Goal: Information Seeking & Learning: Find specific fact

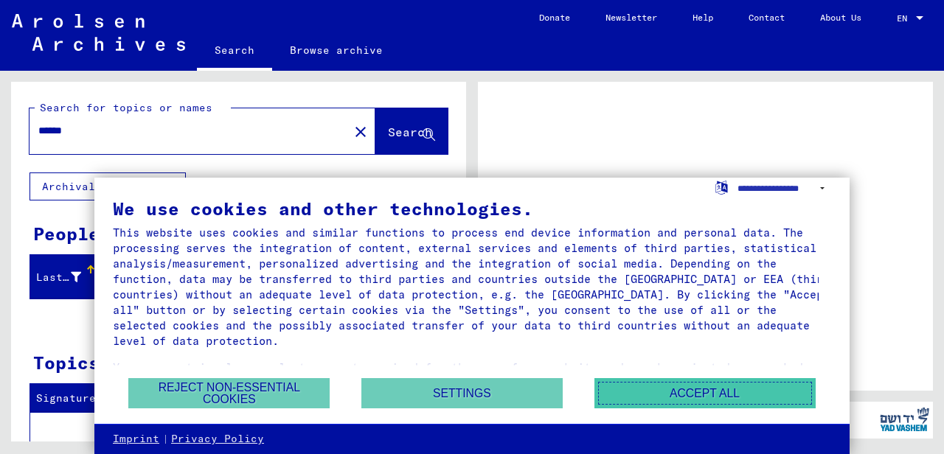
click at [670, 384] on button "Accept all" at bounding box center [704, 393] width 221 height 30
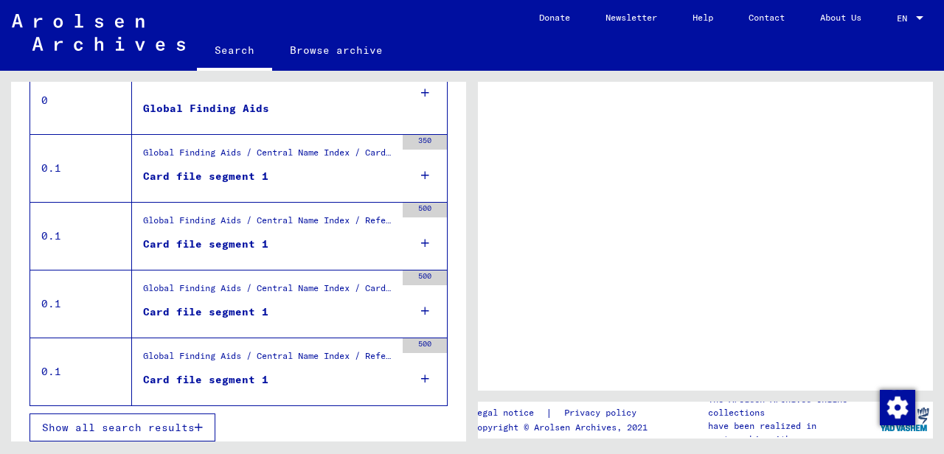
scroll to position [349, 0]
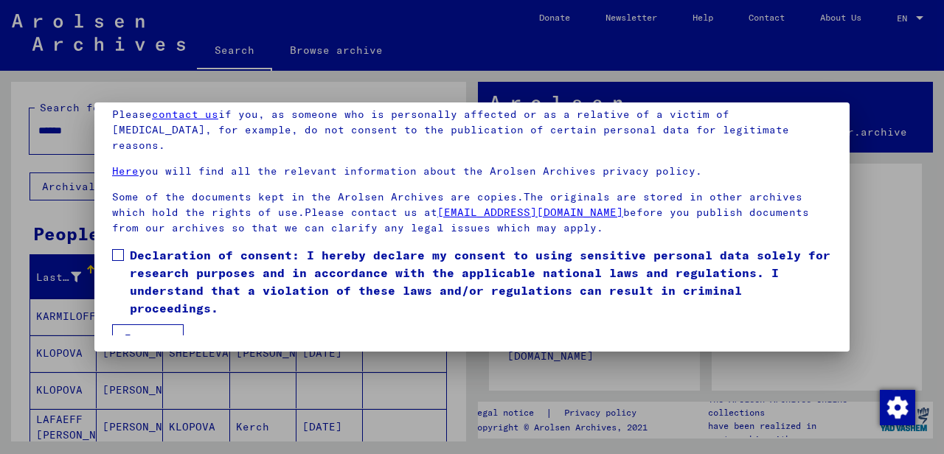
scroll to position [119, 0]
click at [153, 324] on button "I agree" at bounding box center [148, 338] width 72 height 28
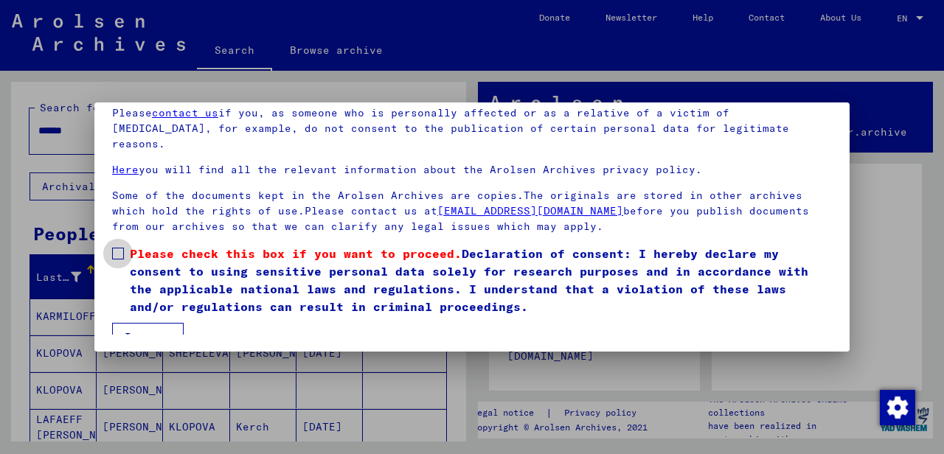
click at [115, 248] on span at bounding box center [118, 254] width 12 height 12
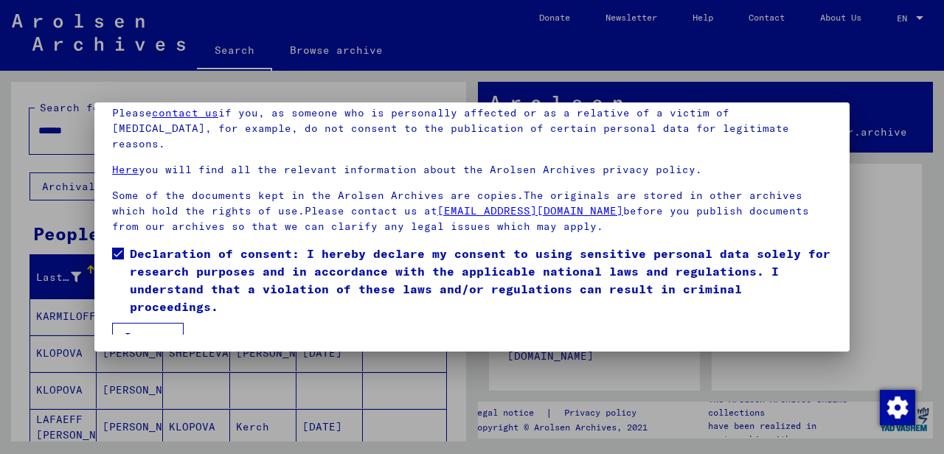
click at [164, 324] on button "I agree" at bounding box center [148, 337] width 72 height 28
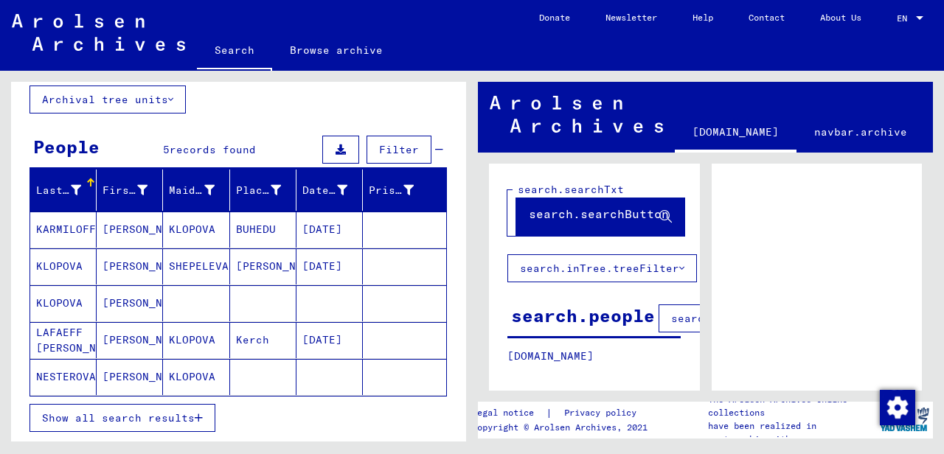
scroll to position [0, 0]
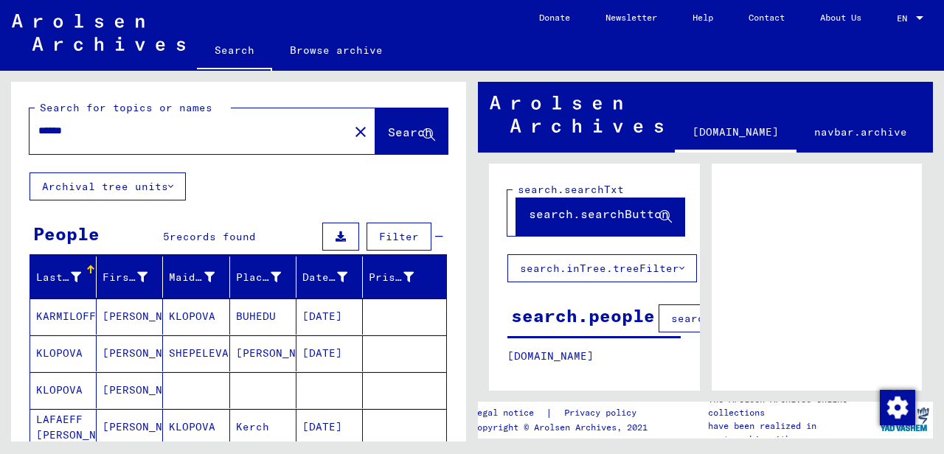
drag, startPoint x: 81, startPoint y: 129, endPoint x: 16, endPoint y: 135, distance: 65.1
click at [16, 135] on div "Search for topics or names ****** close Search" at bounding box center [238, 127] width 455 height 91
click at [388, 133] on span "Search" at bounding box center [410, 132] width 44 height 15
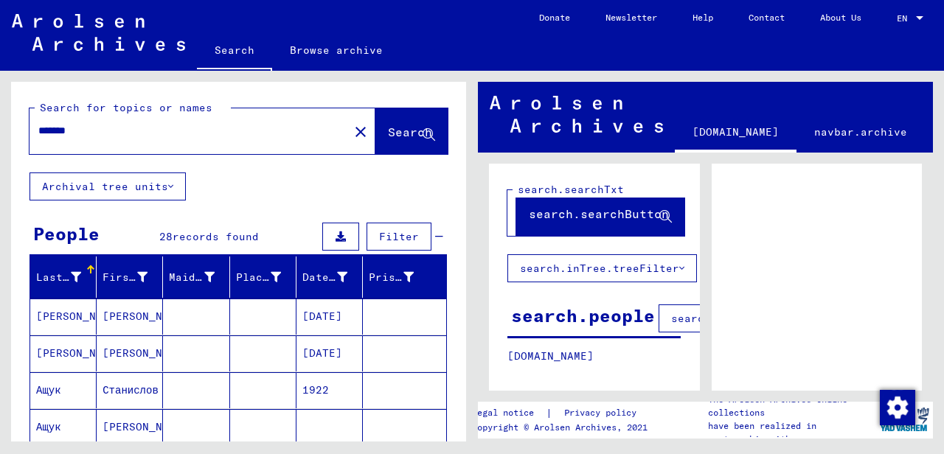
click at [64, 316] on mat-cell "[PERSON_NAME]" at bounding box center [63, 317] width 66 height 36
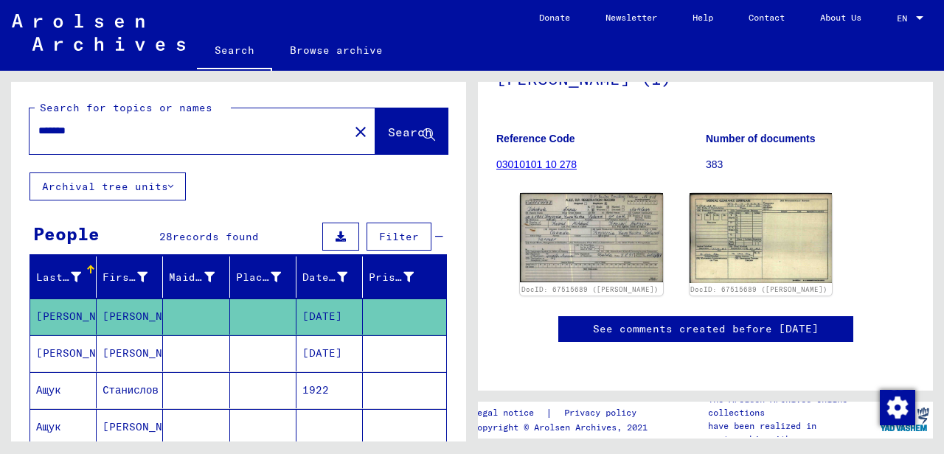
scroll to position [221, 0]
click at [580, 191] on img at bounding box center [591, 238] width 150 height 94
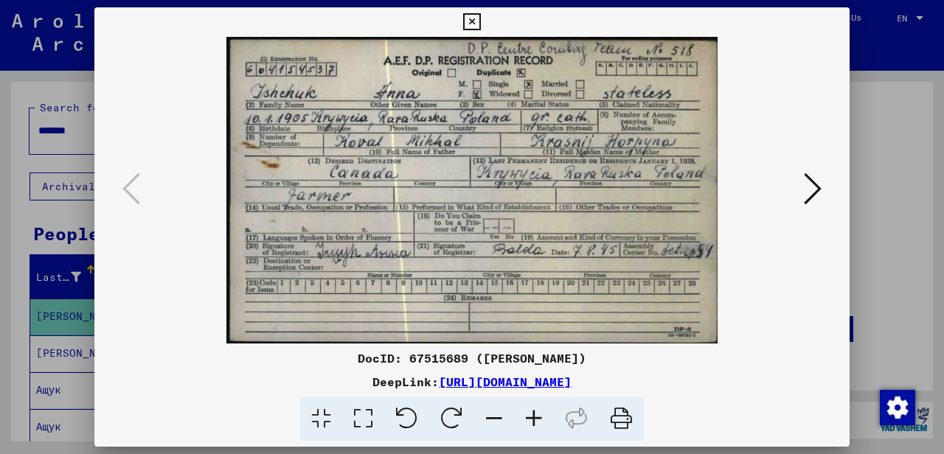
click at [480, 22] on icon at bounding box center [471, 22] width 17 height 18
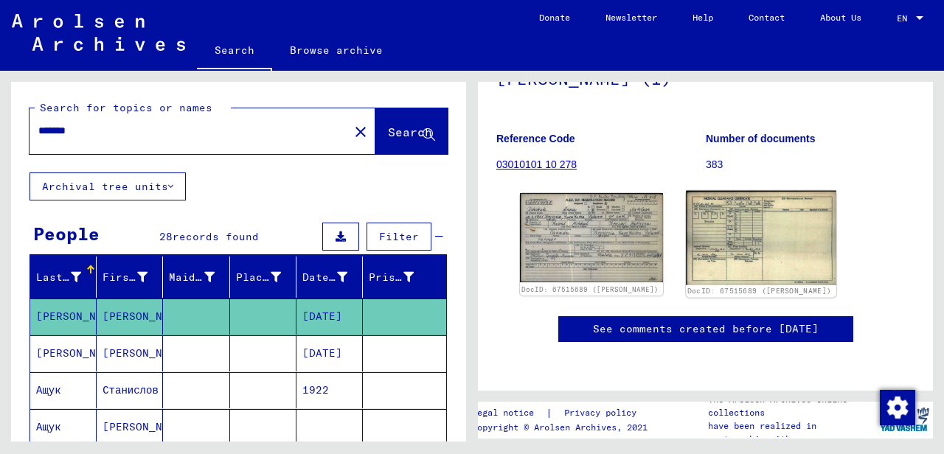
click at [730, 191] on img at bounding box center [761, 238] width 150 height 94
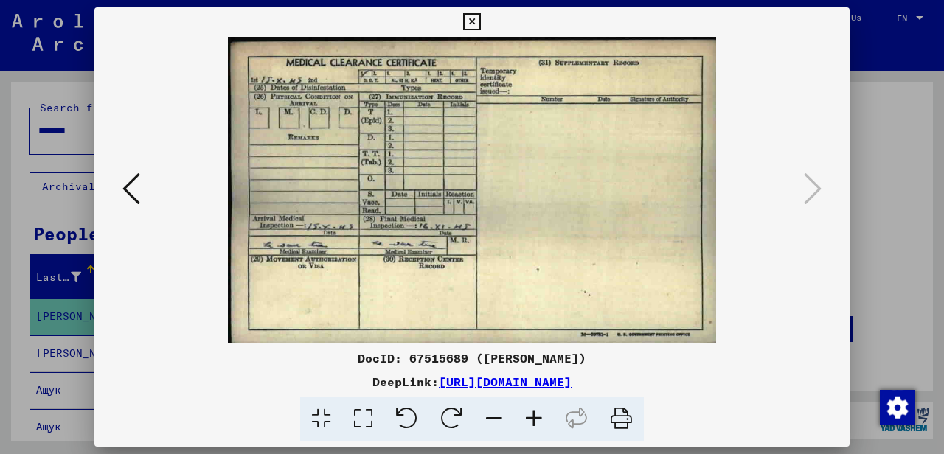
click at [480, 24] on icon at bounding box center [471, 22] width 17 height 18
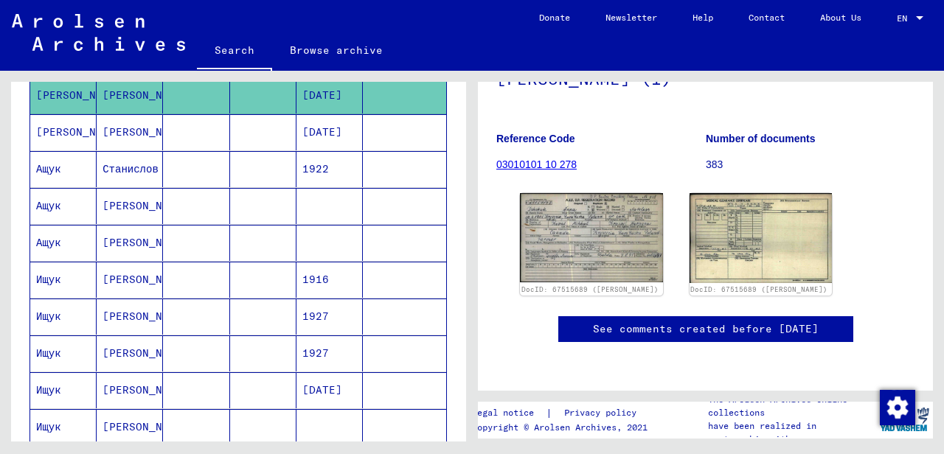
click at [119, 279] on mat-cell "[PERSON_NAME]" at bounding box center [130, 280] width 66 height 36
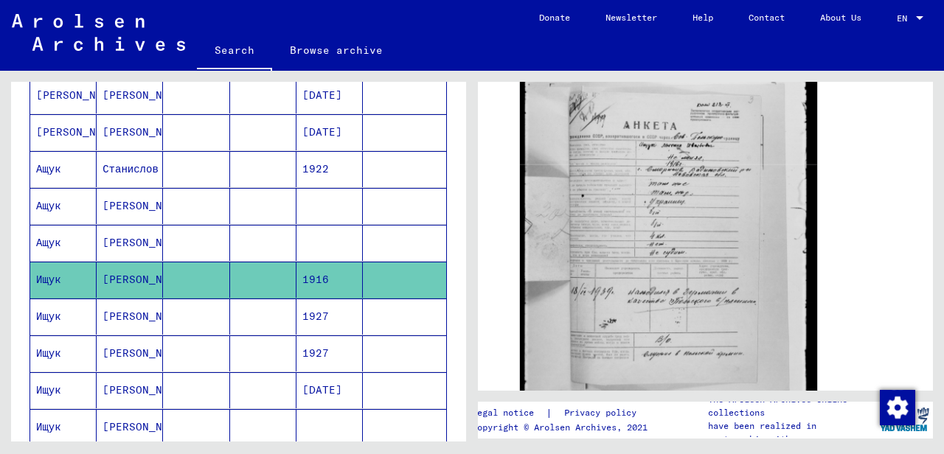
scroll to position [369, 0]
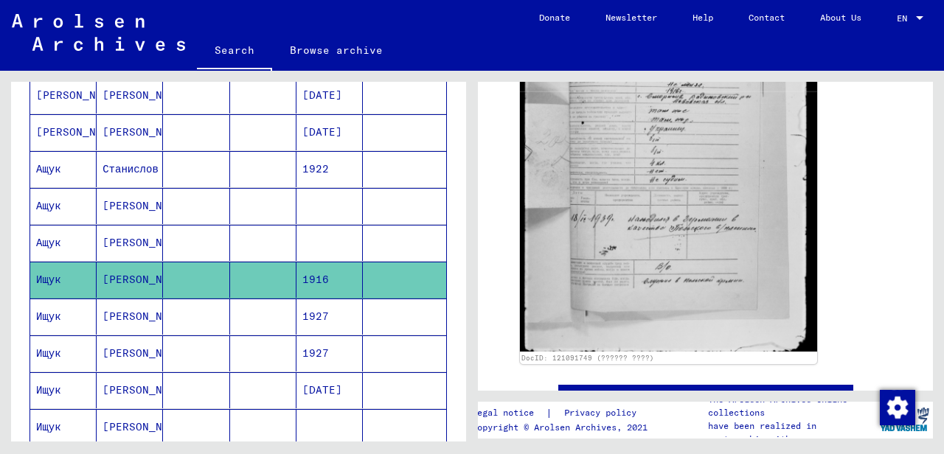
click at [112, 384] on mat-cell "[PERSON_NAME]" at bounding box center [130, 390] width 66 height 36
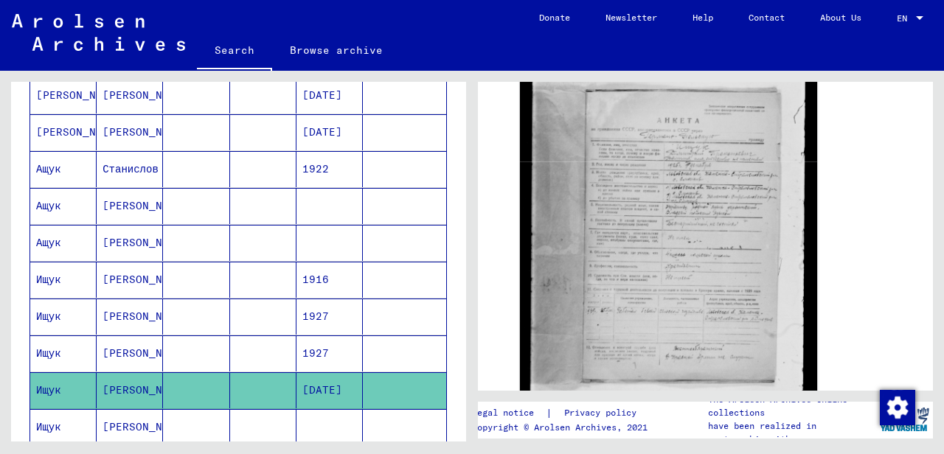
scroll to position [295, 0]
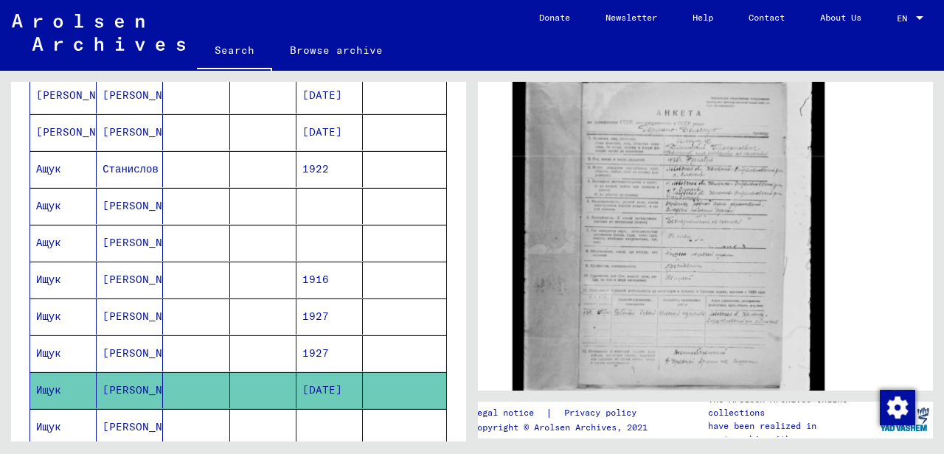
click at [641, 163] on img at bounding box center [668, 233] width 312 height 416
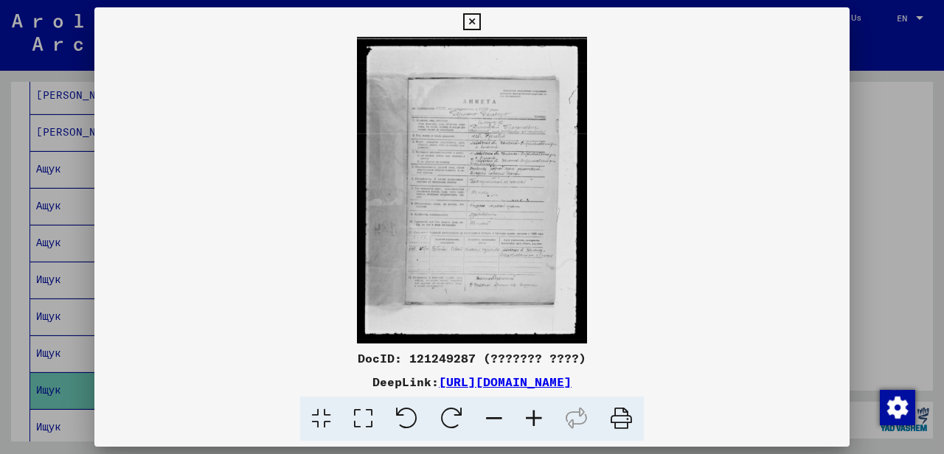
click at [480, 16] on icon at bounding box center [471, 22] width 17 height 18
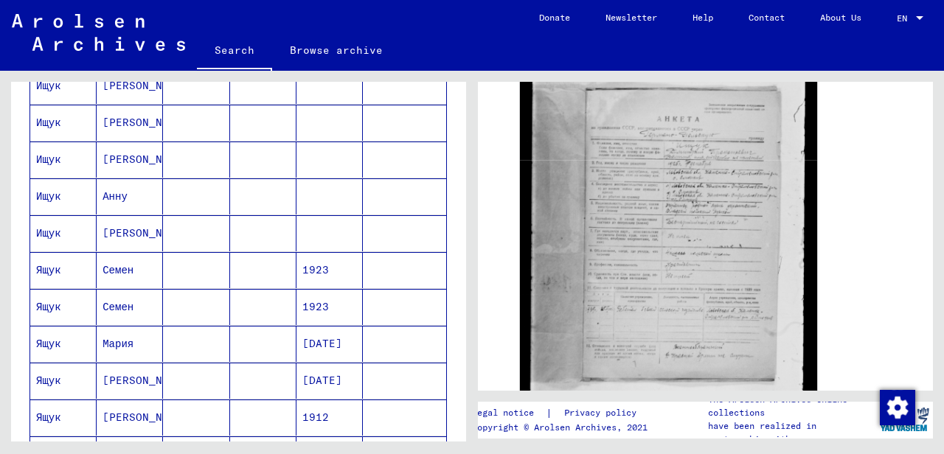
scroll to position [590, 0]
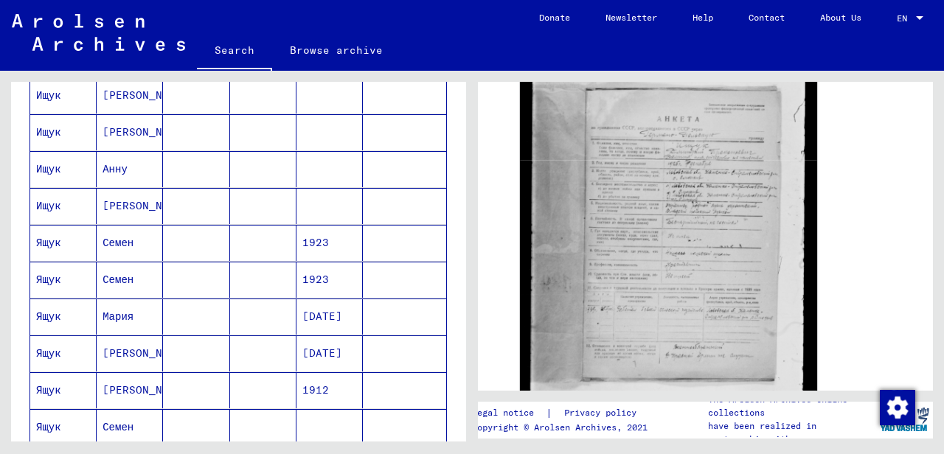
click at [131, 303] on mat-cell "Мария" at bounding box center [130, 317] width 66 height 36
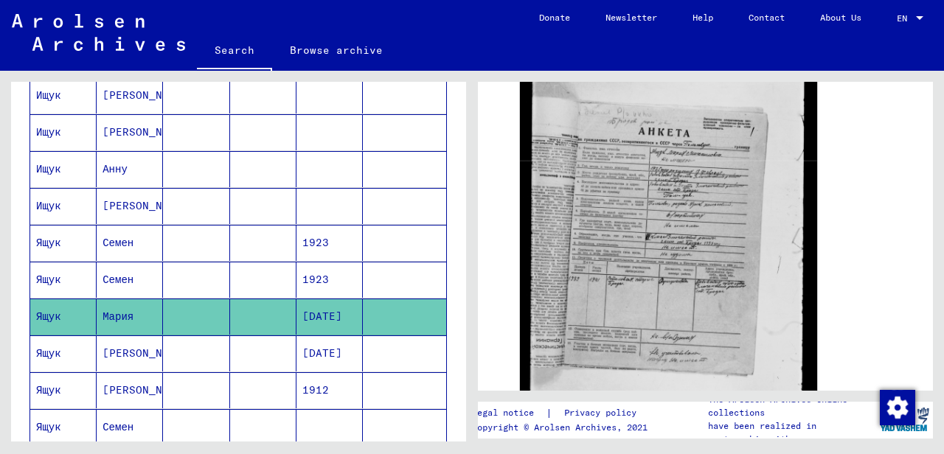
scroll to position [295, 0]
click at [296, 267] on mat-cell "1923" at bounding box center [329, 280] width 66 height 36
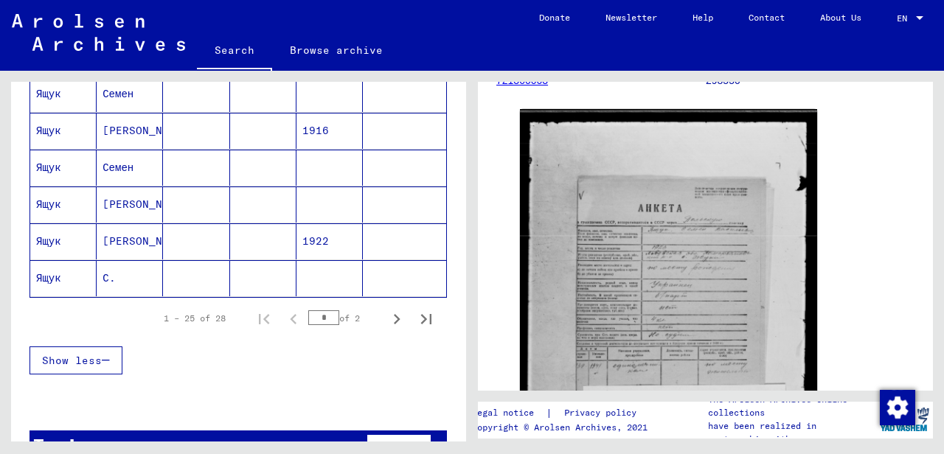
scroll to position [950, 0]
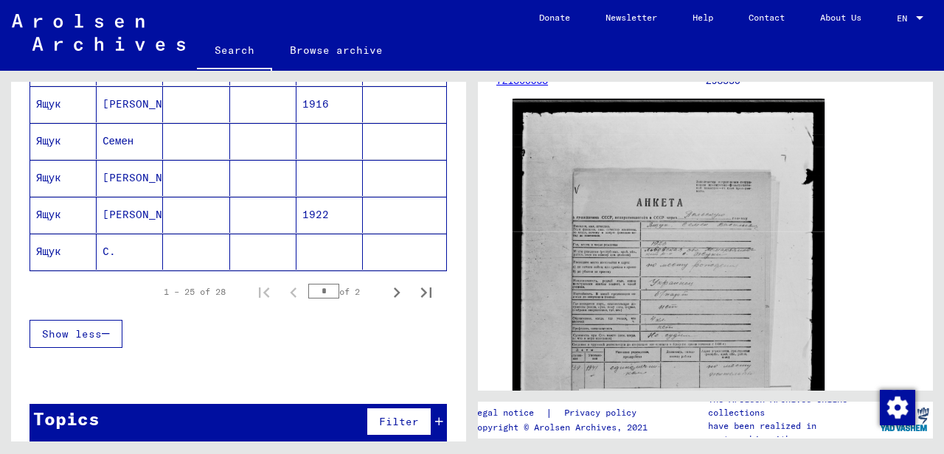
click at [655, 281] on img at bounding box center [668, 310] width 312 height 422
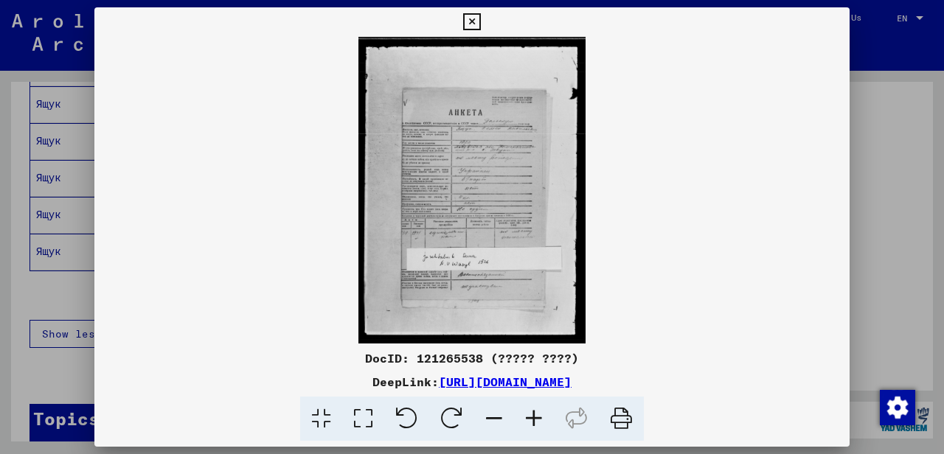
click at [531, 421] on icon at bounding box center [534, 419] width 40 height 45
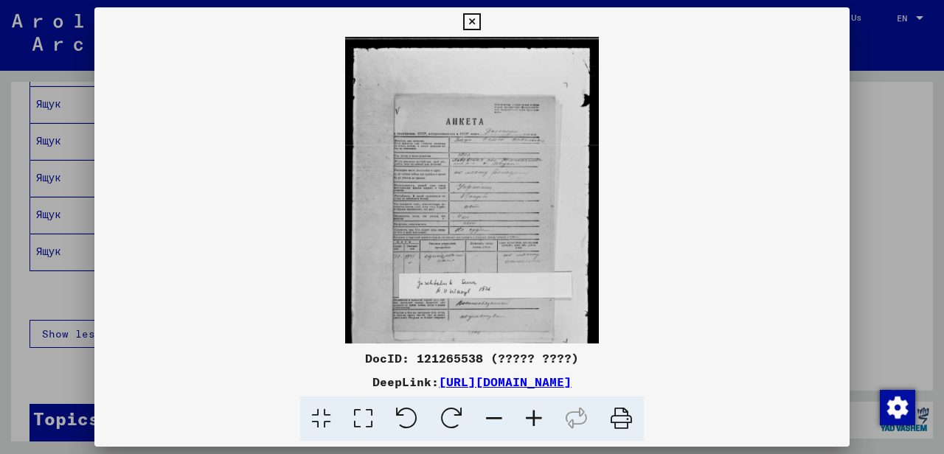
click at [531, 420] on icon at bounding box center [534, 419] width 40 height 45
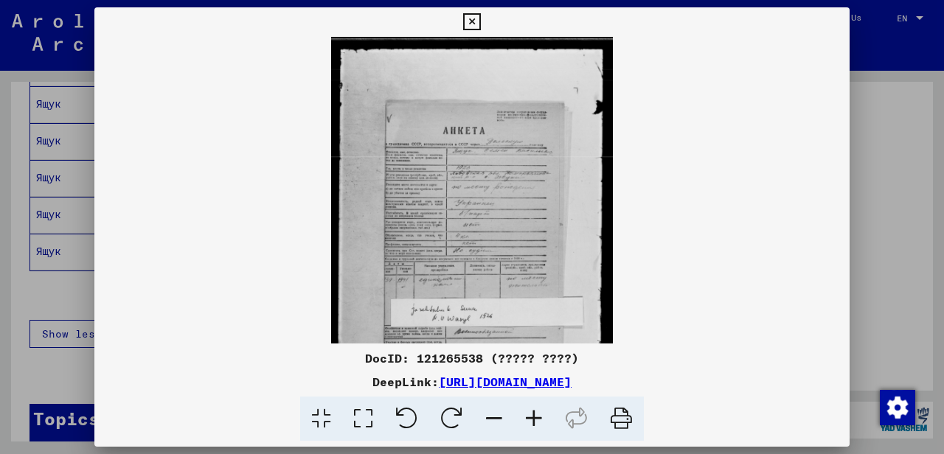
click at [531, 420] on icon at bounding box center [534, 419] width 40 height 45
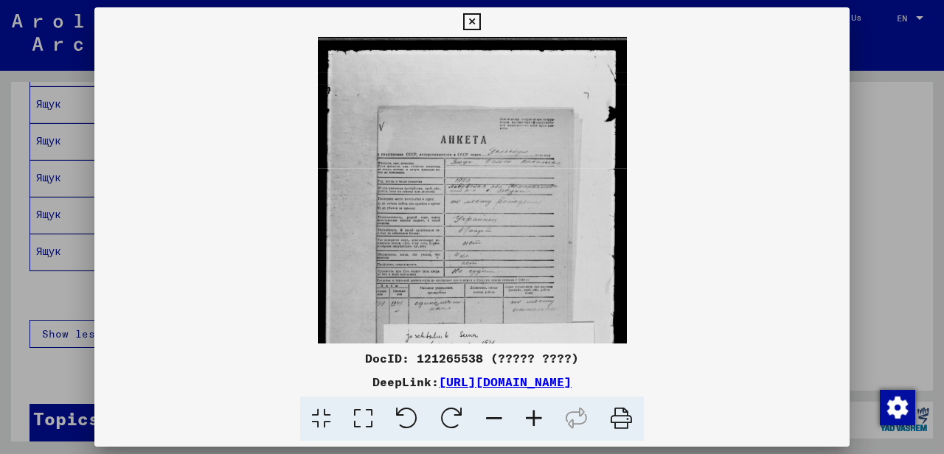
click at [531, 420] on icon at bounding box center [534, 419] width 40 height 45
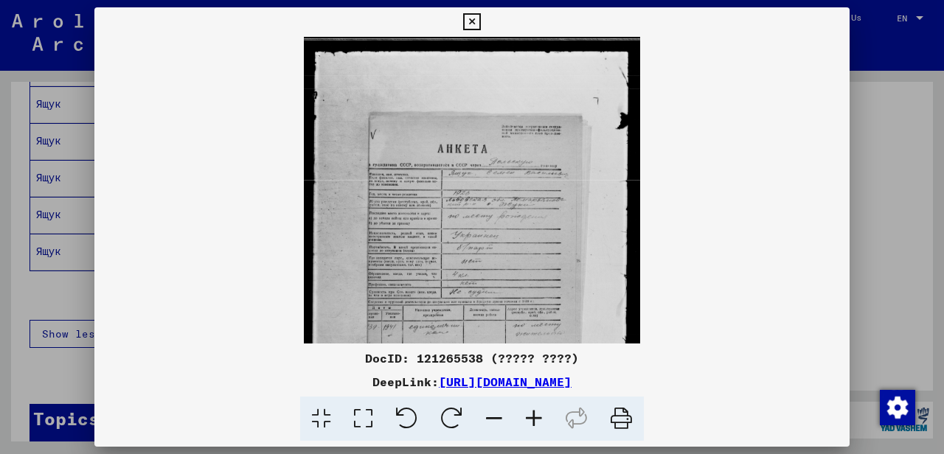
click at [531, 420] on icon at bounding box center [534, 419] width 40 height 45
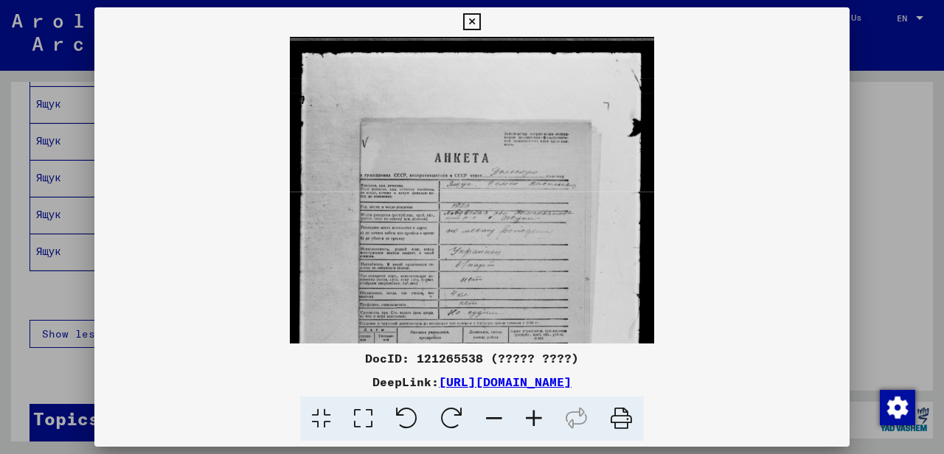
click at [531, 420] on icon at bounding box center [534, 419] width 40 height 45
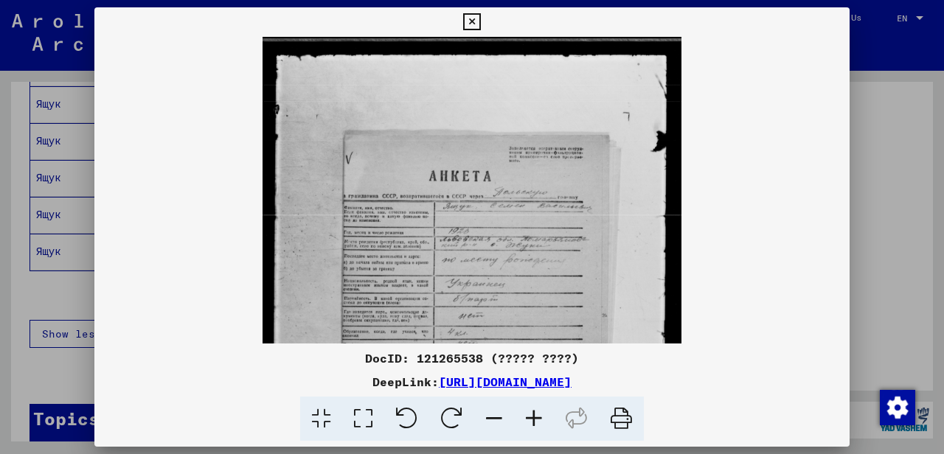
click at [531, 420] on icon at bounding box center [534, 419] width 40 height 45
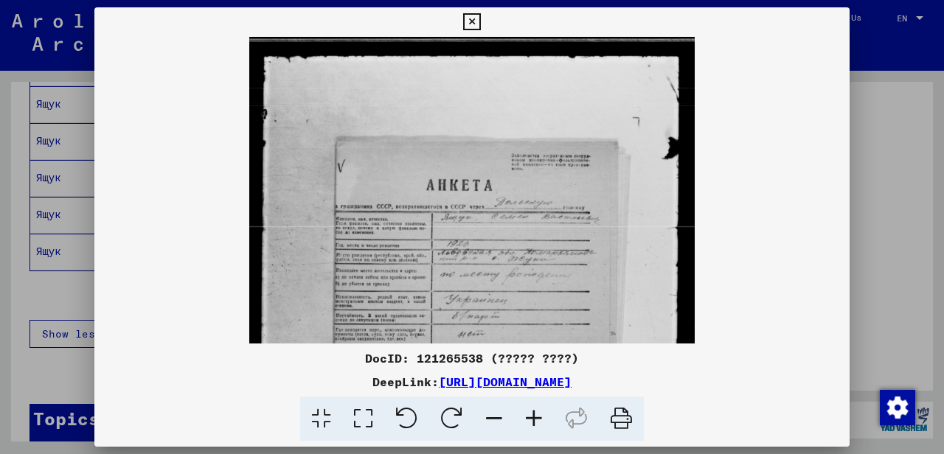
click at [531, 420] on icon at bounding box center [534, 419] width 40 height 45
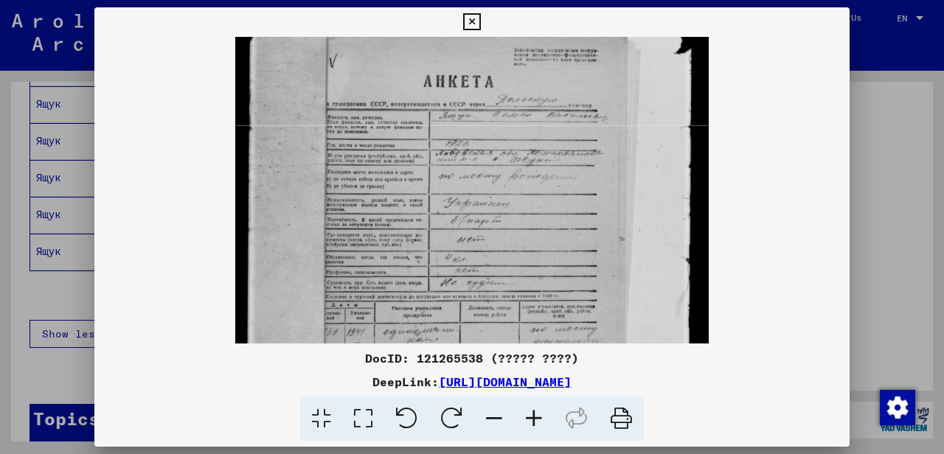
scroll to position [134, 0]
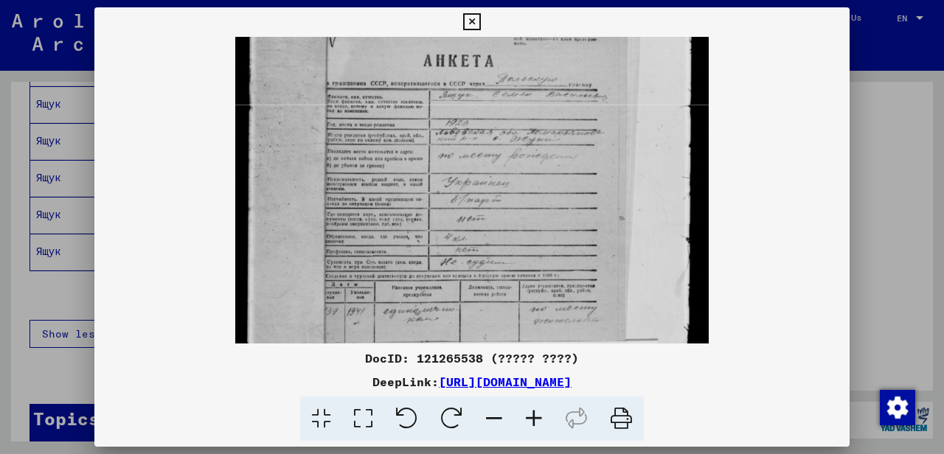
drag, startPoint x: 549, startPoint y: 274, endPoint x: 534, endPoint y: 136, distance: 139.4
click at [534, 136] on img at bounding box center [471, 222] width 473 height 638
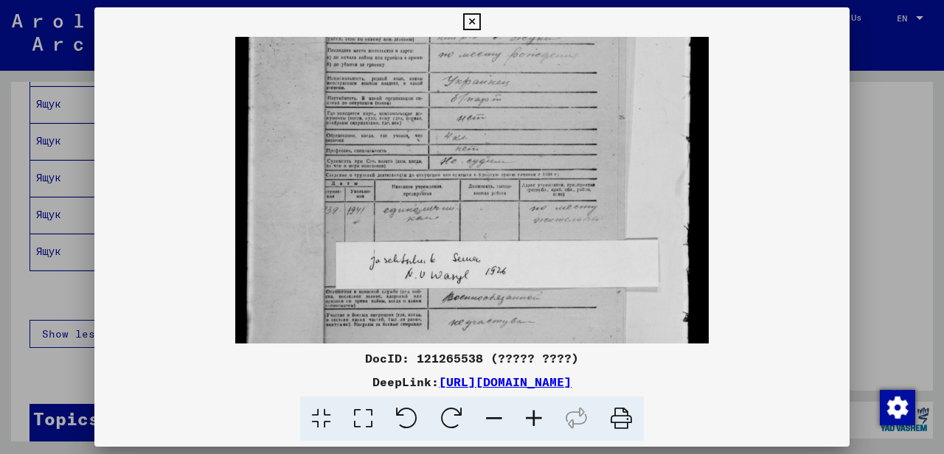
scroll to position [257, 0]
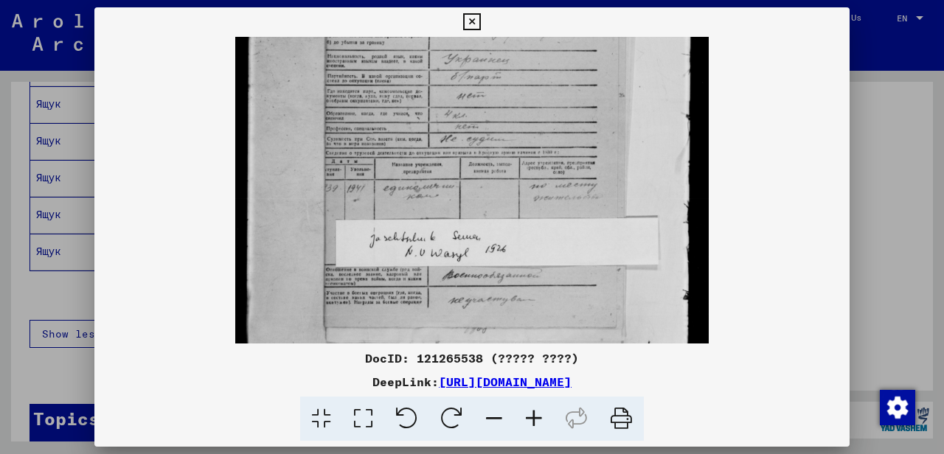
drag, startPoint x: 546, startPoint y: 258, endPoint x: 529, endPoint y: 133, distance: 126.4
click at [529, 133] on img at bounding box center [471, 99] width 473 height 638
click at [531, 413] on icon at bounding box center [534, 419] width 40 height 45
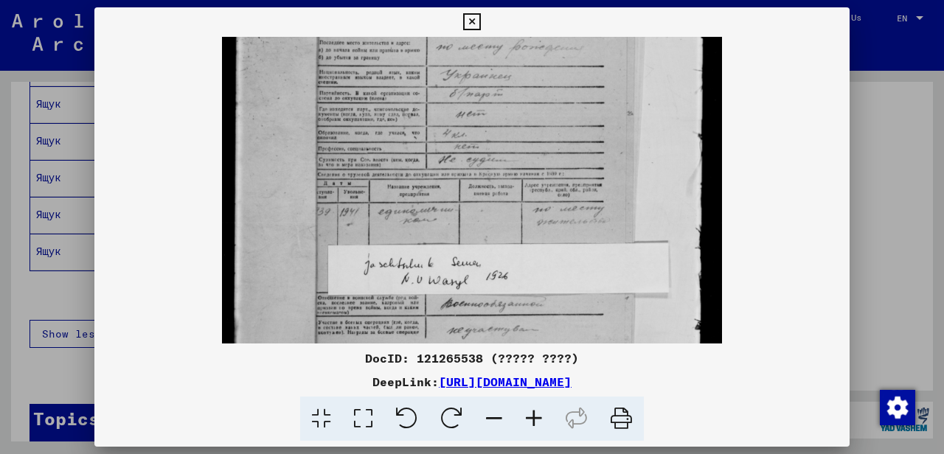
click at [531, 413] on icon at bounding box center [534, 419] width 40 height 45
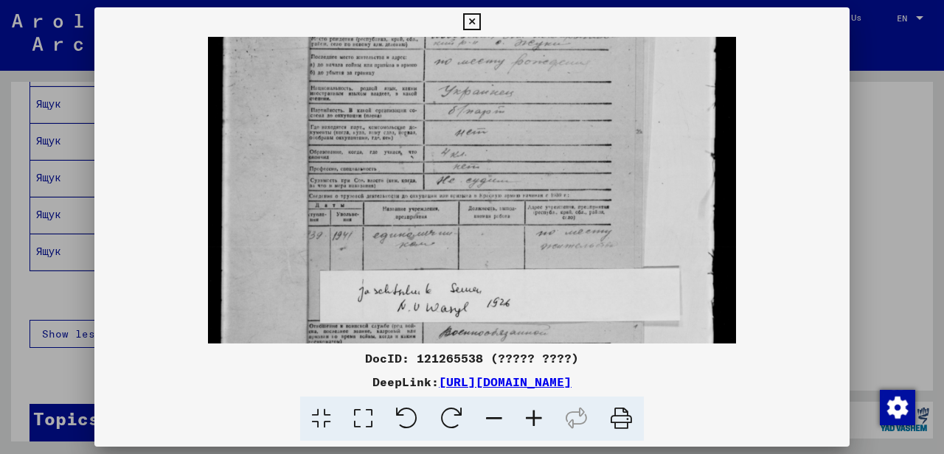
click at [531, 413] on icon at bounding box center [534, 419] width 40 height 45
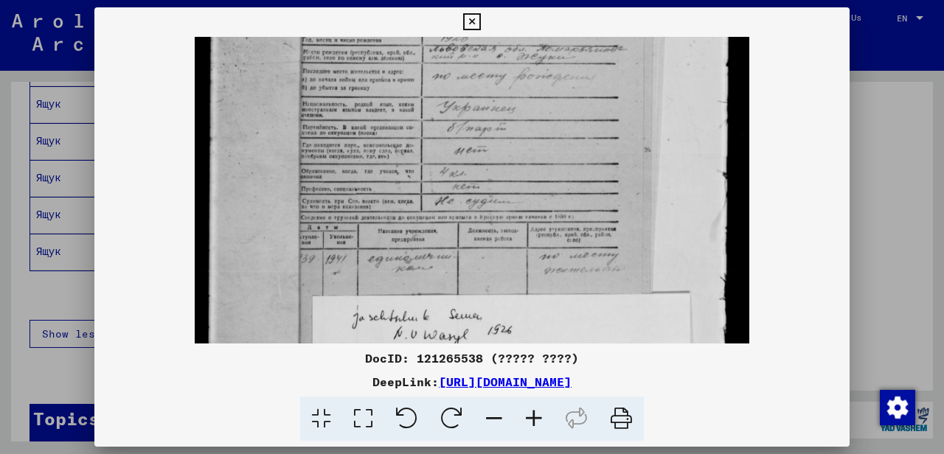
click at [531, 413] on icon at bounding box center [534, 419] width 40 height 45
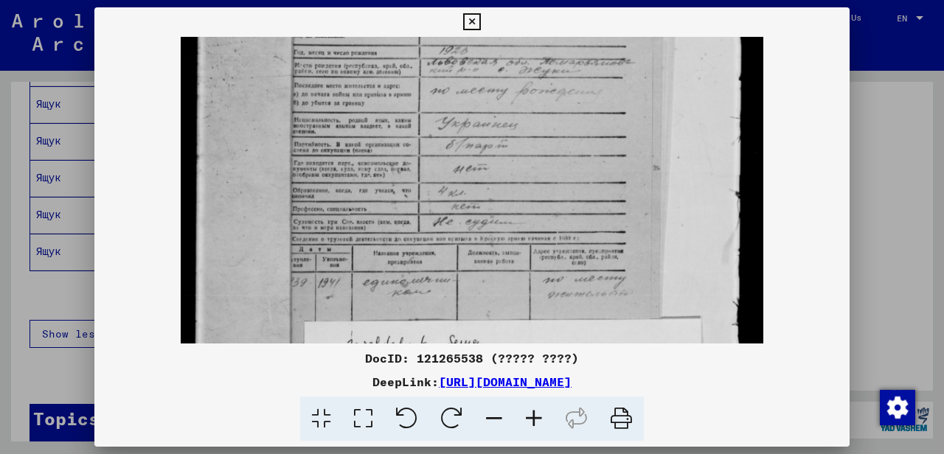
click at [531, 413] on icon at bounding box center [534, 419] width 40 height 45
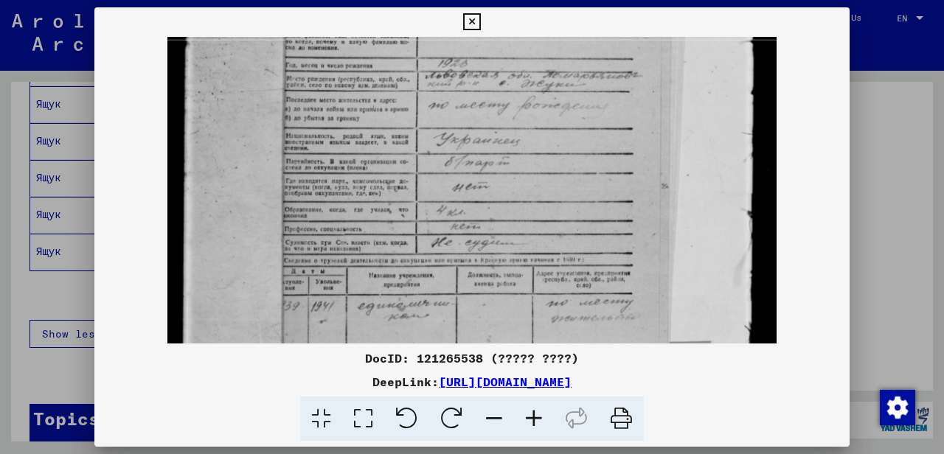
click at [531, 413] on icon at bounding box center [534, 419] width 40 height 45
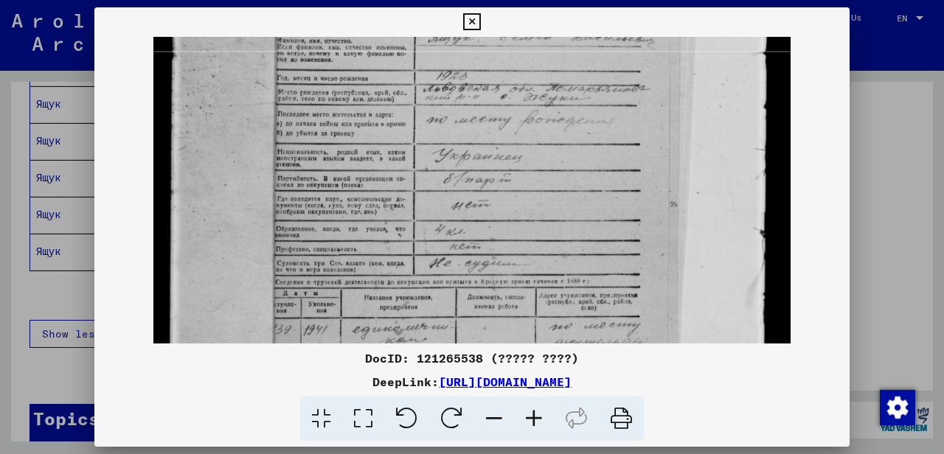
click at [531, 413] on icon at bounding box center [534, 419] width 40 height 45
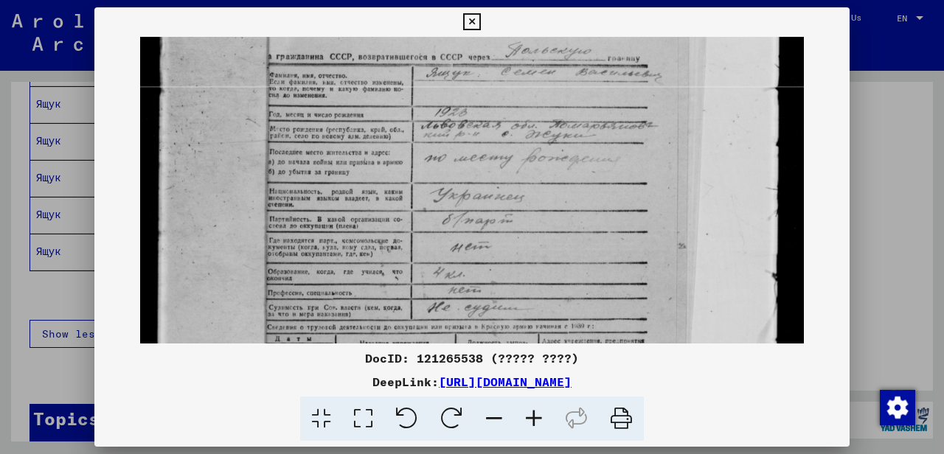
scroll to position [232, 0]
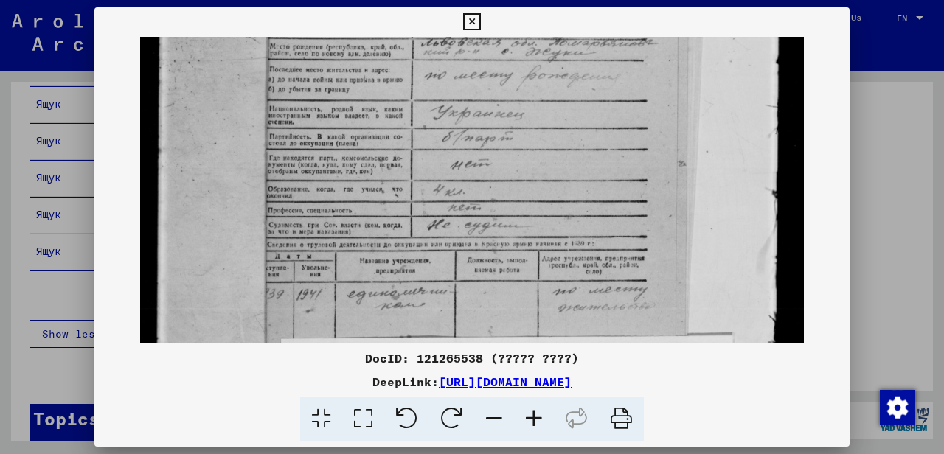
drag, startPoint x: 475, startPoint y: 199, endPoint x: 473, endPoint y: 135, distance: 64.2
click at [473, 135] on img at bounding box center [472, 169] width 664 height 897
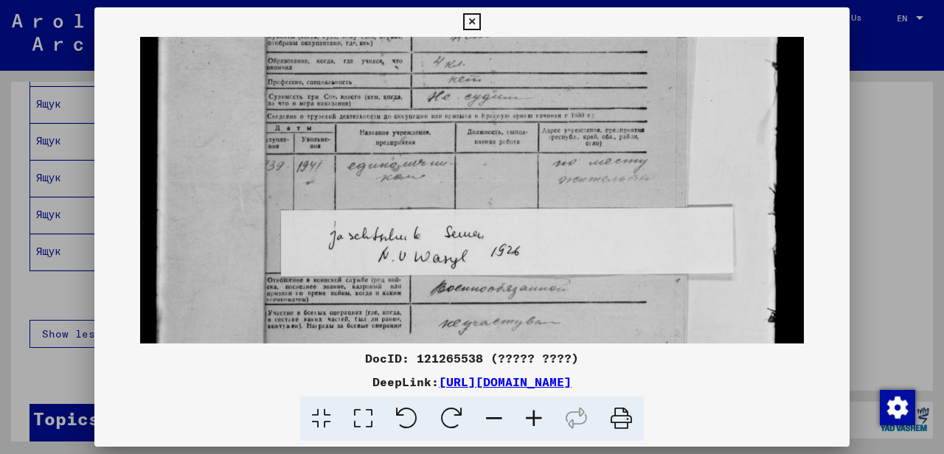
drag, startPoint x: 476, startPoint y: 237, endPoint x: 498, endPoint y: 96, distance: 142.4
click at [498, 96] on img at bounding box center [472, 41] width 664 height 897
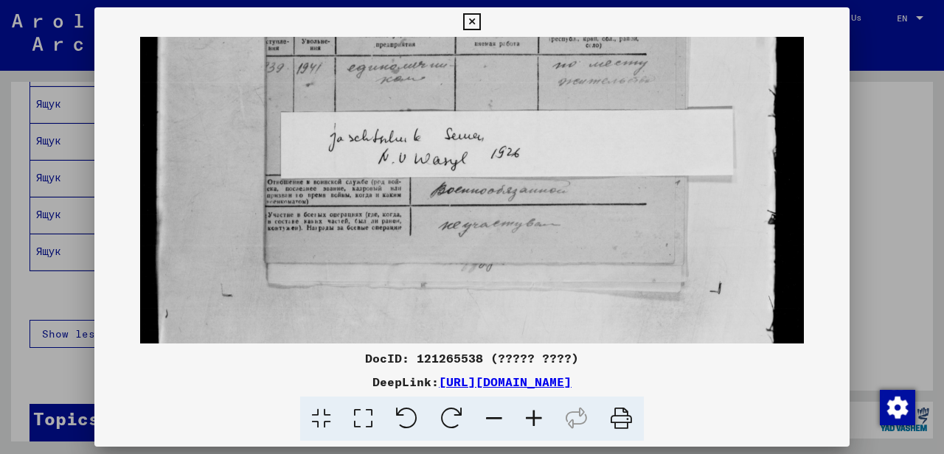
drag, startPoint x: 542, startPoint y: 242, endPoint x: 543, endPoint y: 150, distance: 91.4
click at [480, 21] on icon at bounding box center [471, 22] width 17 height 18
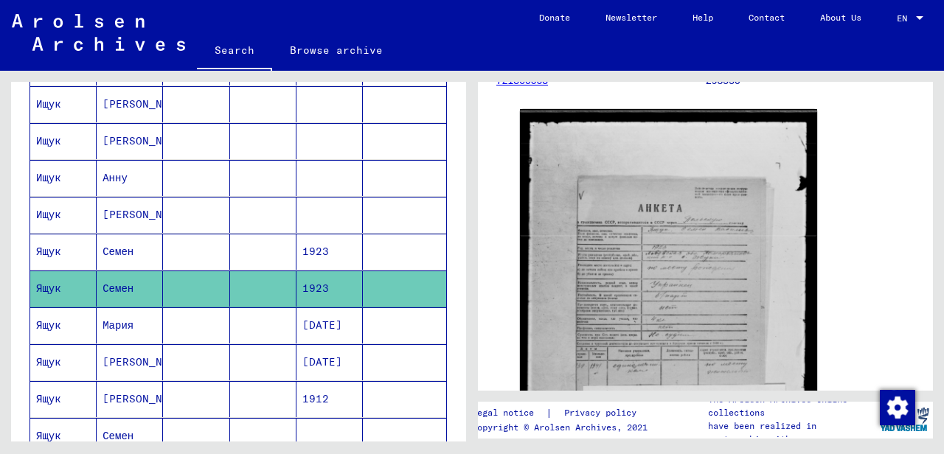
scroll to position [507, 0]
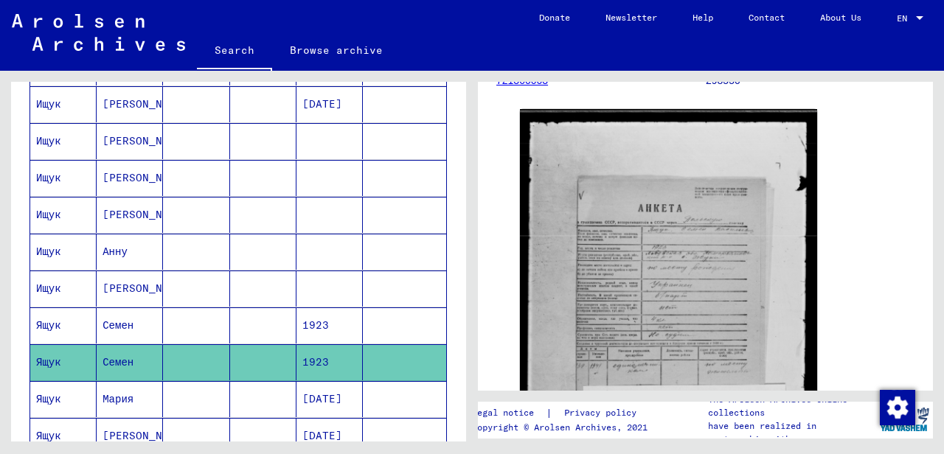
click at [113, 282] on mat-cell "[PERSON_NAME]" at bounding box center [130, 289] width 66 height 36
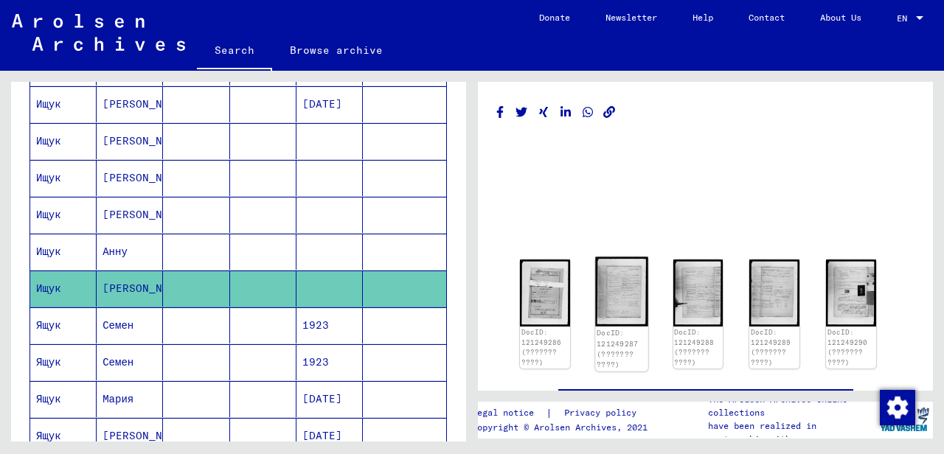
click at [609, 285] on img at bounding box center [621, 292] width 52 height 70
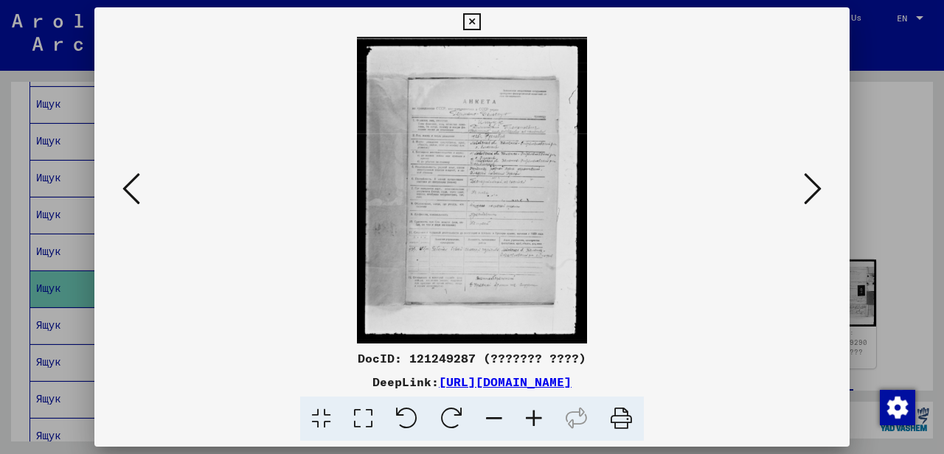
click at [532, 417] on icon at bounding box center [534, 419] width 40 height 45
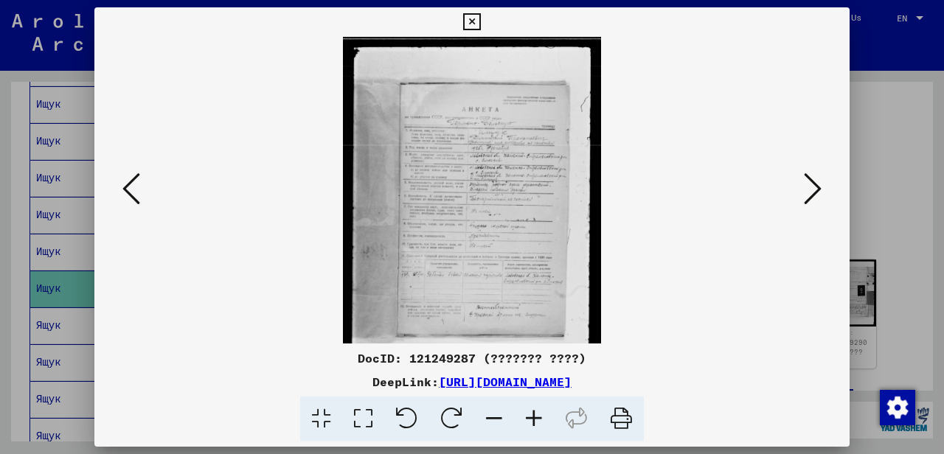
click at [532, 417] on icon at bounding box center [534, 419] width 40 height 45
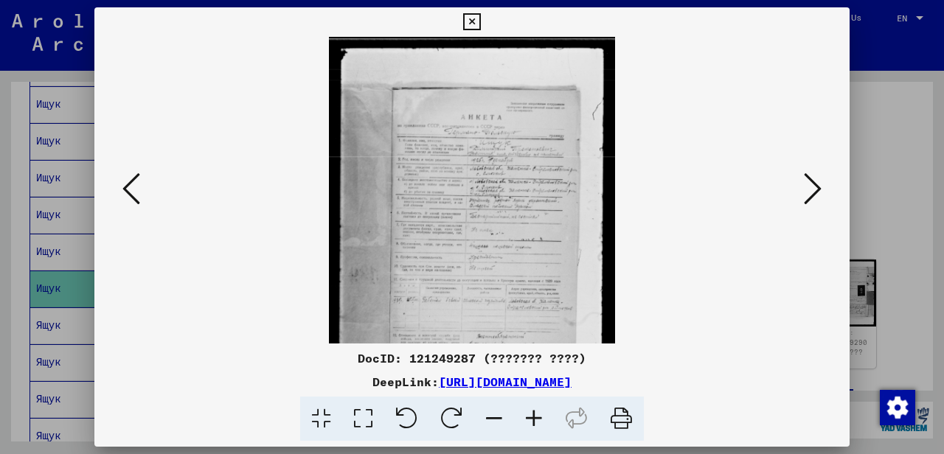
click at [532, 417] on icon at bounding box center [534, 419] width 40 height 45
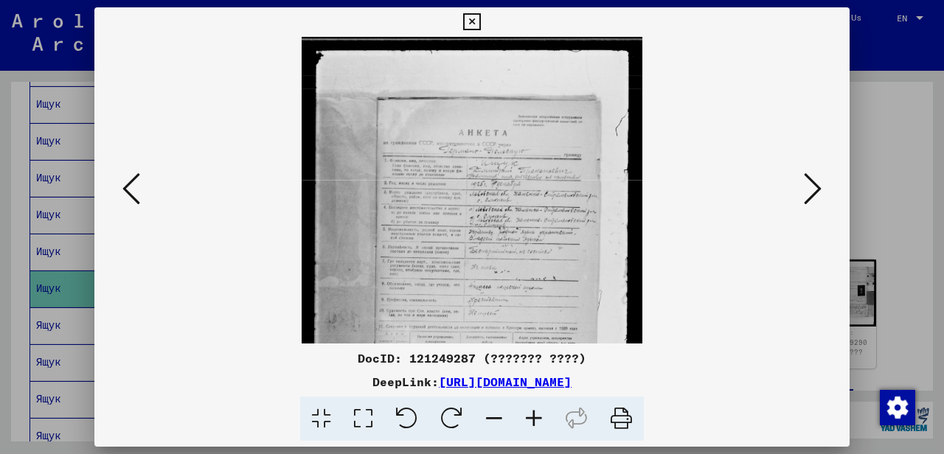
click at [532, 417] on icon at bounding box center [534, 419] width 40 height 45
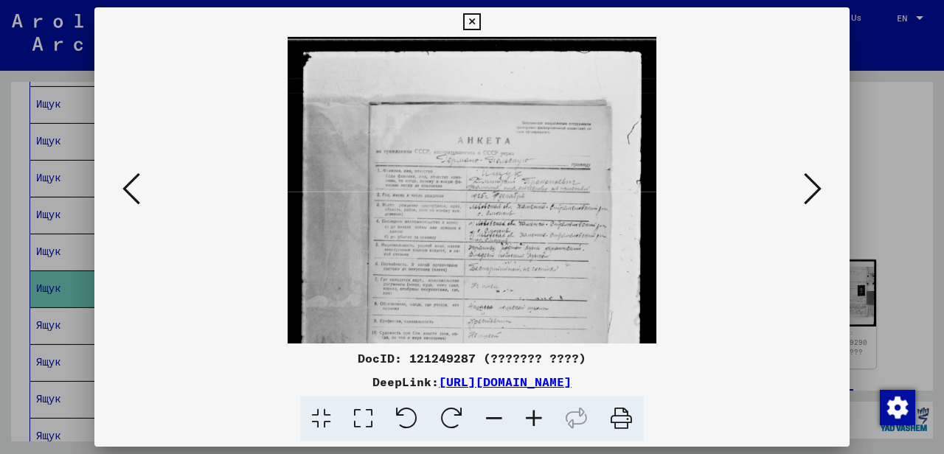
click at [532, 417] on icon at bounding box center [534, 419] width 40 height 45
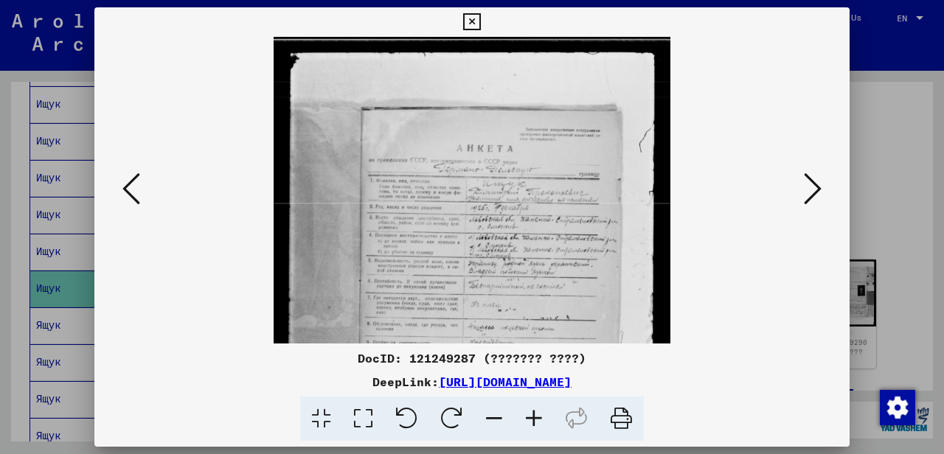
click at [532, 417] on icon at bounding box center [534, 419] width 40 height 45
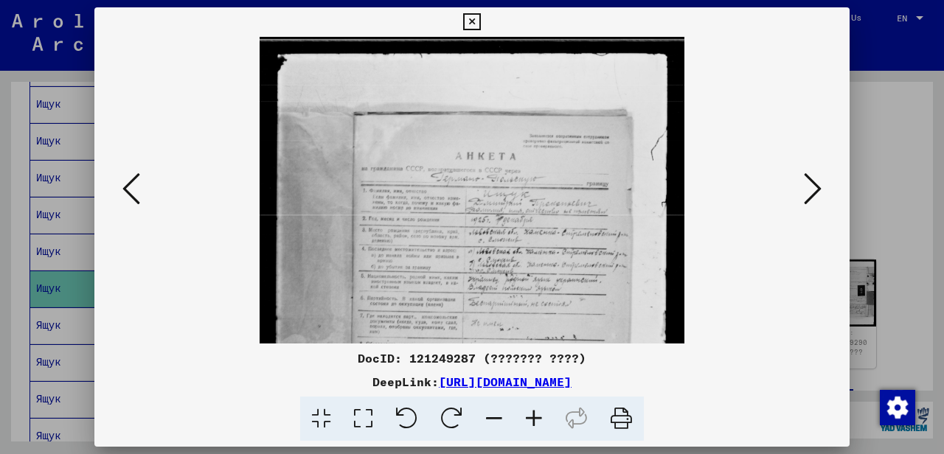
click at [532, 417] on icon at bounding box center [534, 419] width 40 height 45
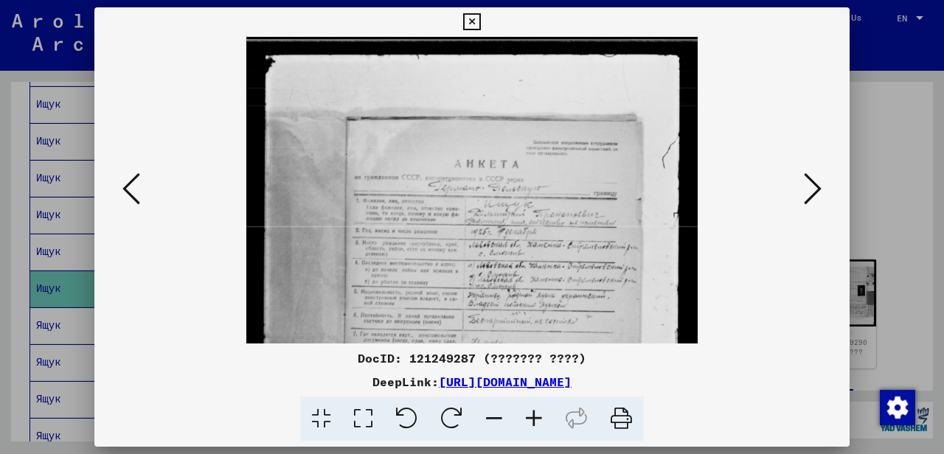
click at [532, 417] on icon at bounding box center [534, 419] width 40 height 45
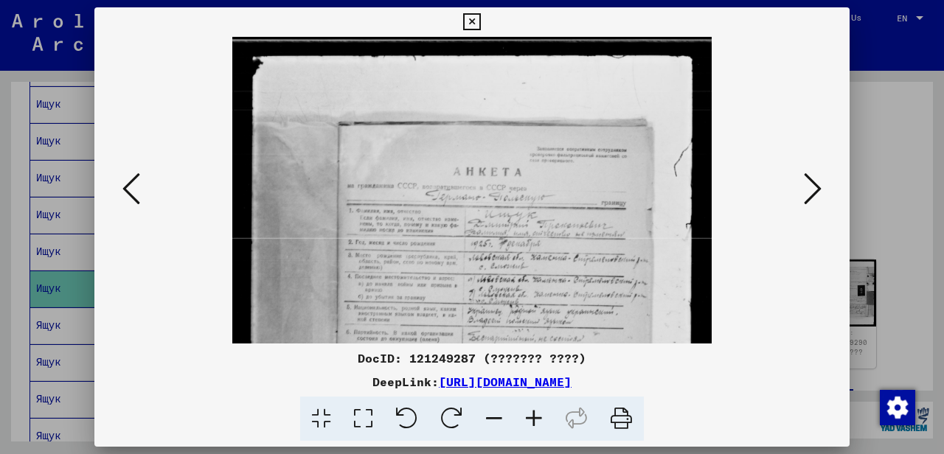
click at [532, 417] on icon at bounding box center [534, 419] width 40 height 45
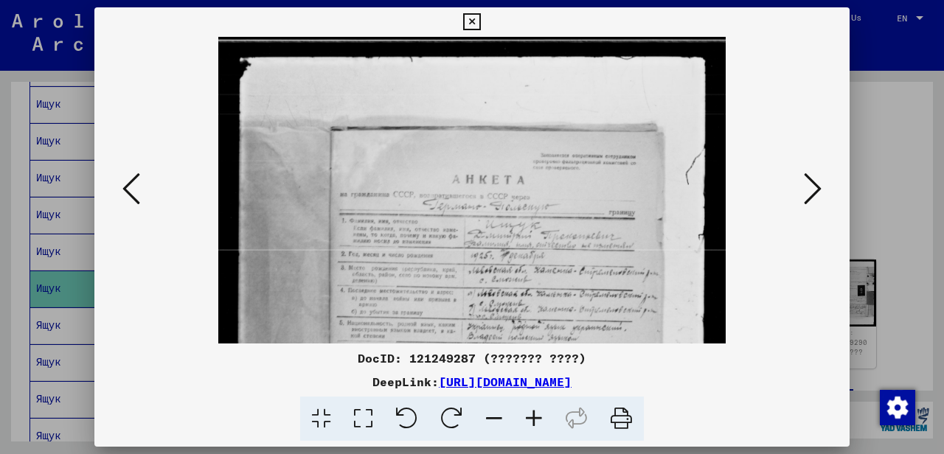
click at [532, 417] on icon at bounding box center [534, 419] width 40 height 45
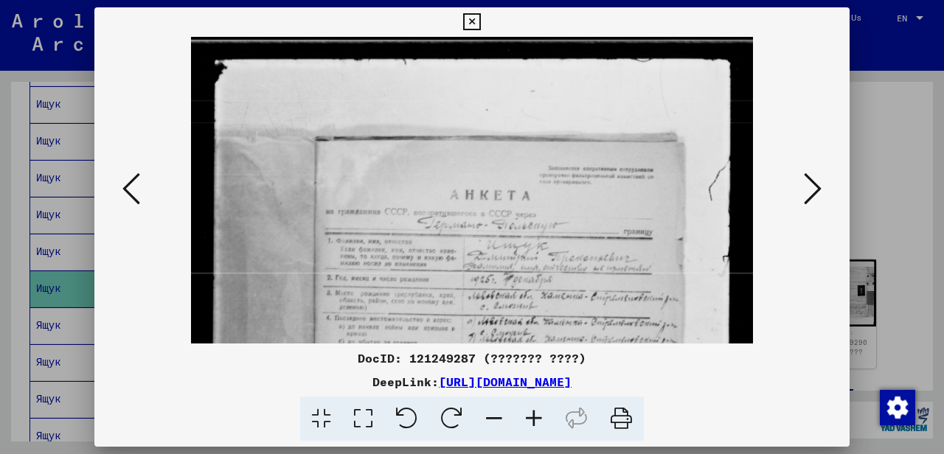
click at [532, 417] on icon at bounding box center [534, 419] width 40 height 45
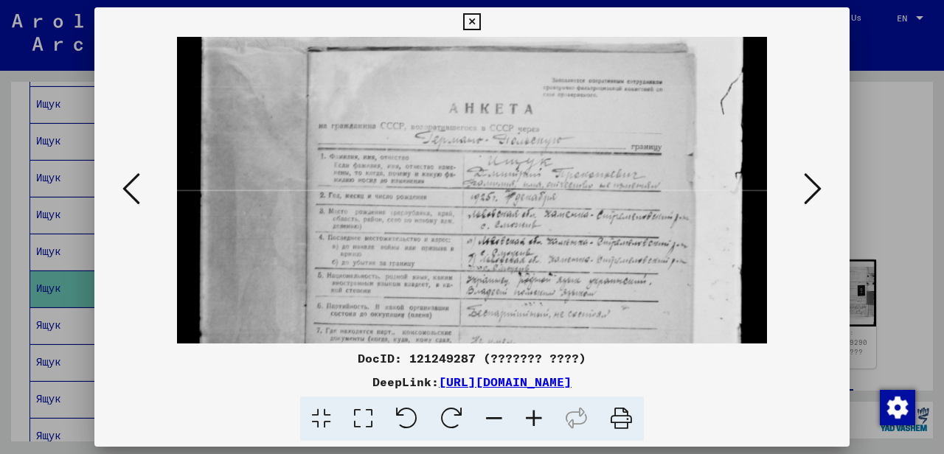
scroll to position [115, 0]
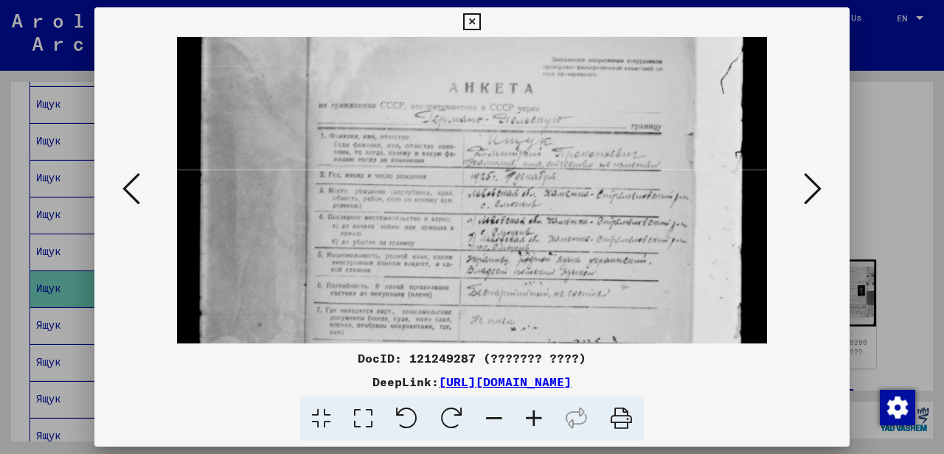
drag, startPoint x: 557, startPoint y: 276, endPoint x: 557, endPoint y: 159, distance: 118.0
click at [557, 159] on img at bounding box center [472, 315] width 590 height 786
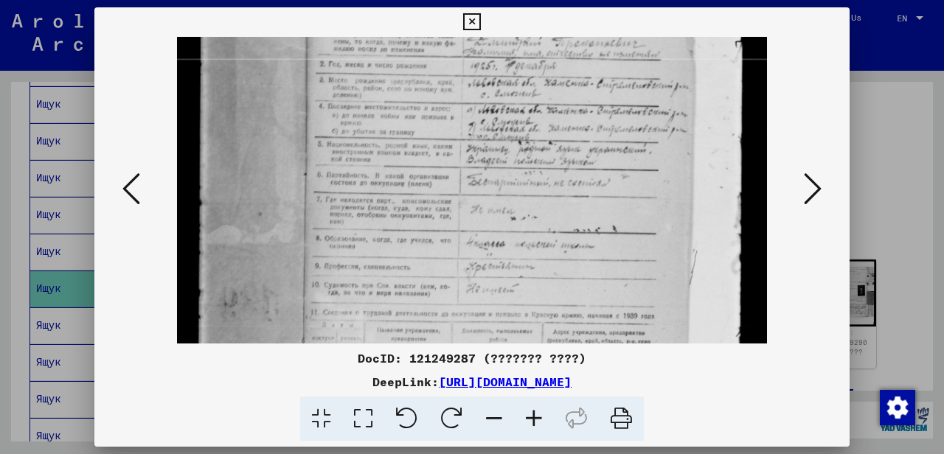
drag, startPoint x: 568, startPoint y: 292, endPoint x: 532, endPoint y: 145, distance: 151.6
click at [534, 148] on img at bounding box center [472, 204] width 590 height 786
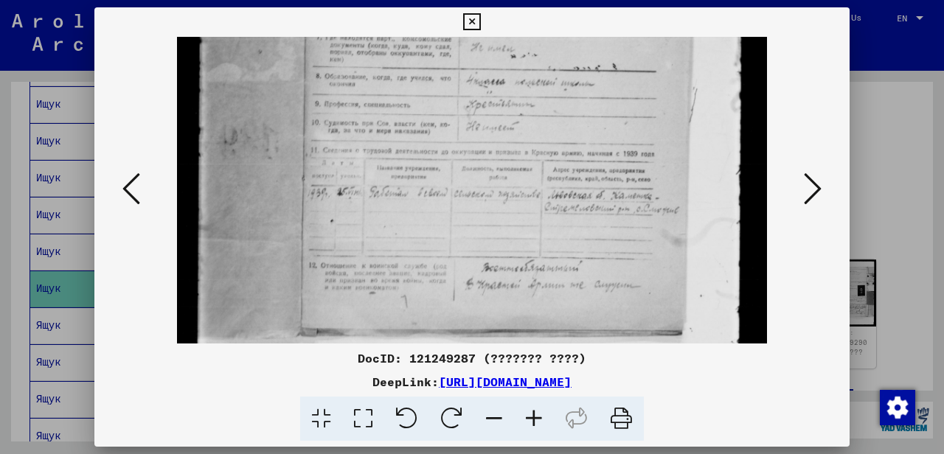
drag, startPoint x: 582, startPoint y: 279, endPoint x: 554, endPoint y: 159, distance: 122.9
click at [554, 161] on img at bounding box center [472, 42] width 590 height 786
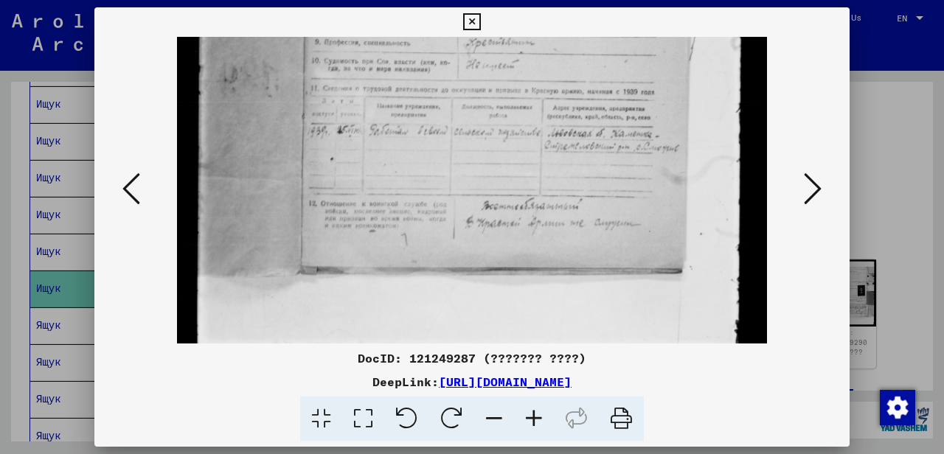
drag, startPoint x: 577, startPoint y: 272, endPoint x: 592, endPoint y: 212, distance: 62.2
click at [810, 186] on icon at bounding box center [813, 188] width 18 height 35
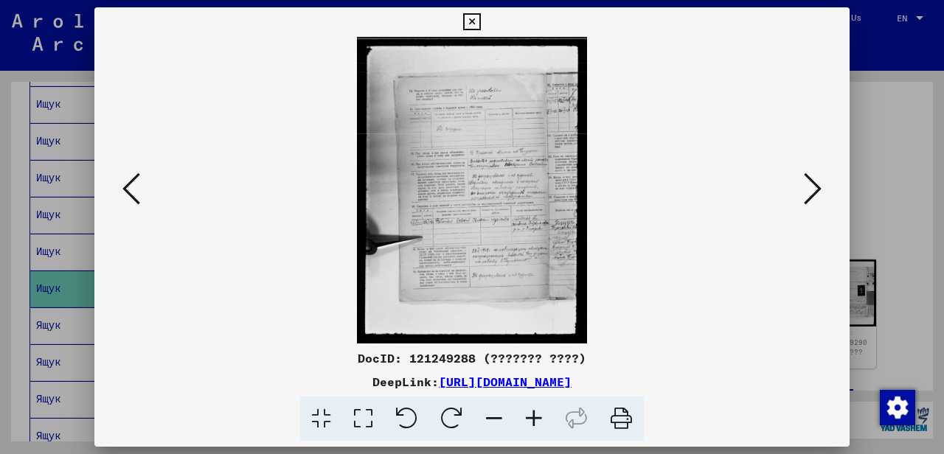
click at [526, 411] on icon at bounding box center [534, 419] width 40 height 45
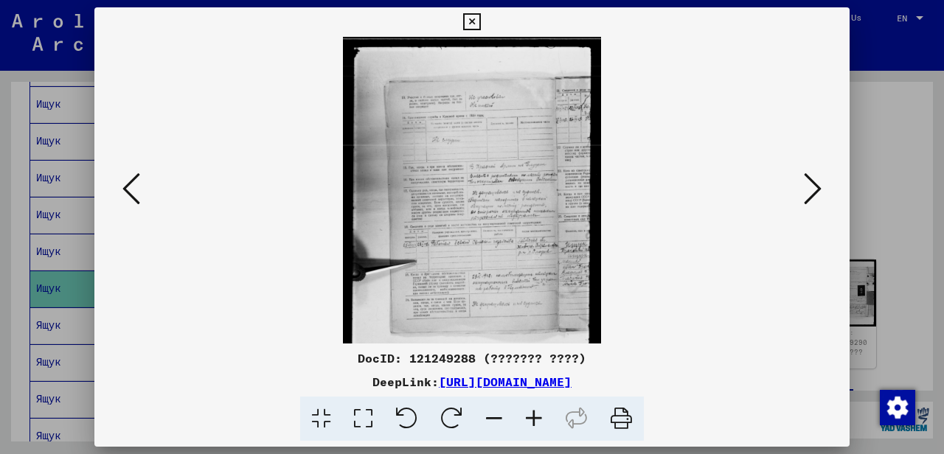
click at [526, 411] on icon at bounding box center [534, 419] width 40 height 45
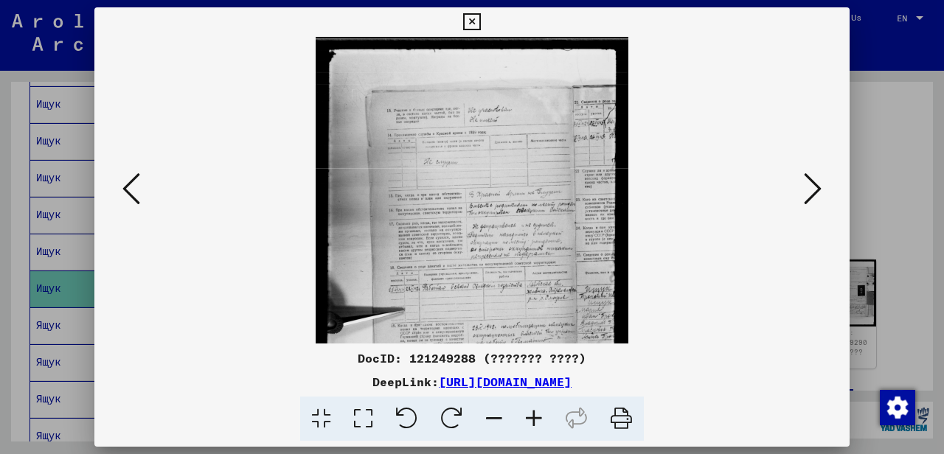
click at [526, 411] on icon at bounding box center [534, 419] width 40 height 45
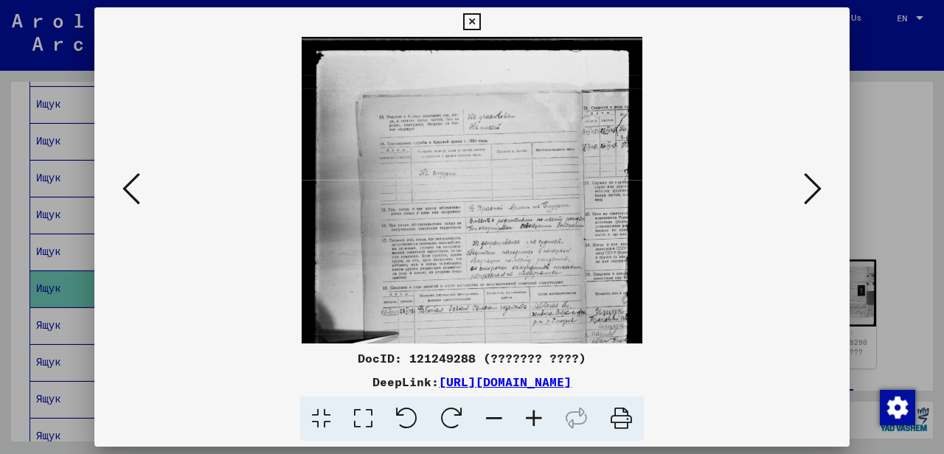
click at [526, 411] on icon at bounding box center [534, 419] width 40 height 45
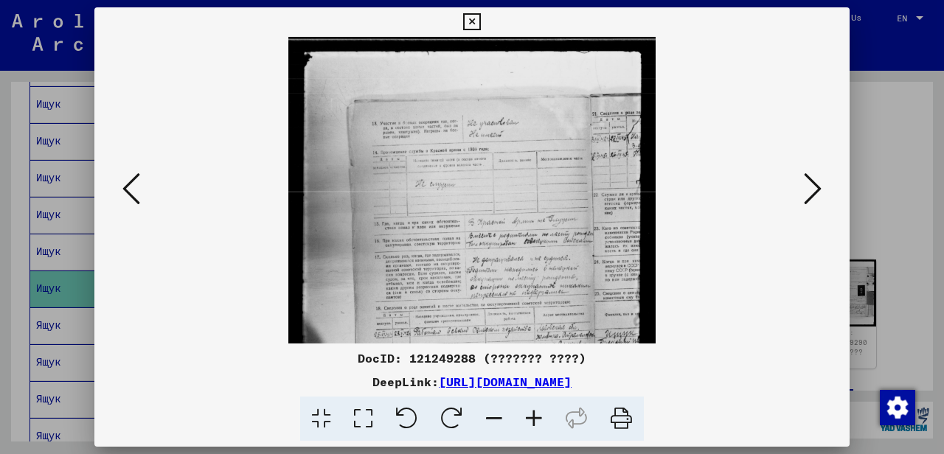
click at [526, 411] on icon at bounding box center [534, 419] width 40 height 45
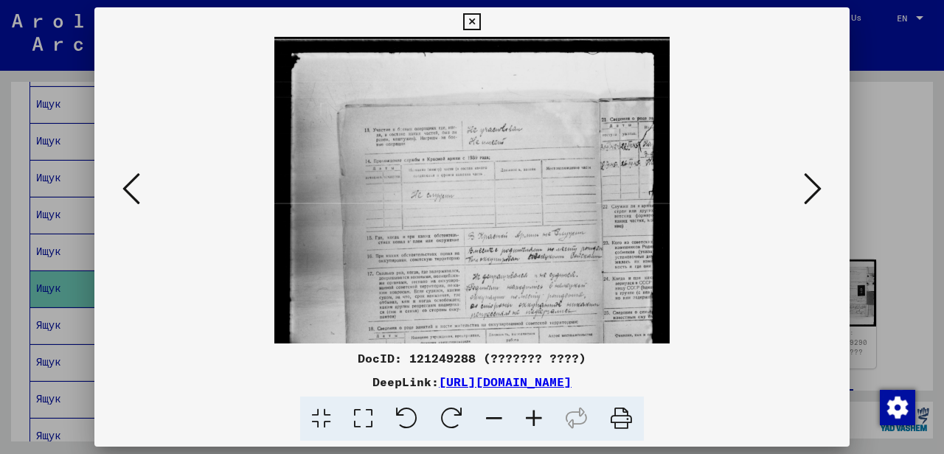
click at [526, 411] on icon at bounding box center [534, 419] width 40 height 45
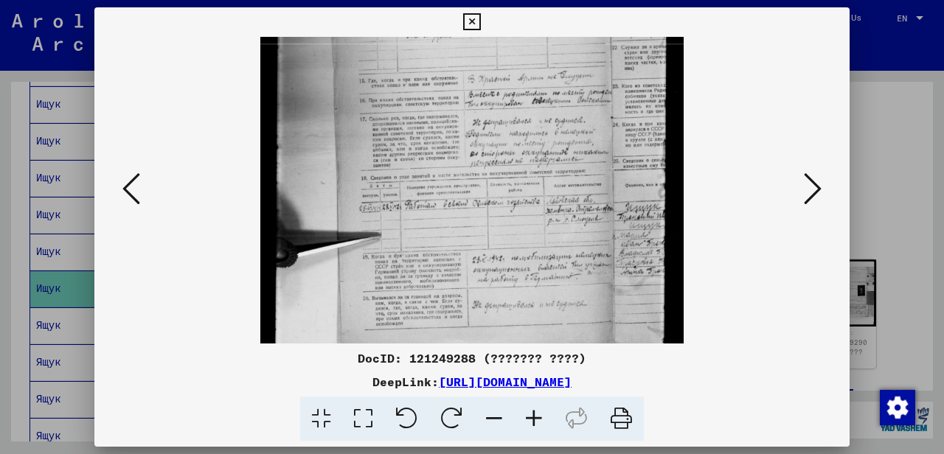
drag, startPoint x: 482, startPoint y: 264, endPoint x: 480, endPoint y: 81, distance: 182.9
click at [479, 89] on img at bounding box center [471, 148] width 423 height 565
click at [537, 419] on icon at bounding box center [534, 419] width 40 height 45
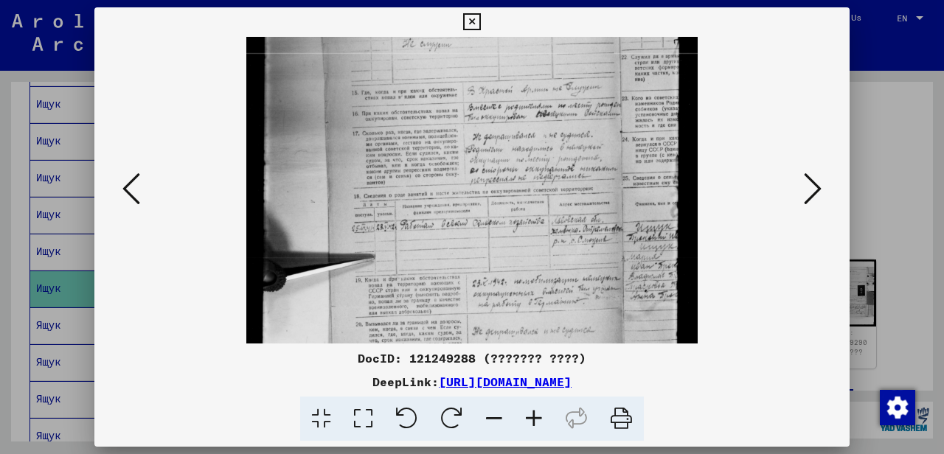
click at [537, 419] on icon at bounding box center [534, 419] width 40 height 45
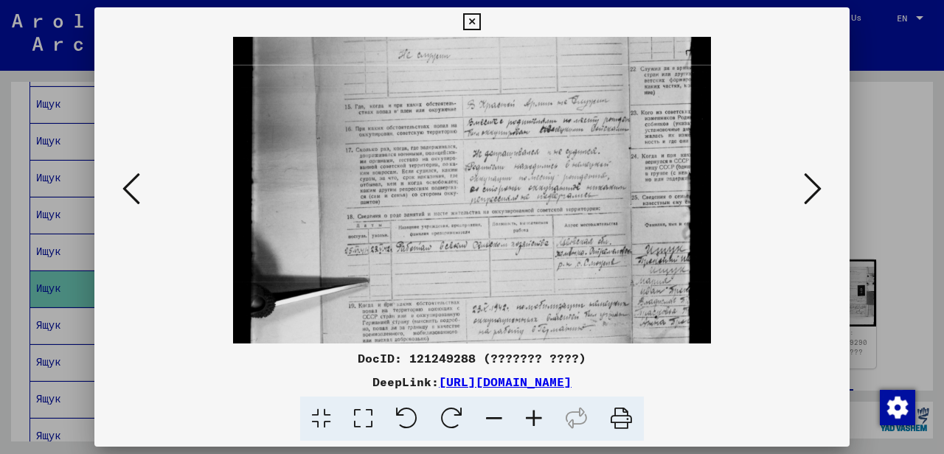
click at [537, 419] on icon at bounding box center [534, 419] width 40 height 45
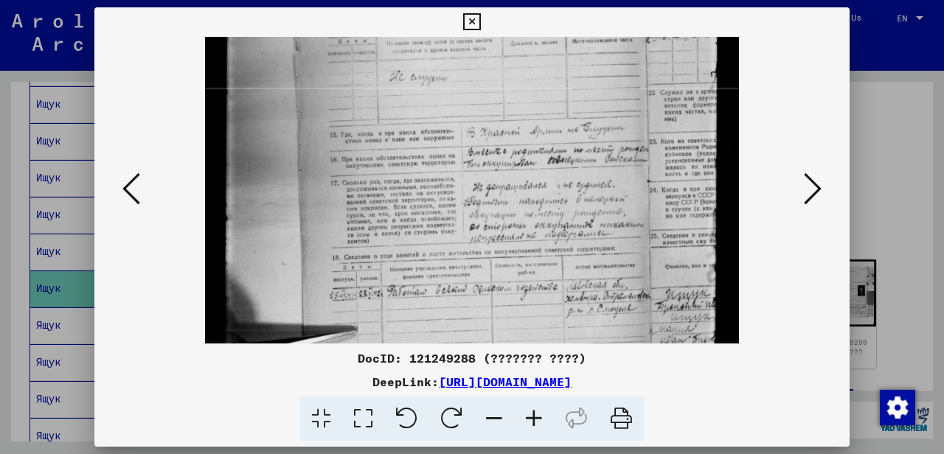
click at [537, 419] on icon at bounding box center [534, 419] width 40 height 45
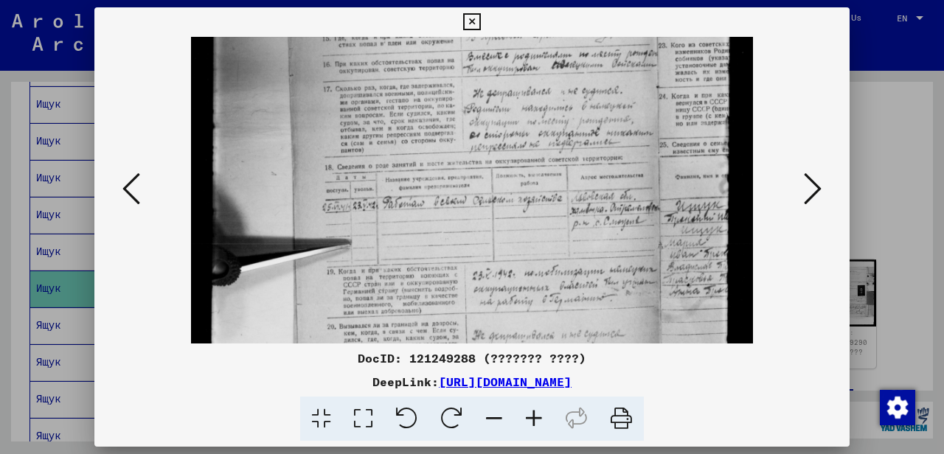
drag, startPoint x: 487, startPoint y: 301, endPoint x: 465, endPoint y: 155, distance: 147.6
click at [466, 161] on img at bounding box center [471, 127] width 561 height 749
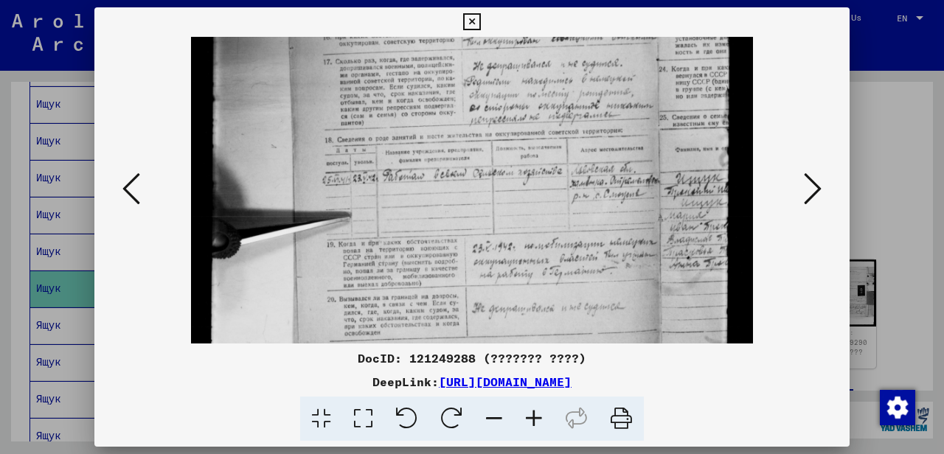
click at [808, 189] on icon at bounding box center [813, 188] width 18 height 35
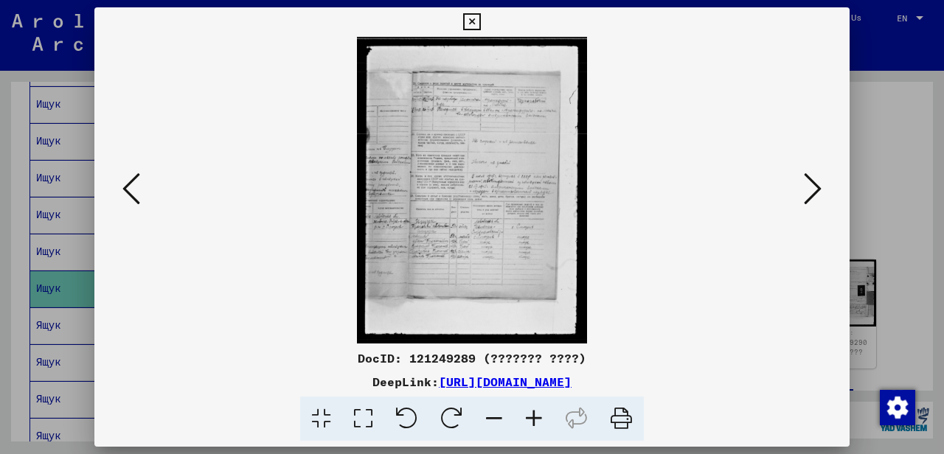
click at [532, 419] on icon at bounding box center [534, 419] width 40 height 45
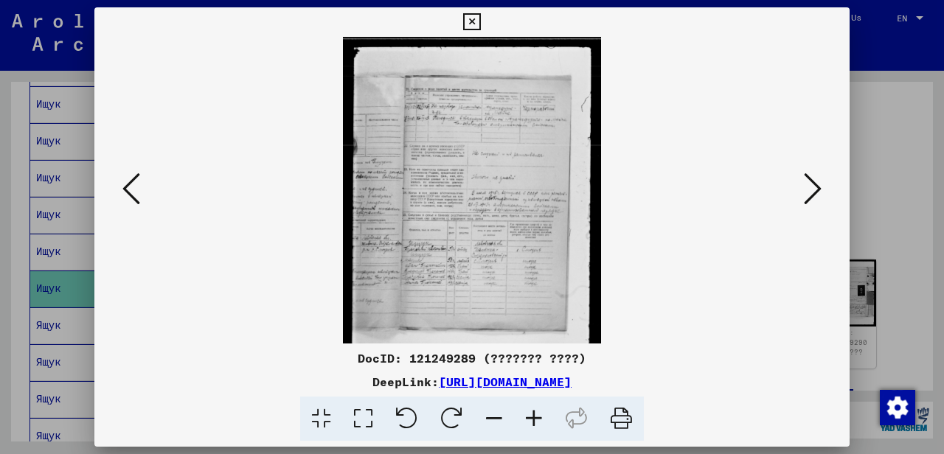
click at [532, 419] on icon at bounding box center [534, 419] width 40 height 45
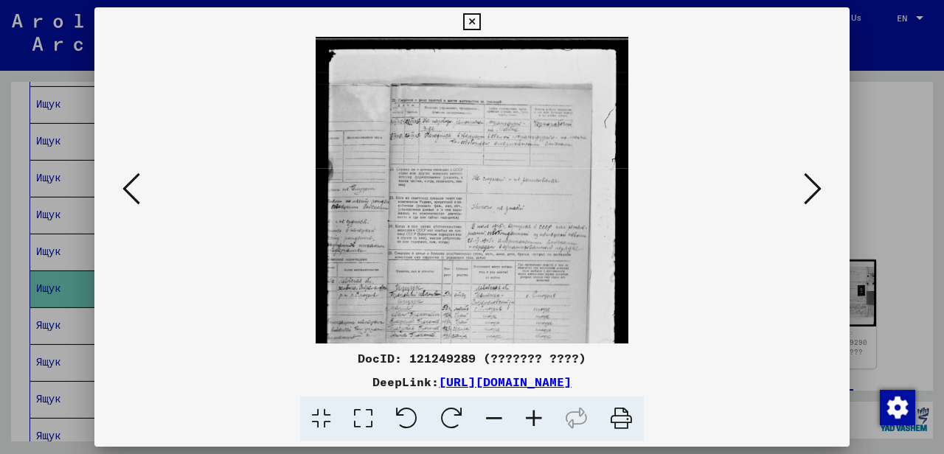
click at [533, 419] on icon at bounding box center [534, 419] width 40 height 45
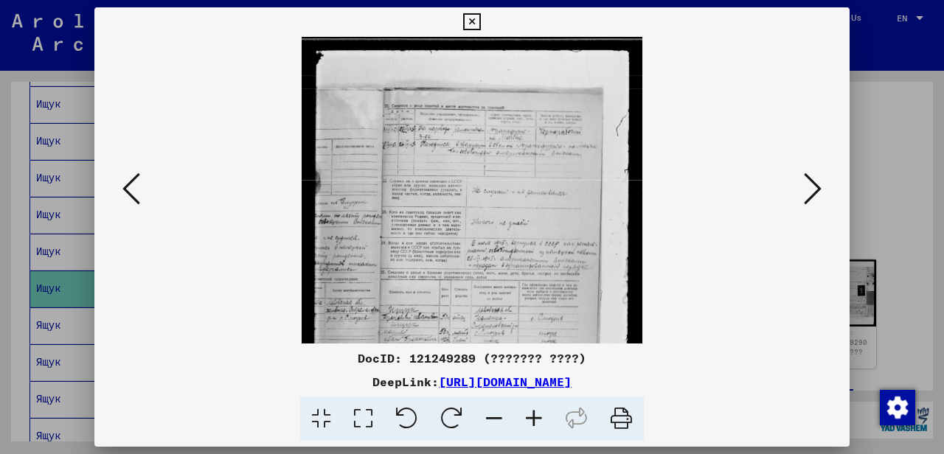
click at [535, 419] on icon at bounding box center [534, 419] width 40 height 45
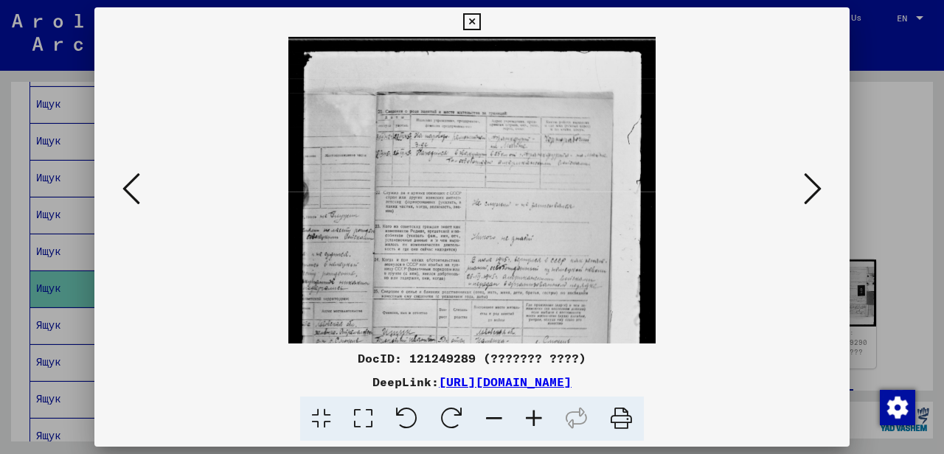
click at [535, 419] on icon at bounding box center [534, 419] width 40 height 45
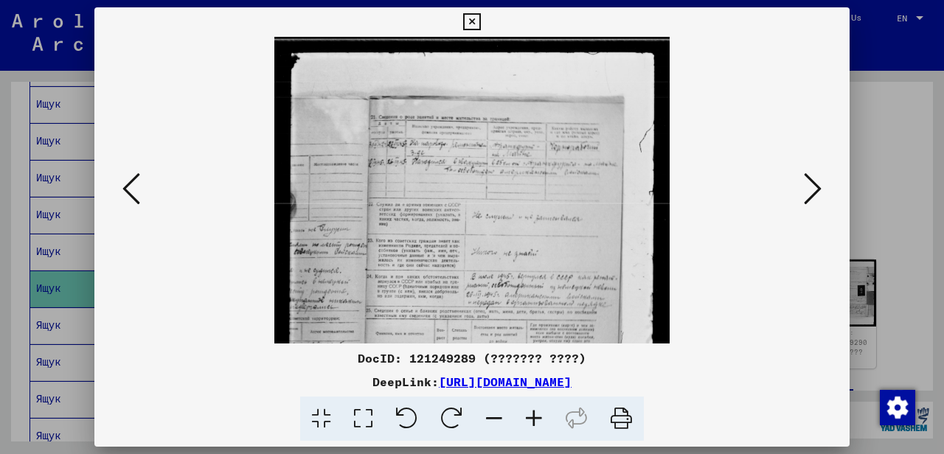
click at [535, 419] on icon at bounding box center [534, 419] width 40 height 45
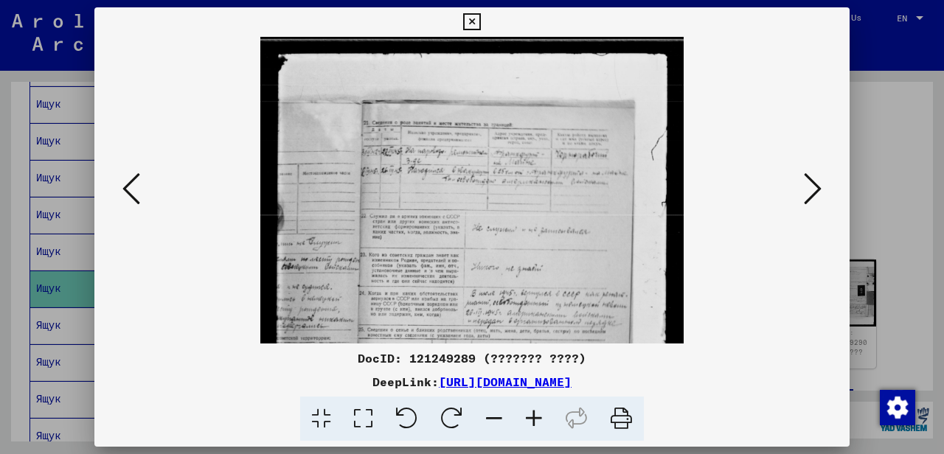
click at [535, 419] on icon at bounding box center [534, 419] width 40 height 45
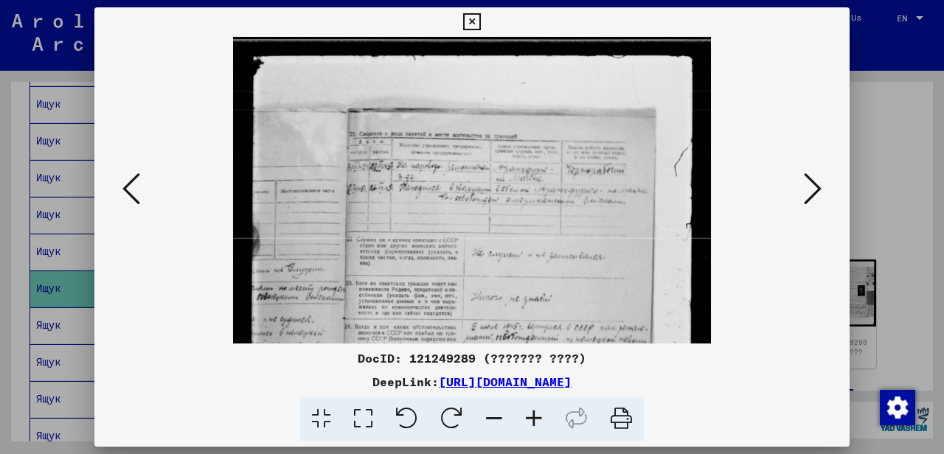
click at [535, 419] on icon at bounding box center [534, 419] width 40 height 45
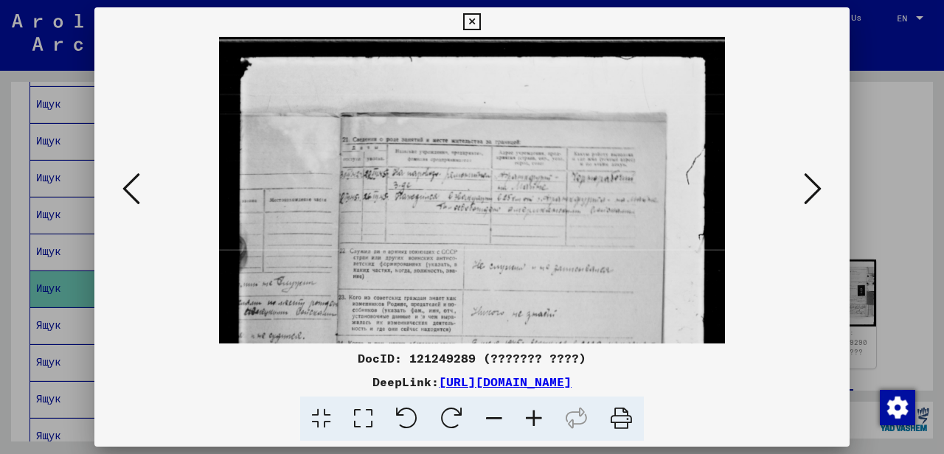
click at [535, 419] on icon at bounding box center [534, 419] width 40 height 45
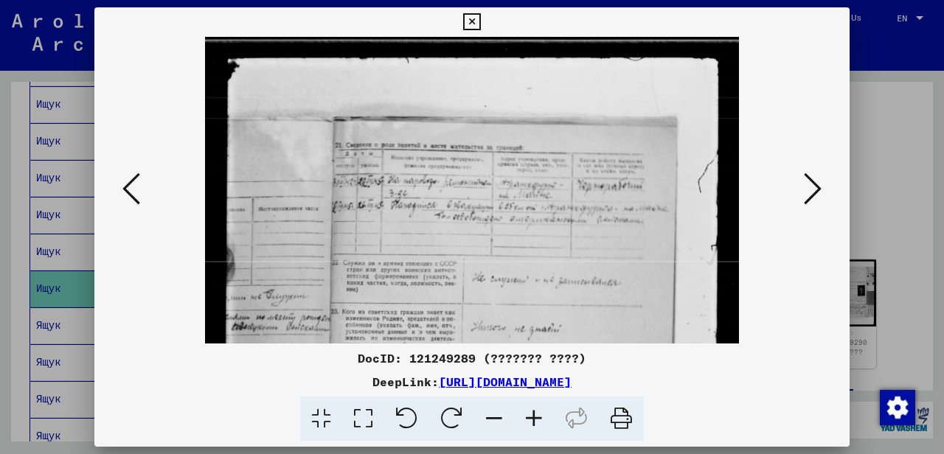
click at [535, 419] on icon at bounding box center [534, 419] width 40 height 45
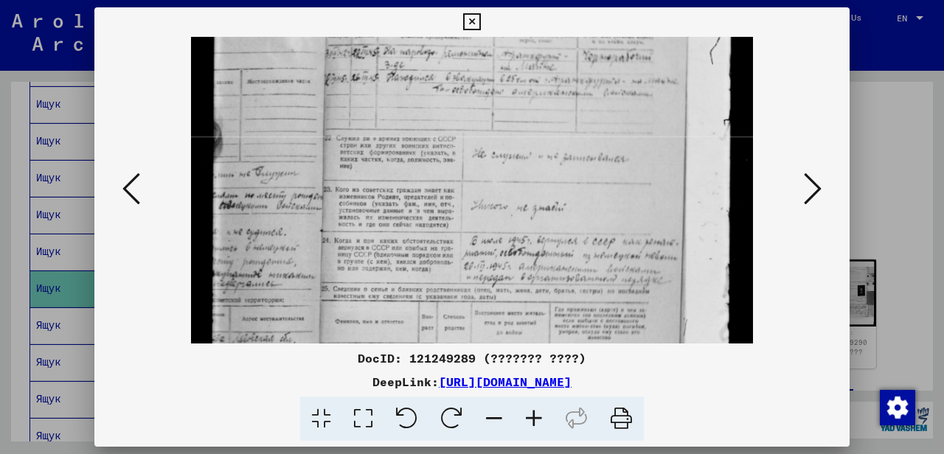
drag, startPoint x: 474, startPoint y: 325, endPoint x: 471, endPoint y: 136, distance: 189.5
click at [471, 136] on img at bounding box center [471, 274] width 561 height 749
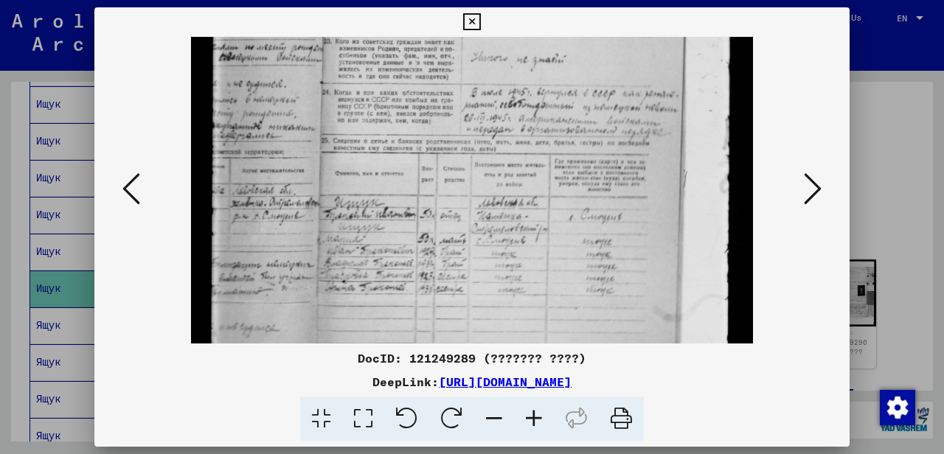
drag, startPoint x: 509, startPoint y: 323, endPoint x: 485, endPoint y: 207, distance: 118.1
click at [485, 207] on img at bounding box center [471, 126] width 561 height 749
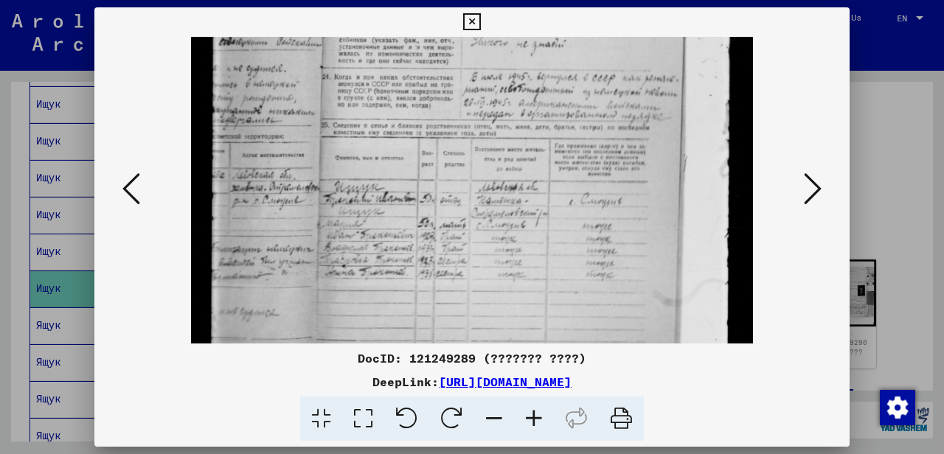
click at [480, 21] on icon at bounding box center [471, 22] width 17 height 18
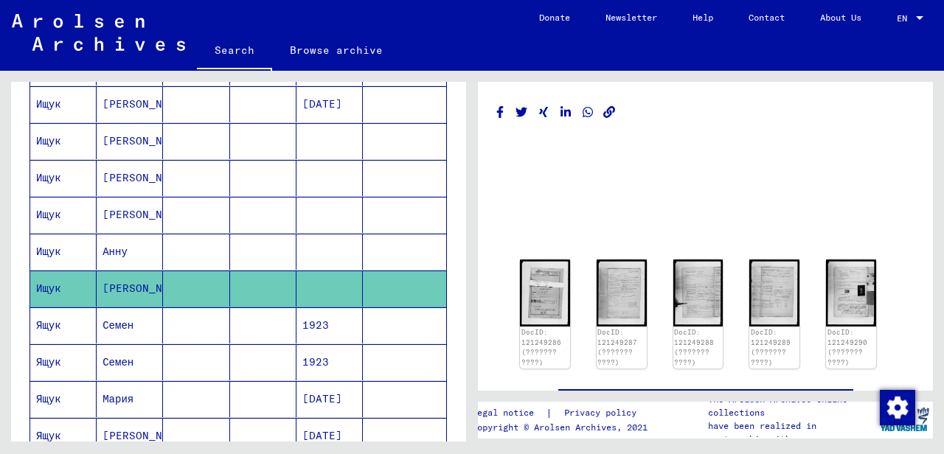
click at [93, 245] on mat-cell "Ищук" at bounding box center [63, 252] width 66 height 36
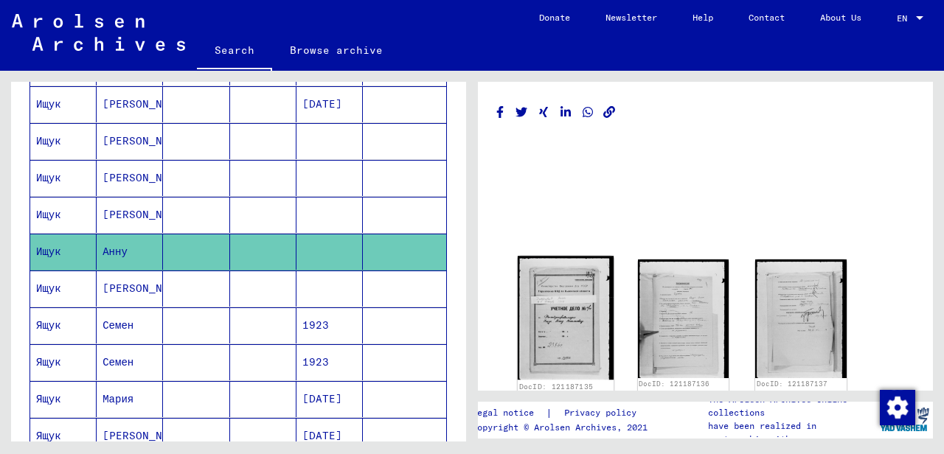
click at [551, 301] on img at bounding box center [566, 318] width 96 height 124
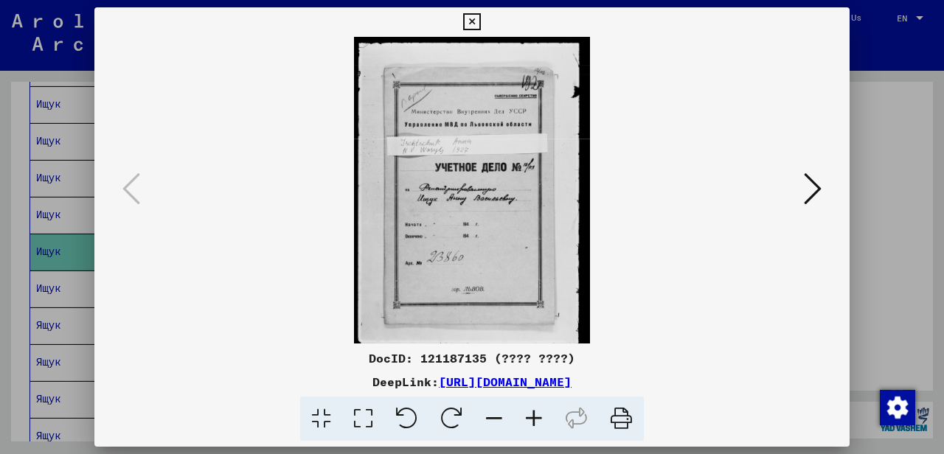
click at [534, 411] on icon at bounding box center [534, 419] width 40 height 45
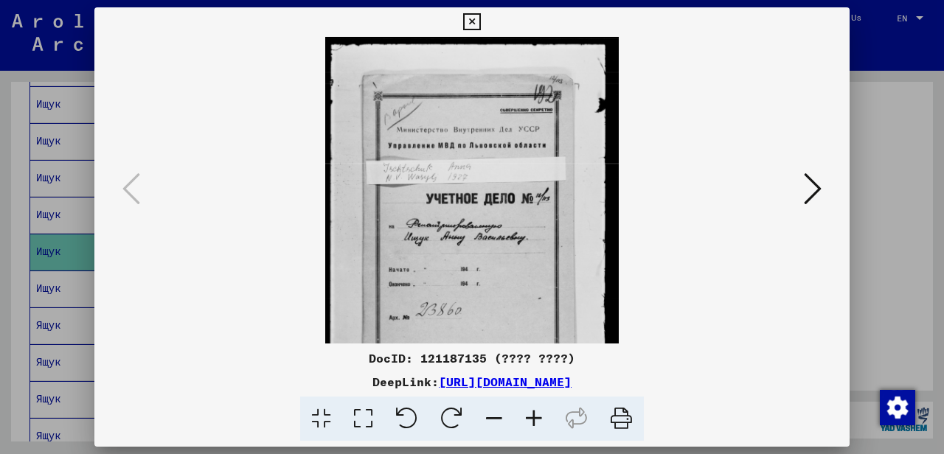
click at [535, 411] on icon at bounding box center [534, 419] width 40 height 45
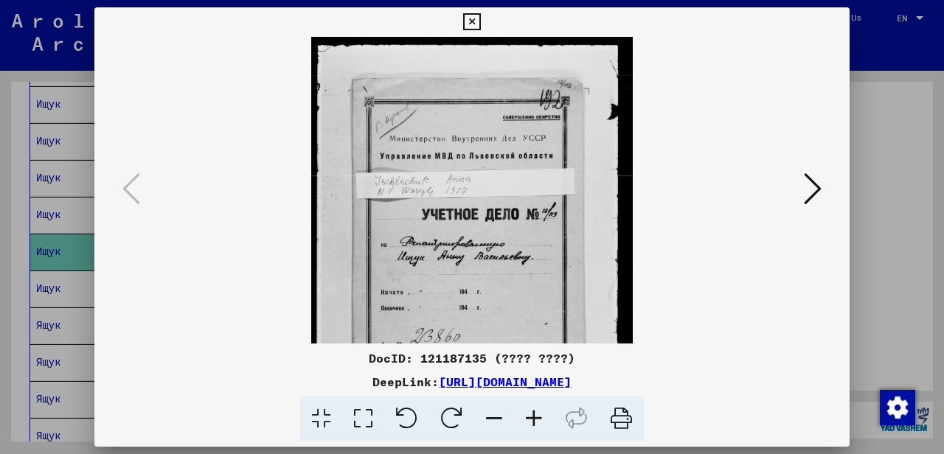
click at [535, 411] on icon at bounding box center [534, 419] width 40 height 45
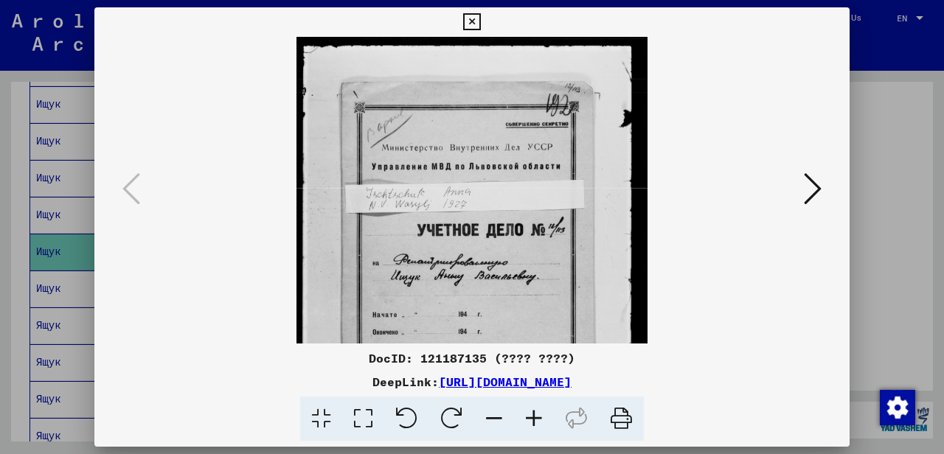
click at [535, 411] on icon at bounding box center [534, 419] width 40 height 45
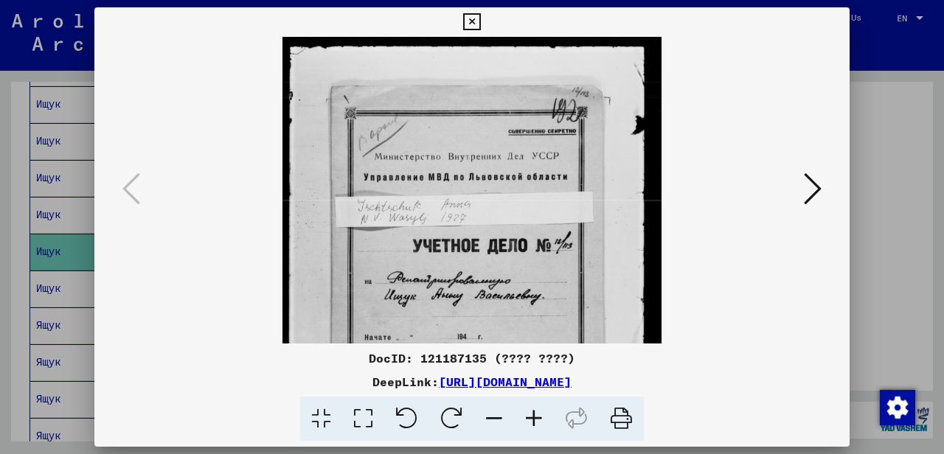
click at [535, 411] on icon at bounding box center [534, 419] width 40 height 45
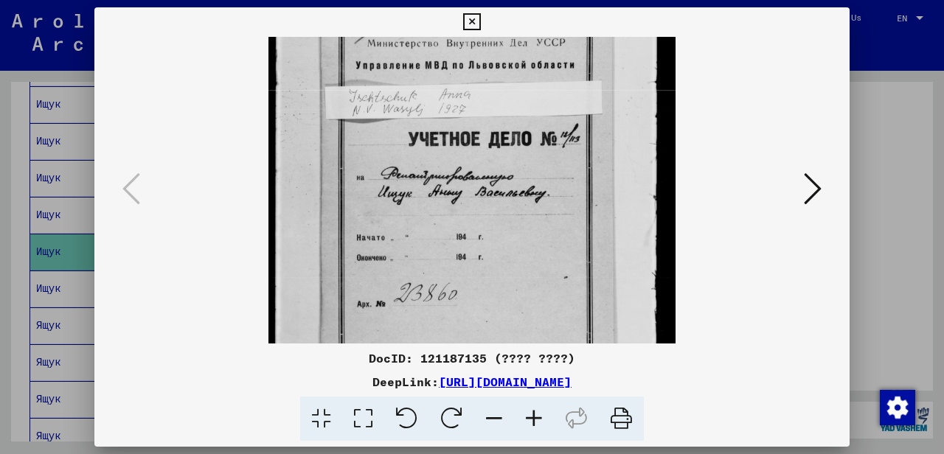
drag, startPoint x: 529, startPoint y: 302, endPoint x: 528, endPoint y: 173, distance: 129.0
click at [528, 173] on img at bounding box center [471, 178] width 407 height 528
click at [801, 195] on button at bounding box center [812, 190] width 27 height 42
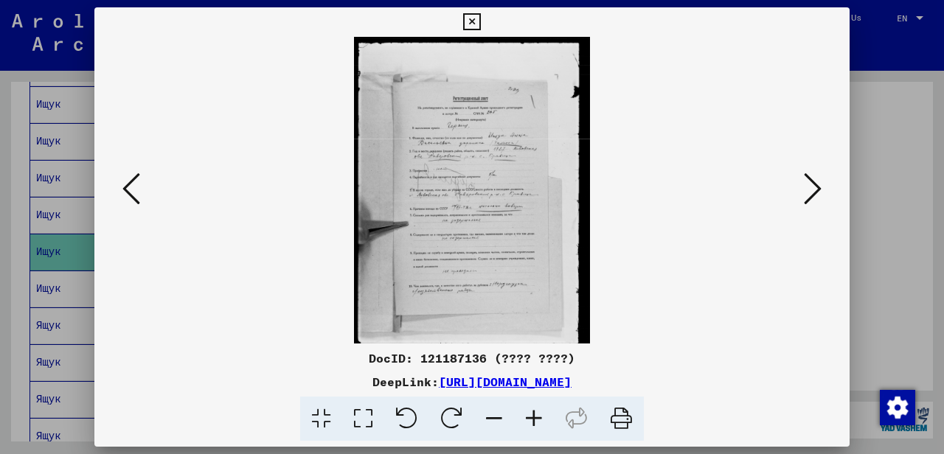
click at [532, 416] on icon at bounding box center [534, 419] width 40 height 45
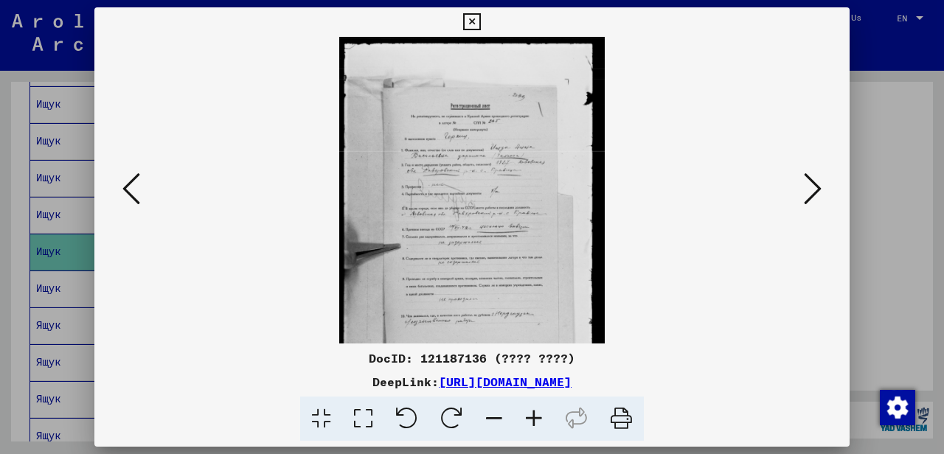
click at [532, 416] on icon at bounding box center [534, 419] width 40 height 45
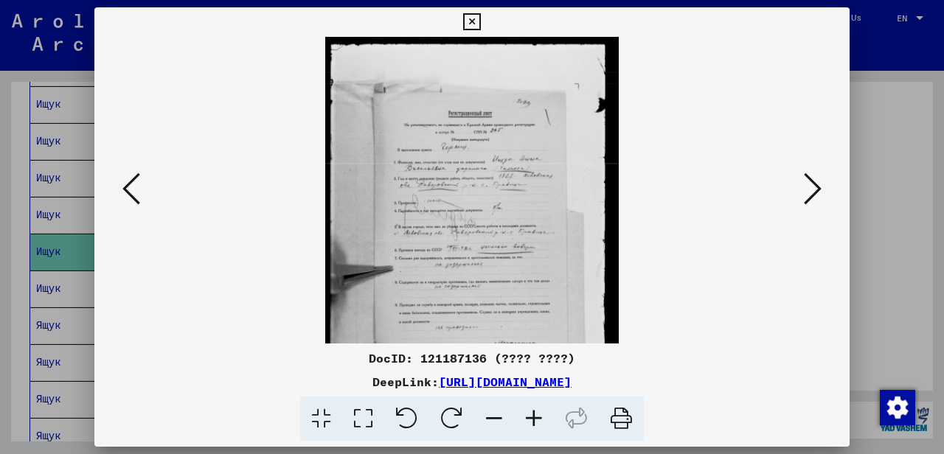
click at [532, 416] on icon at bounding box center [534, 419] width 40 height 45
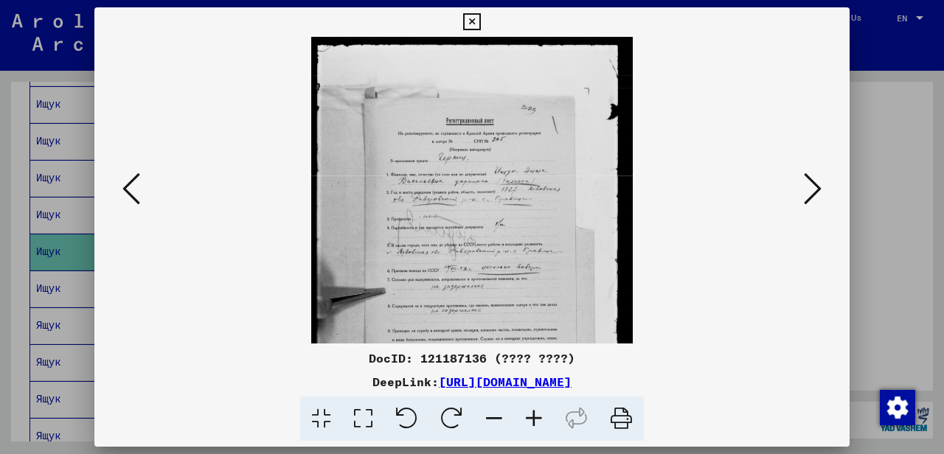
click at [532, 416] on icon at bounding box center [534, 419] width 40 height 45
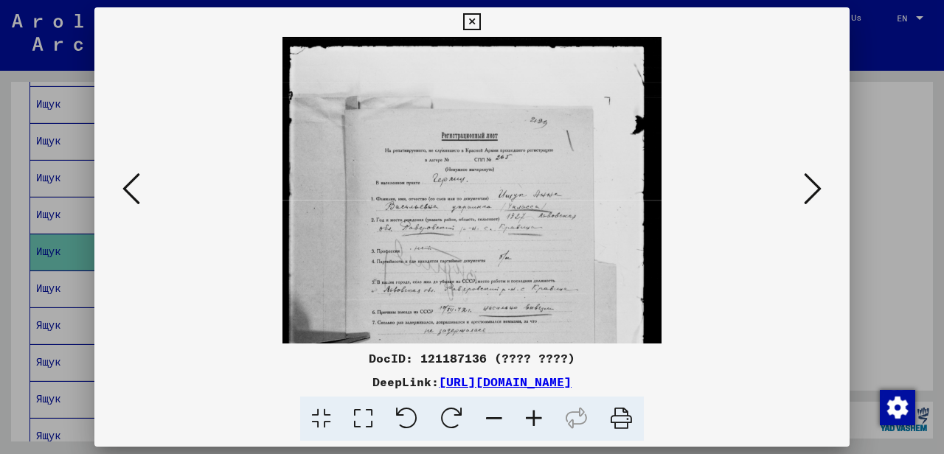
click at [532, 416] on icon at bounding box center [534, 419] width 40 height 45
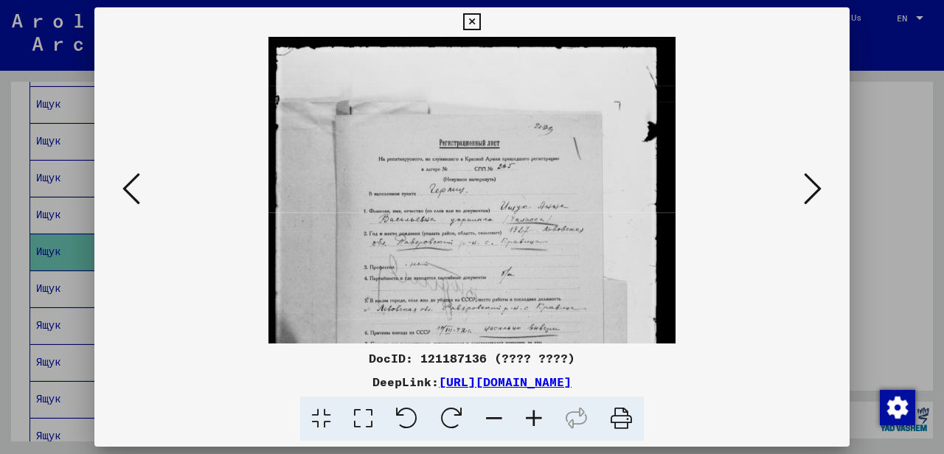
click at [532, 416] on icon at bounding box center [534, 419] width 40 height 45
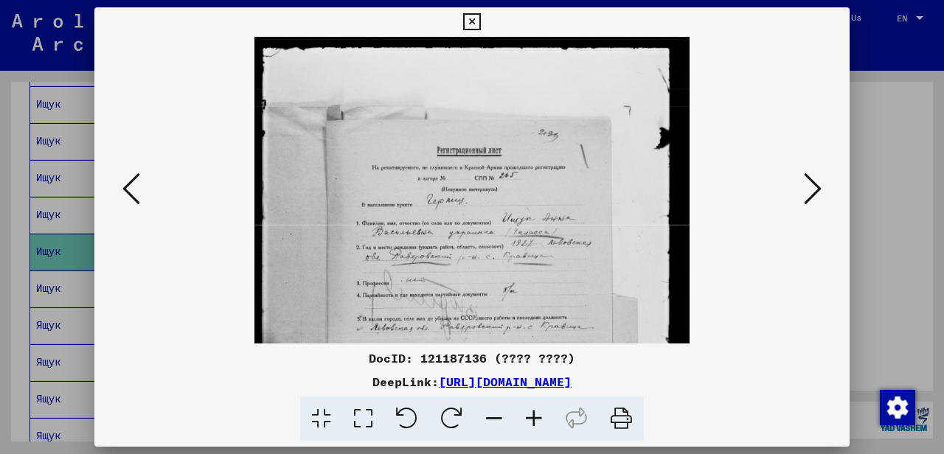
click at [532, 416] on icon at bounding box center [534, 419] width 40 height 45
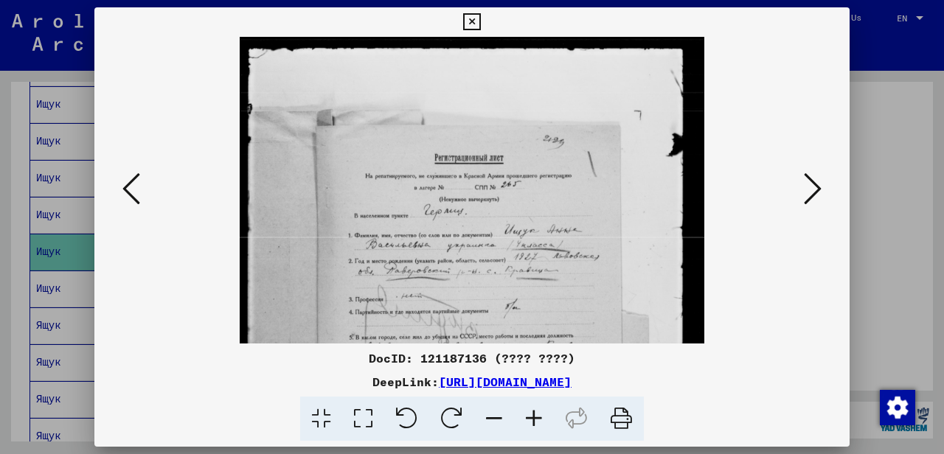
click at [532, 416] on icon at bounding box center [534, 419] width 40 height 45
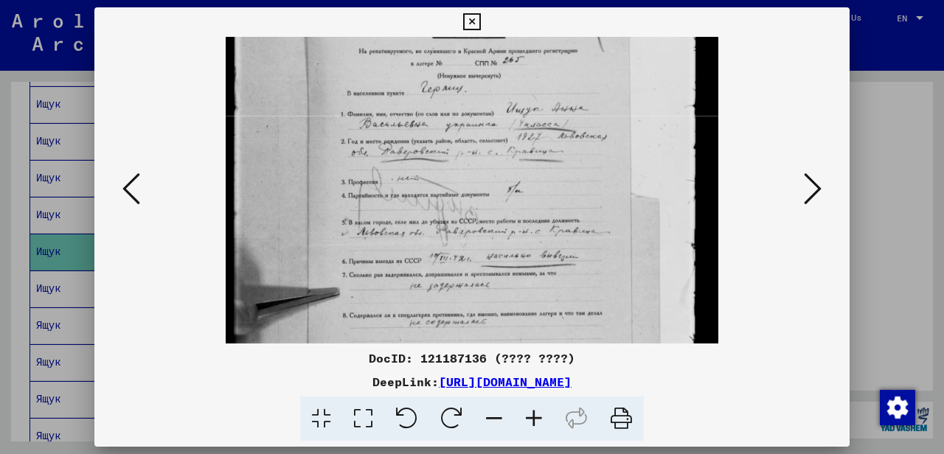
drag, startPoint x: 509, startPoint y: 317, endPoint x: 501, endPoint y: 158, distance: 159.5
click at [501, 158] on img at bounding box center [472, 222] width 493 height 638
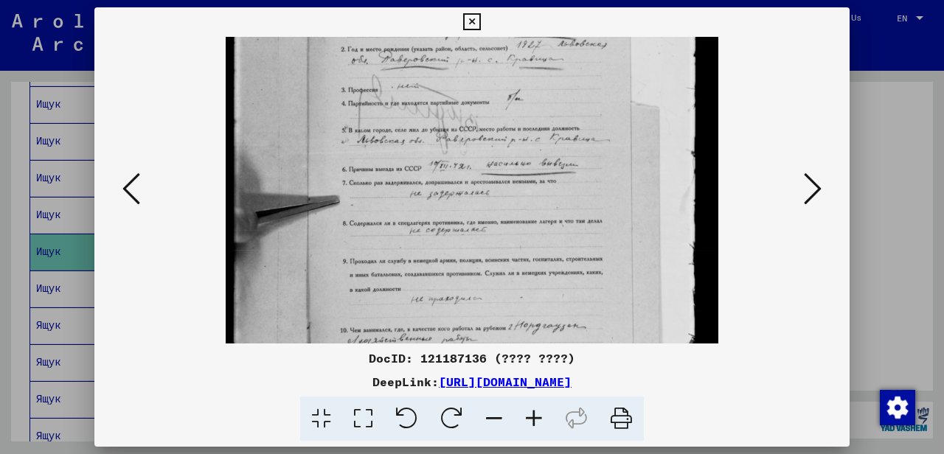
drag, startPoint x: 485, startPoint y: 252, endPoint x: 457, endPoint y: 125, distance: 130.6
click at [459, 134] on img at bounding box center [472, 130] width 493 height 638
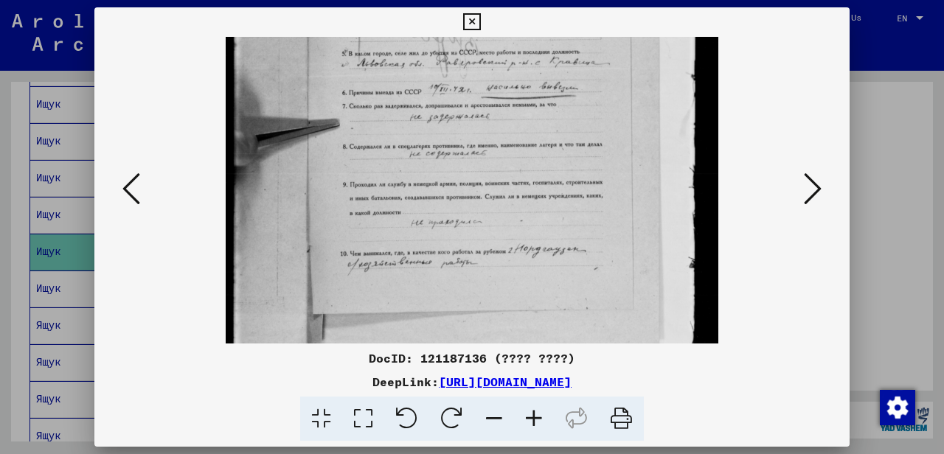
scroll to position [307, 0]
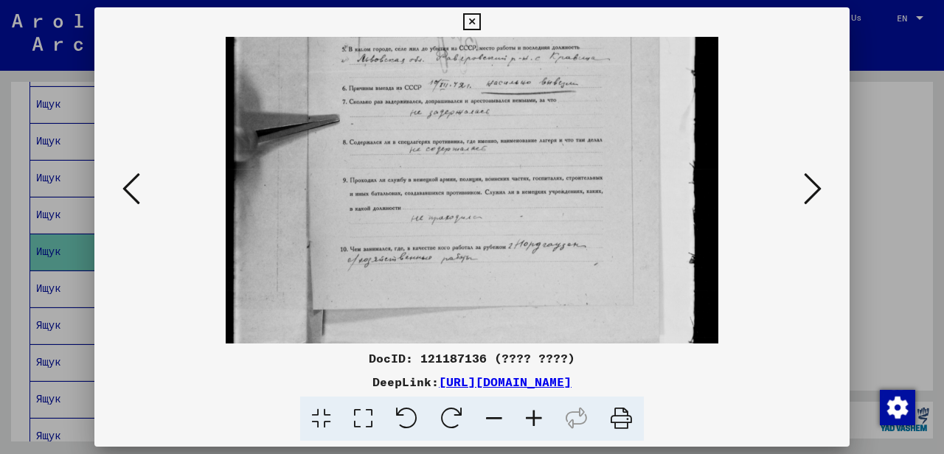
drag, startPoint x: 553, startPoint y: 302, endPoint x: 539, endPoint y: 265, distance: 38.7
click at [539, 265] on img at bounding box center [472, 49] width 493 height 638
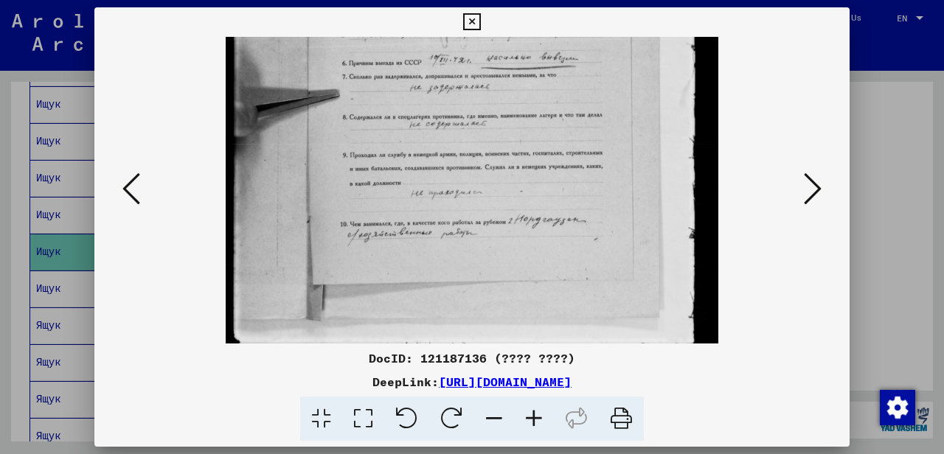
drag, startPoint x: 542, startPoint y: 271, endPoint x: 541, endPoint y: 236, distance: 35.4
click at [541, 236] on img at bounding box center [472, 24] width 493 height 638
click at [807, 195] on icon at bounding box center [813, 188] width 18 height 35
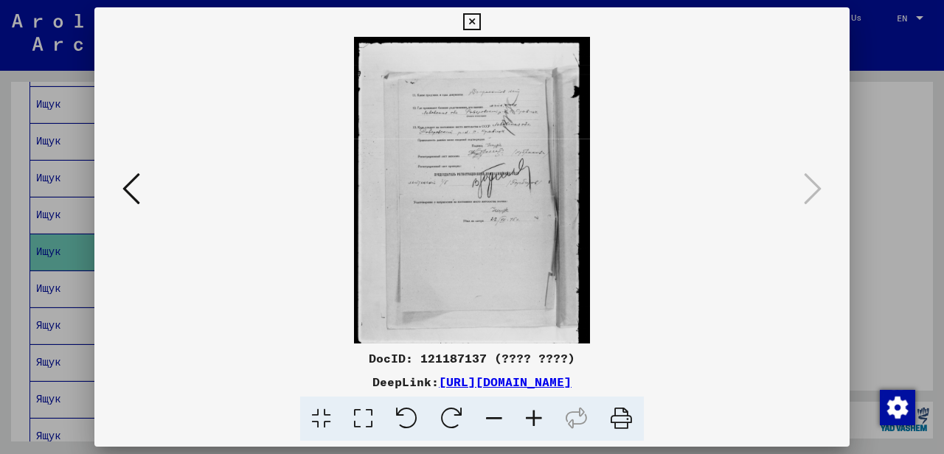
click at [535, 412] on icon at bounding box center [534, 419] width 40 height 45
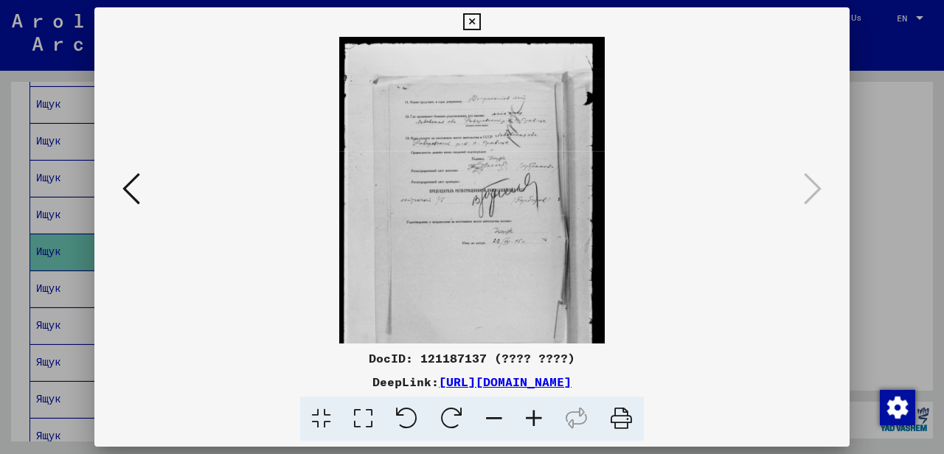
click at [535, 411] on icon at bounding box center [534, 419] width 40 height 45
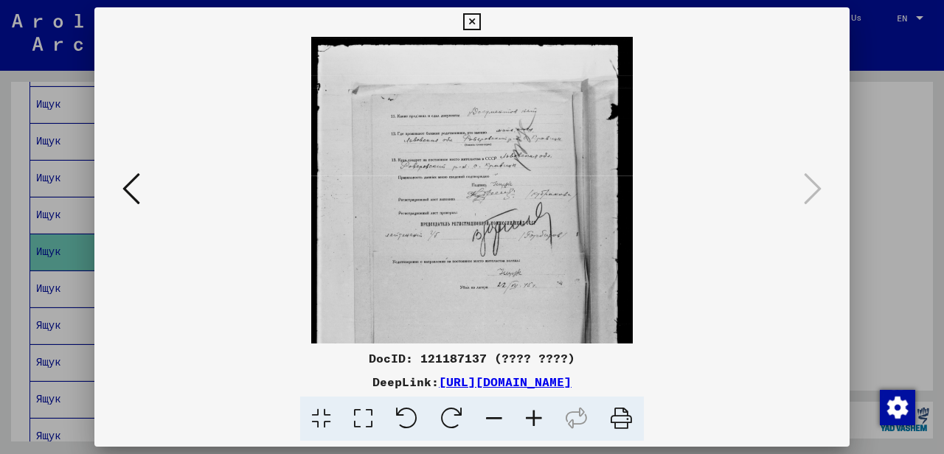
click at [535, 411] on icon at bounding box center [534, 419] width 40 height 45
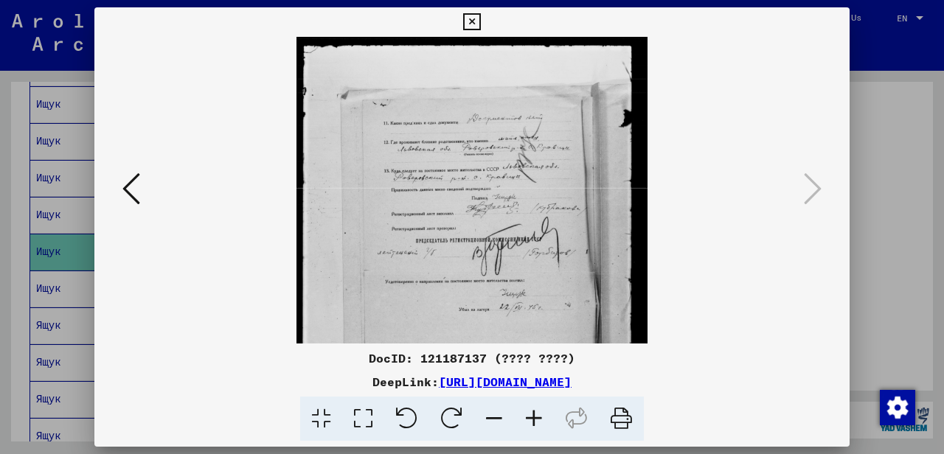
click at [536, 411] on icon at bounding box center [534, 419] width 40 height 45
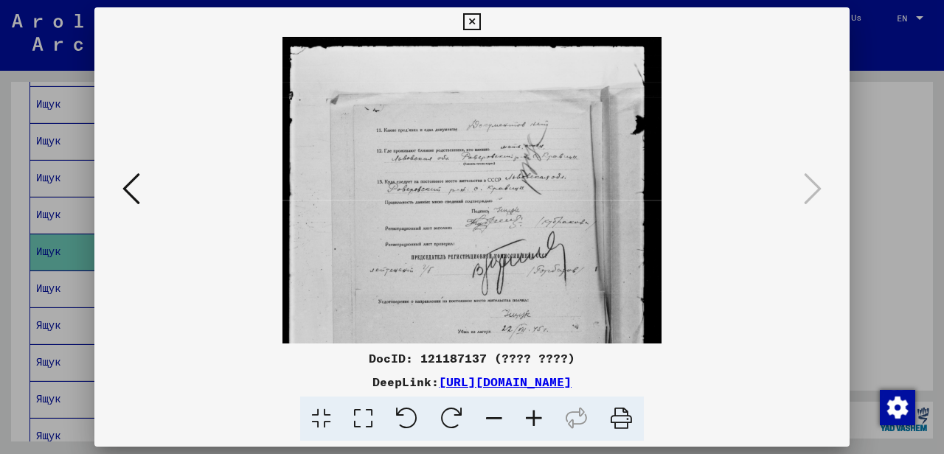
click at [536, 411] on icon at bounding box center [534, 419] width 40 height 45
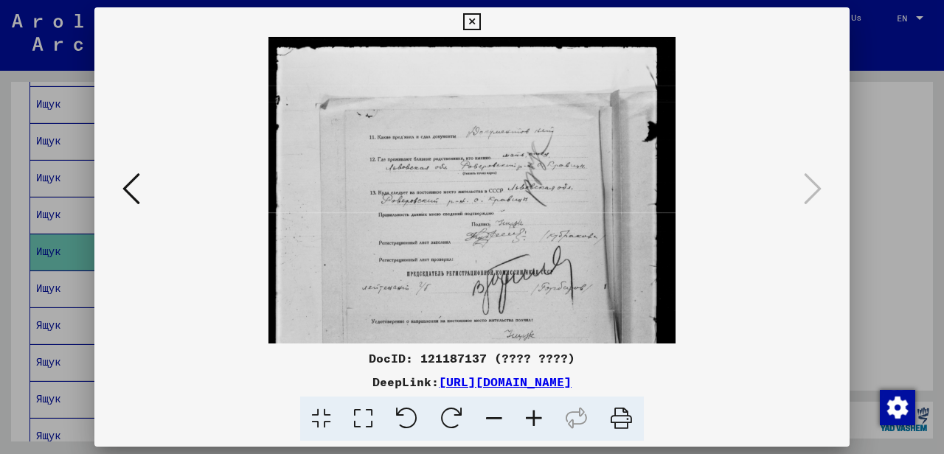
click at [536, 411] on icon at bounding box center [534, 419] width 40 height 45
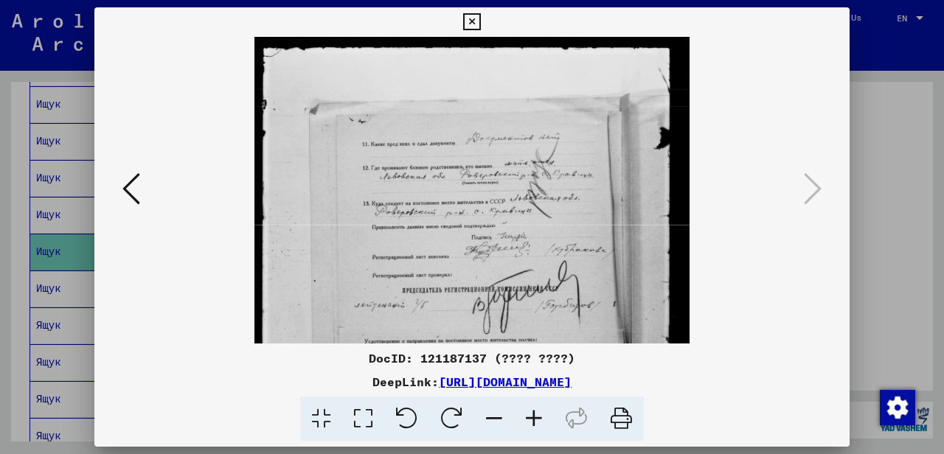
click at [536, 411] on icon at bounding box center [534, 419] width 40 height 45
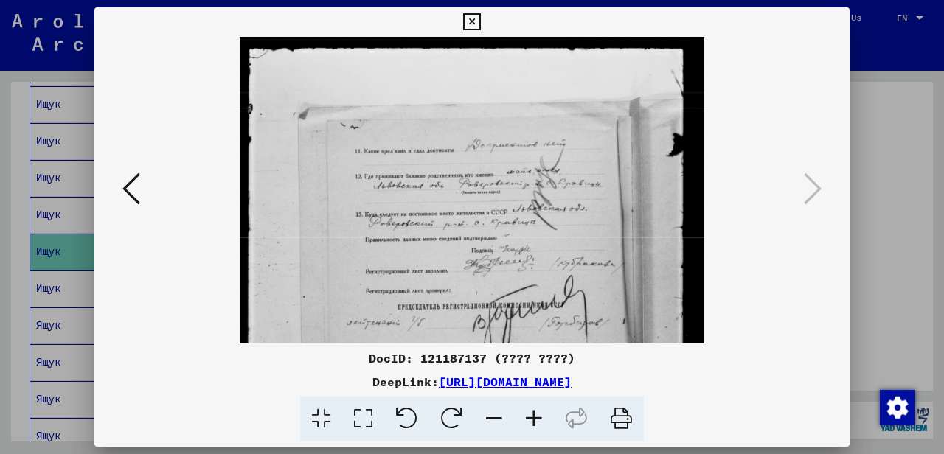
click at [537, 413] on icon at bounding box center [534, 419] width 40 height 45
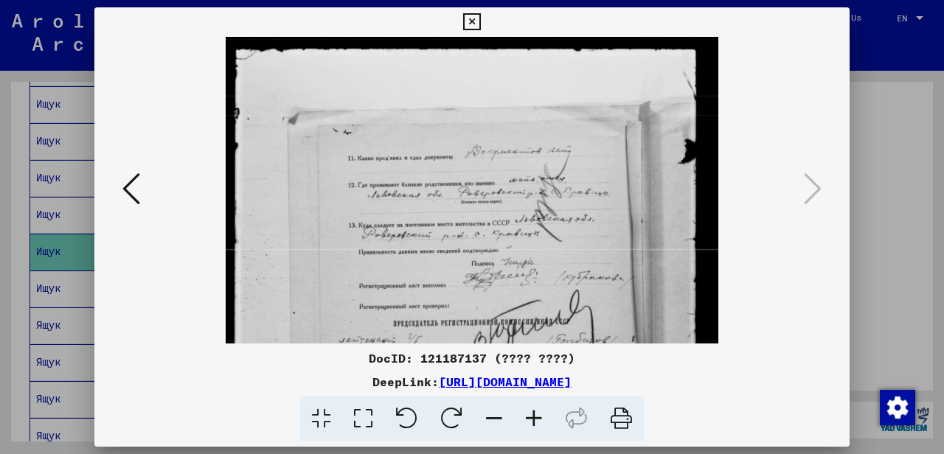
click at [537, 413] on icon at bounding box center [534, 419] width 40 height 45
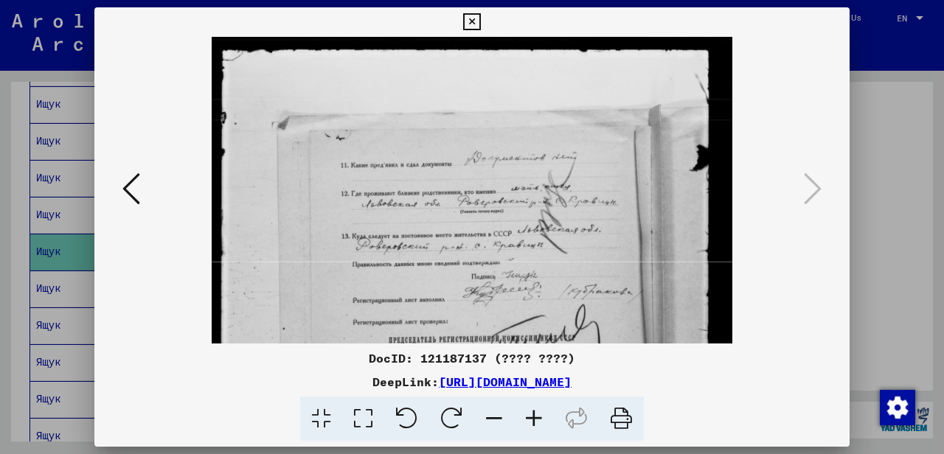
click at [537, 413] on icon at bounding box center [534, 419] width 40 height 45
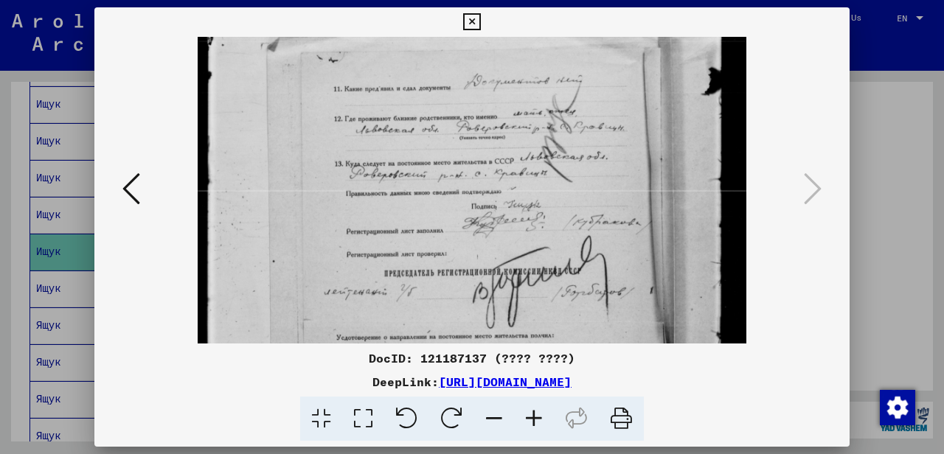
scroll to position [108, 0]
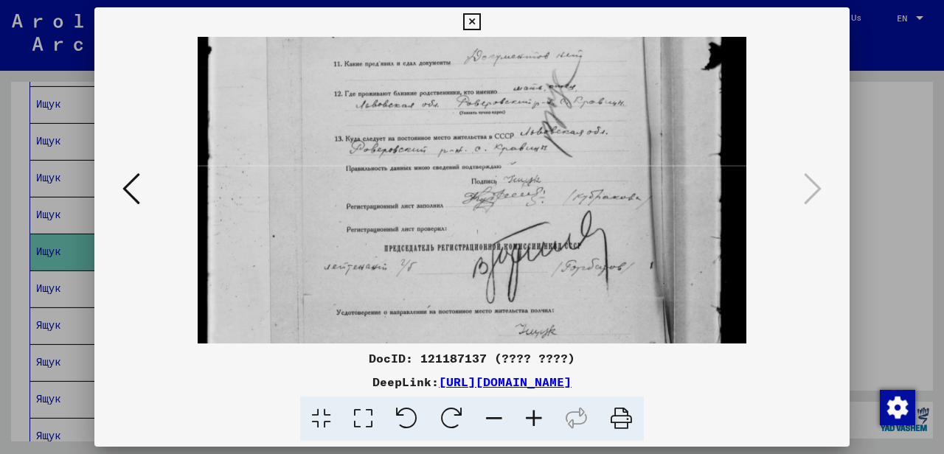
drag, startPoint x: 499, startPoint y: 285, endPoint x: 519, endPoint y: 175, distance: 111.6
click at [519, 175] on img at bounding box center [472, 284] width 549 height 712
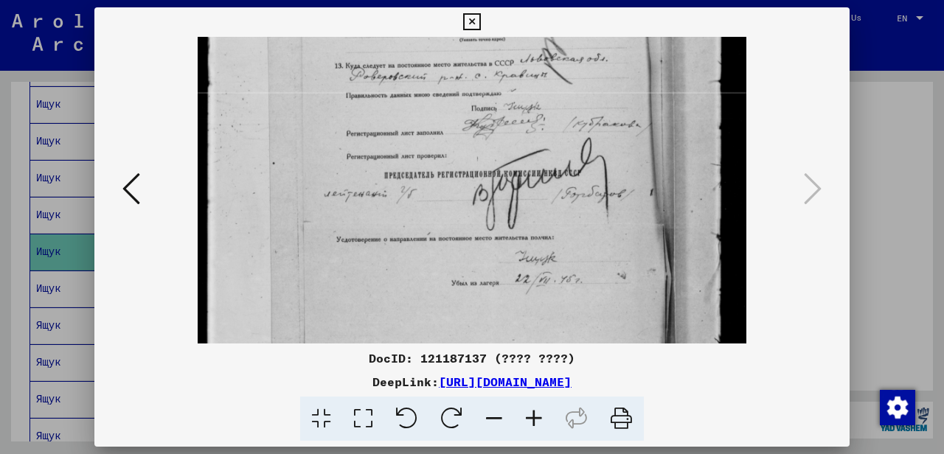
drag, startPoint x: 503, startPoint y: 290, endPoint x: 482, endPoint y: 173, distance: 119.0
click at [482, 177] on img at bounding box center [472, 211] width 549 height 712
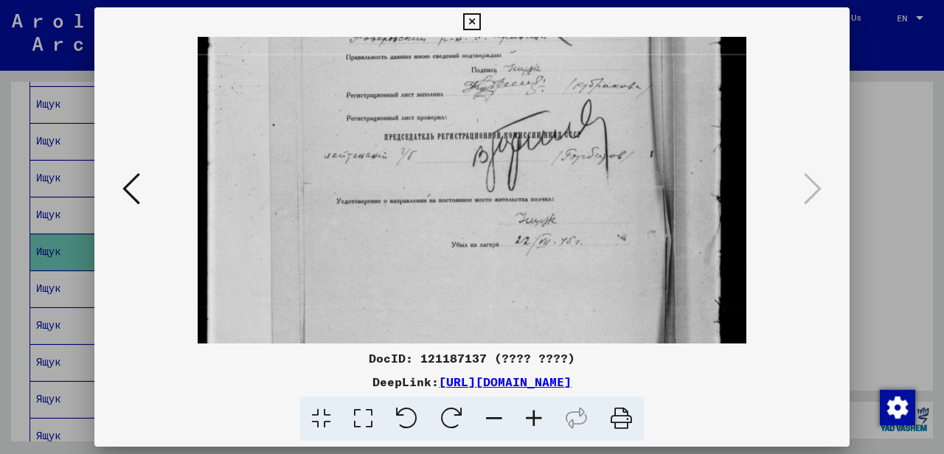
click at [480, 23] on icon at bounding box center [471, 22] width 17 height 18
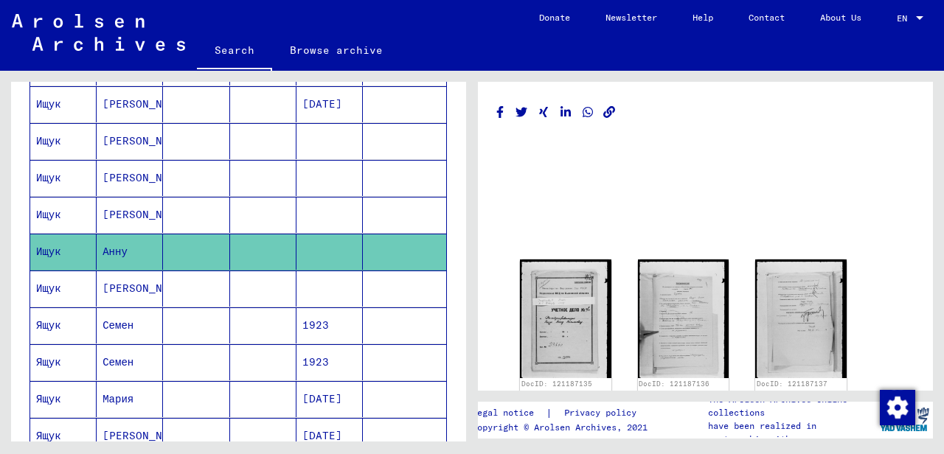
click at [102, 212] on mat-cell "[PERSON_NAME]" at bounding box center [130, 215] width 66 height 36
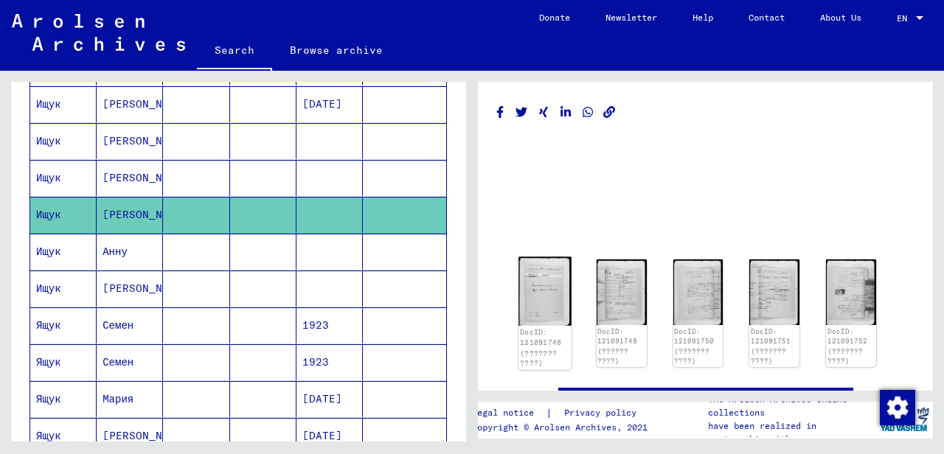
click at [540, 285] on img at bounding box center [544, 291] width 52 height 69
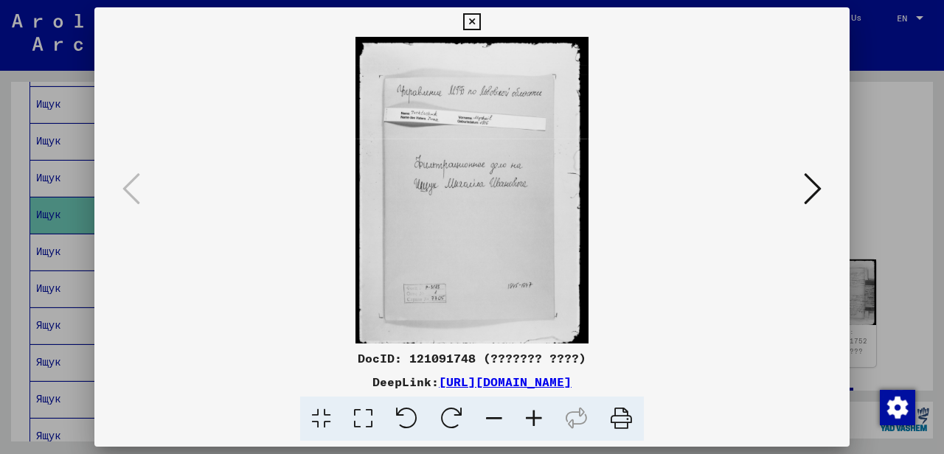
click at [531, 420] on icon at bounding box center [534, 419] width 40 height 45
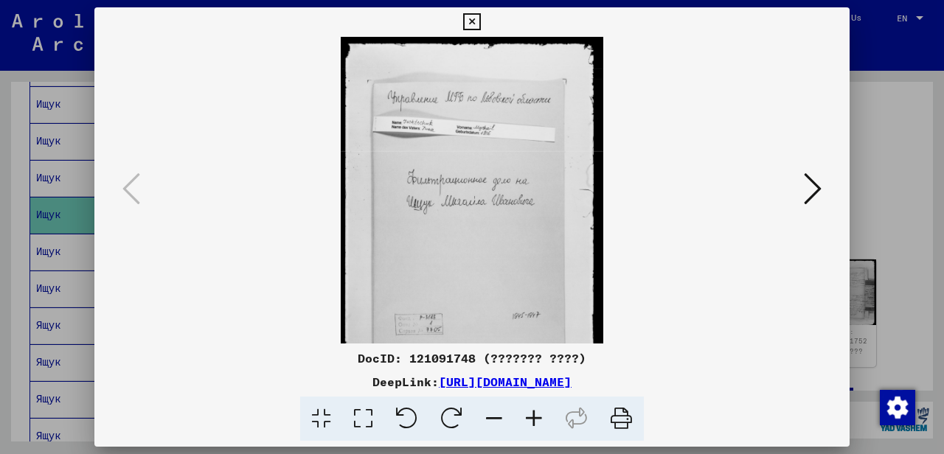
click at [531, 420] on icon at bounding box center [534, 419] width 40 height 45
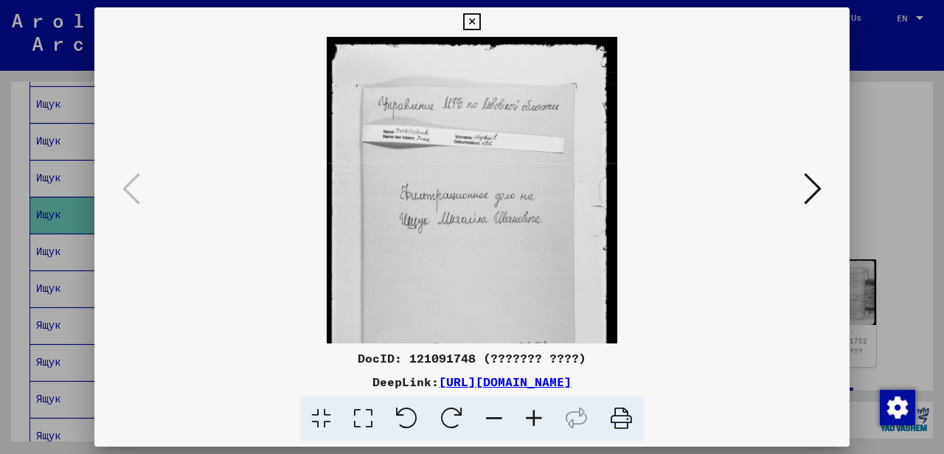
click at [531, 420] on icon at bounding box center [534, 419] width 40 height 45
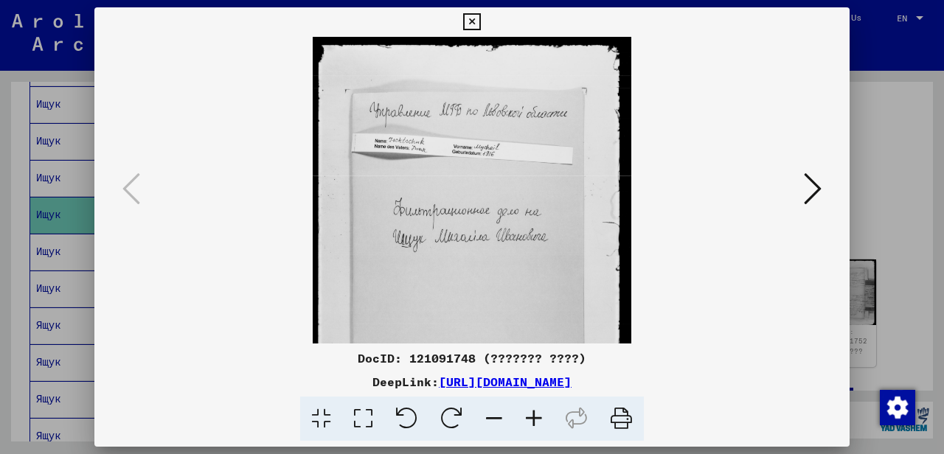
click at [531, 420] on icon at bounding box center [534, 419] width 40 height 45
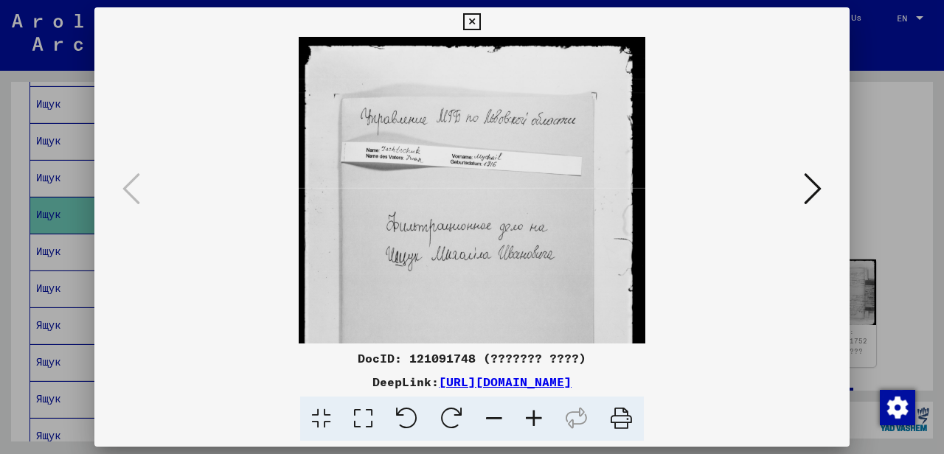
click at [531, 420] on icon at bounding box center [534, 419] width 40 height 45
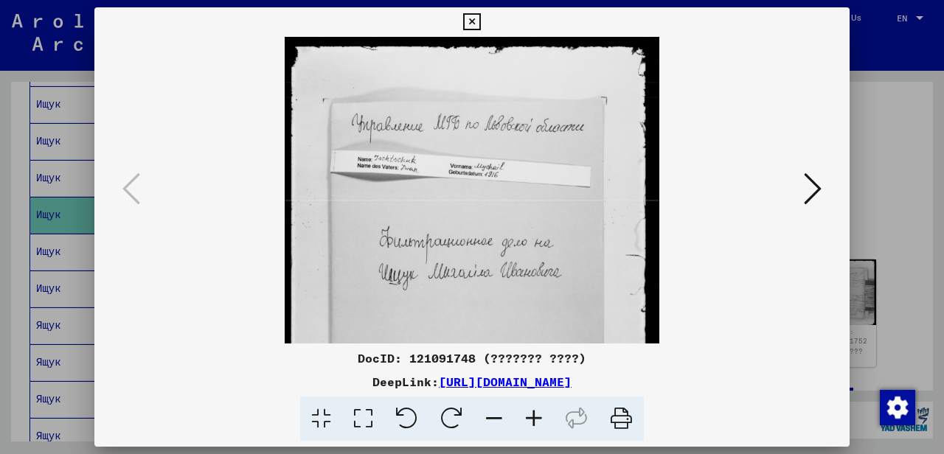
click at [531, 420] on icon at bounding box center [534, 419] width 40 height 45
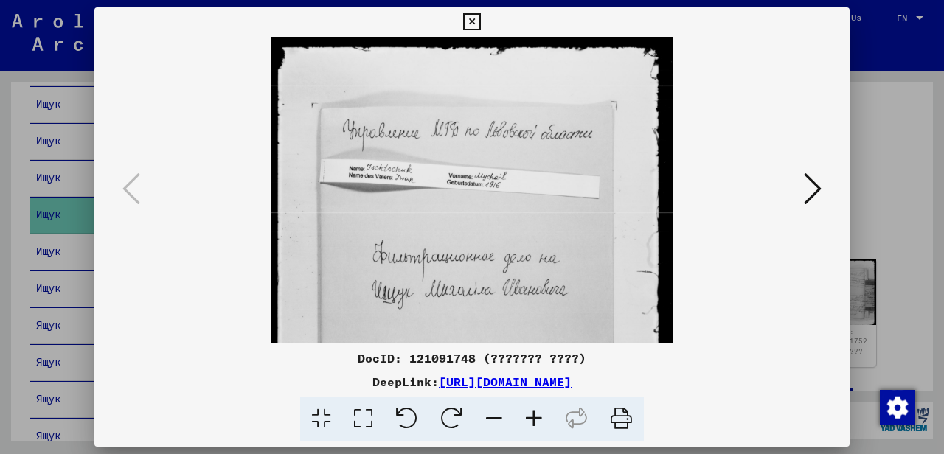
click at [799, 195] on button at bounding box center [812, 190] width 27 height 42
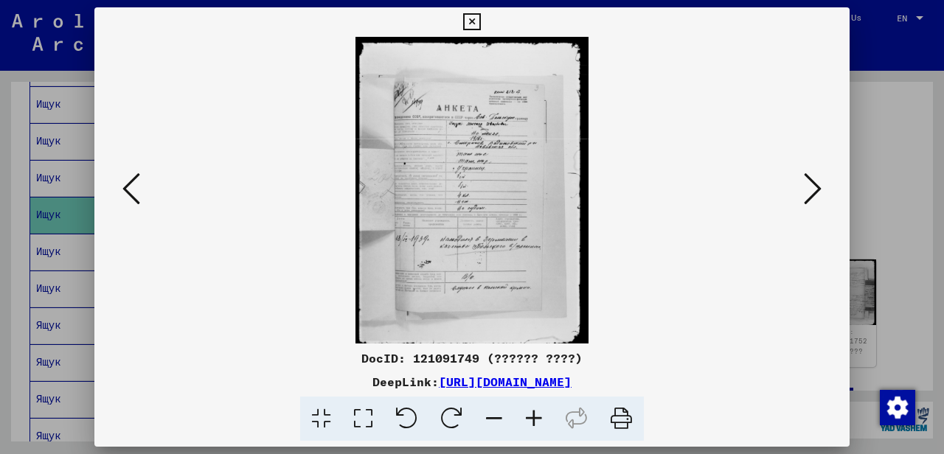
click at [531, 410] on icon at bounding box center [534, 419] width 40 height 45
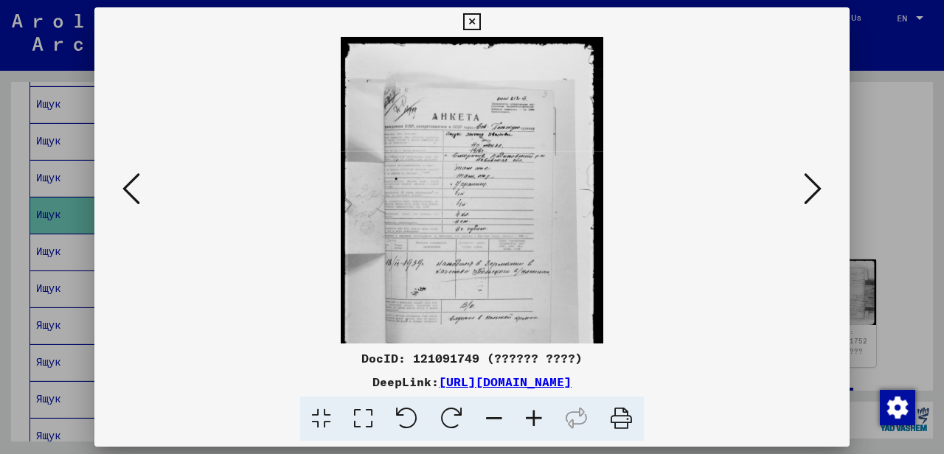
click at [531, 410] on icon at bounding box center [534, 419] width 40 height 45
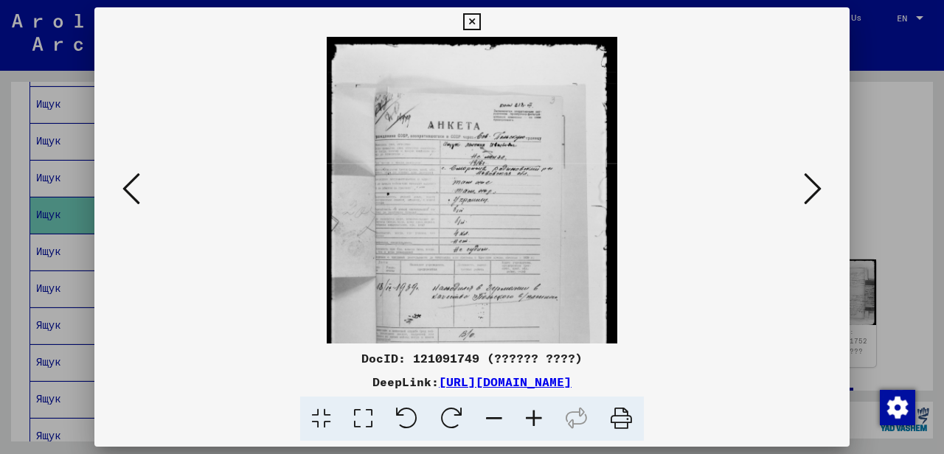
click at [531, 410] on icon at bounding box center [534, 419] width 40 height 45
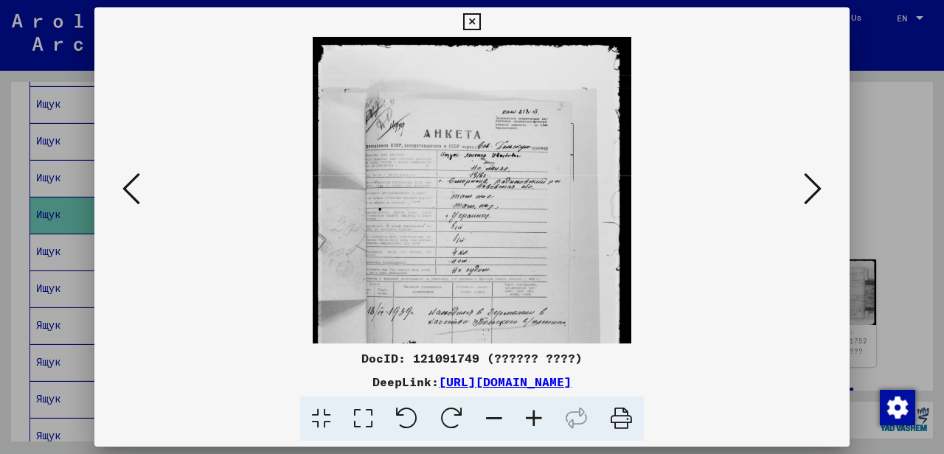
click at [532, 411] on icon at bounding box center [534, 419] width 40 height 45
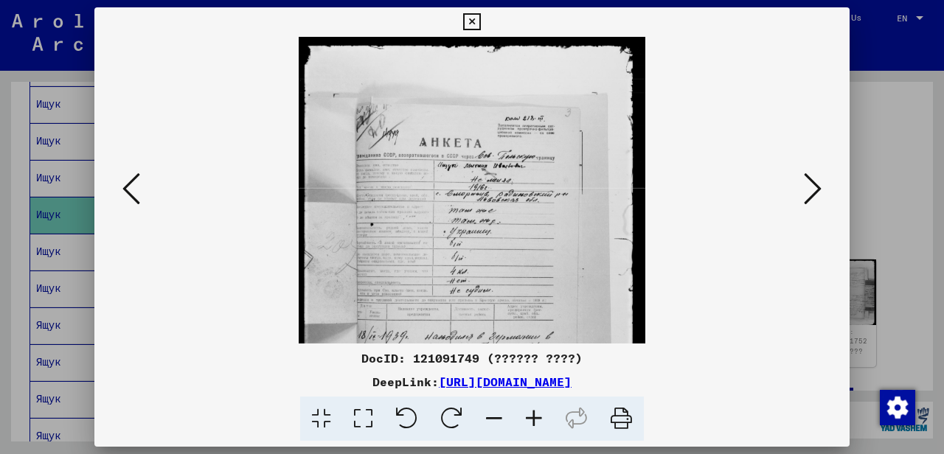
click at [534, 411] on icon at bounding box center [534, 419] width 40 height 45
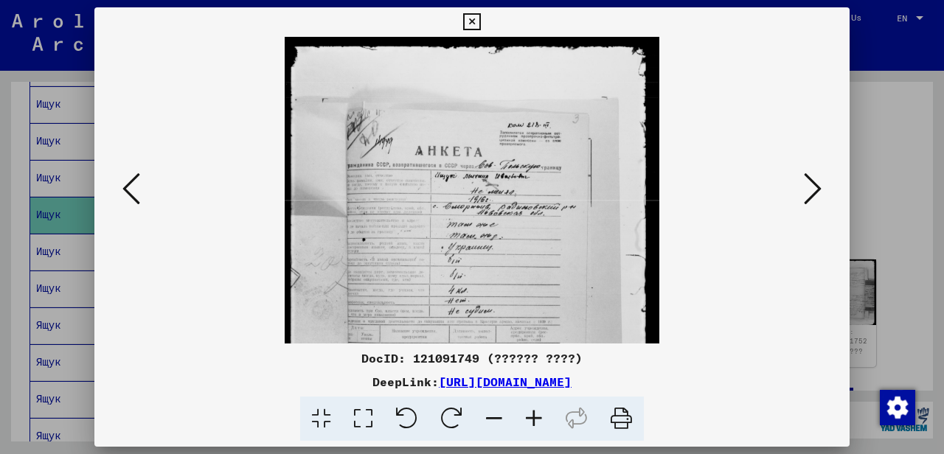
click at [534, 411] on icon at bounding box center [534, 419] width 40 height 45
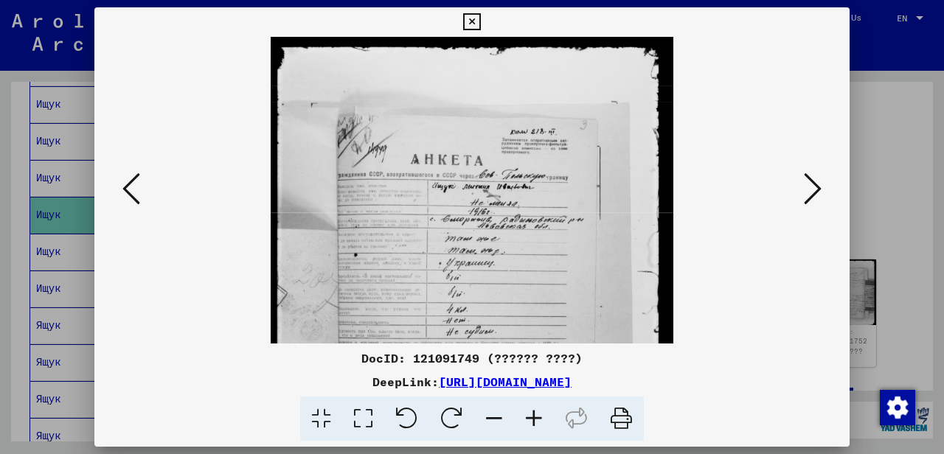
click at [534, 411] on icon at bounding box center [534, 419] width 40 height 45
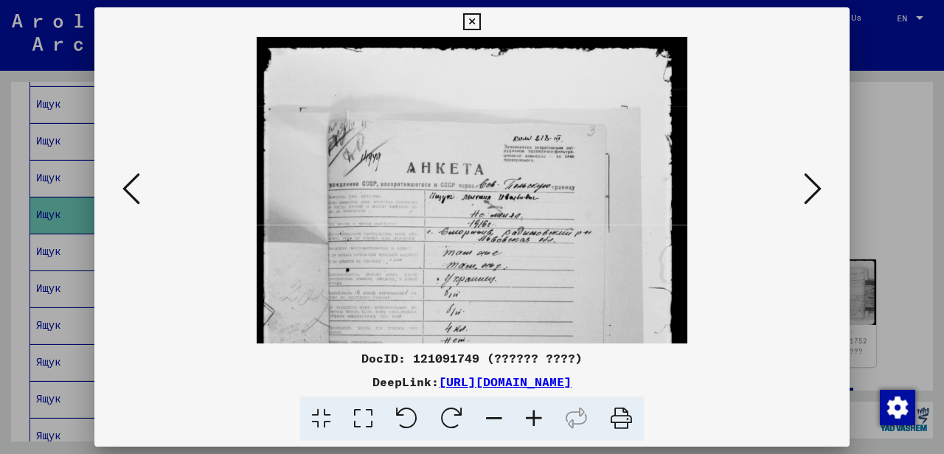
click at [534, 411] on icon at bounding box center [534, 419] width 40 height 45
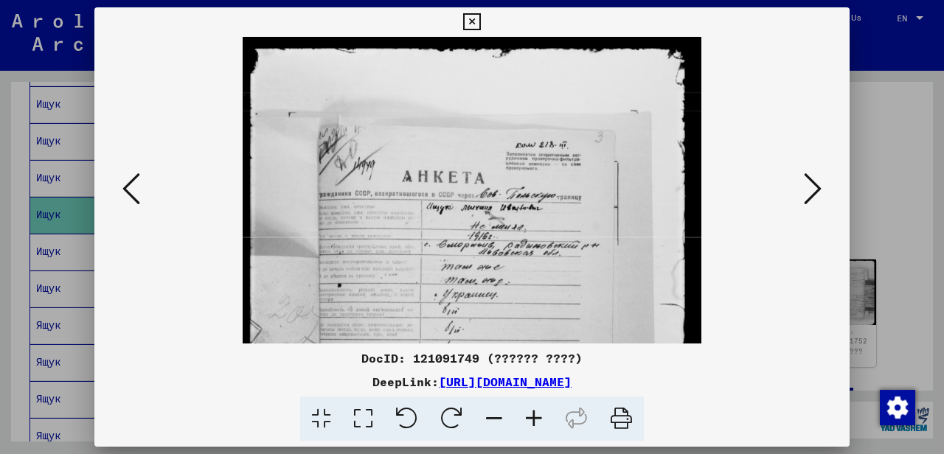
click at [534, 411] on icon at bounding box center [534, 419] width 40 height 45
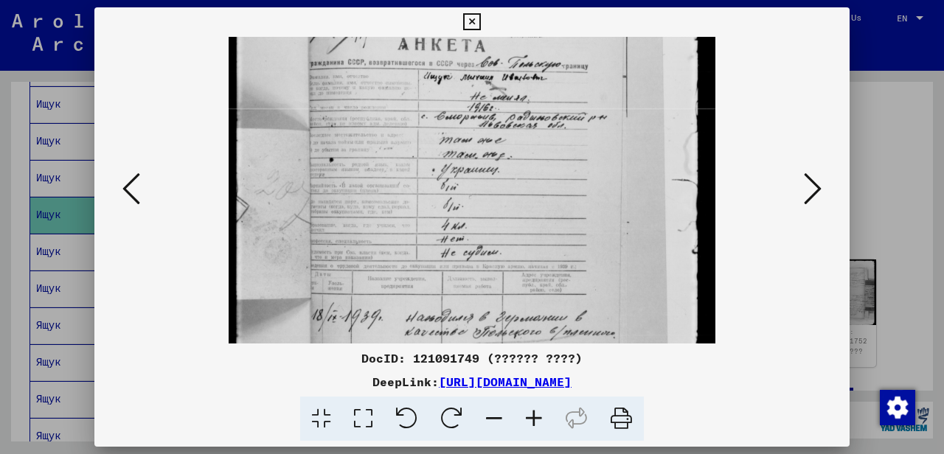
drag, startPoint x: 549, startPoint y: 282, endPoint x: 579, endPoint y: 131, distance: 153.4
click at [579, 131] on img at bounding box center [472, 215] width 487 height 638
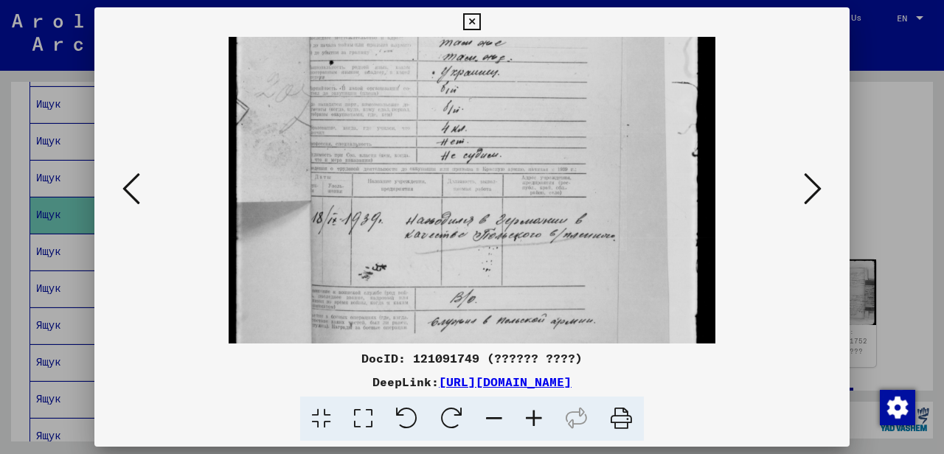
drag, startPoint x: 538, startPoint y: 250, endPoint x: 557, endPoint y: 147, distance: 104.1
click at [557, 147] on img at bounding box center [472, 118] width 487 height 638
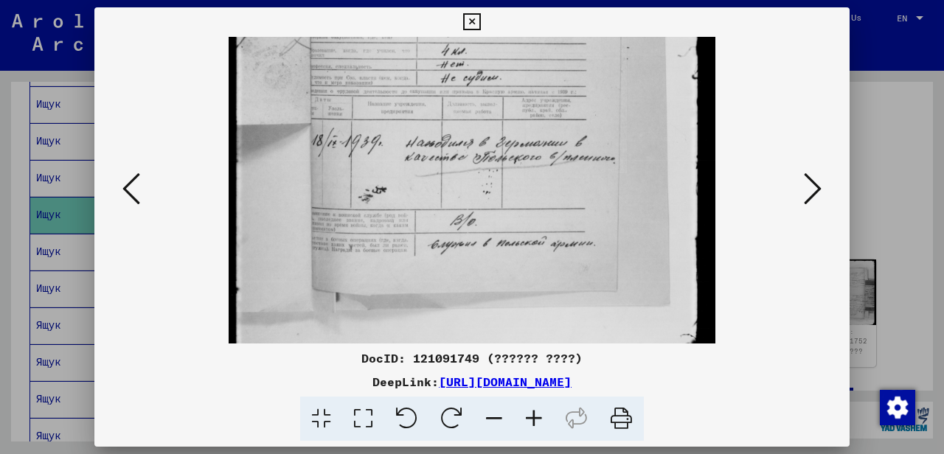
drag, startPoint x: 549, startPoint y: 258, endPoint x: 565, endPoint y: 187, distance: 72.8
click at [565, 187] on img at bounding box center [472, 40] width 487 height 638
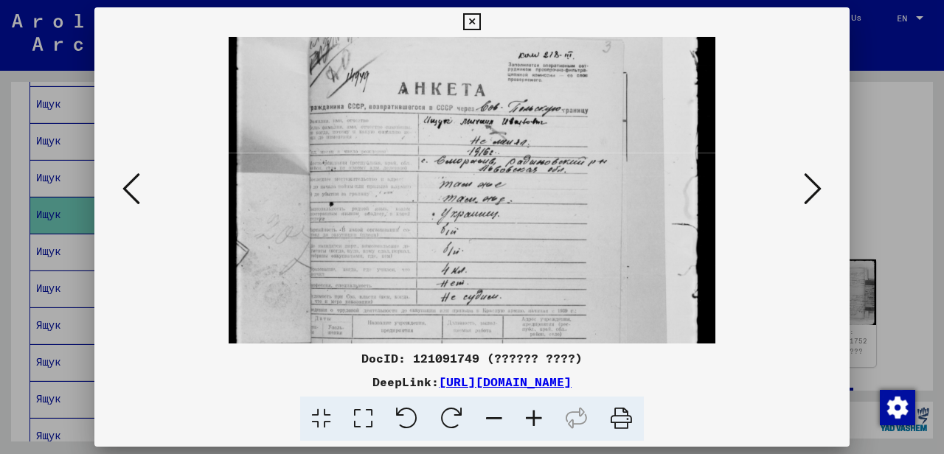
drag, startPoint x: 532, startPoint y: 110, endPoint x: 573, endPoint y: 330, distance: 223.4
click at [573, 330] on img at bounding box center [472, 259] width 487 height 638
click at [480, 18] on icon at bounding box center [471, 22] width 17 height 18
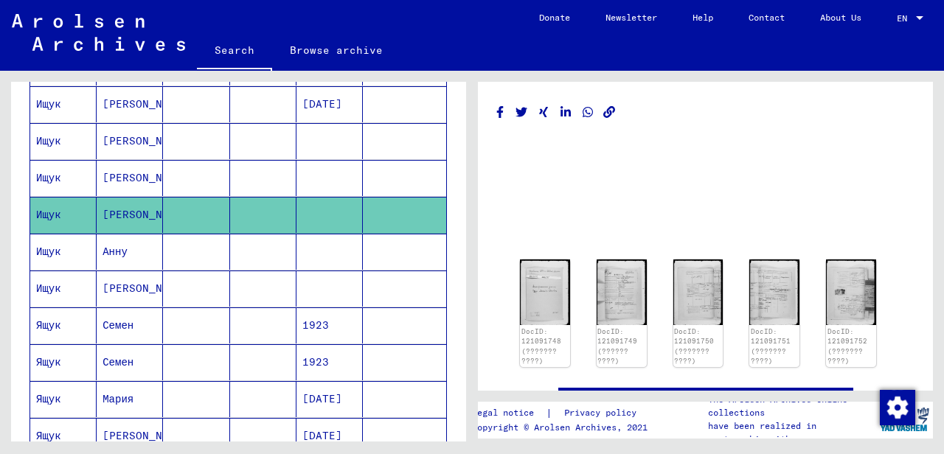
click at [124, 170] on mat-cell "[PERSON_NAME]" at bounding box center [130, 178] width 66 height 36
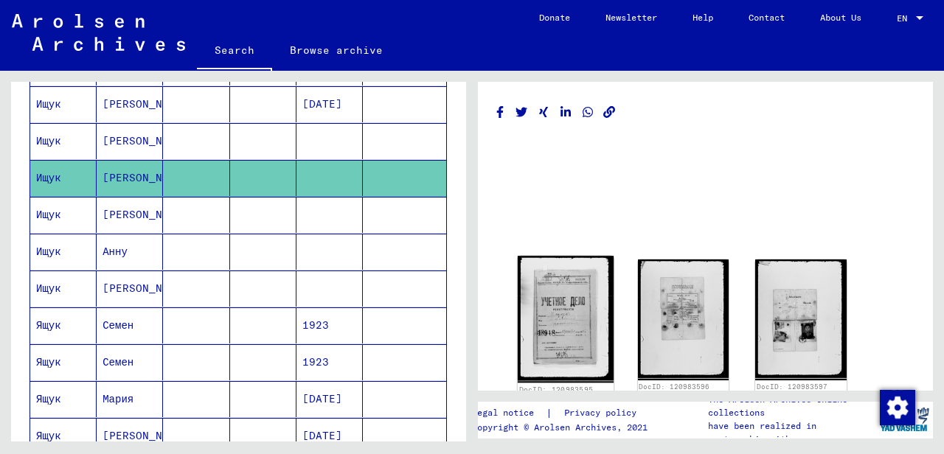
click at [566, 313] on img at bounding box center [566, 319] width 96 height 127
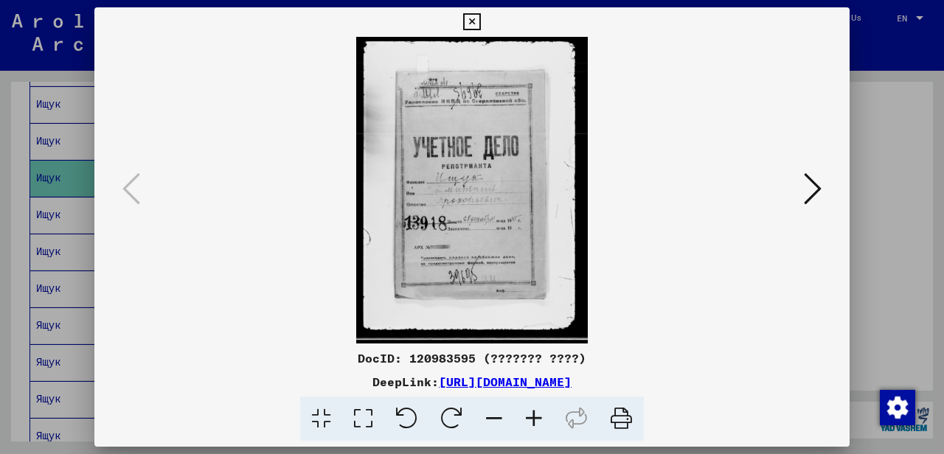
click at [532, 413] on icon at bounding box center [534, 419] width 40 height 45
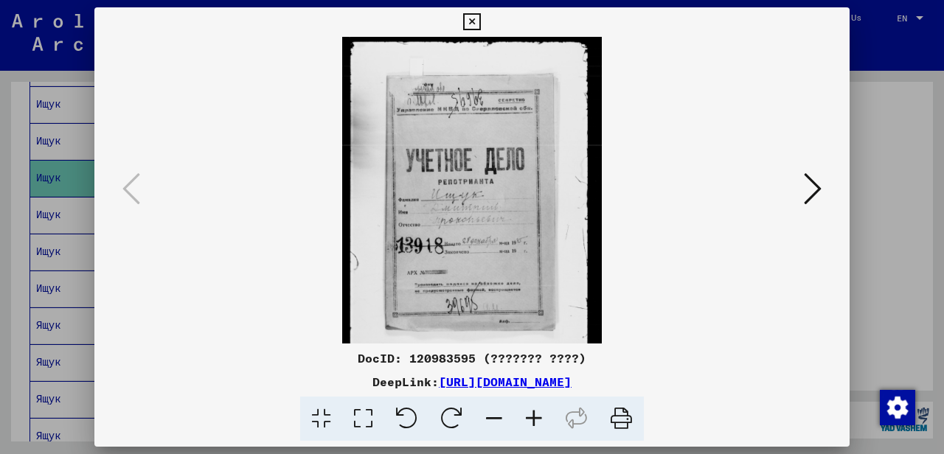
click at [532, 413] on icon at bounding box center [534, 419] width 40 height 45
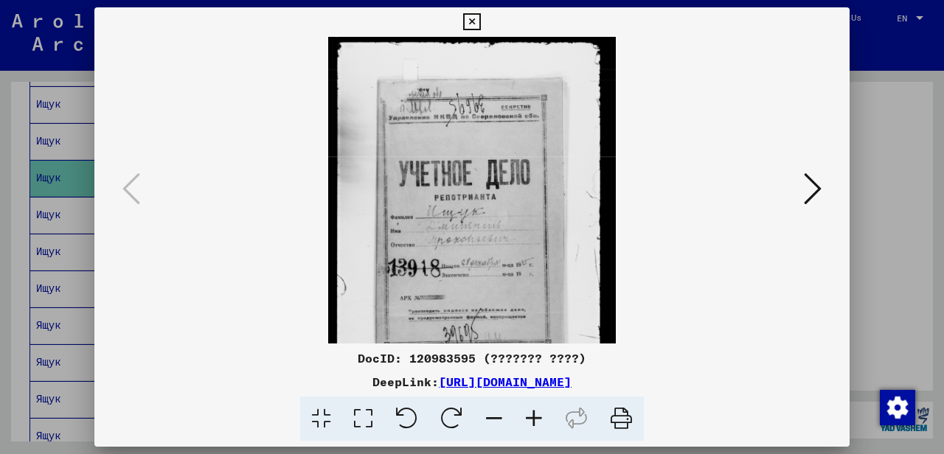
click at [532, 414] on icon at bounding box center [534, 419] width 40 height 45
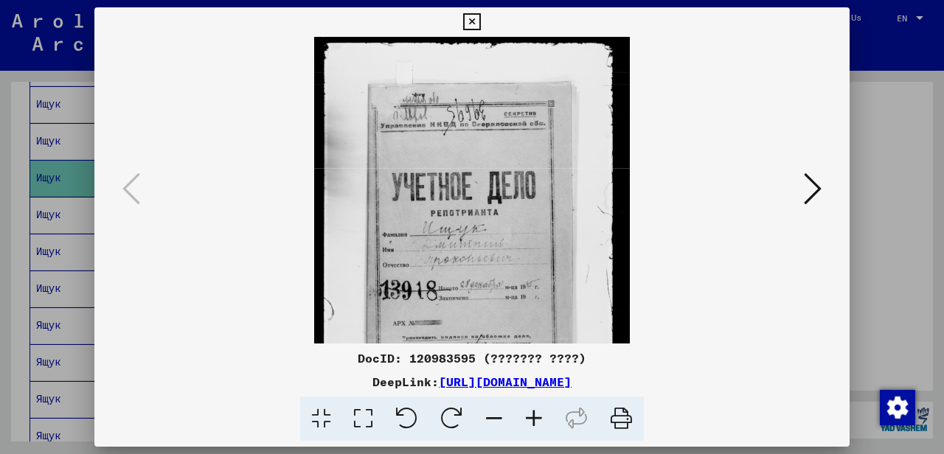
click at [535, 414] on icon at bounding box center [534, 419] width 40 height 45
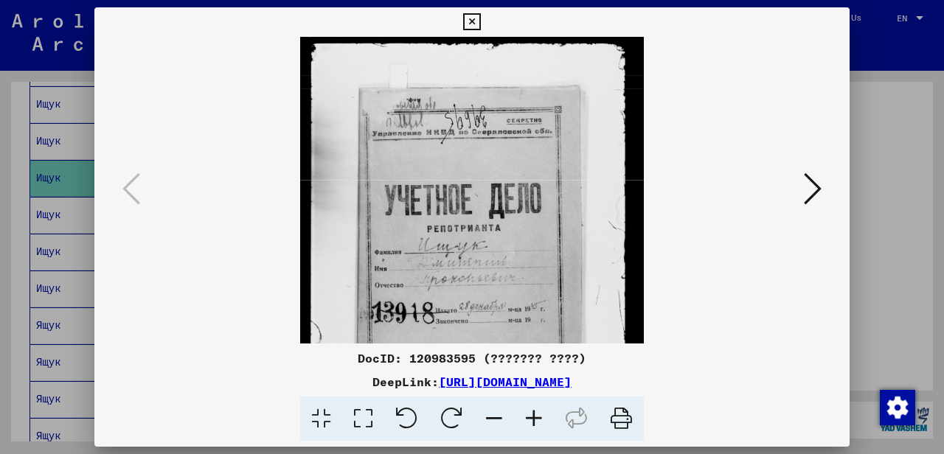
click at [535, 414] on icon at bounding box center [534, 419] width 40 height 45
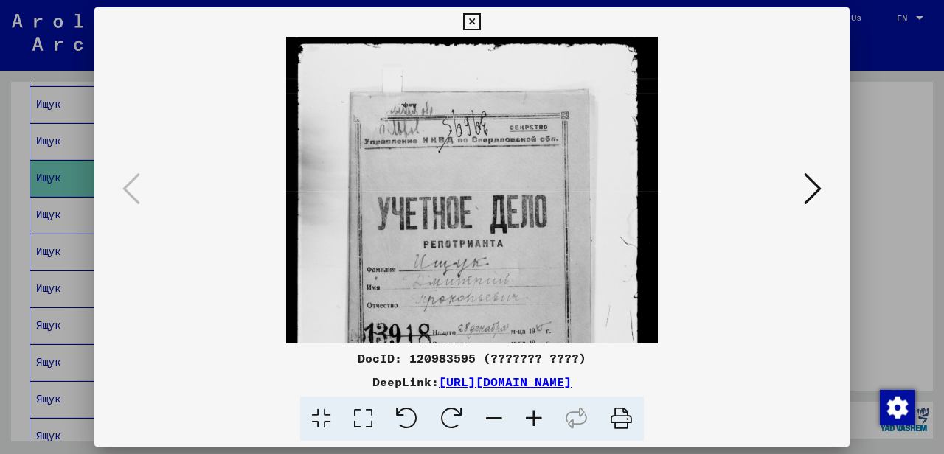
click at [535, 414] on icon at bounding box center [534, 419] width 40 height 45
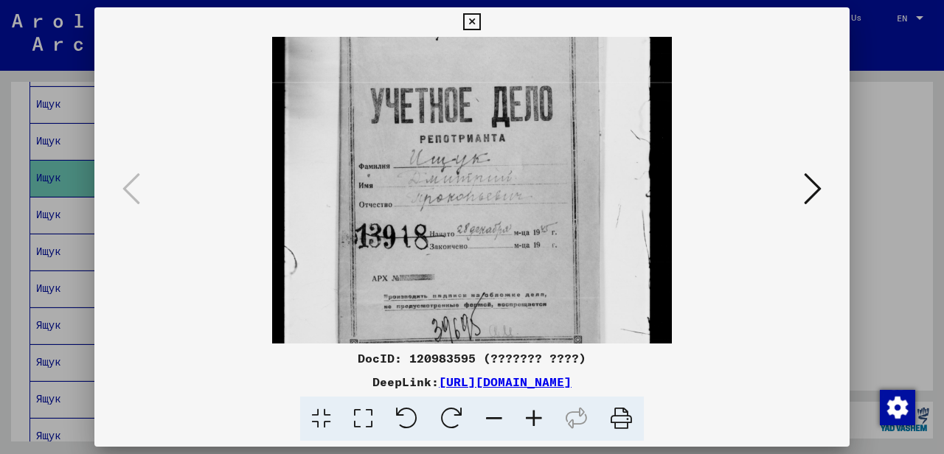
drag, startPoint x: 541, startPoint y: 299, endPoint x: 569, endPoint y: 173, distance: 128.4
click at [569, 173] on img at bounding box center [471, 180] width 399 height 528
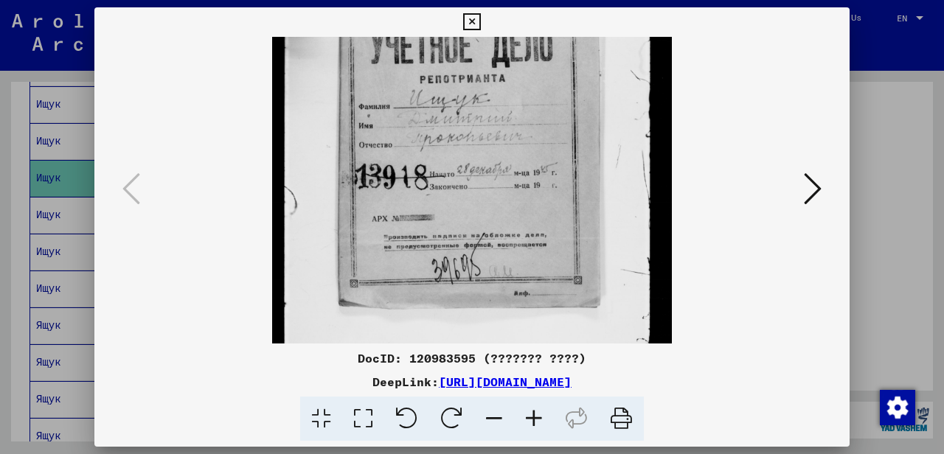
scroll to position [181, 0]
drag, startPoint x: 543, startPoint y: 308, endPoint x: 540, endPoint y: 247, distance: 61.3
click at [540, 247] on img at bounding box center [471, 119] width 399 height 528
click at [807, 188] on icon at bounding box center [813, 188] width 18 height 35
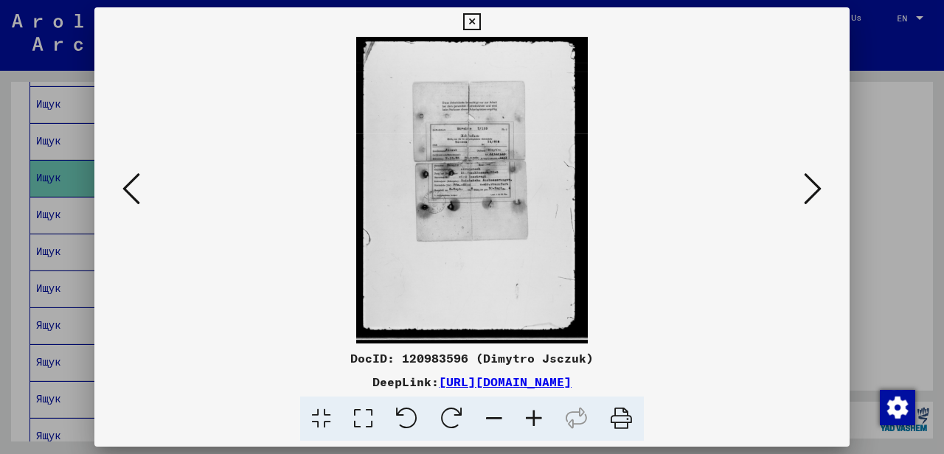
scroll to position [0, 0]
click at [533, 408] on icon at bounding box center [534, 419] width 40 height 45
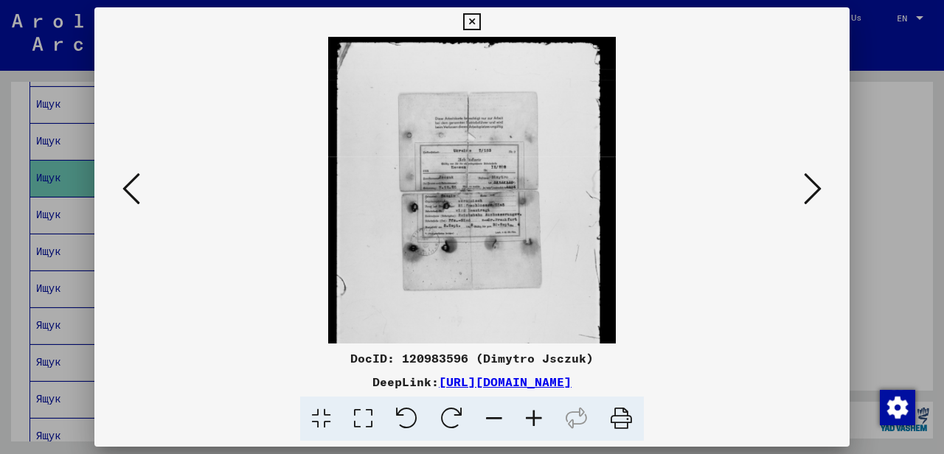
click at [534, 408] on icon at bounding box center [534, 419] width 40 height 45
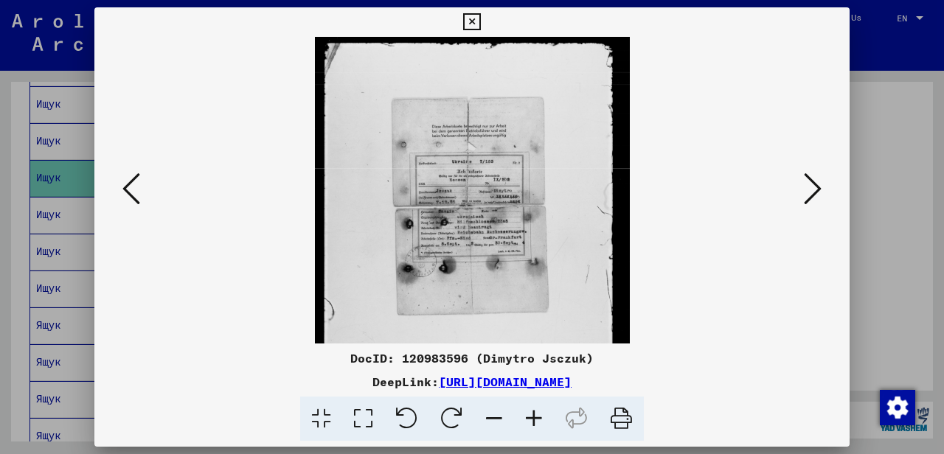
click at [534, 408] on icon at bounding box center [534, 419] width 40 height 45
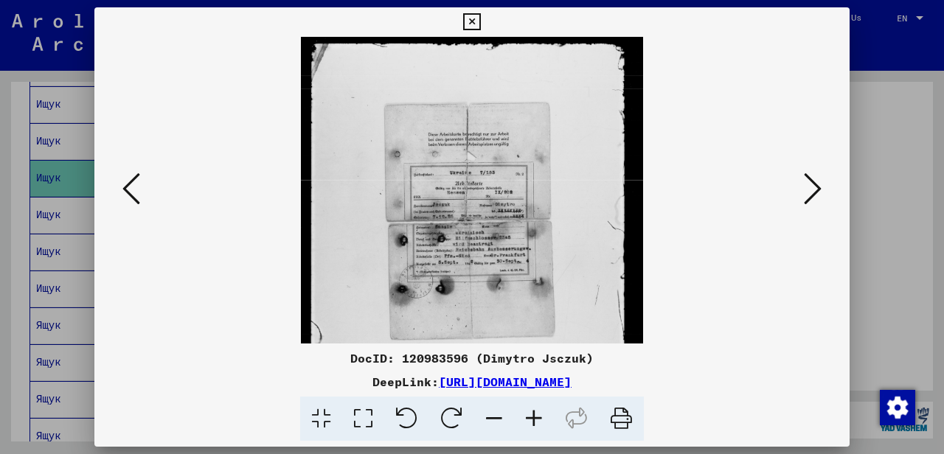
click at [534, 408] on icon at bounding box center [534, 419] width 40 height 45
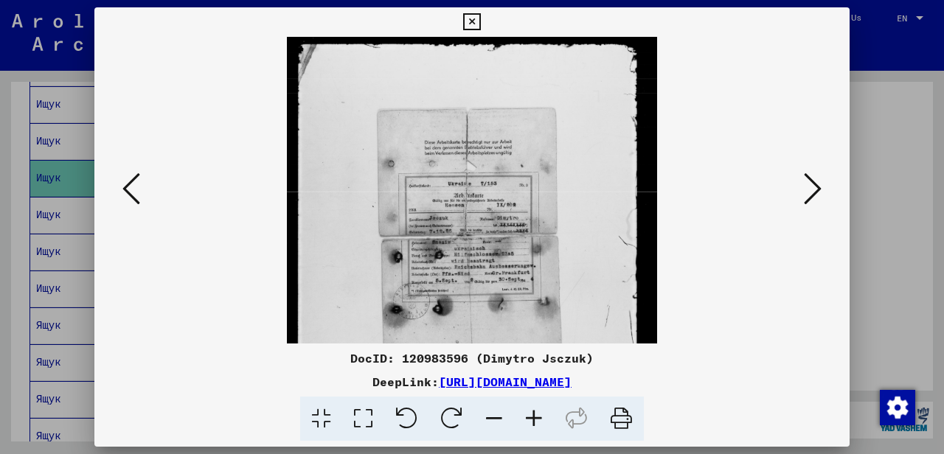
click at [534, 408] on icon at bounding box center [534, 419] width 40 height 45
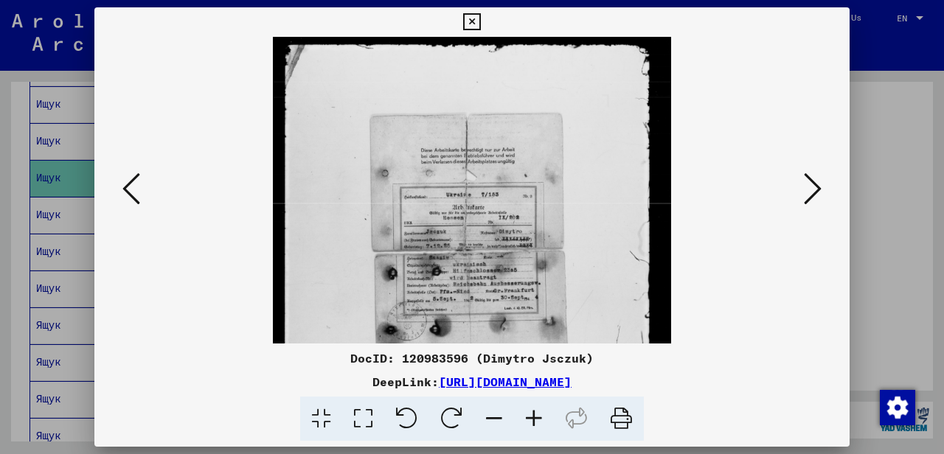
click at [540, 417] on icon at bounding box center [534, 419] width 40 height 45
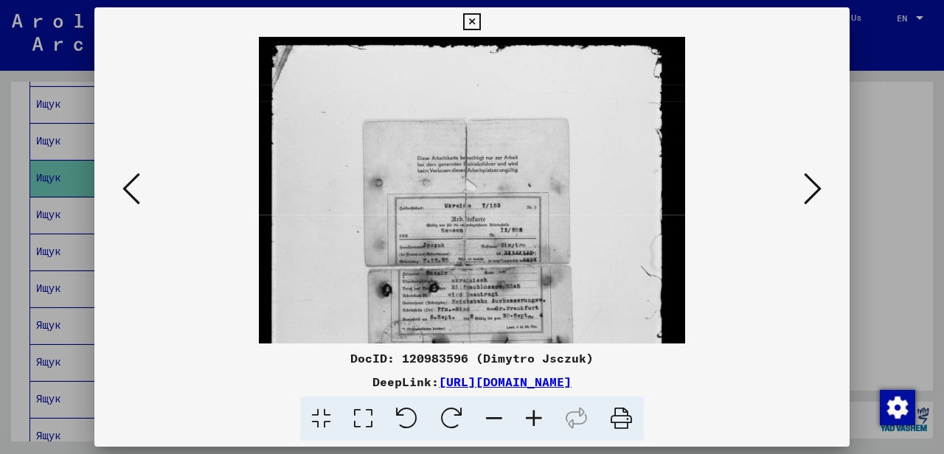
click at [540, 417] on icon at bounding box center [534, 419] width 40 height 45
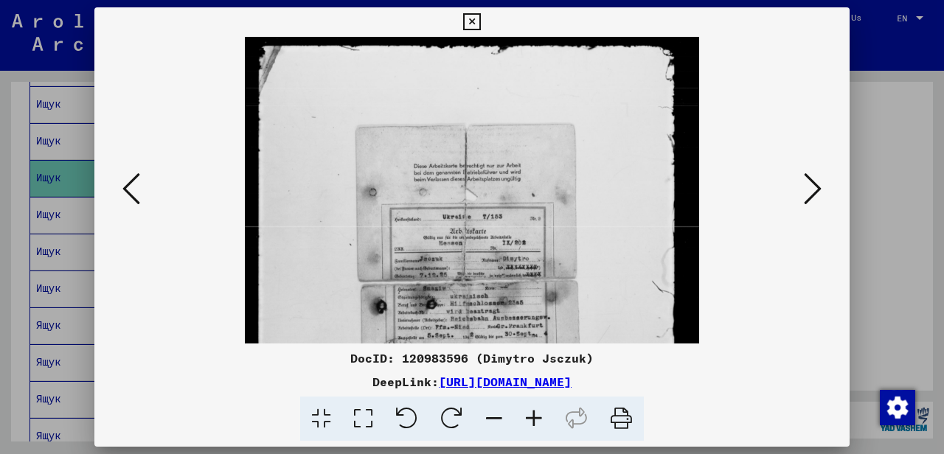
click at [540, 417] on icon at bounding box center [534, 419] width 40 height 45
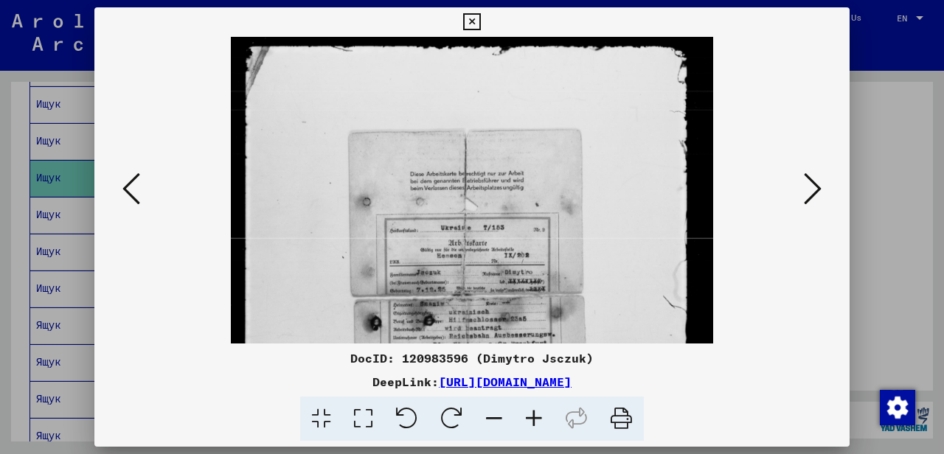
click at [540, 417] on icon at bounding box center [534, 419] width 40 height 45
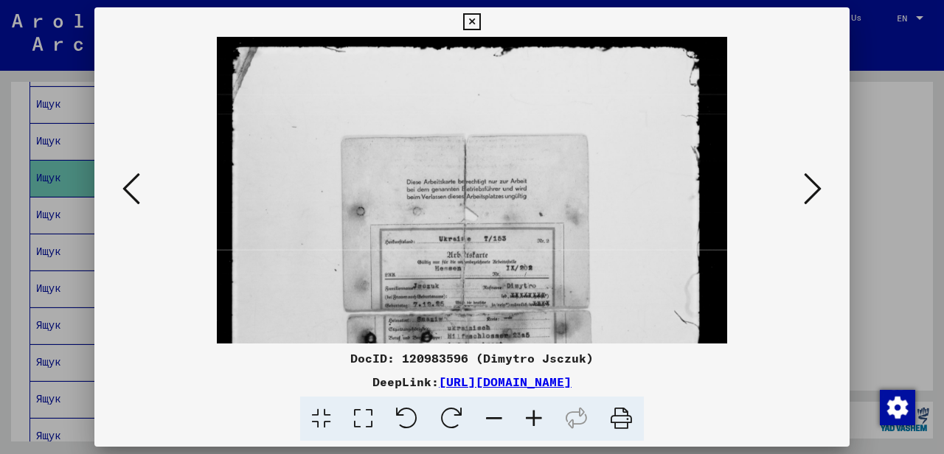
click at [540, 417] on icon at bounding box center [534, 419] width 40 height 45
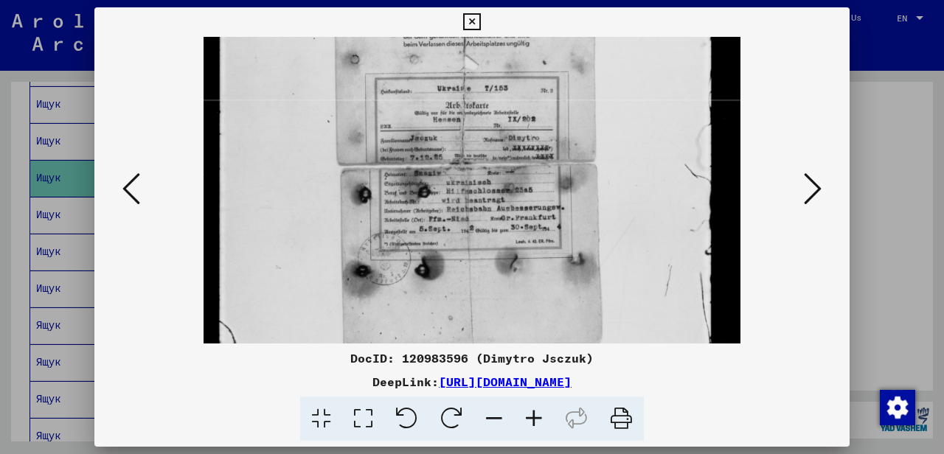
drag, startPoint x: 568, startPoint y: 210, endPoint x: 584, endPoint y: 98, distance: 113.2
click at [582, 97] on img at bounding box center [471, 231] width 537 height 712
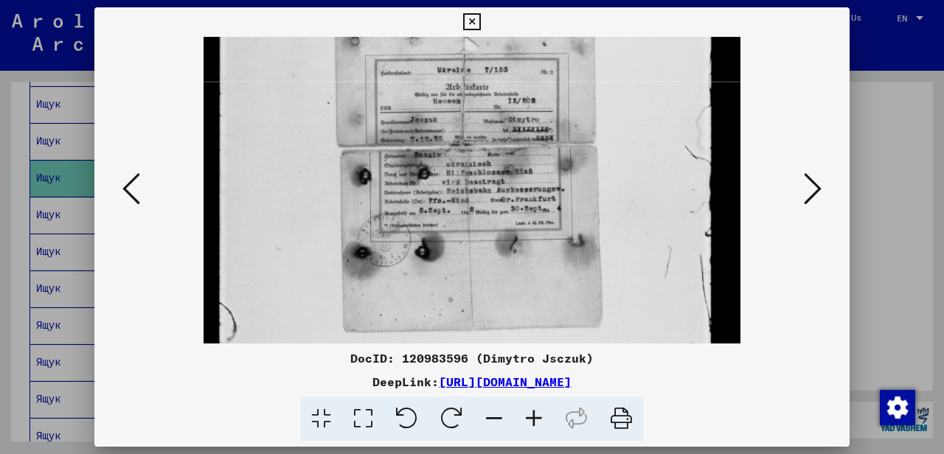
click at [536, 417] on icon at bounding box center [534, 419] width 40 height 45
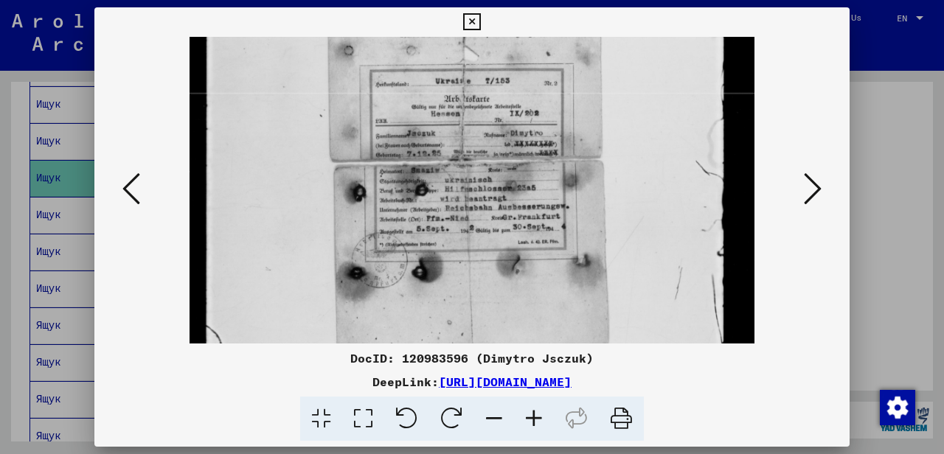
click at [536, 417] on icon at bounding box center [534, 419] width 40 height 45
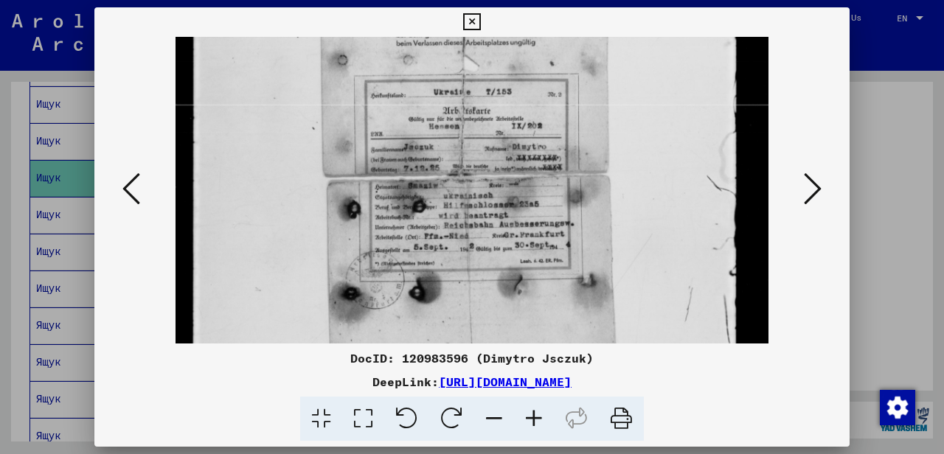
click at [536, 417] on icon at bounding box center [534, 419] width 40 height 45
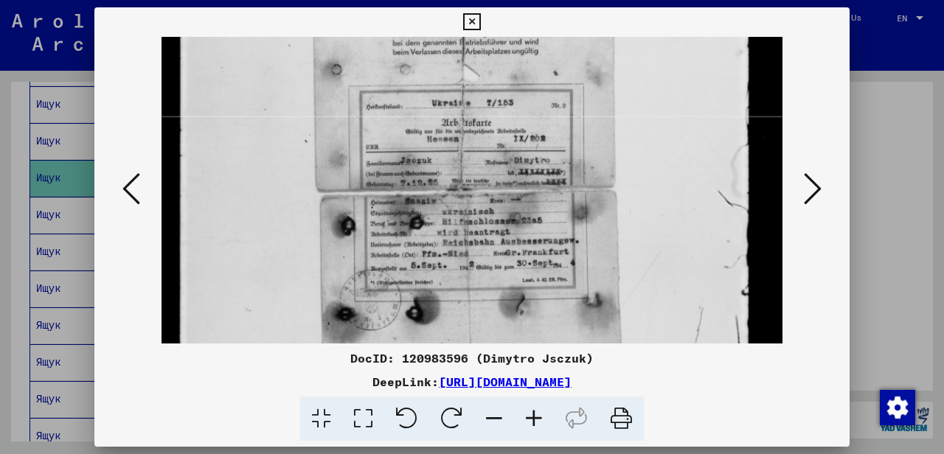
click at [536, 417] on icon at bounding box center [534, 419] width 40 height 45
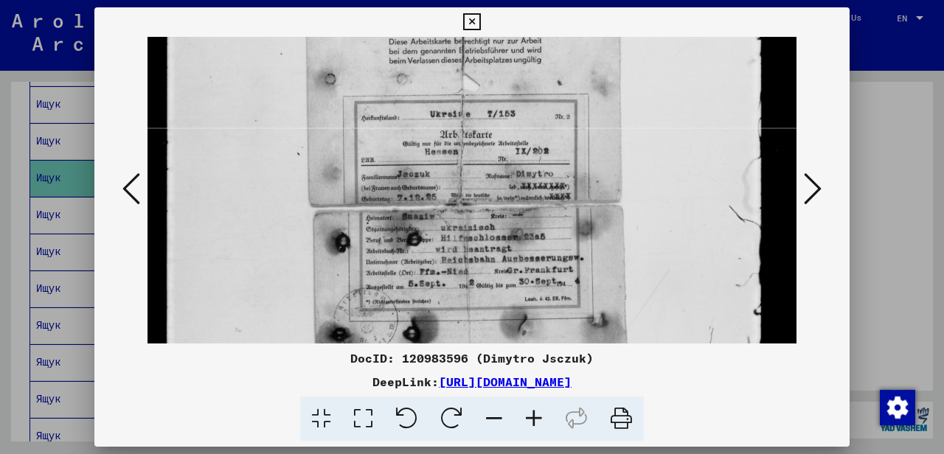
click at [536, 417] on icon at bounding box center [534, 419] width 40 height 45
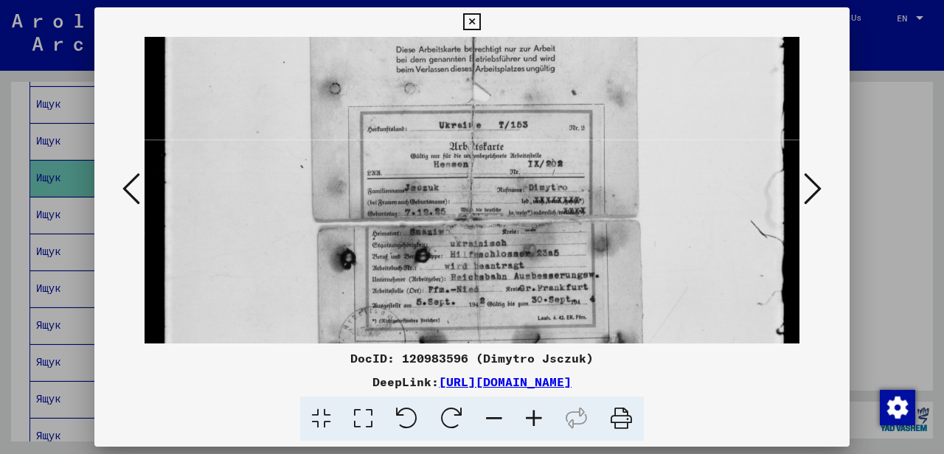
click at [536, 417] on icon at bounding box center [534, 419] width 40 height 45
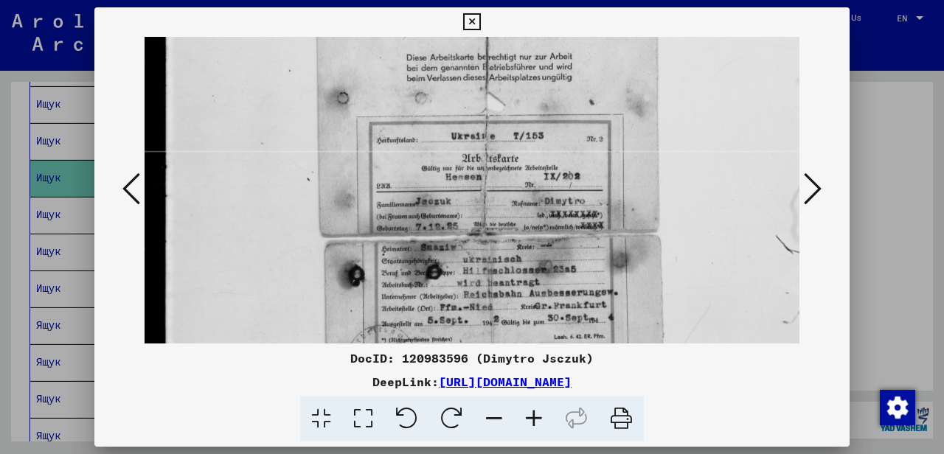
click at [536, 417] on icon at bounding box center [534, 419] width 40 height 45
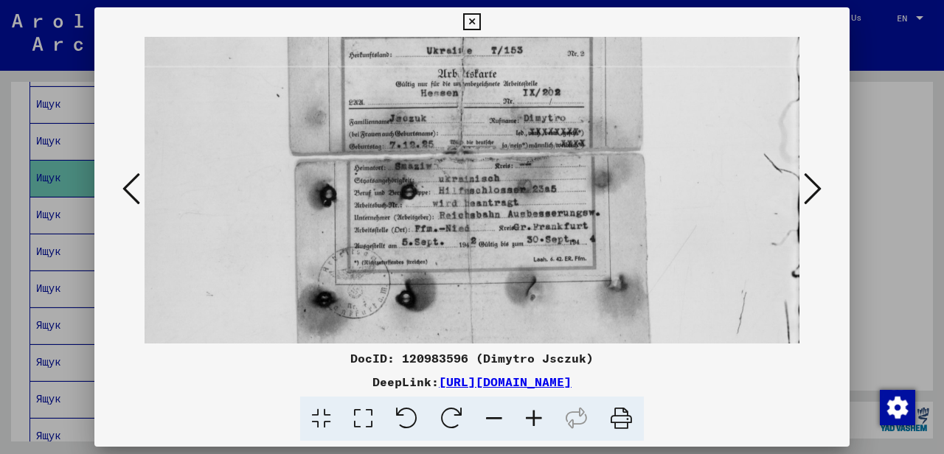
drag, startPoint x: 599, startPoint y: 310, endPoint x: 559, endPoint y: 208, distance: 109.5
click at [559, 208] on img at bounding box center [474, 245] width 732 height 970
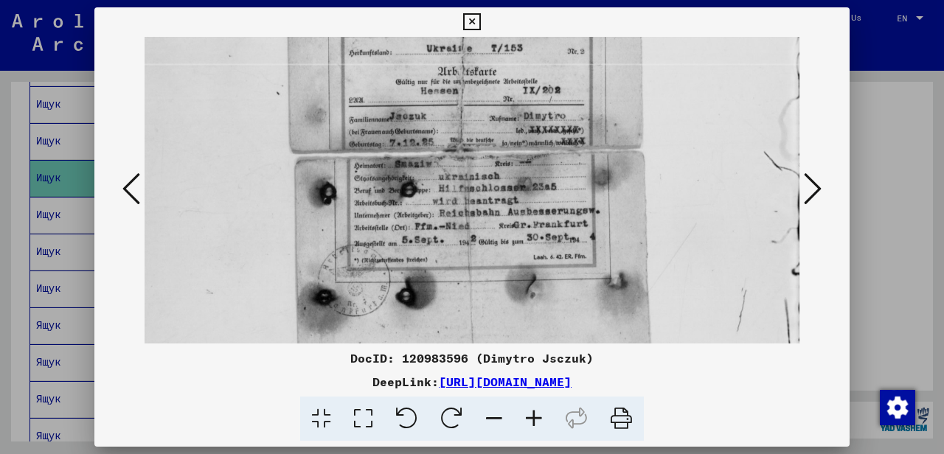
click at [806, 189] on icon at bounding box center [813, 188] width 18 height 35
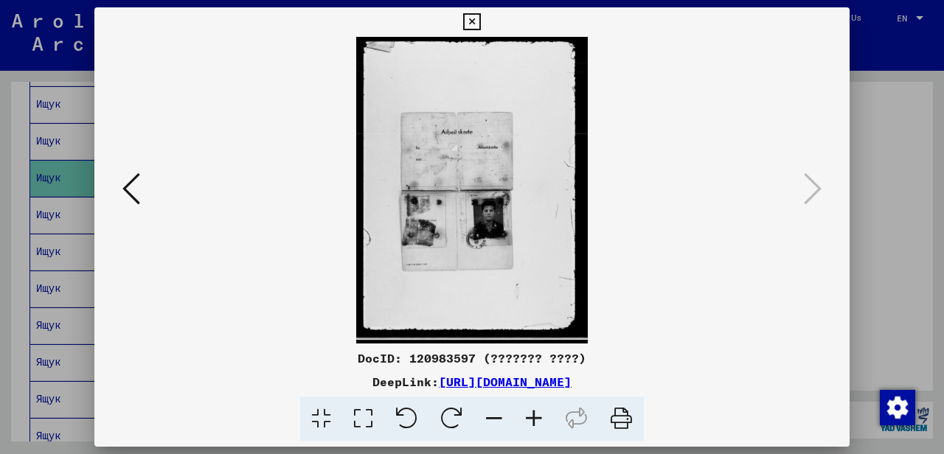
click at [535, 421] on icon at bounding box center [534, 419] width 40 height 45
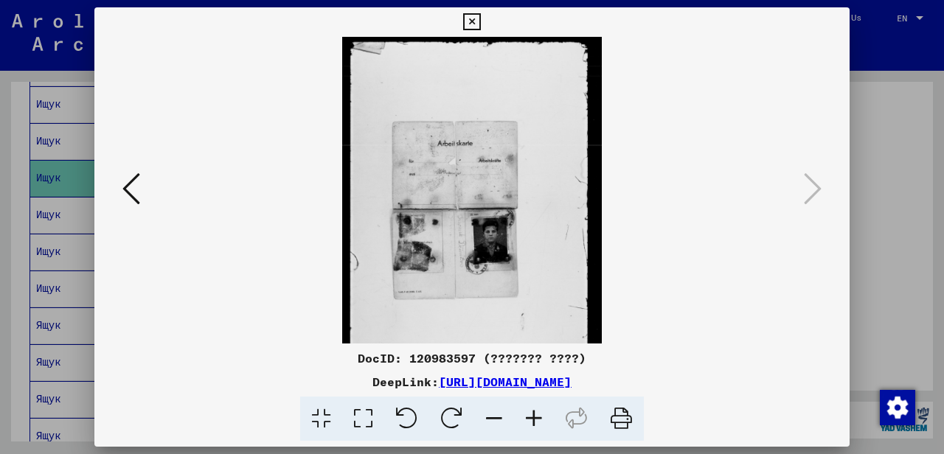
click at [535, 420] on icon at bounding box center [534, 419] width 40 height 45
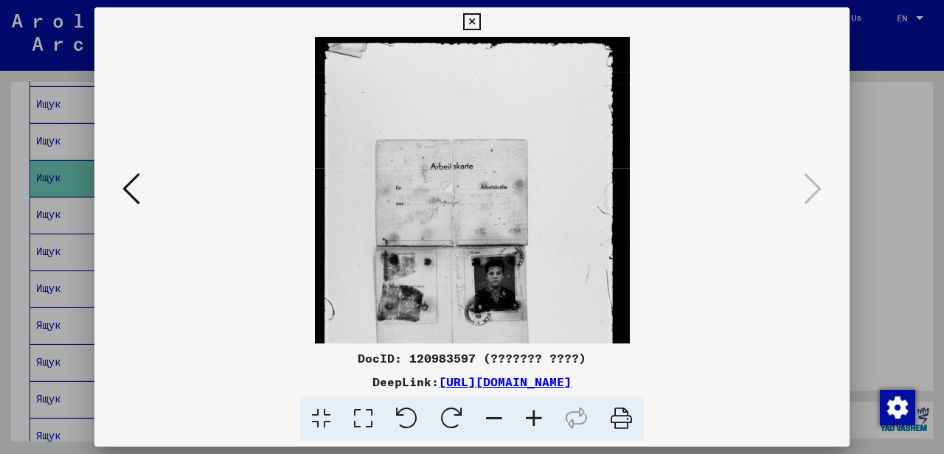
click at [535, 420] on icon at bounding box center [534, 419] width 40 height 45
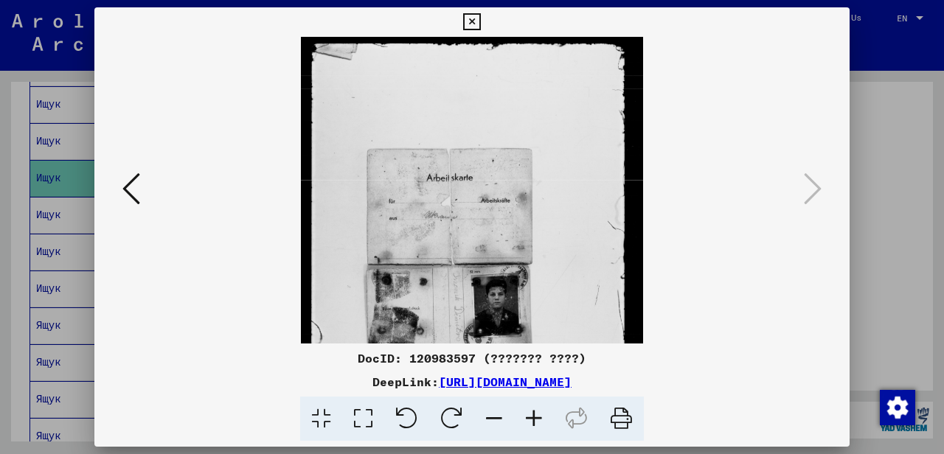
click at [535, 420] on icon at bounding box center [534, 419] width 40 height 45
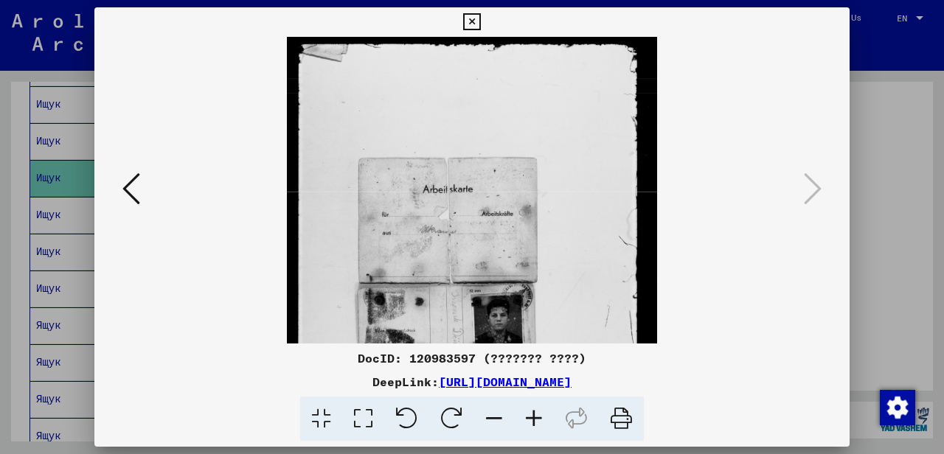
click at [535, 420] on icon at bounding box center [534, 419] width 40 height 45
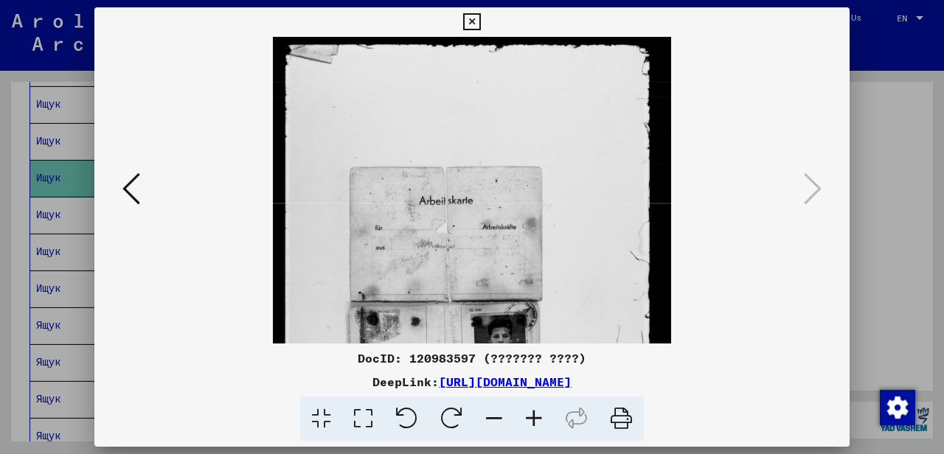
click at [535, 420] on icon at bounding box center [534, 419] width 40 height 45
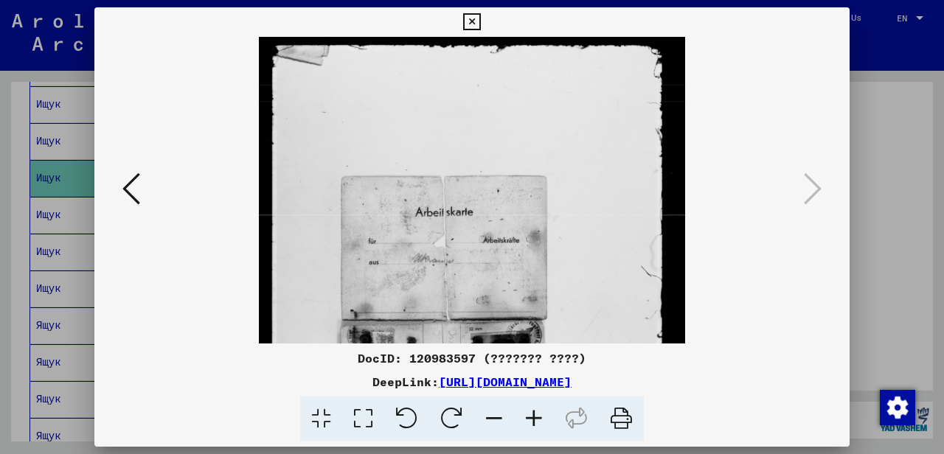
click at [535, 420] on icon at bounding box center [534, 419] width 40 height 45
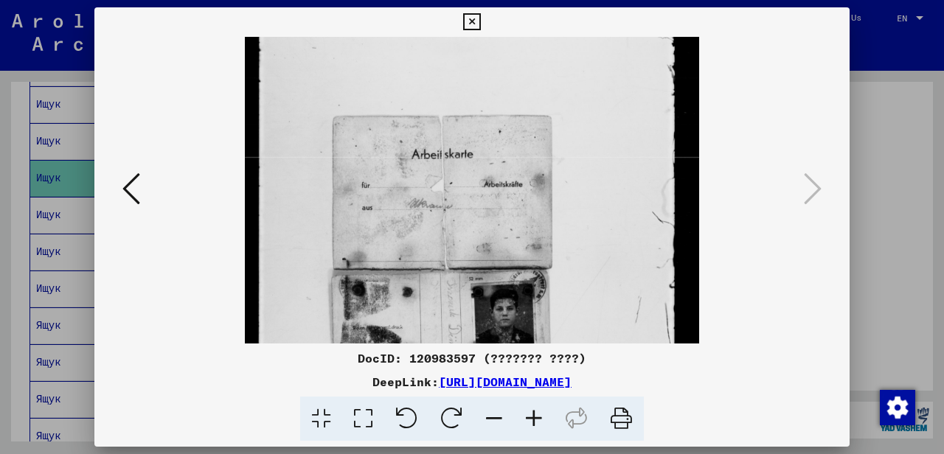
scroll to position [164, 0]
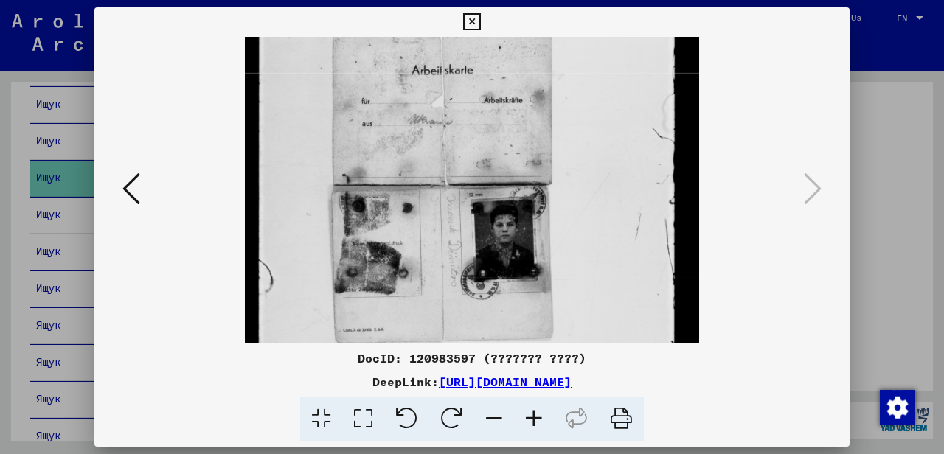
drag, startPoint x: 498, startPoint y: 307, endPoint x: 507, endPoint y: 139, distance: 168.3
click at [509, 142] on img at bounding box center [472, 184] width 454 height 602
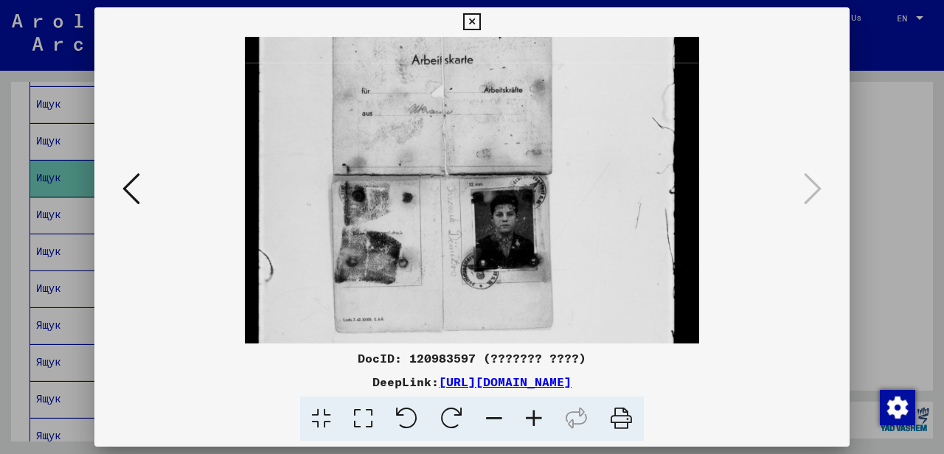
click at [532, 411] on icon at bounding box center [534, 419] width 40 height 45
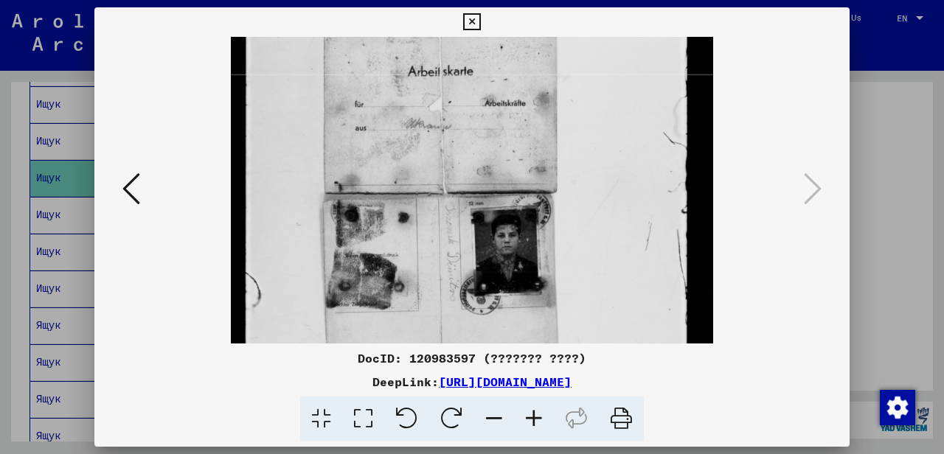
click at [532, 411] on icon at bounding box center [534, 419] width 40 height 45
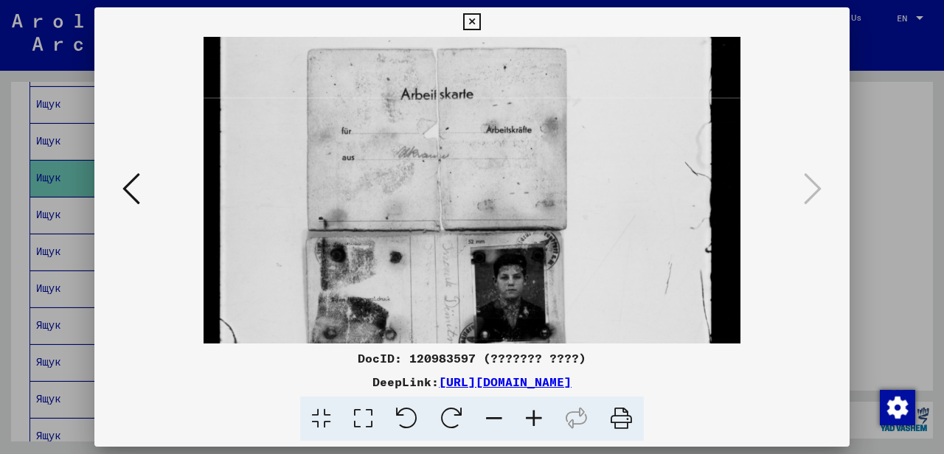
click at [532, 411] on icon at bounding box center [534, 419] width 40 height 45
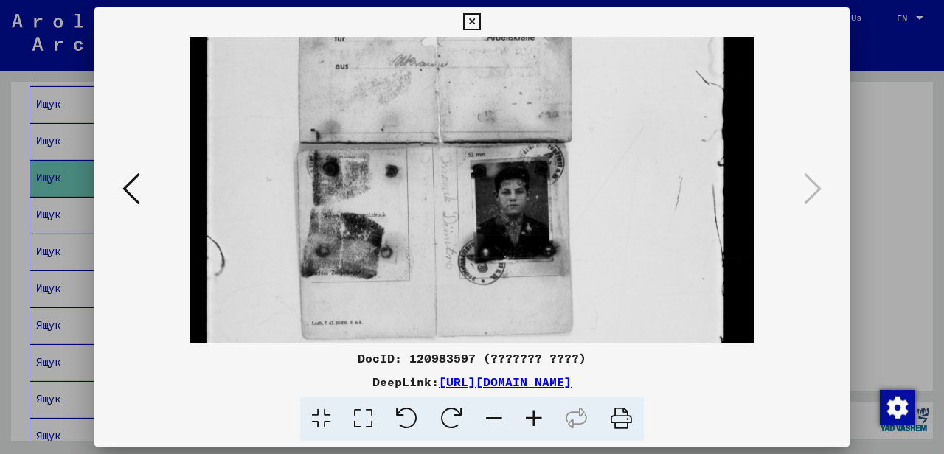
drag, startPoint x: 523, startPoint y: 310, endPoint x: 531, endPoint y: 173, distance: 136.6
click at [530, 170] on img at bounding box center [471, 141] width 565 height 749
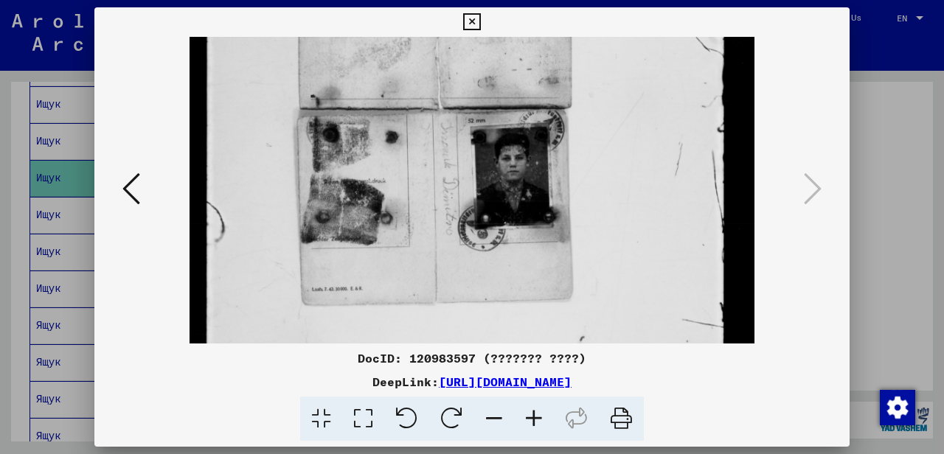
click at [480, 21] on icon at bounding box center [471, 22] width 17 height 18
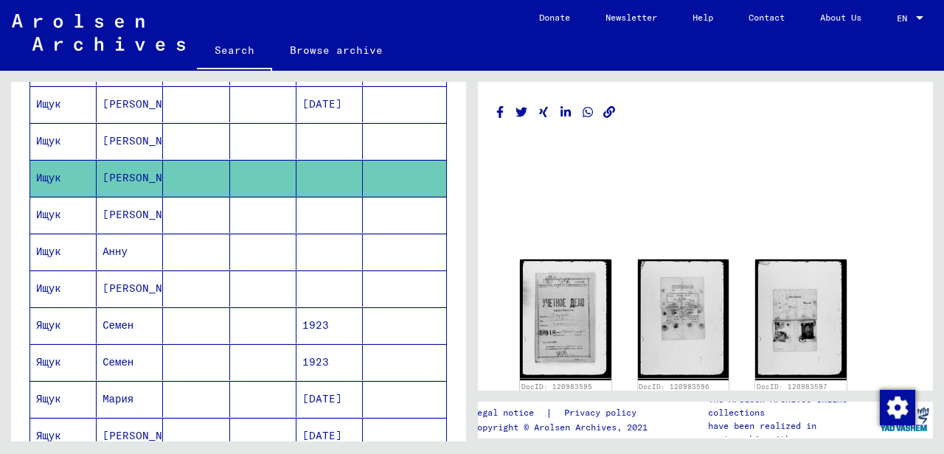
click at [114, 130] on mat-cell "[PERSON_NAME]" at bounding box center [130, 141] width 66 height 36
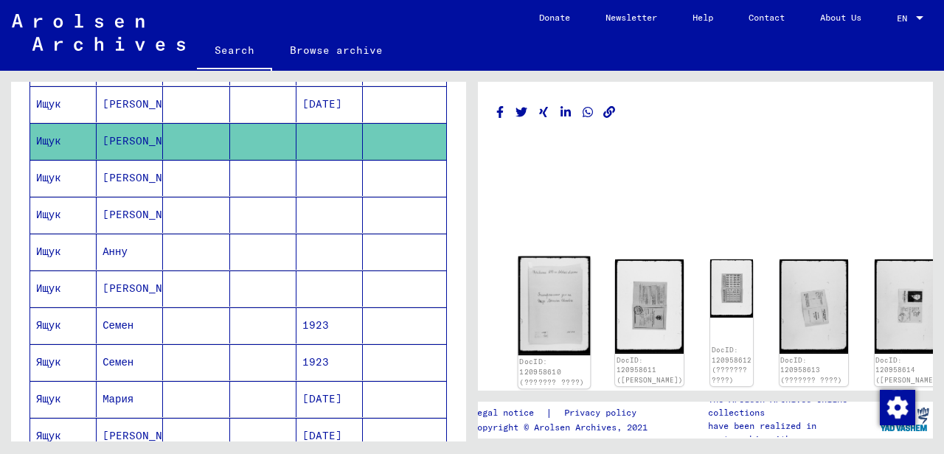
click at [543, 302] on img at bounding box center [554, 306] width 72 height 99
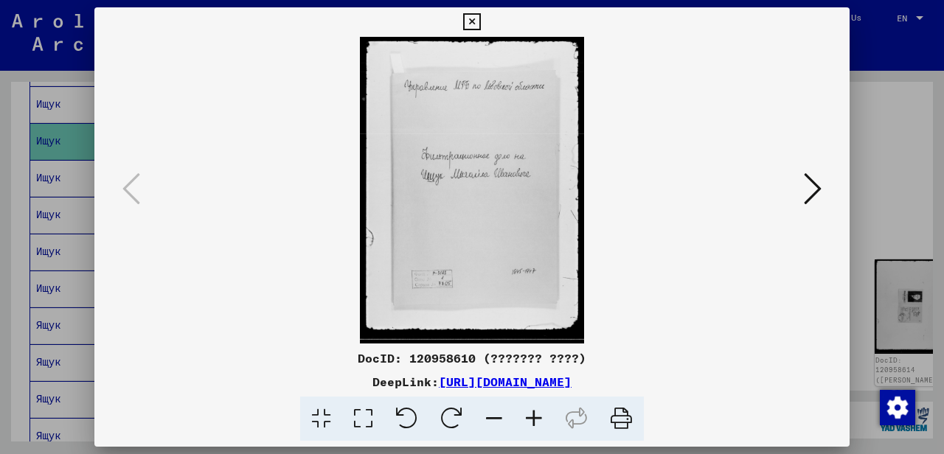
click at [803, 190] on button at bounding box center [812, 190] width 27 height 42
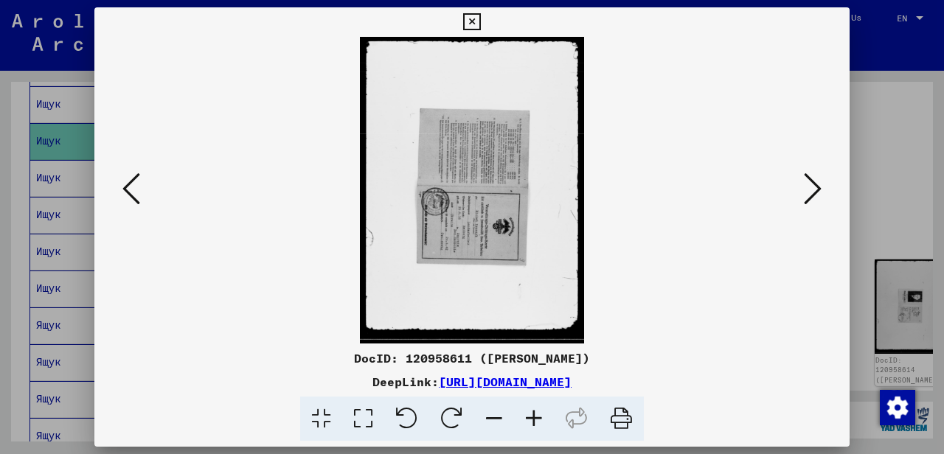
click at [533, 416] on icon at bounding box center [534, 419] width 40 height 45
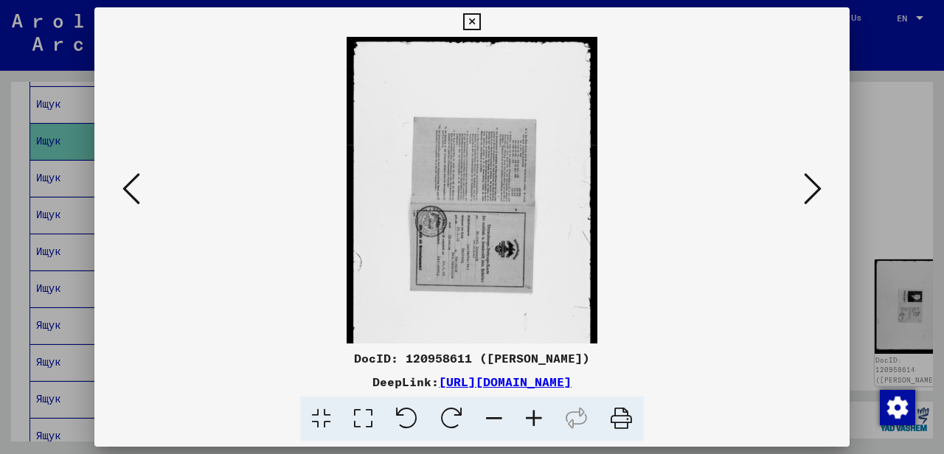
click at [533, 416] on icon at bounding box center [534, 419] width 40 height 45
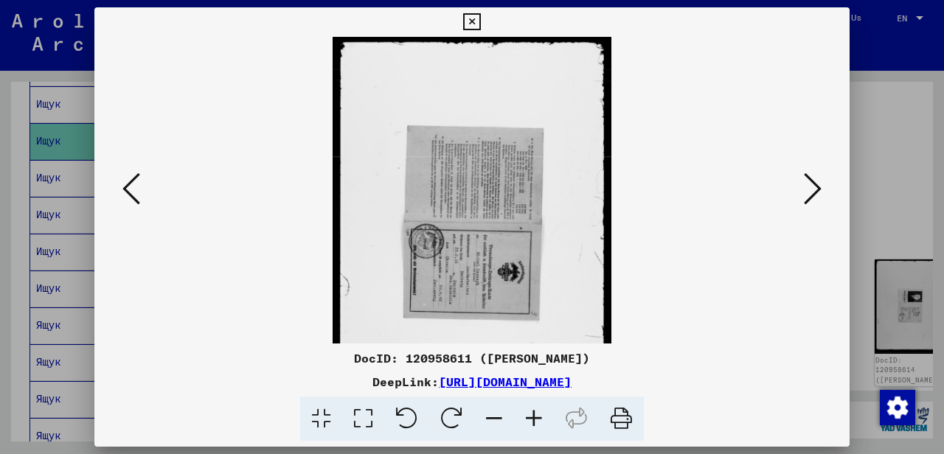
click at [533, 416] on icon at bounding box center [534, 419] width 40 height 45
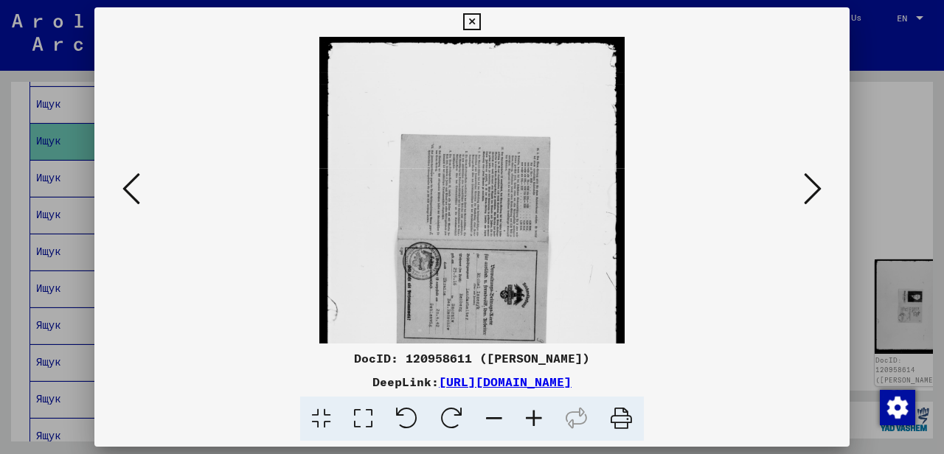
click at [534, 416] on icon at bounding box center [534, 419] width 40 height 45
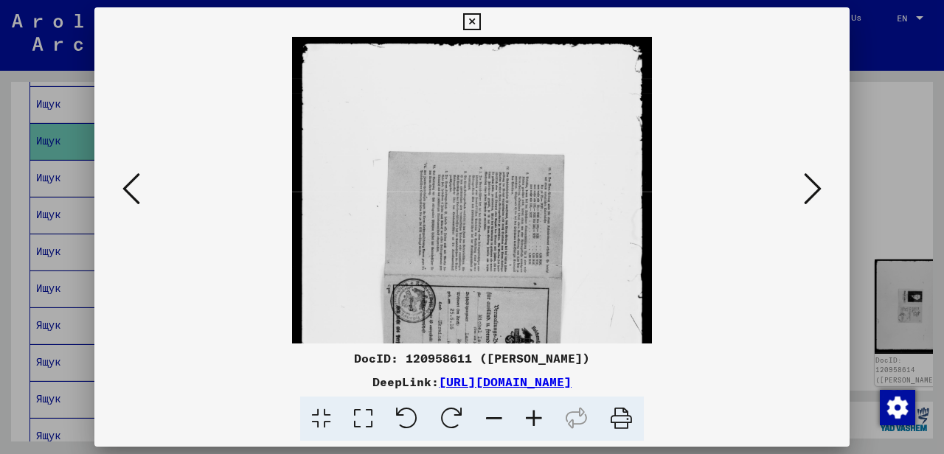
click at [534, 416] on icon at bounding box center [534, 419] width 40 height 45
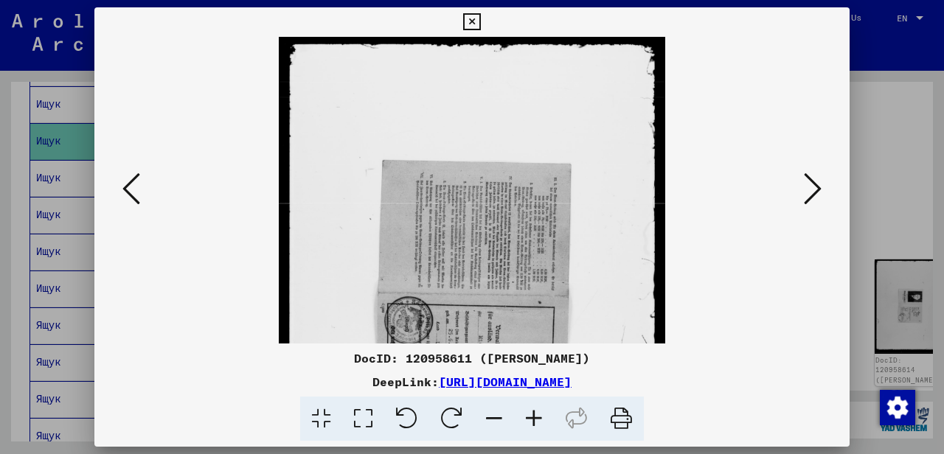
click at [534, 416] on icon at bounding box center [534, 419] width 40 height 45
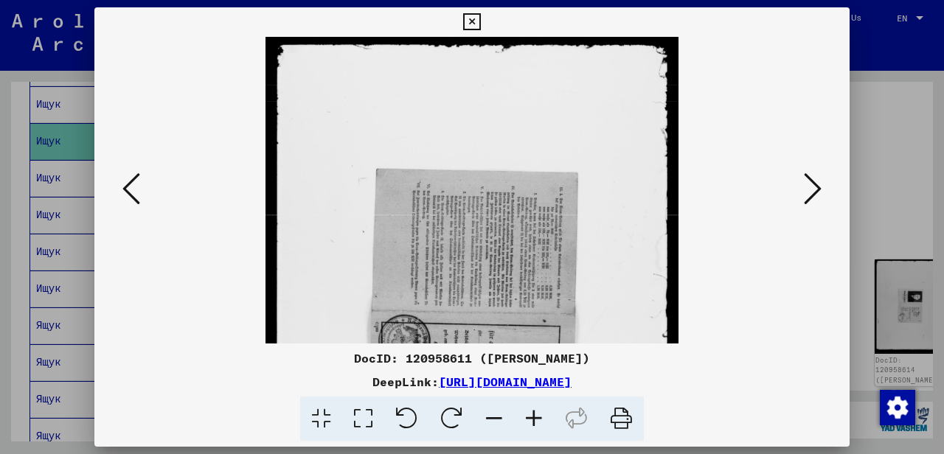
click at [534, 416] on icon at bounding box center [534, 419] width 40 height 45
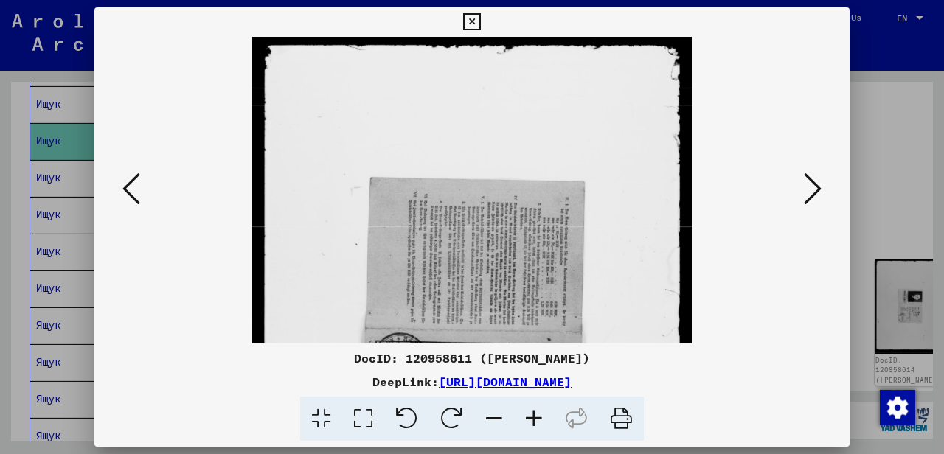
click at [534, 416] on icon at bounding box center [534, 419] width 40 height 45
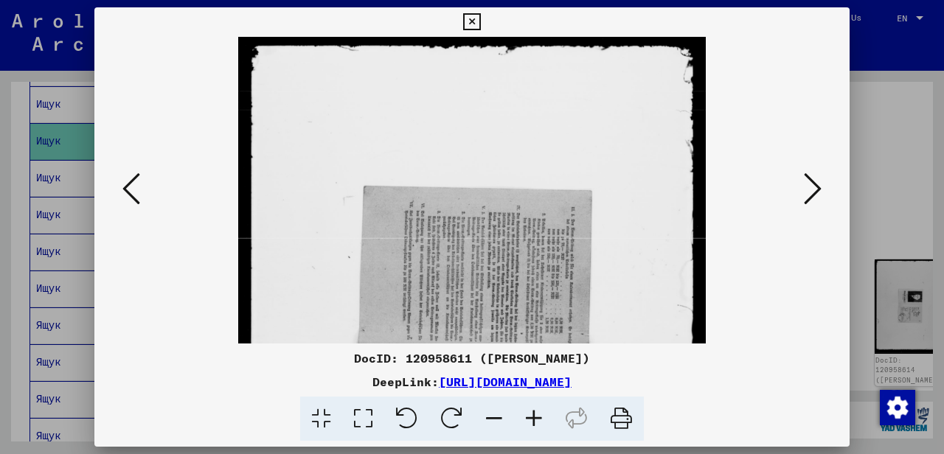
click at [534, 416] on icon at bounding box center [534, 419] width 40 height 45
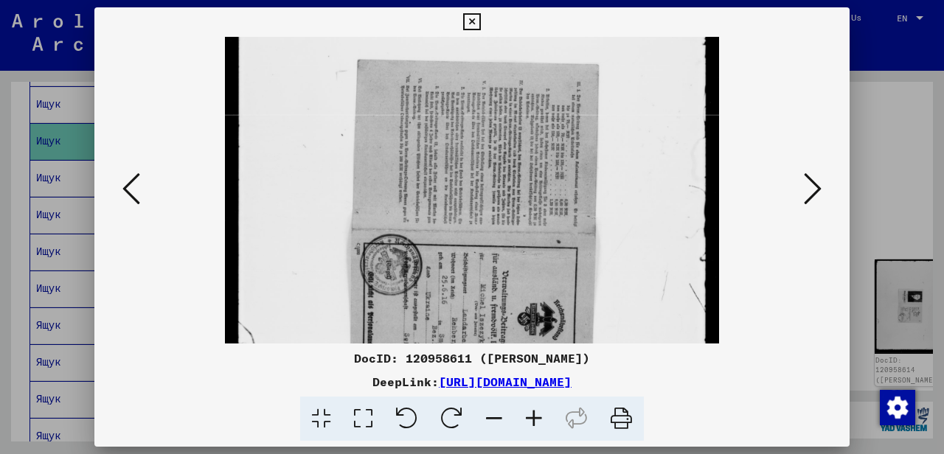
drag, startPoint x: 453, startPoint y: 307, endPoint x: 414, endPoint y: 137, distance: 173.9
click at [419, 155] on img at bounding box center [472, 239] width 494 height 675
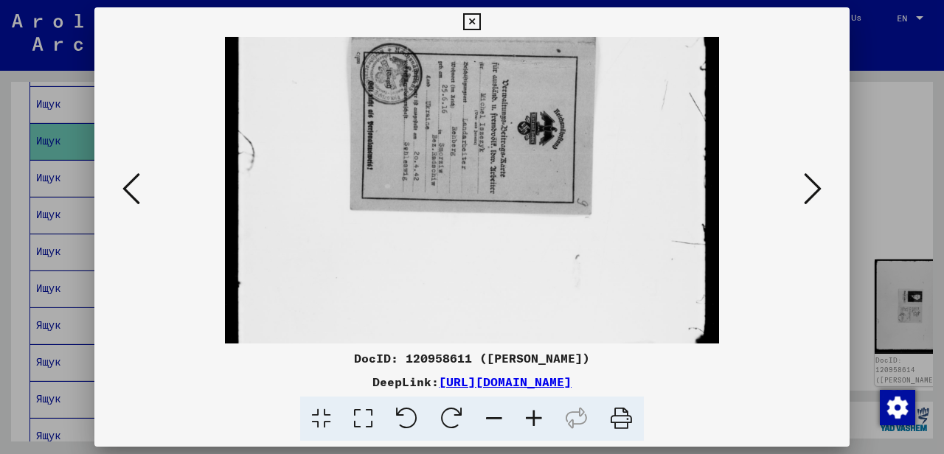
drag, startPoint x: 476, startPoint y: 294, endPoint x: 464, endPoint y: 117, distance: 177.3
click at [463, 114] on img at bounding box center [472, 48] width 494 height 675
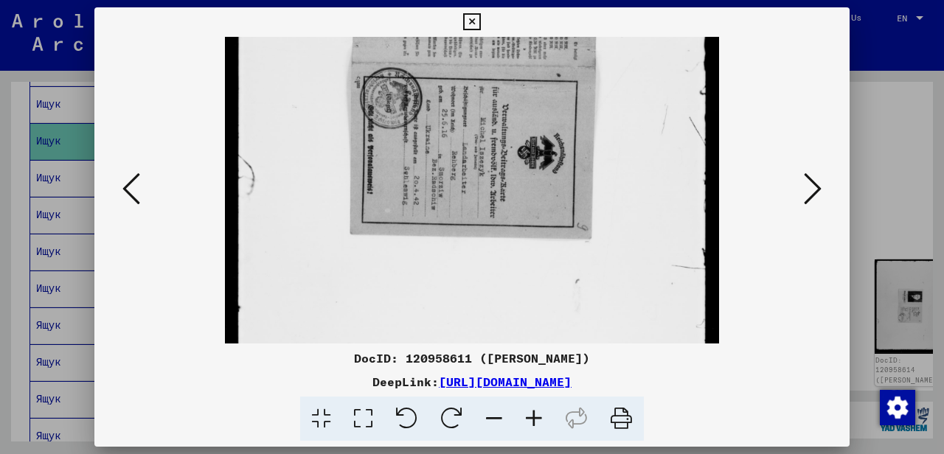
scroll to position [274, 0]
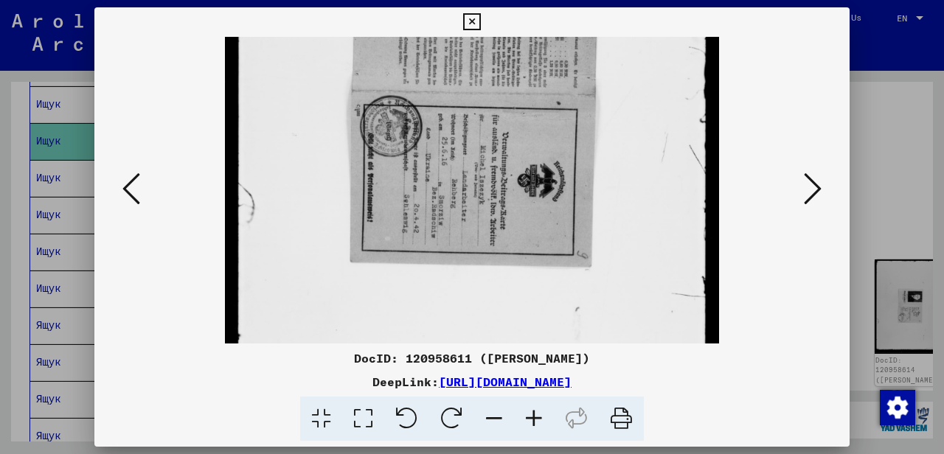
drag, startPoint x: 488, startPoint y: 211, endPoint x: 523, endPoint y: 262, distance: 62.6
click at [523, 262] on img at bounding box center [472, 100] width 494 height 675
click at [536, 416] on icon at bounding box center [534, 419] width 40 height 45
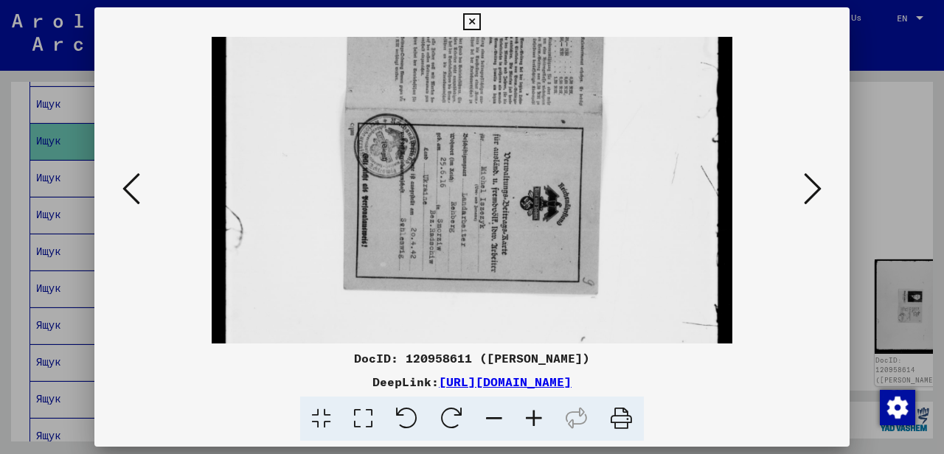
click at [536, 416] on icon at bounding box center [534, 419] width 40 height 45
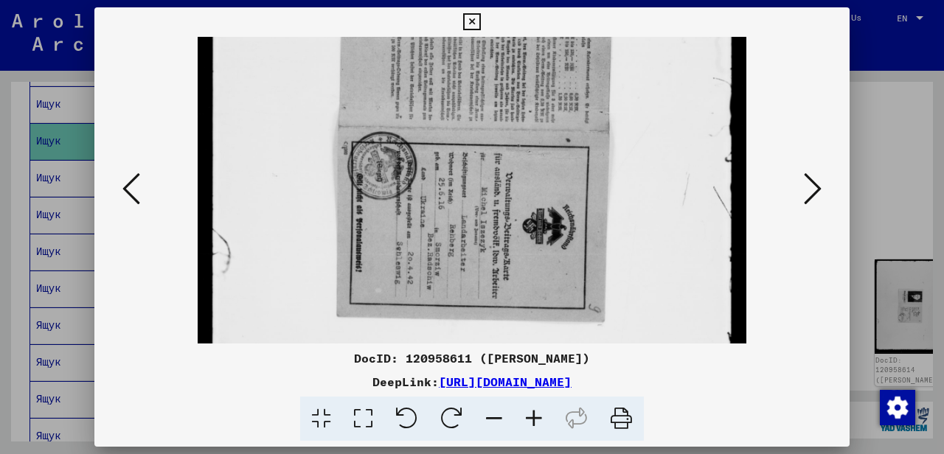
click at [536, 416] on icon at bounding box center [534, 419] width 40 height 45
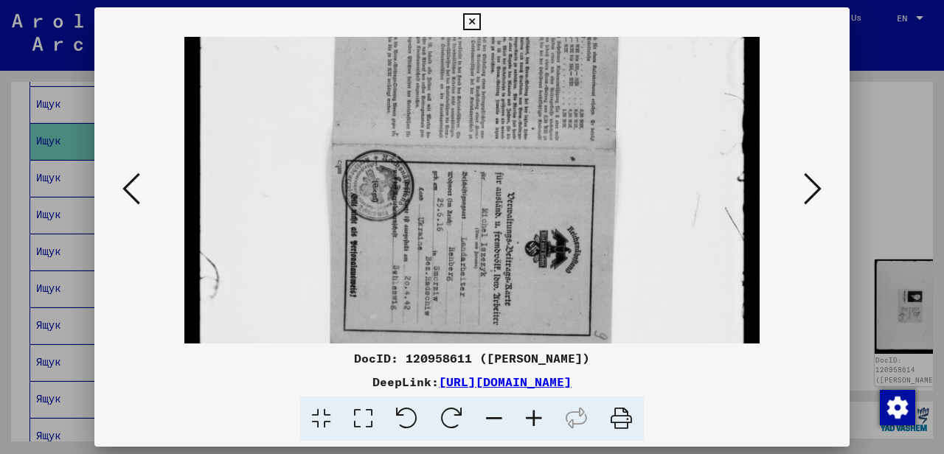
click at [536, 416] on icon at bounding box center [534, 419] width 40 height 45
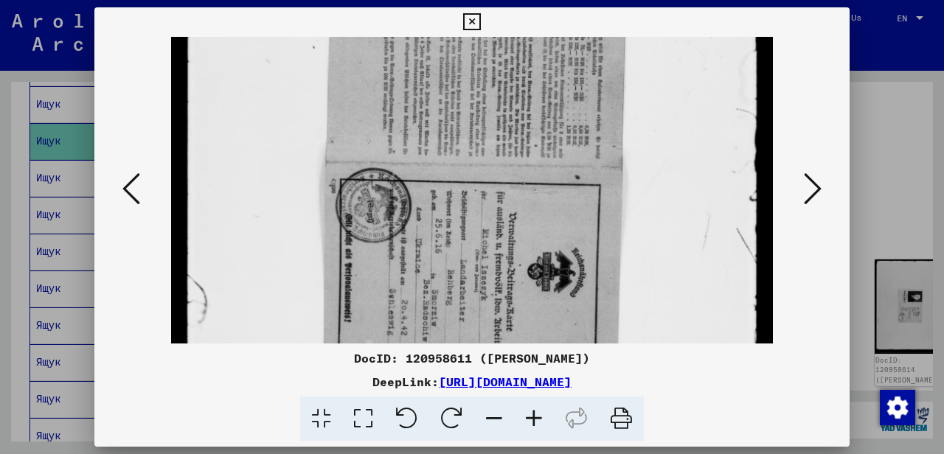
click at [536, 417] on icon at bounding box center [534, 419] width 40 height 45
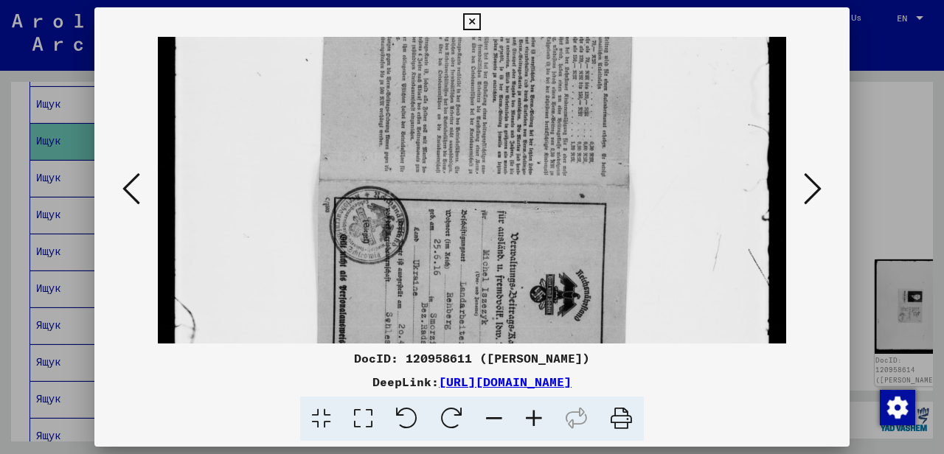
click at [536, 417] on icon at bounding box center [534, 419] width 40 height 45
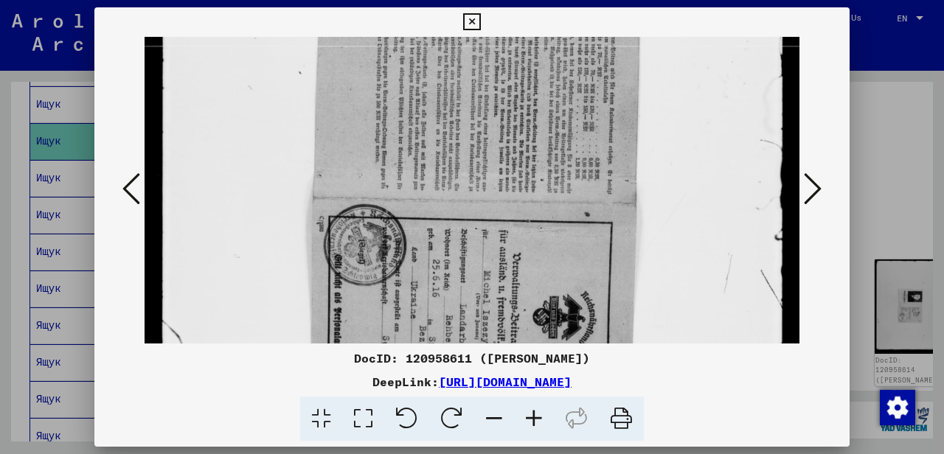
scroll to position [301, 0]
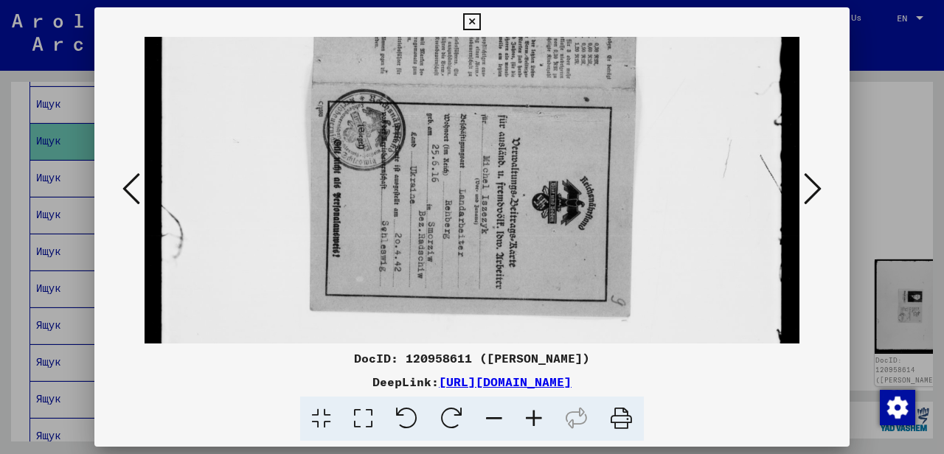
drag, startPoint x: 393, startPoint y: 301, endPoint x: 377, endPoint y: 181, distance: 121.3
click at [376, 181] on img at bounding box center [471, 96] width 655 height 897
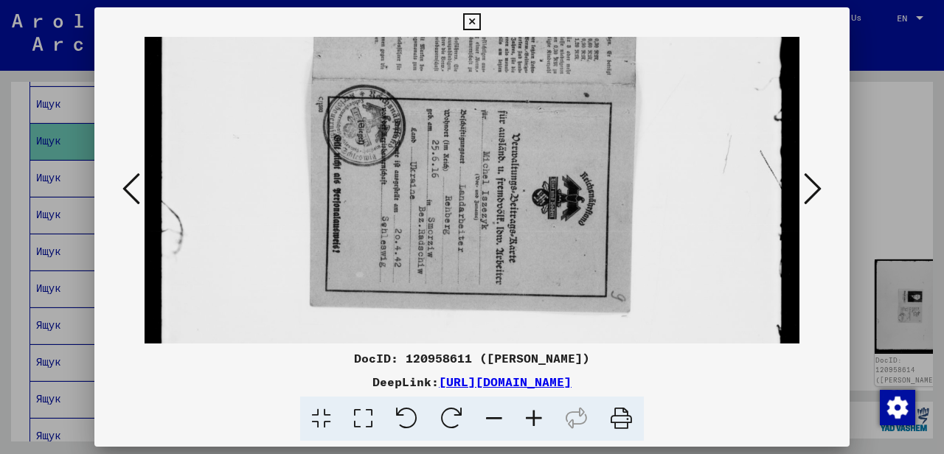
click at [812, 181] on icon at bounding box center [813, 188] width 18 height 35
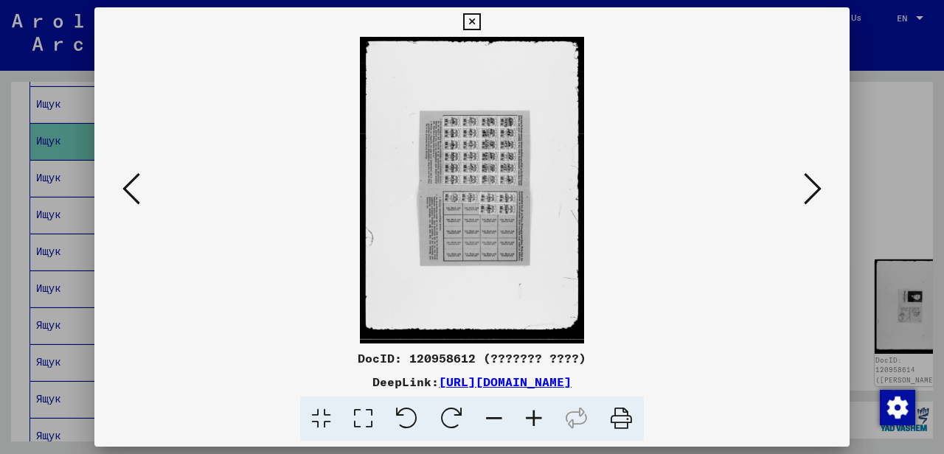
click at [526, 414] on icon at bounding box center [534, 419] width 40 height 45
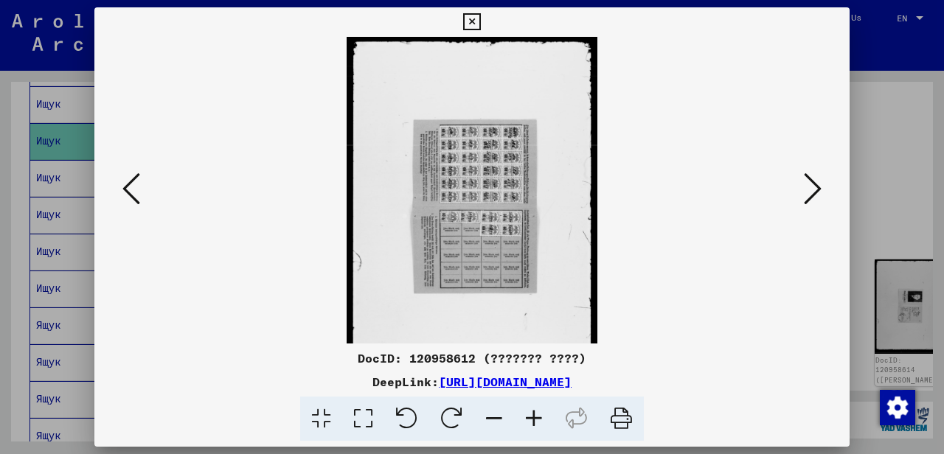
click at [526, 414] on icon at bounding box center [534, 419] width 40 height 45
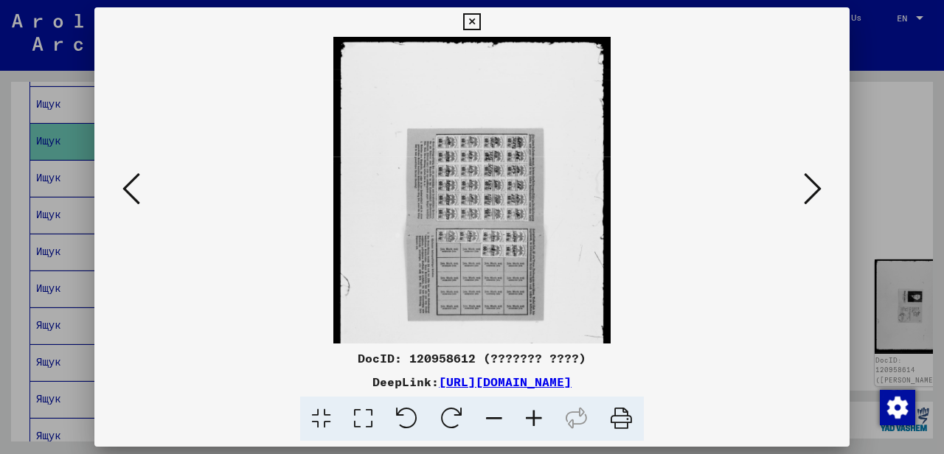
click at [529, 417] on icon at bounding box center [534, 419] width 40 height 45
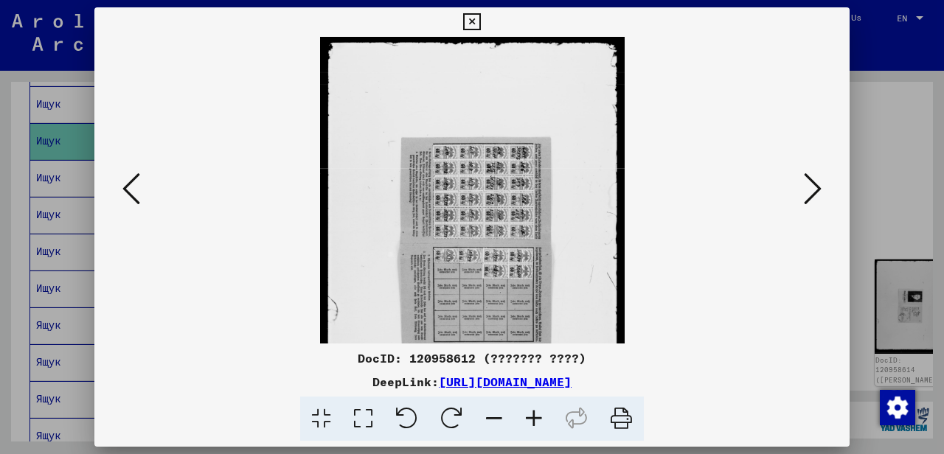
click at [529, 417] on icon at bounding box center [534, 419] width 40 height 45
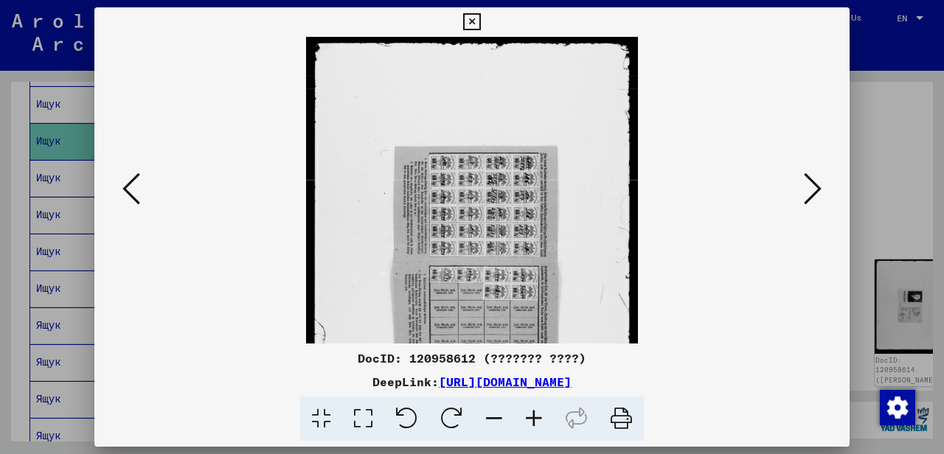
click at [529, 417] on icon at bounding box center [534, 419] width 40 height 45
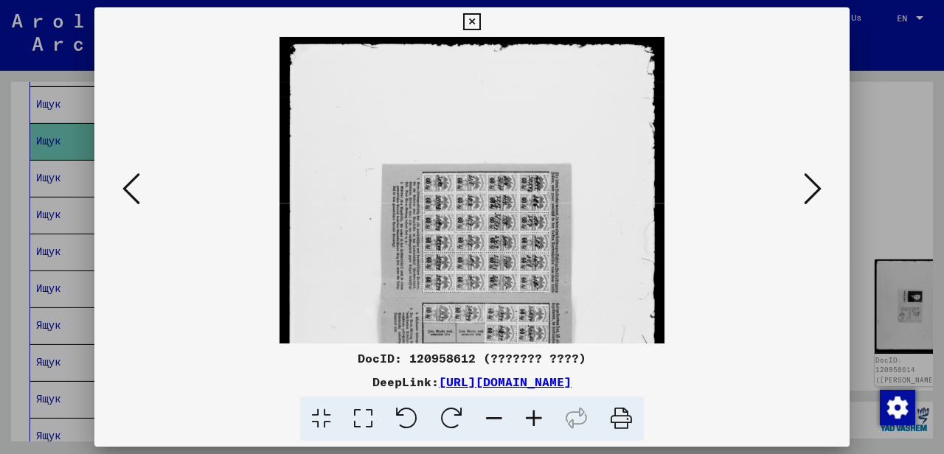
click at [529, 417] on icon at bounding box center [534, 419] width 40 height 45
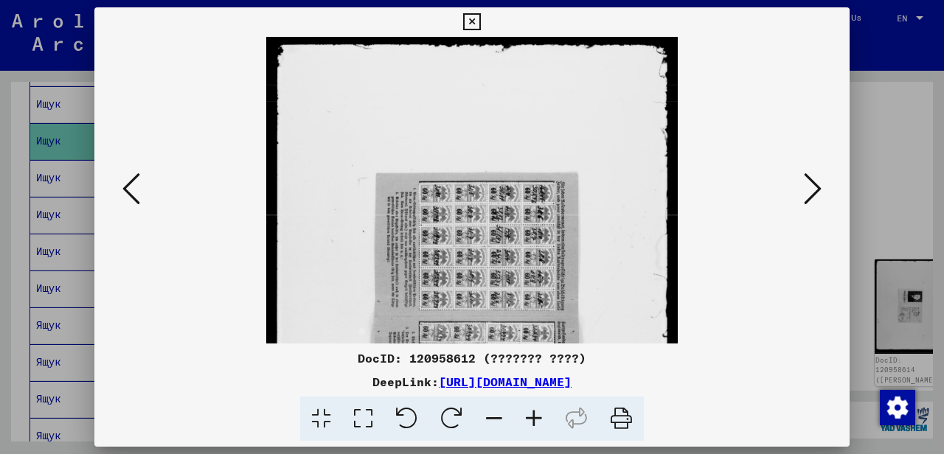
click at [529, 417] on icon at bounding box center [534, 419] width 40 height 45
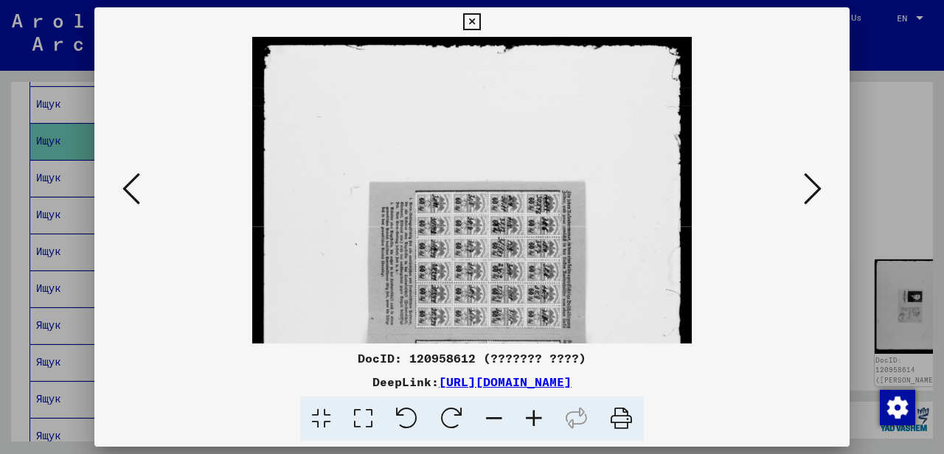
click at [529, 416] on icon at bounding box center [534, 419] width 40 height 45
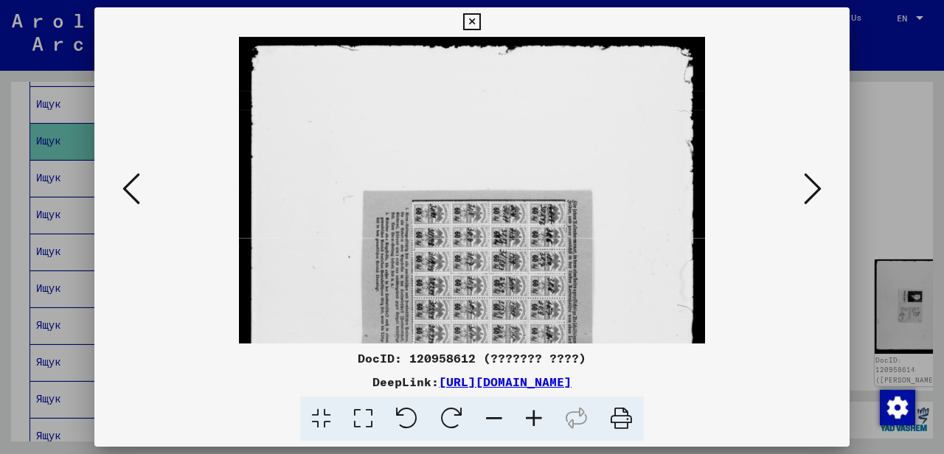
click at [529, 416] on icon at bounding box center [534, 419] width 40 height 45
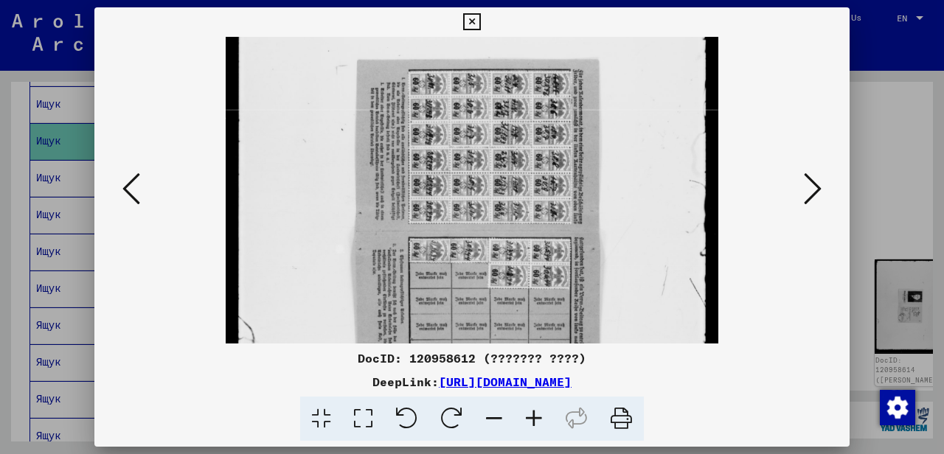
drag, startPoint x: 476, startPoint y: 299, endPoint x: 459, endPoint y: 122, distance: 177.1
click at [459, 125] on img at bounding box center [472, 234] width 493 height 675
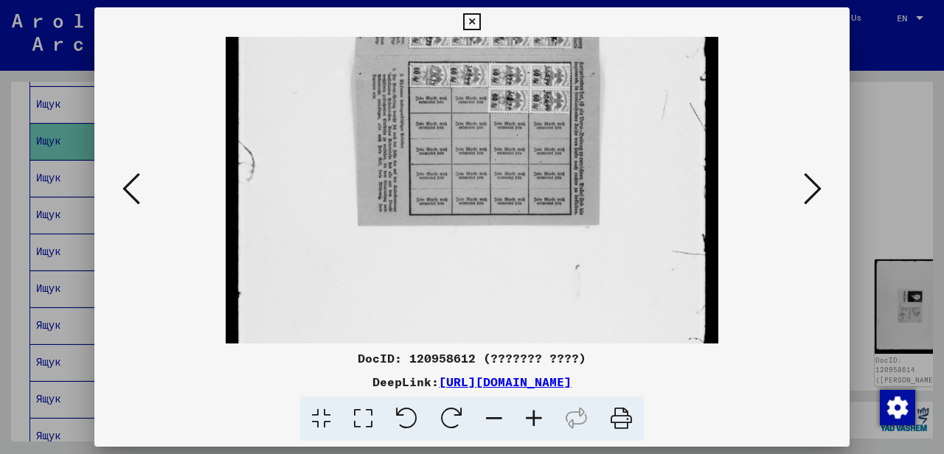
drag, startPoint x: 466, startPoint y: 276, endPoint x: 464, endPoint y: 116, distance: 159.3
click at [464, 116] on img at bounding box center [472, 58] width 493 height 675
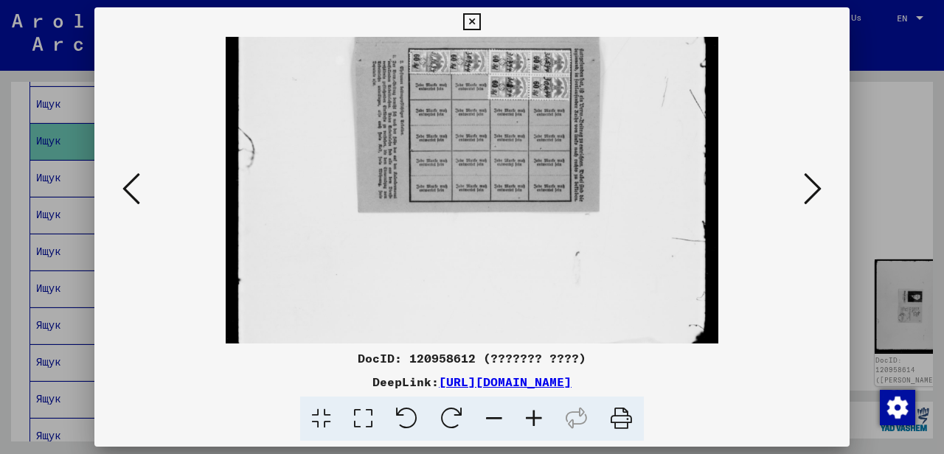
click at [802, 195] on button at bounding box center [812, 190] width 27 height 42
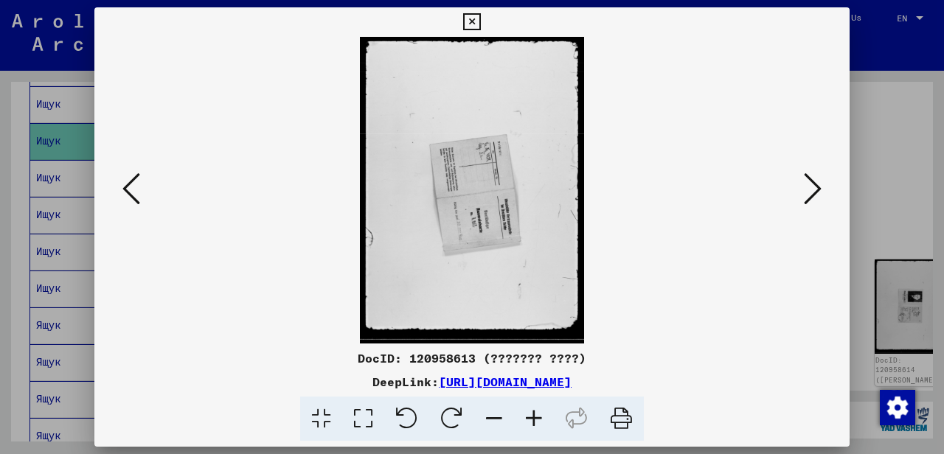
scroll to position [0, 0]
click at [540, 412] on icon at bounding box center [534, 419] width 40 height 45
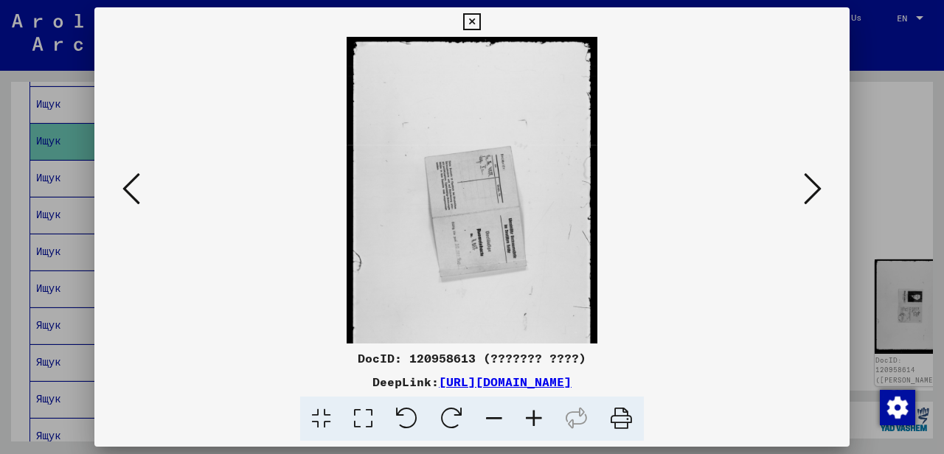
click at [540, 412] on icon at bounding box center [534, 419] width 40 height 45
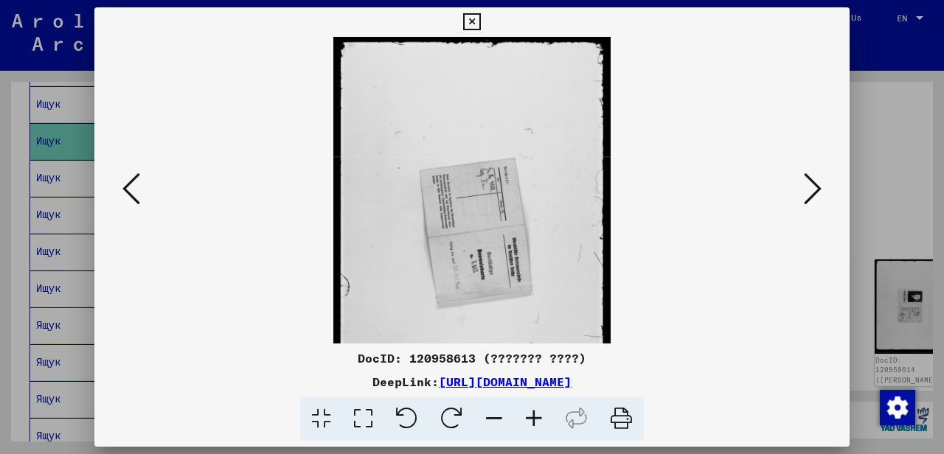
click at [541, 413] on icon at bounding box center [534, 419] width 40 height 45
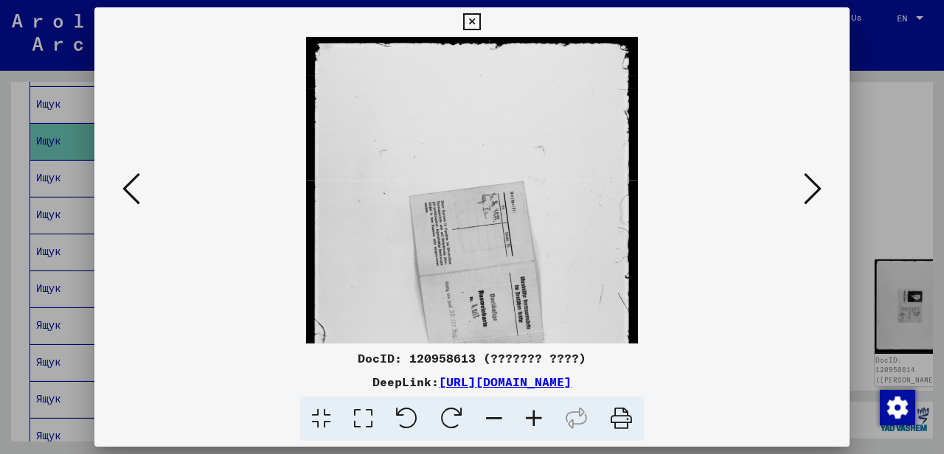
click at [541, 413] on icon at bounding box center [534, 419] width 40 height 45
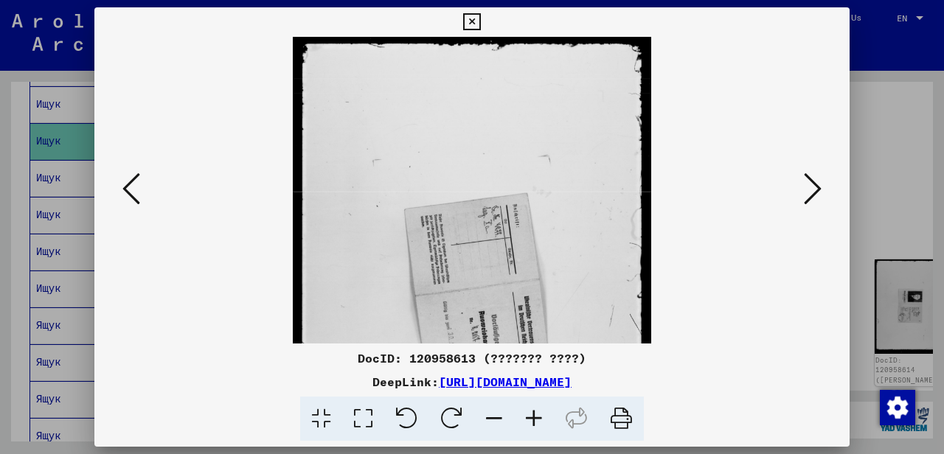
click at [542, 413] on icon at bounding box center [534, 419] width 40 height 45
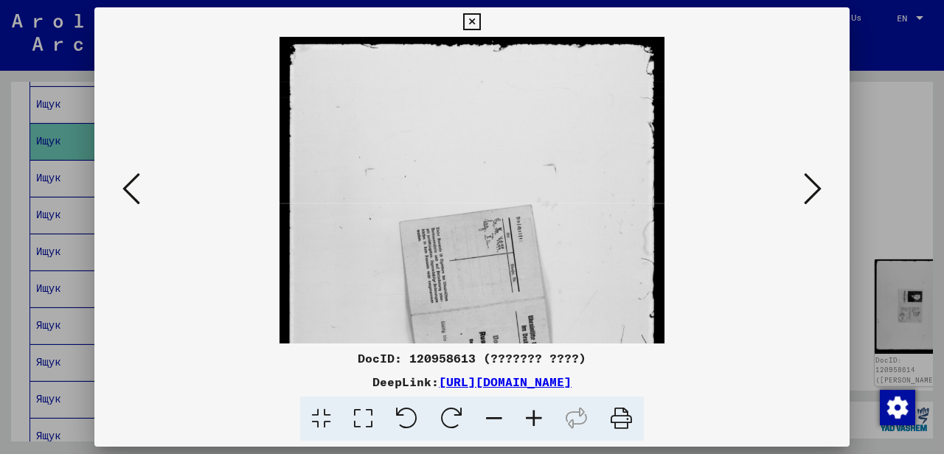
click at [542, 413] on icon at bounding box center [534, 419] width 40 height 45
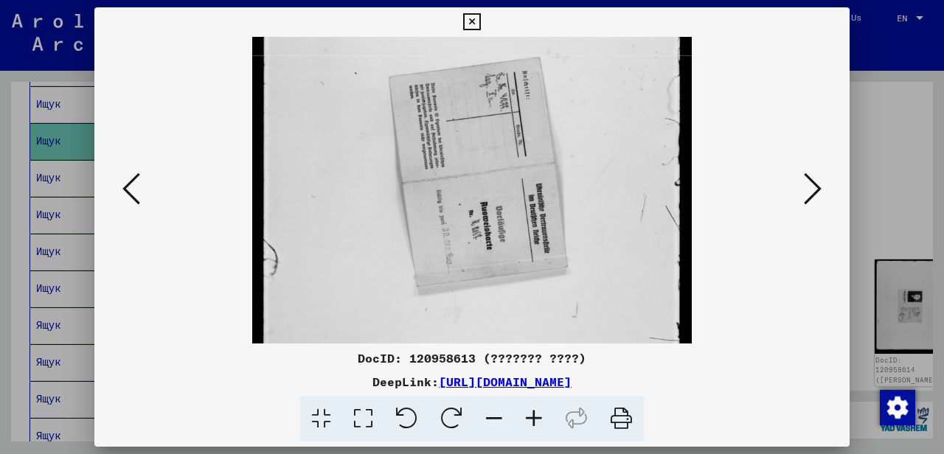
drag, startPoint x: 421, startPoint y: 281, endPoint x: 414, endPoint y: 100, distance: 181.5
click at [417, 105] on img at bounding box center [471, 167] width 439 height 602
click at [540, 417] on icon at bounding box center [534, 419] width 40 height 45
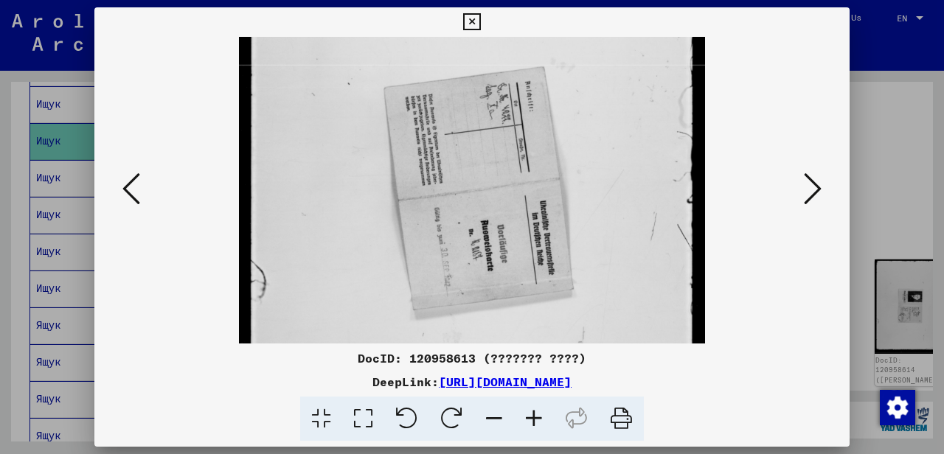
click at [540, 417] on icon at bounding box center [534, 419] width 40 height 45
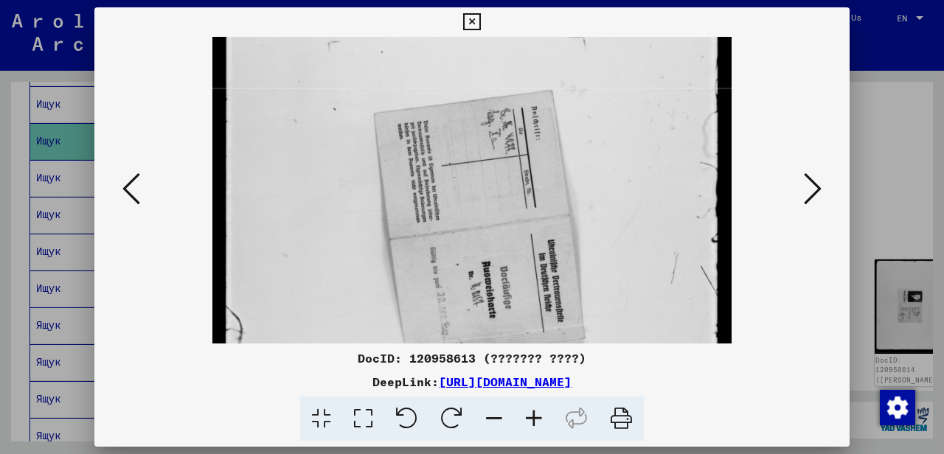
click at [540, 417] on icon at bounding box center [534, 419] width 40 height 45
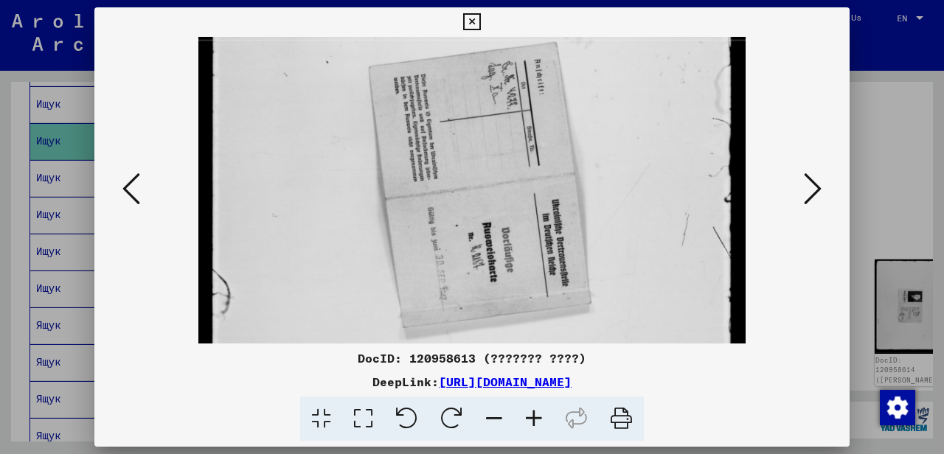
drag, startPoint x: 379, startPoint y: 271, endPoint x: 362, endPoint y: 120, distance: 151.4
click at [366, 139] on img at bounding box center [471, 178] width 546 height 749
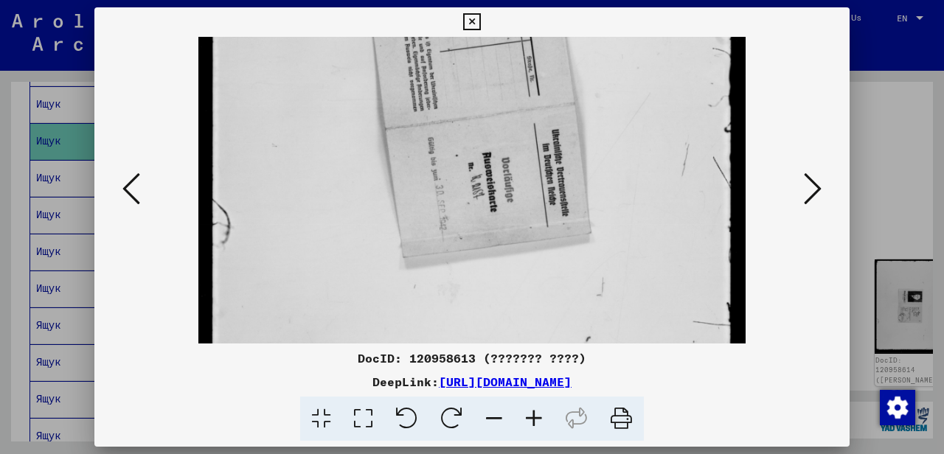
click at [813, 195] on icon at bounding box center [813, 188] width 18 height 35
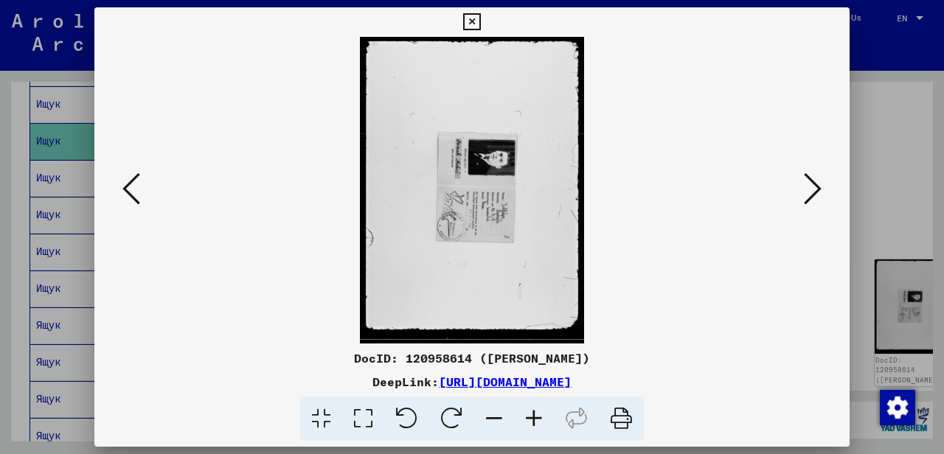
click at [813, 195] on icon at bounding box center [813, 188] width 18 height 35
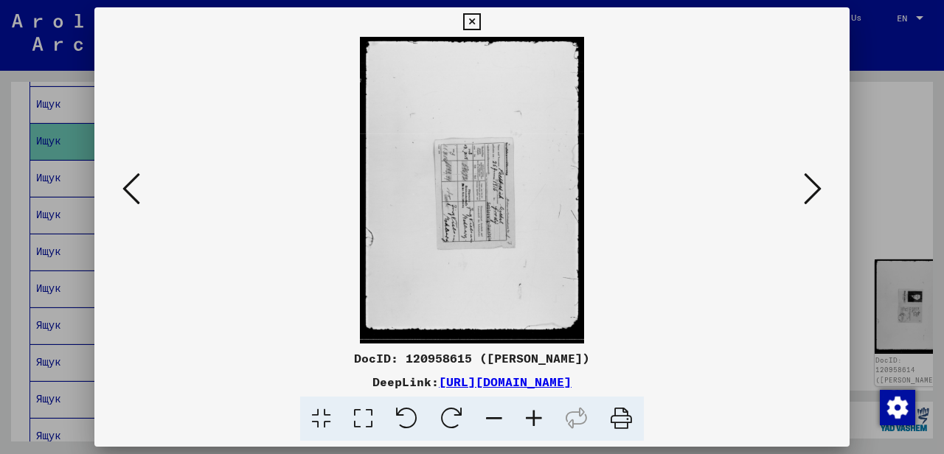
click at [813, 195] on icon at bounding box center [813, 188] width 18 height 35
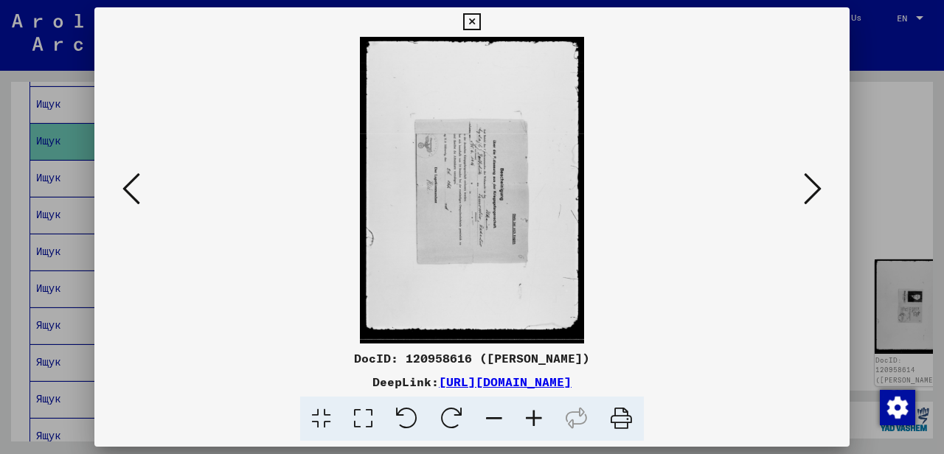
click at [813, 195] on icon at bounding box center [813, 188] width 18 height 35
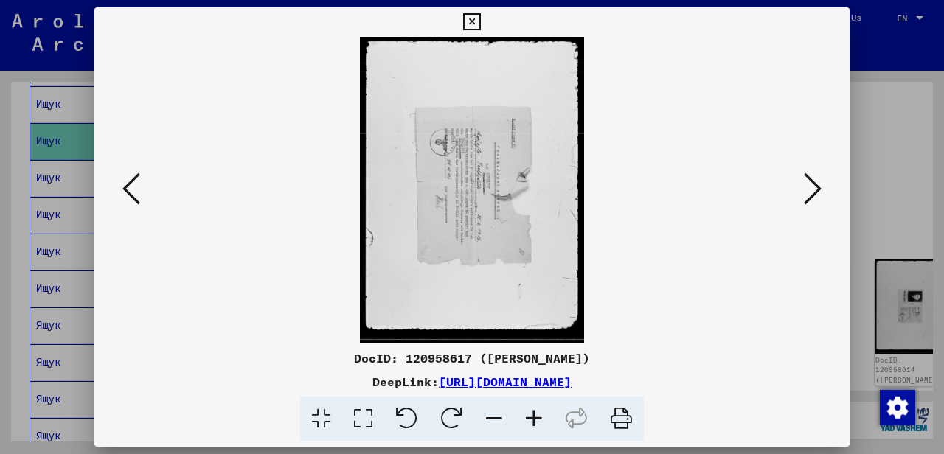
click at [813, 195] on icon at bounding box center [813, 188] width 18 height 35
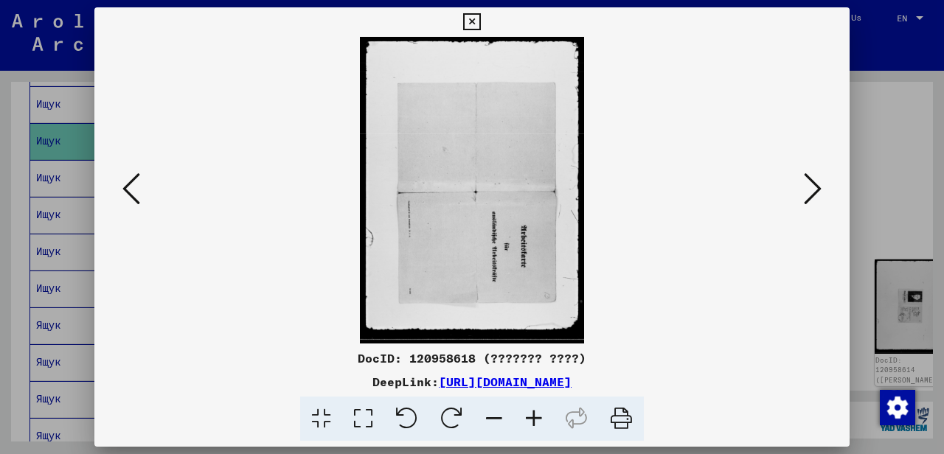
click at [813, 195] on icon at bounding box center [813, 188] width 18 height 35
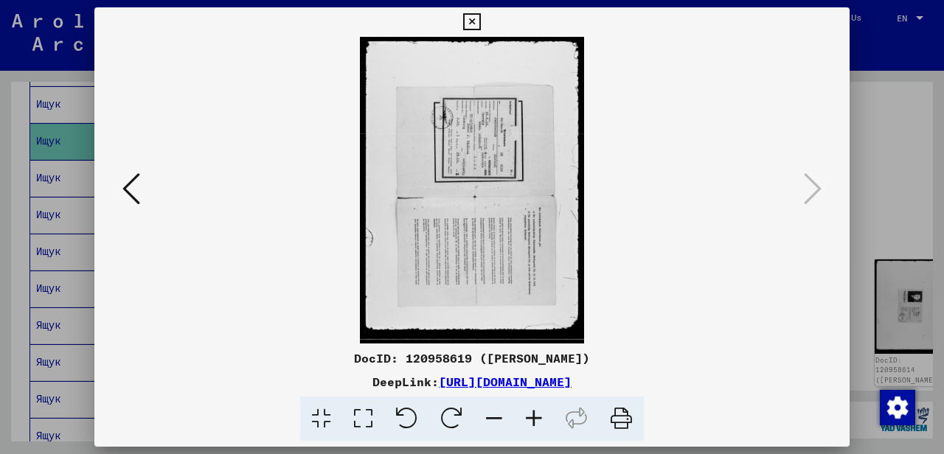
click at [480, 24] on icon at bounding box center [471, 22] width 17 height 18
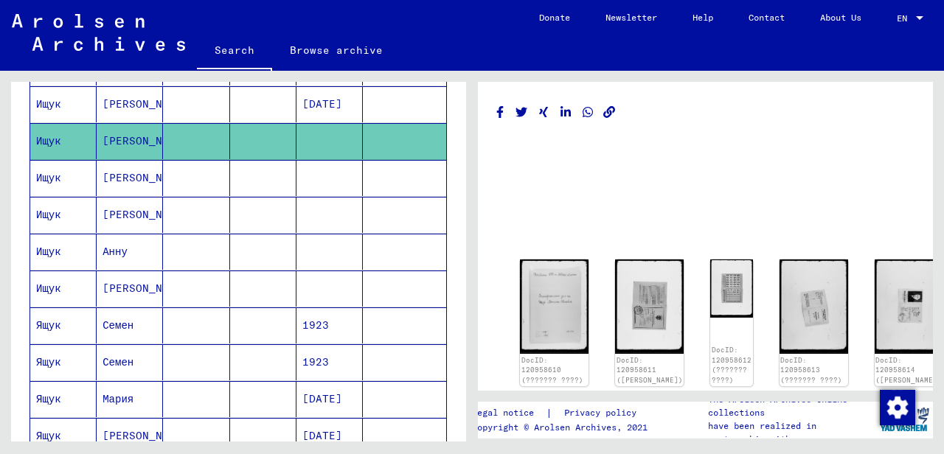
scroll to position [434, 0]
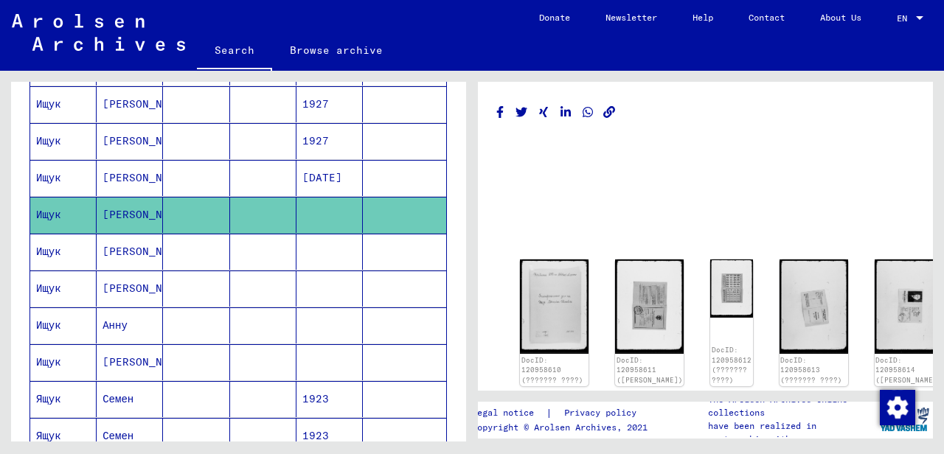
click at [102, 169] on mat-cell "[PERSON_NAME]" at bounding box center [130, 178] width 66 height 36
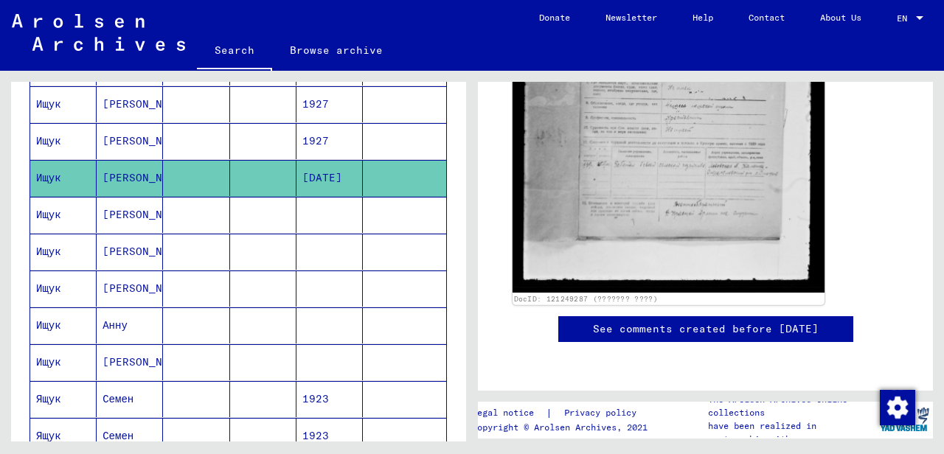
scroll to position [295, 0]
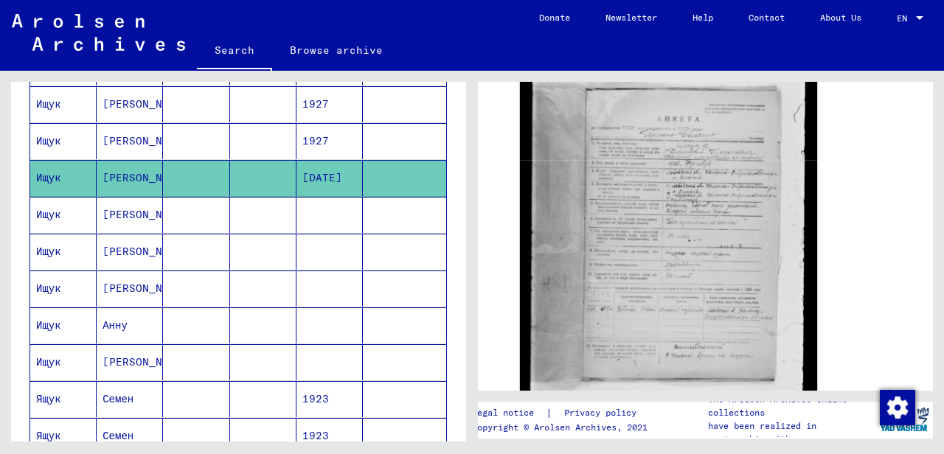
click at [98, 133] on mat-cell "[PERSON_NAME]" at bounding box center [130, 141] width 66 height 36
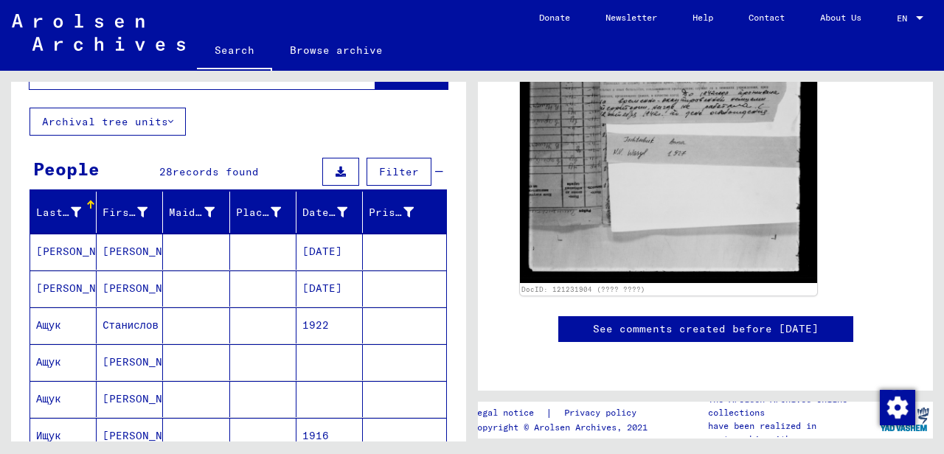
scroll to position [212, 0]
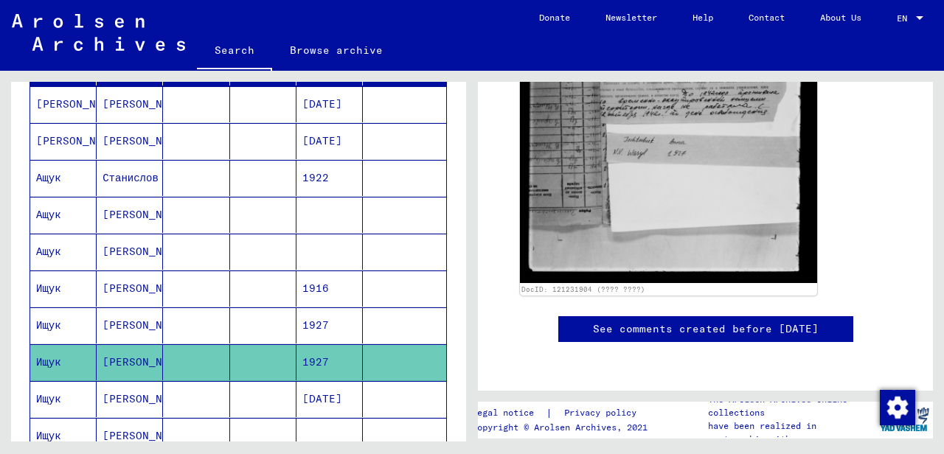
click at [130, 325] on mat-cell "[PERSON_NAME]" at bounding box center [130, 325] width 66 height 36
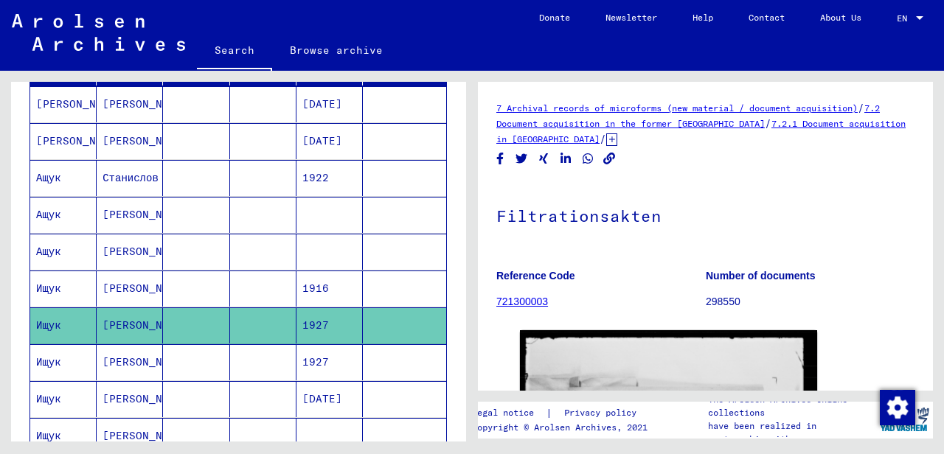
scroll to position [295, 0]
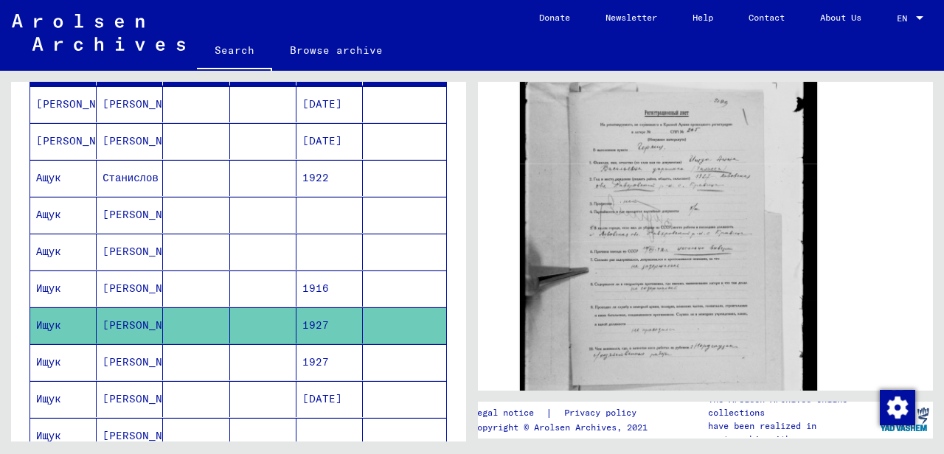
click at [116, 289] on mat-cell "[PERSON_NAME]" at bounding box center [130, 289] width 66 height 36
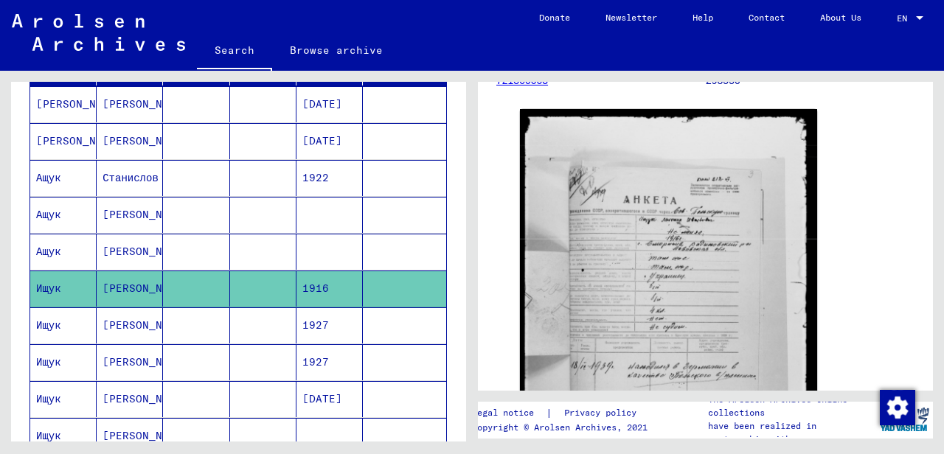
scroll to position [139, 0]
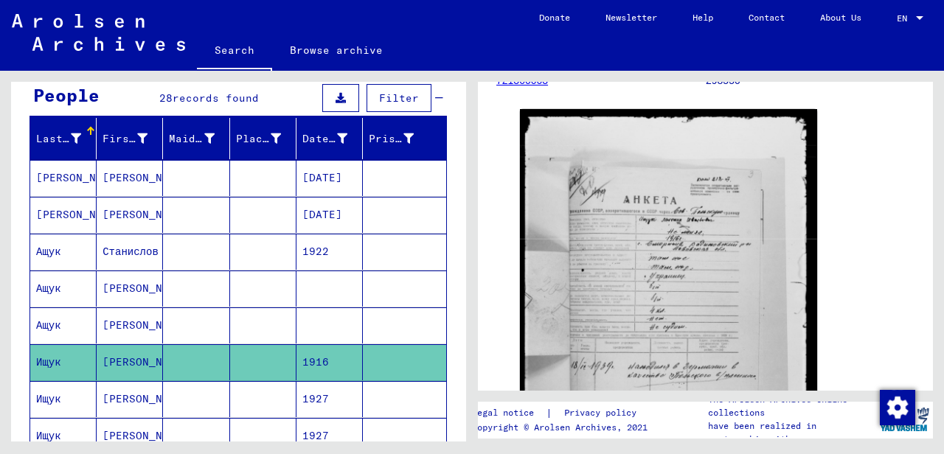
click at [112, 212] on mat-cell "[PERSON_NAME]" at bounding box center [130, 215] width 66 height 36
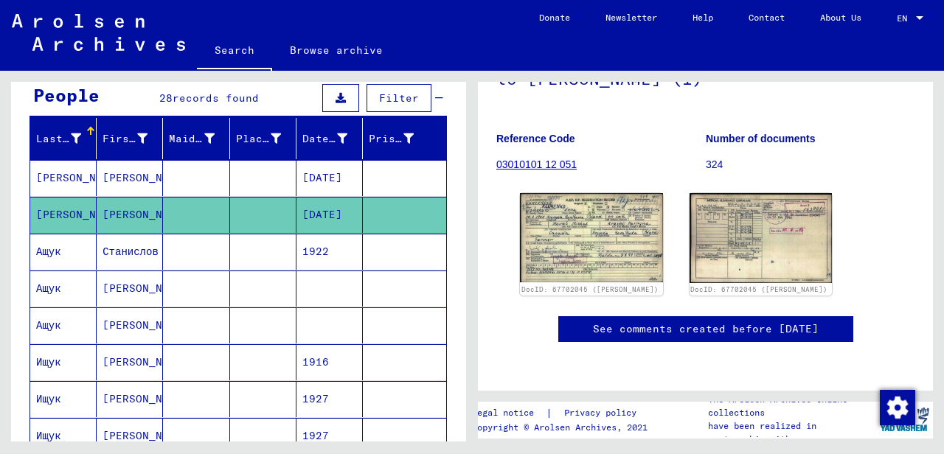
scroll to position [221, 0]
click at [569, 191] on img at bounding box center [591, 238] width 150 height 94
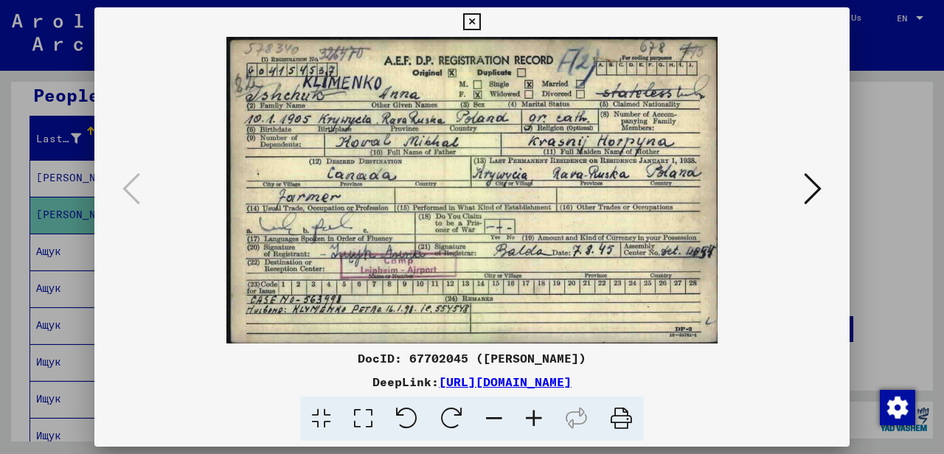
click at [480, 24] on icon at bounding box center [471, 22] width 17 height 18
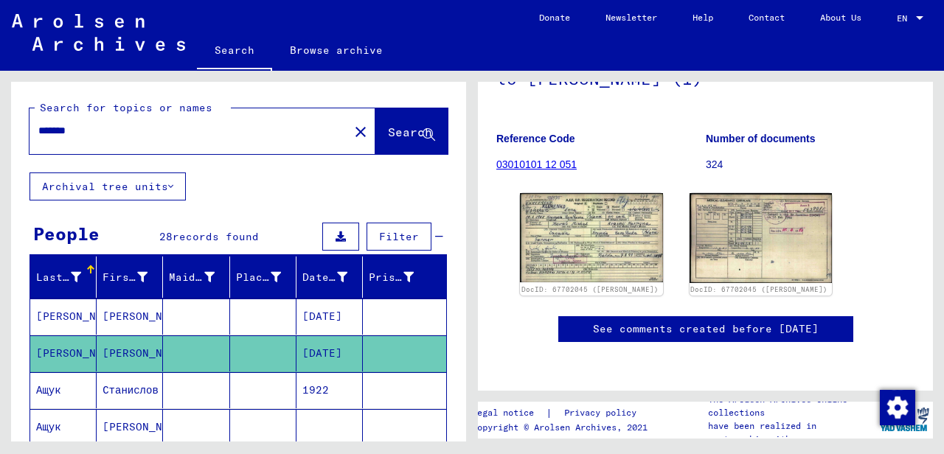
scroll to position [0, 0]
click at [97, 128] on input "*******" at bounding box center [189, 130] width 302 height 15
type input "*"
click at [388, 131] on span "Search" at bounding box center [410, 132] width 44 height 15
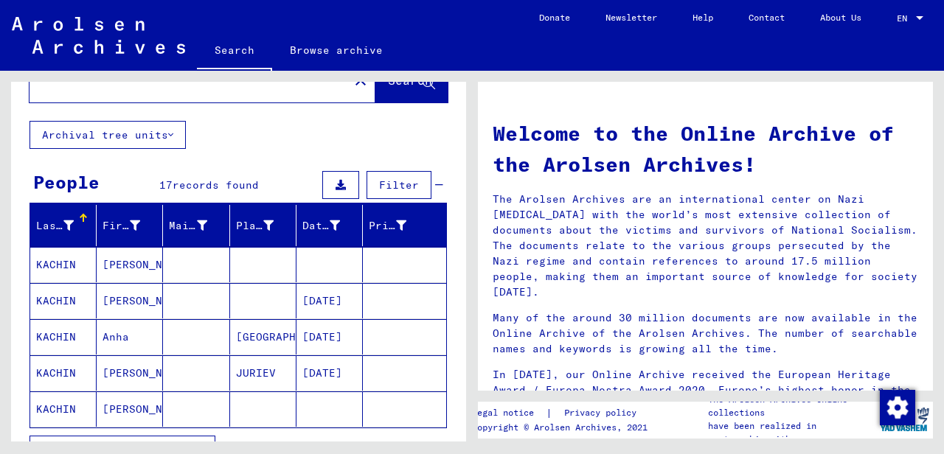
scroll to position [74, 0]
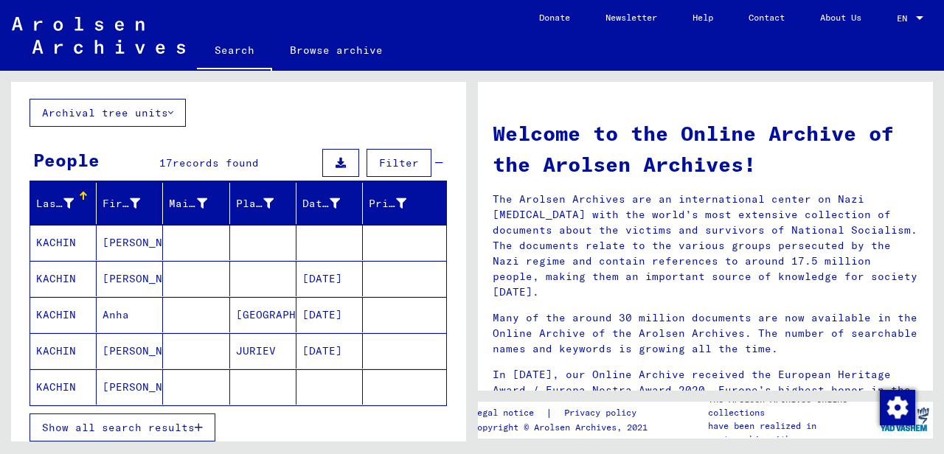
click at [63, 345] on mat-cell "KACHIN" at bounding box center [63, 350] width 66 height 35
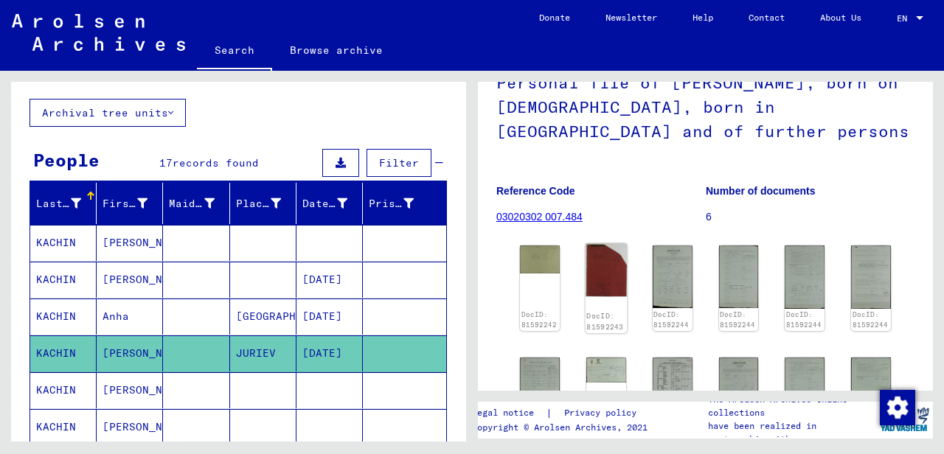
scroll to position [221, 0]
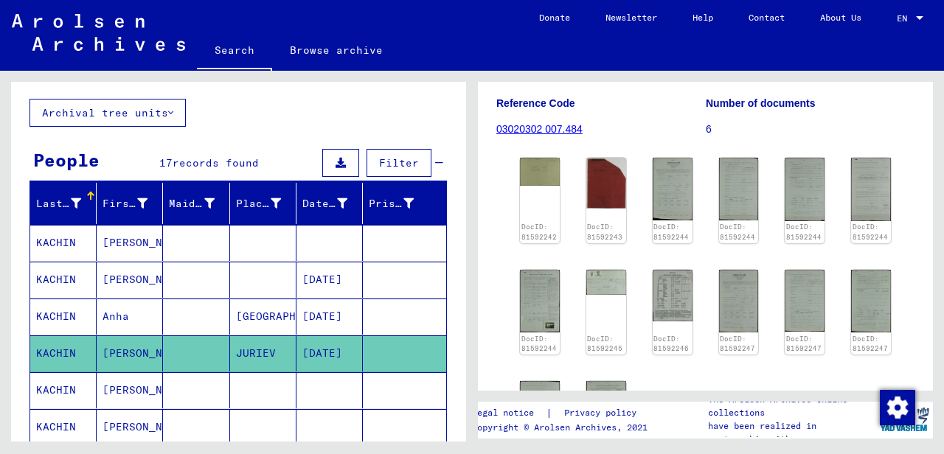
click at [121, 276] on mat-cell "[PERSON_NAME]" at bounding box center [130, 280] width 66 height 36
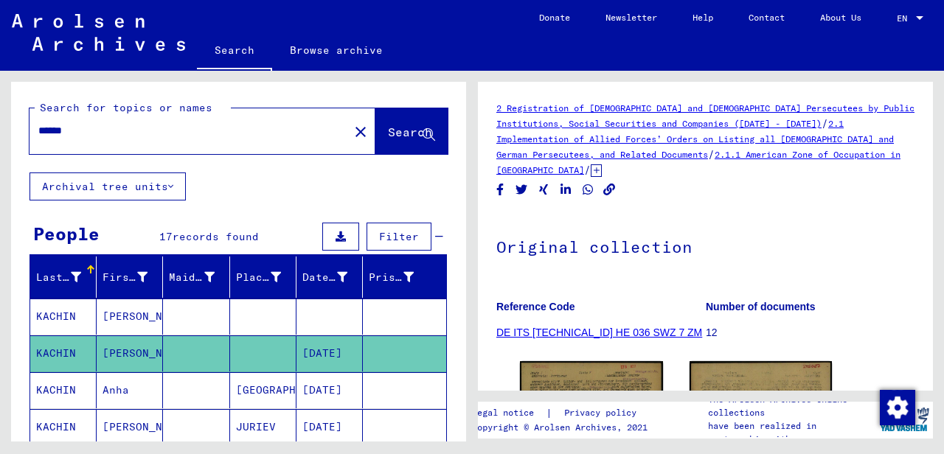
drag, startPoint x: 128, startPoint y: 138, endPoint x: 1, endPoint y: 122, distance: 128.5
click at [9, 124] on div "Search for topics or names ****** close Search Archival tree units People 17 re…" at bounding box center [236, 256] width 472 height 371
click at [388, 130] on span "Search" at bounding box center [410, 132] width 44 height 15
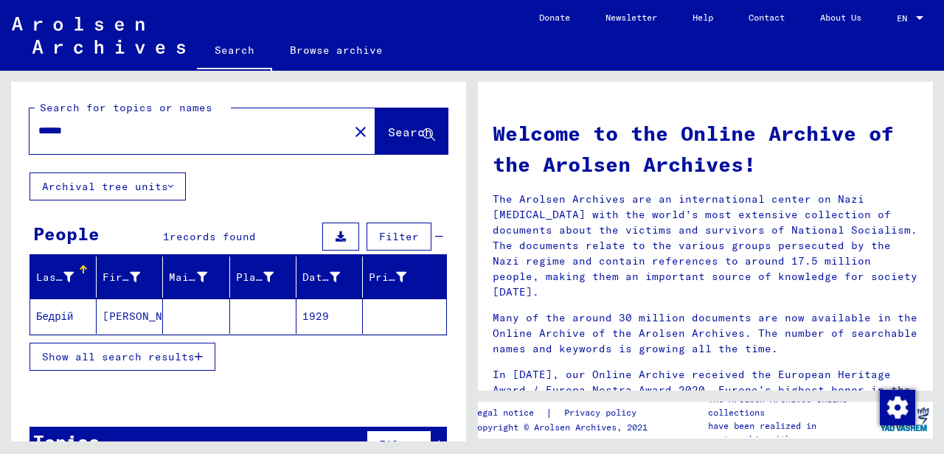
drag, startPoint x: 77, startPoint y: 125, endPoint x: 4, endPoint y: 140, distance: 74.5
click at [0, 135] on div "Search for topics or names ****** close Search Archival tree units People 1 rec…" at bounding box center [236, 256] width 472 height 371
click at [395, 132] on span "Search" at bounding box center [410, 132] width 44 height 15
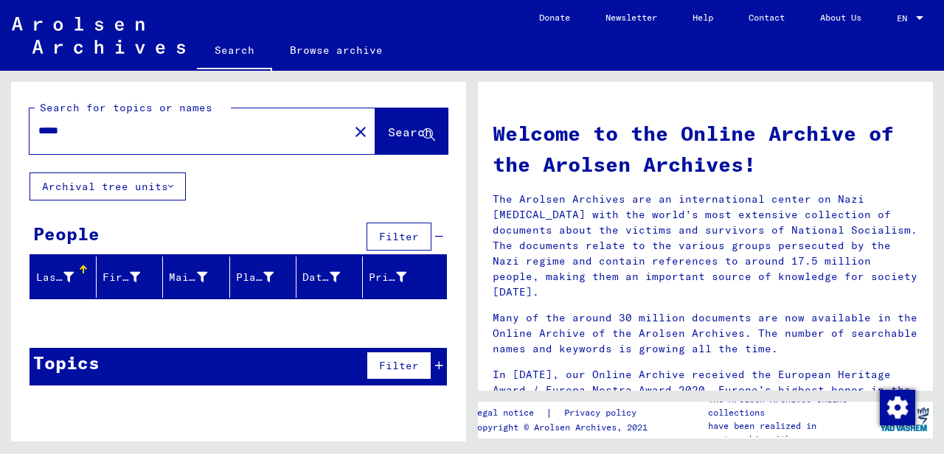
click at [86, 127] on input "*****" at bounding box center [184, 130] width 293 height 15
type input "*"
click at [409, 127] on span "Search" at bounding box center [410, 132] width 44 height 15
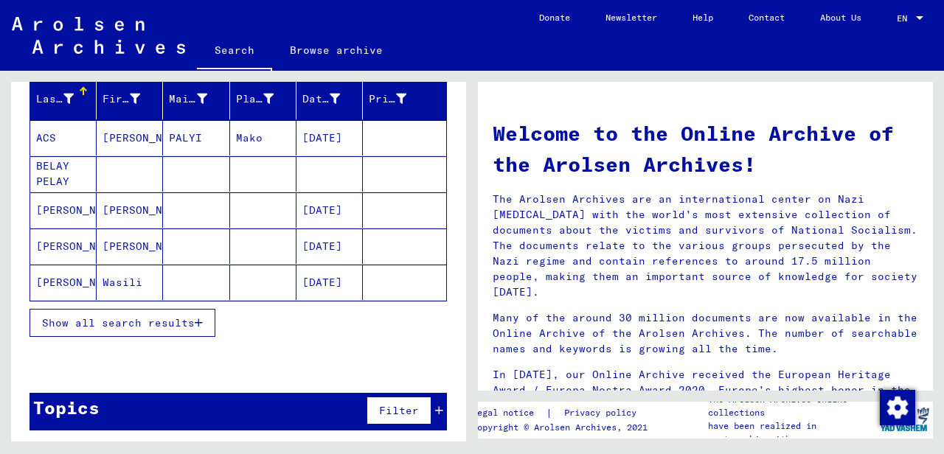
scroll to position [31, 0]
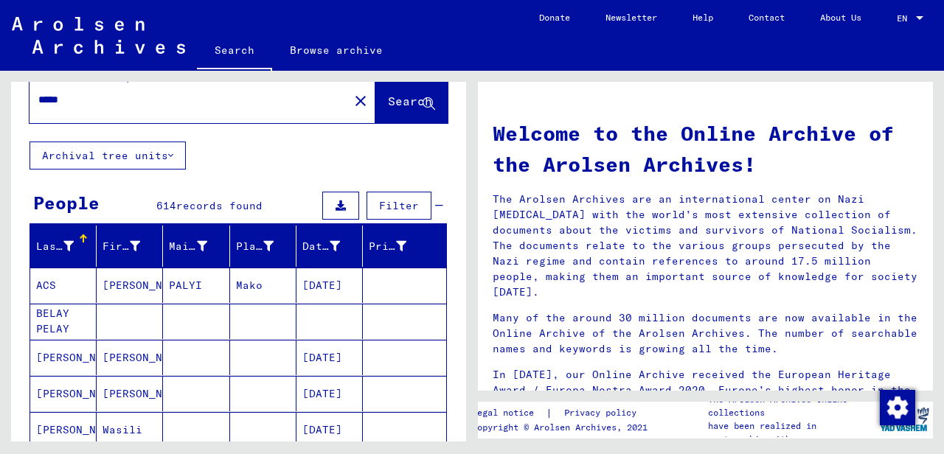
click at [55, 320] on mat-cell "BELAY PELAY" at bounding box center [63, 321] width 66 height 35
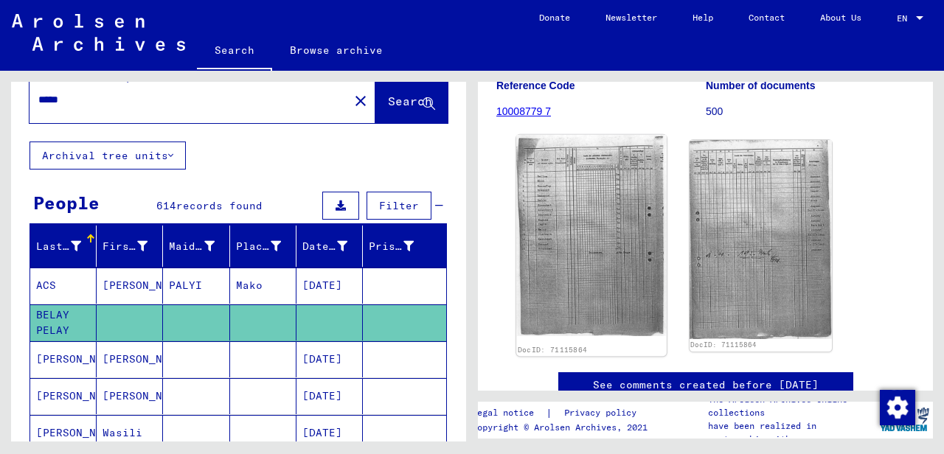
scroll to position [249, 0]
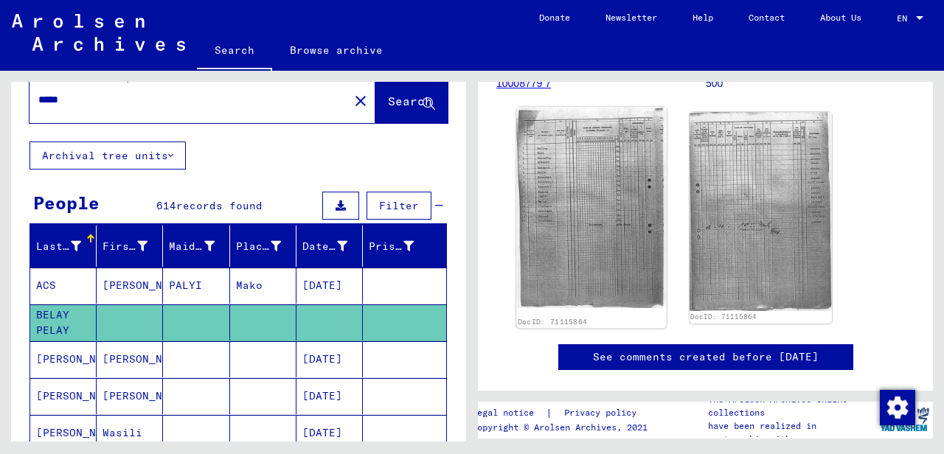
click at [581, 182] on img at bounding box center [591, 207] width 150 height 201
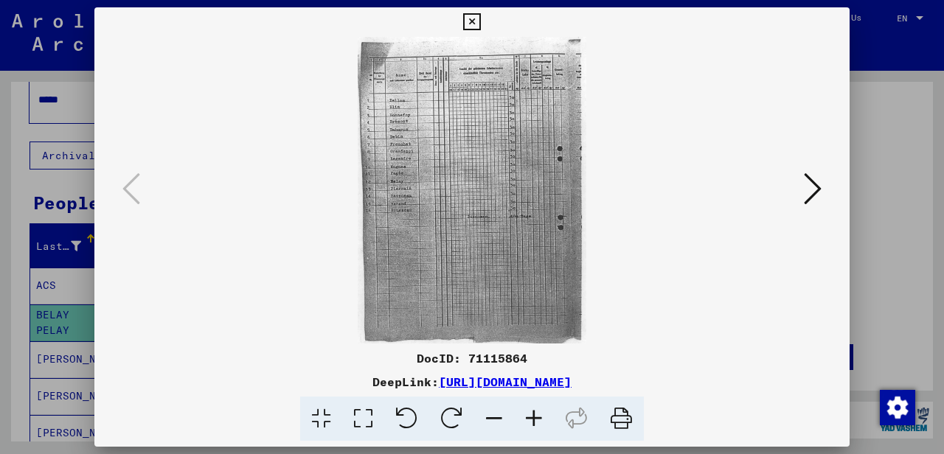
click at [538, 417] on icon at bounding box center [534, 419] width 40 height 45
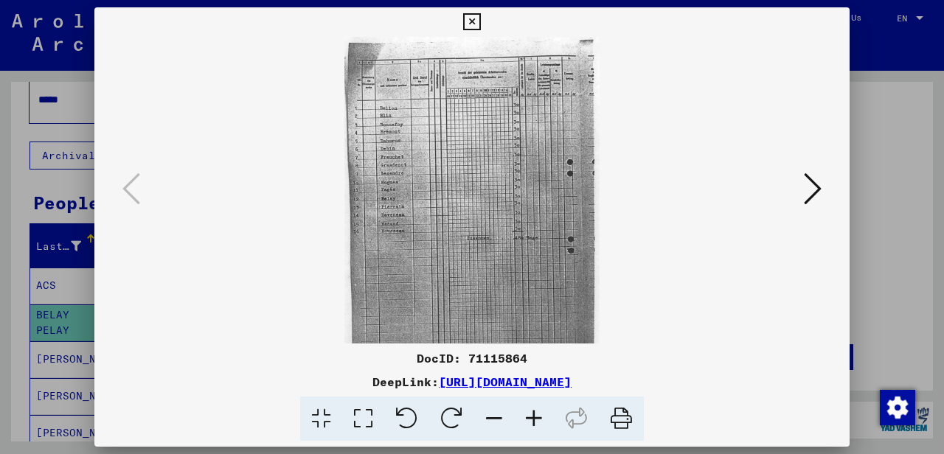
click at [538, 417] on icon at bounding box center [534, 419] width 40 height 45
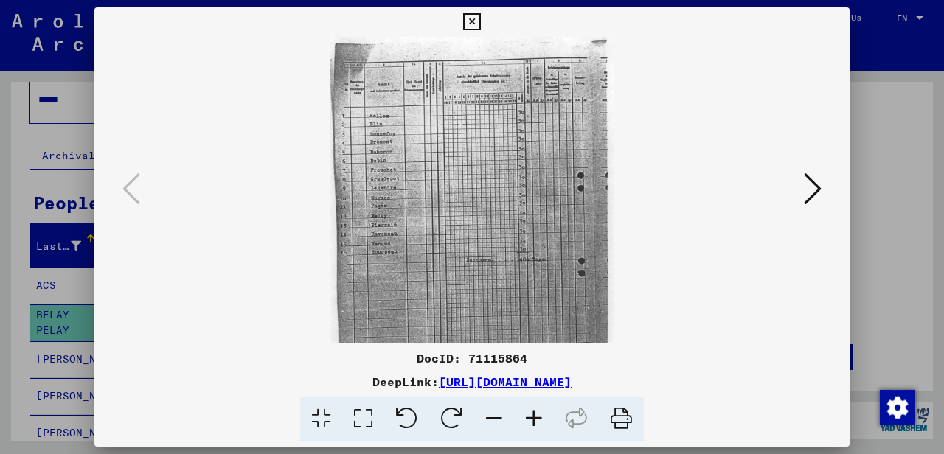
click at [540, 417] on icon at bounding box center [534, 419] width 40 height 45
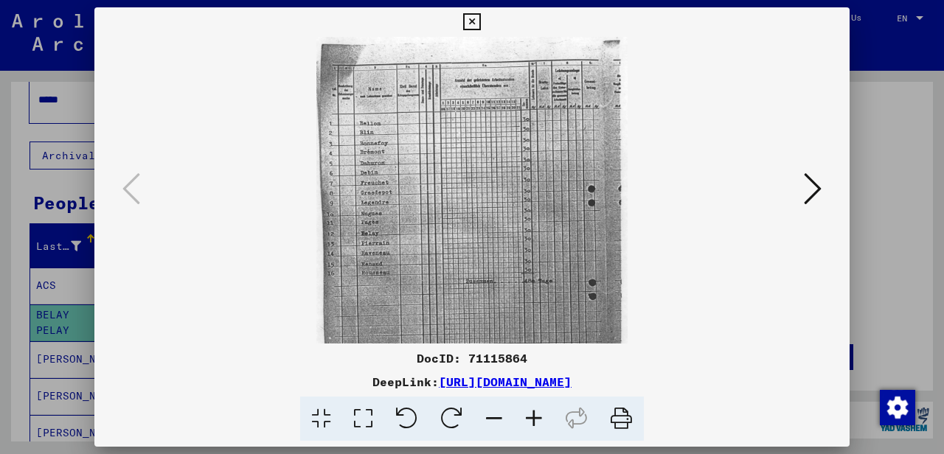
click at [540, 417] on icon at bounding box center [534, 419] width 40 height 45
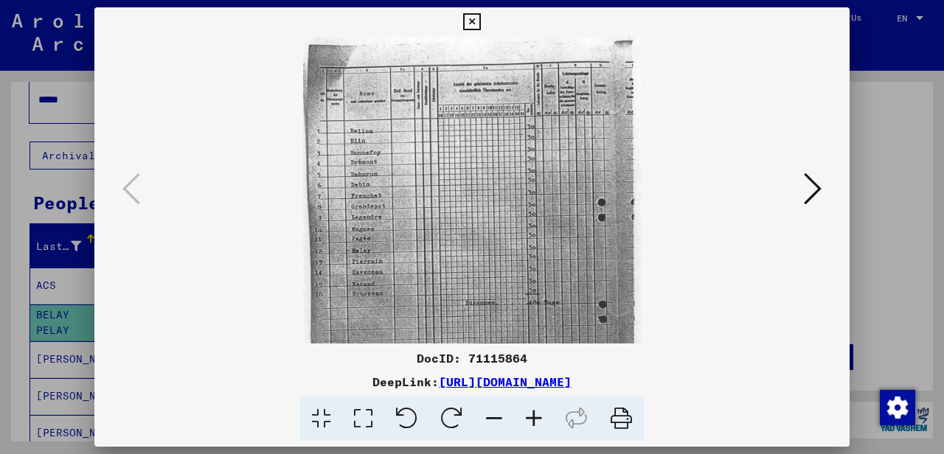
click at [540, 417] on icon at bounding box center [534, 419] width 40 height 45
click at [540, 418] on icon at bounding box center [534, 419] width 40 height 45
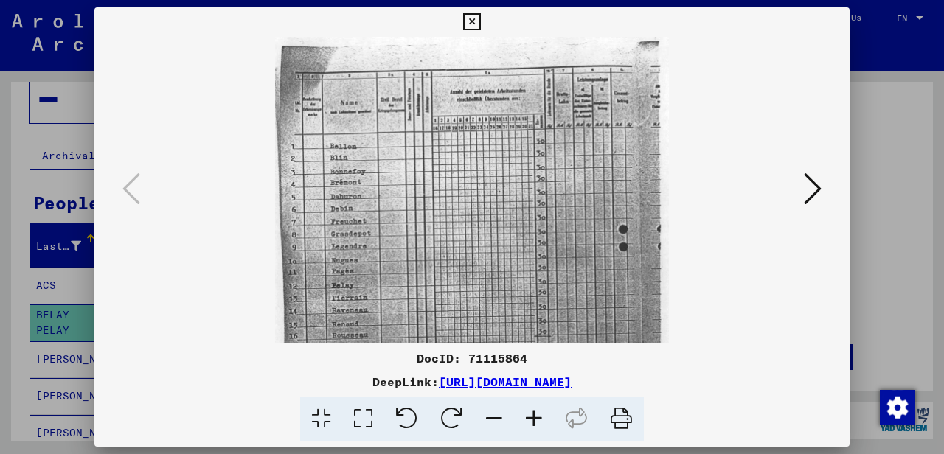
click at [540, 418] on icon at bounding box center [534, 419] width 40 height 45
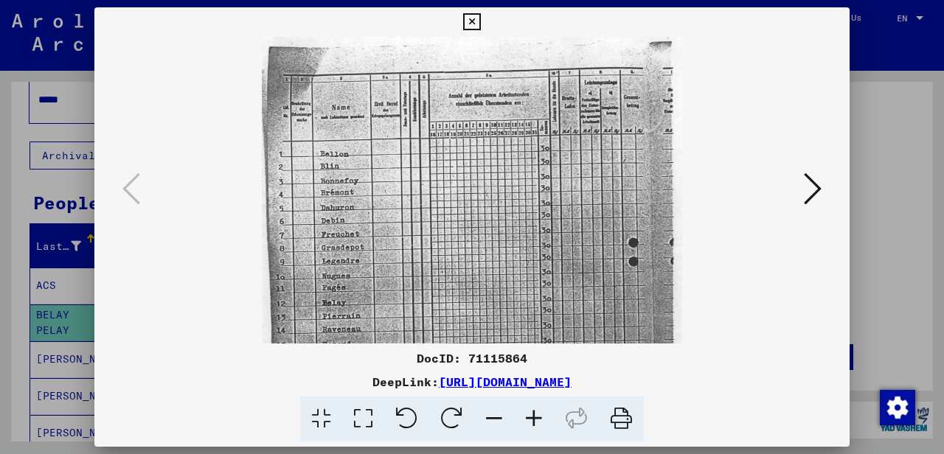
click at [540, 418] on icon at bounding box center [534, 419] width 40 height 45
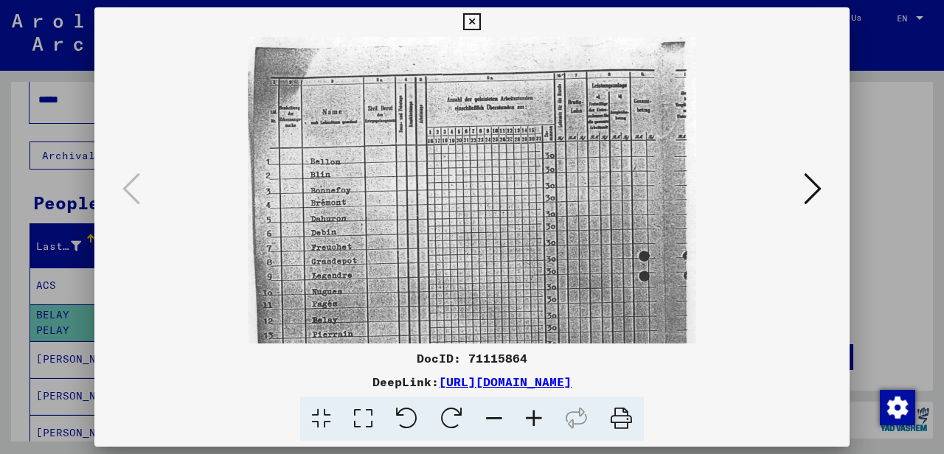
click at [540, 418] on icon at bounding box center [534, 419] width 40 height 45
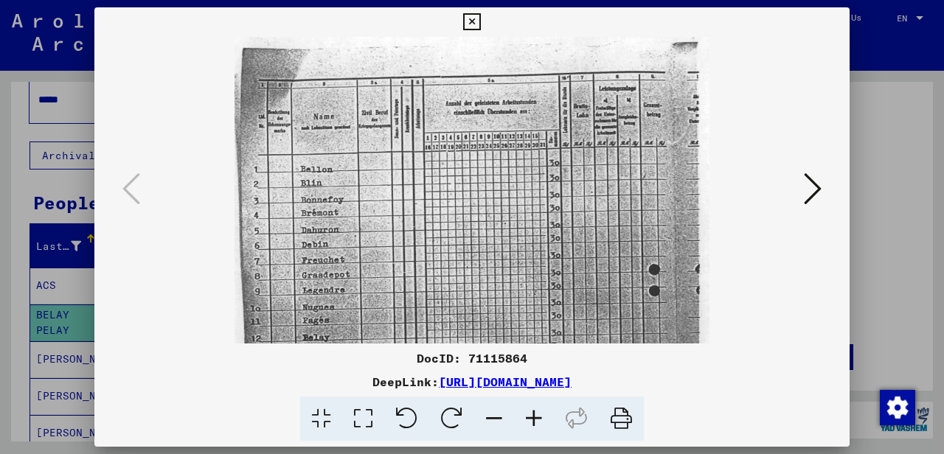
click at [540, 418] on icon at bounding box center [534, 419] width 40 height 45
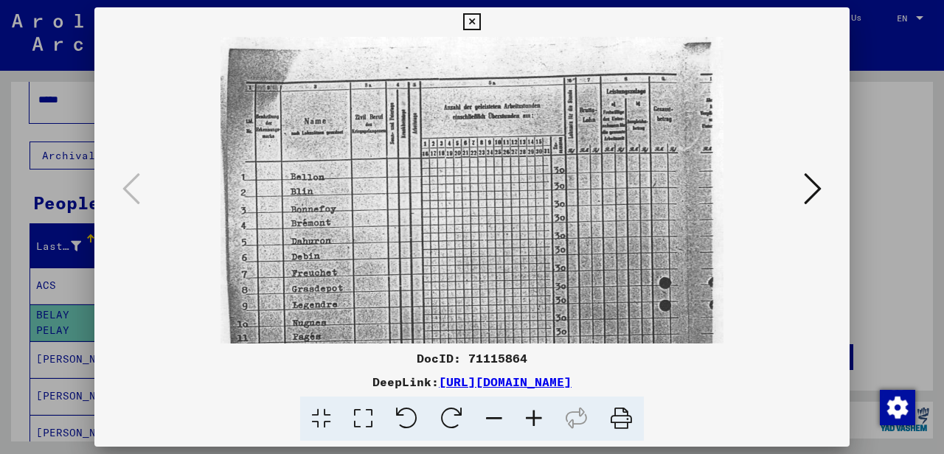
click at [540, 418] on icon at bounding box center [534, 419] width 40 height 45
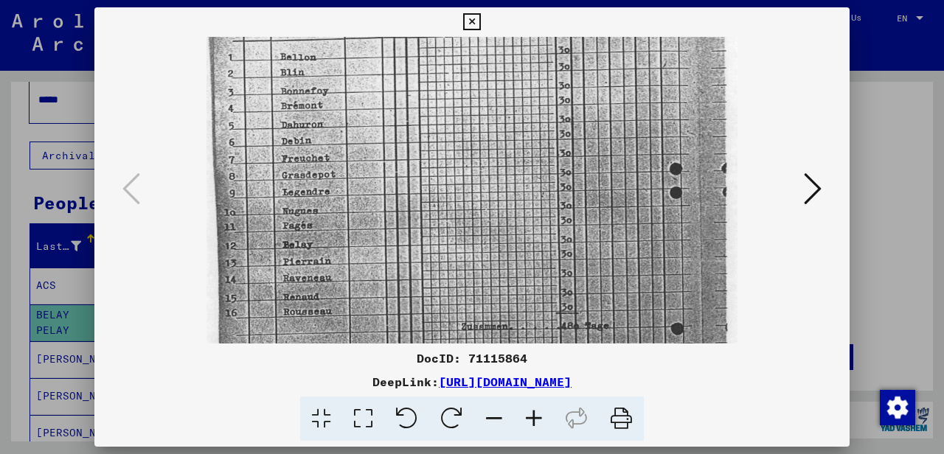
drag, startPoint x: 438, startPoint y: 306, endPoint x: 442, endPoint y: 106, distance: 199.8
click at [442, 110] on img at bounding box center [471, 265] width 530 height 712
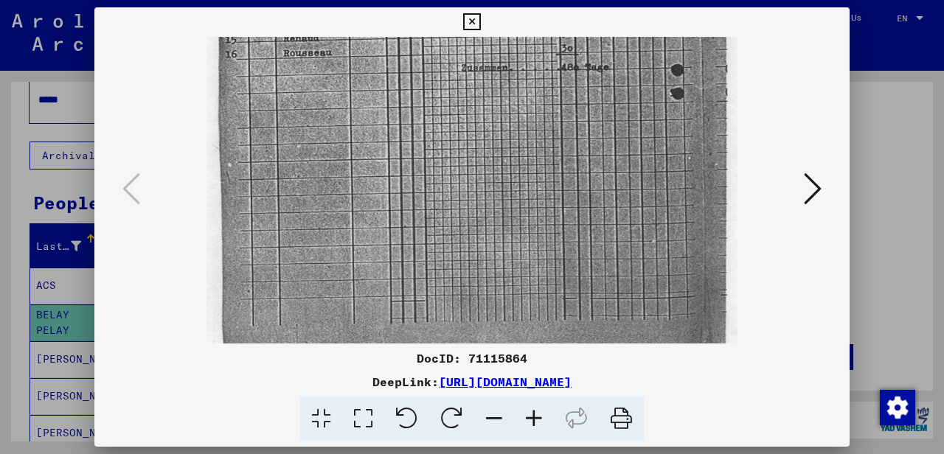
drag, startPoint x: 479, startPoint y: 251, endPoint x: 510, endPoint y: 44, distance: 208.7
click at [510, 44] on img at bounding box center [471, 7] width 530 height 712
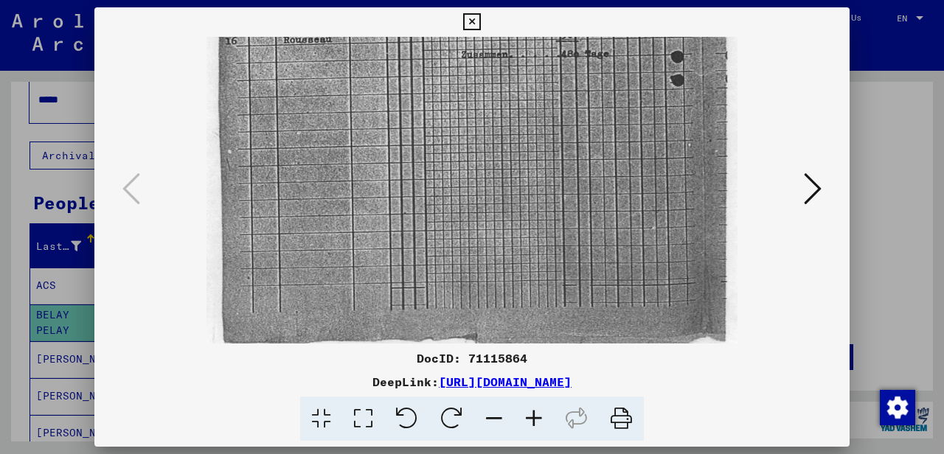
scroll to position [406, 0]
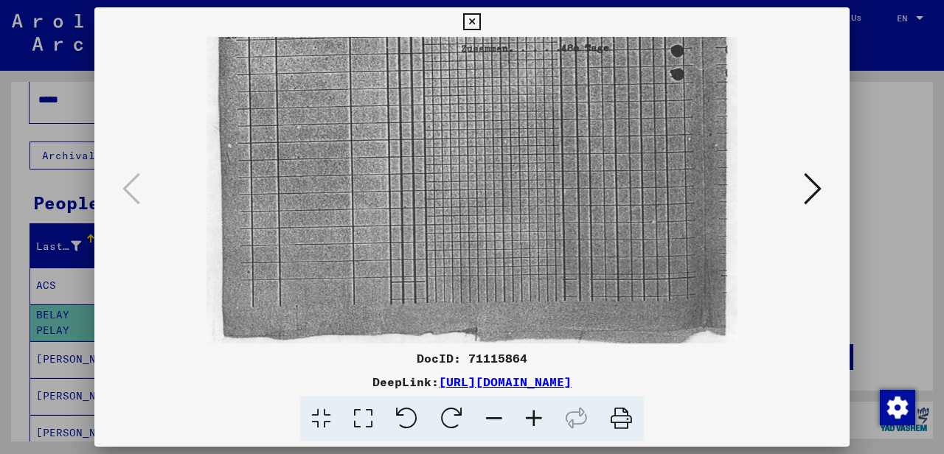
drag, startPoint x: 550, startPoint y: 274, endPoint x: 544, endPoint y: 153, distance: 121.1
click at [804, 172] on icon at bounding box center [813, 188] width 18 height 35
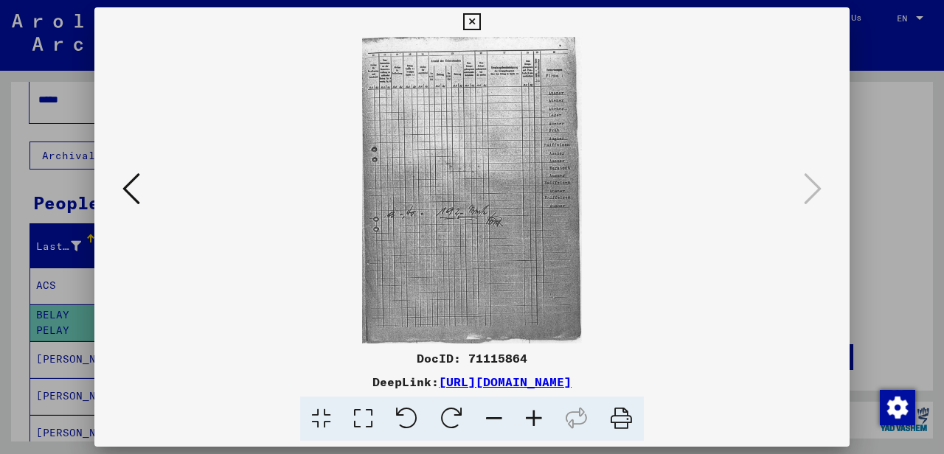
scroll to position [0, 0]
click at [480, 22] on icon at bounding box center [471, 22] width 17 height 18
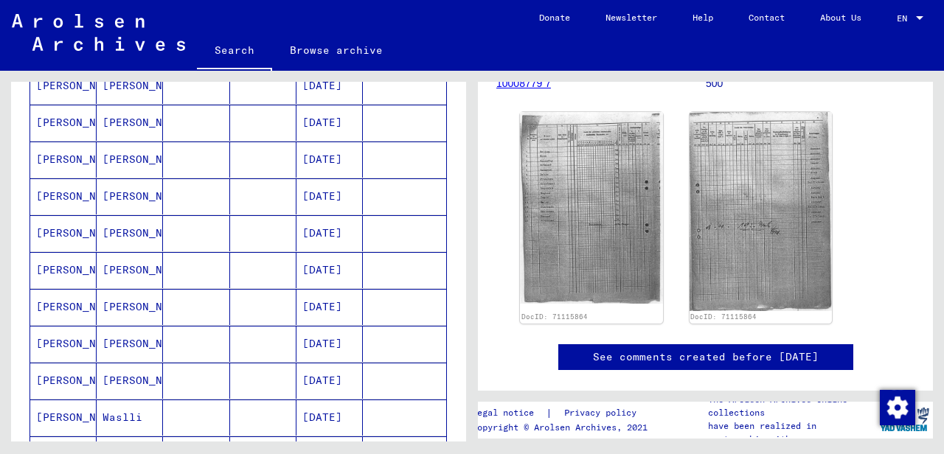
scroll to position [695, 0]
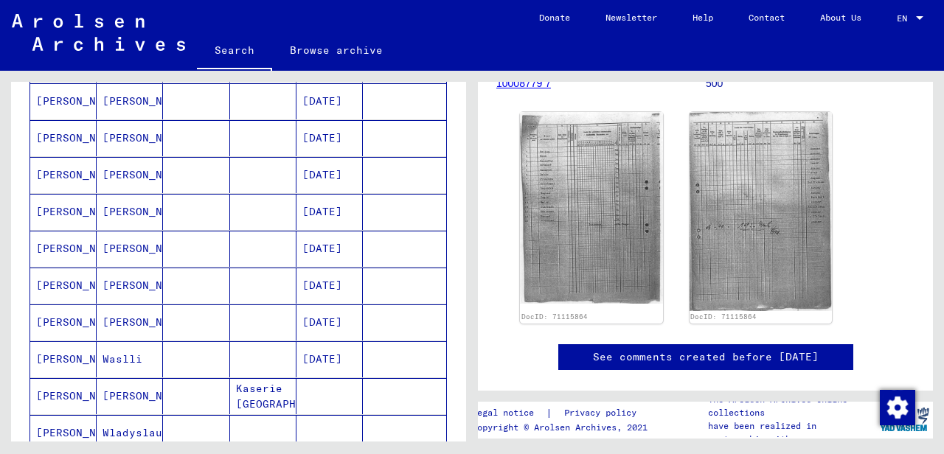
click at [49, 304] on mat-cell "[PERSON_NAME]" at bounding box center [63, 322] width 66 height 36
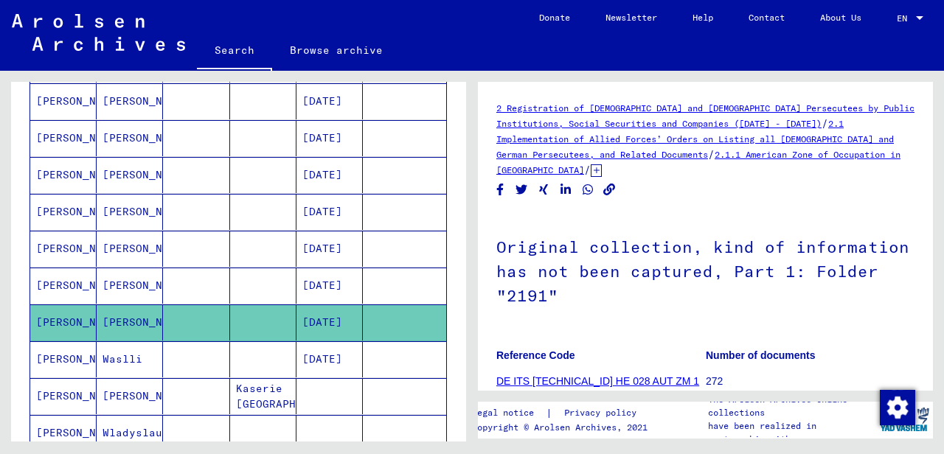
scroll to position [221, 0]
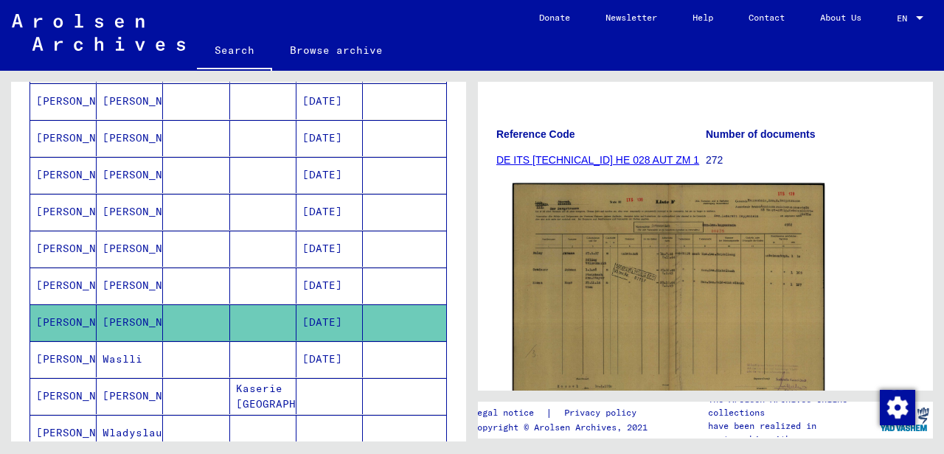
click at [607, 247] on img at bounding box center [668, 294] width 312 height 221
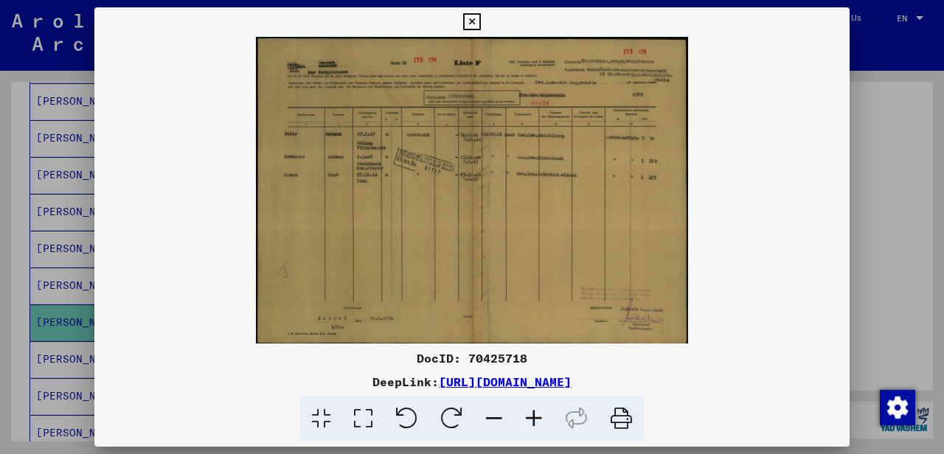
click at [526, 416] on icon at bounding box center [534, 419] width 40 height 45
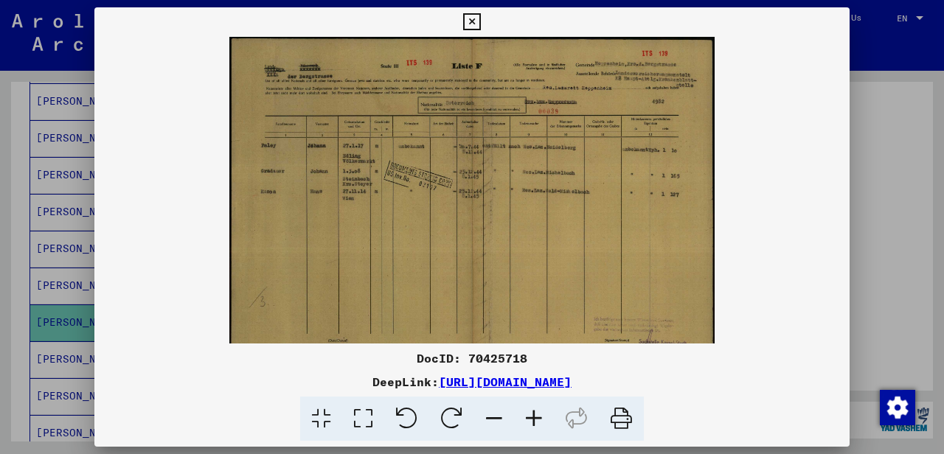
click at [527, 416] on icon at bounding box center [534, 419] width 40 height 45
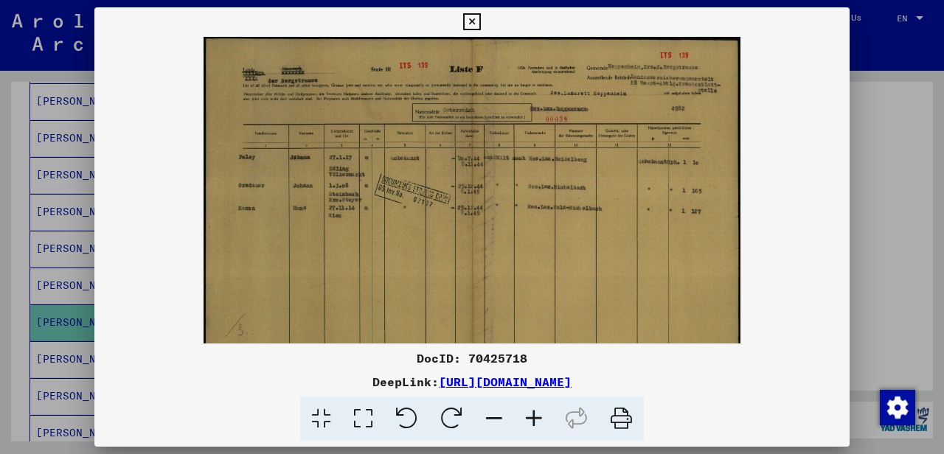
click at [528, 416] on icon at bounding box center [534, 419] width 40 height 45
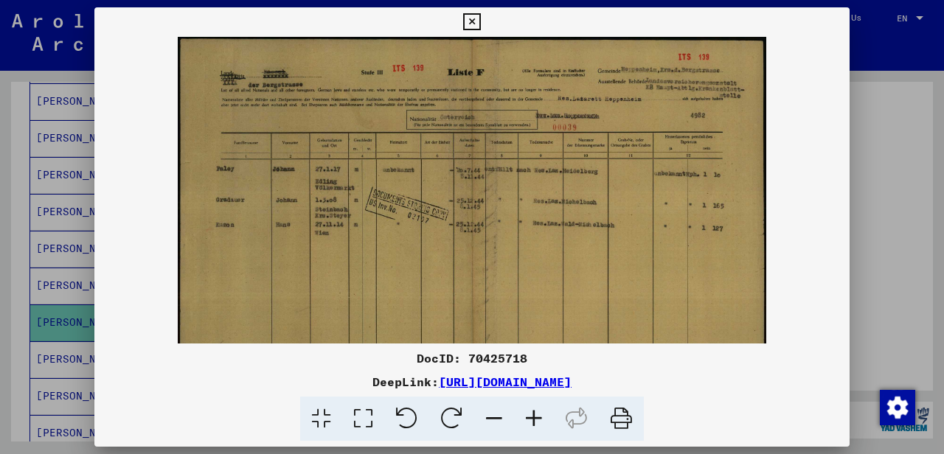
click at [528, 416] on icon at bounding box center [534, 419] width 40 height 45
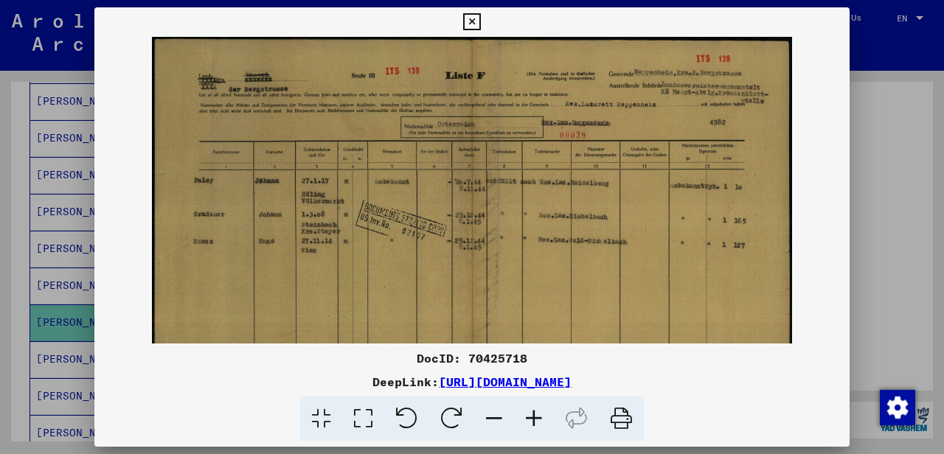
click at [529, 416] on icon at bounding box center [534, 419] width 40 height 45
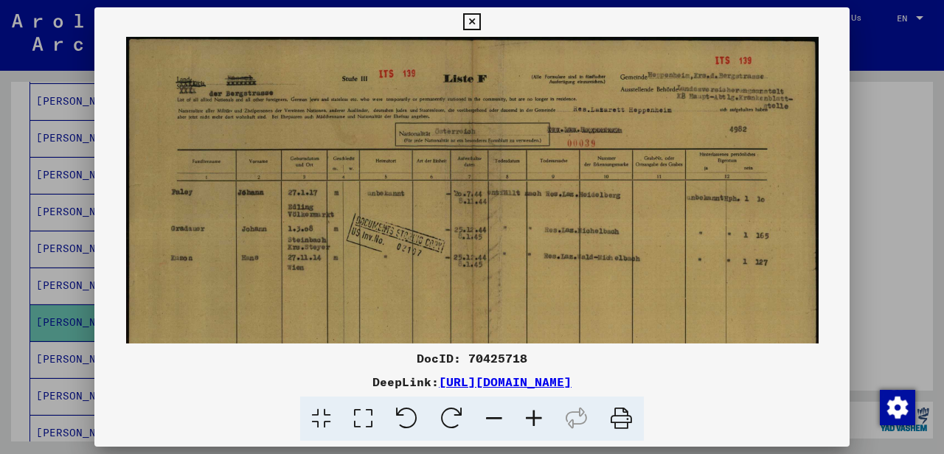
click at [529, 416] on icon at bounding box center [534, 419] width 40 height 45
click at [529, 417] on icon at bounding box center [534, 419] width 40 height 45
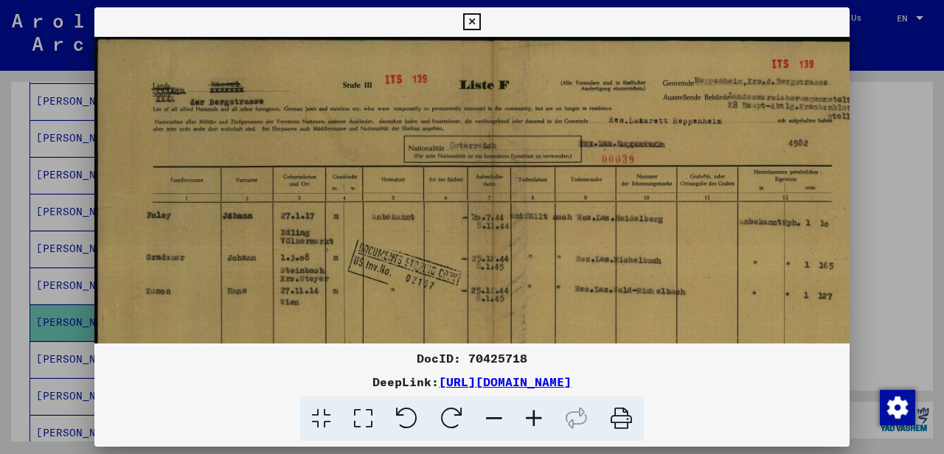
click at [529, 417] on icon at bounding box center [534, 419] width 40 height 45
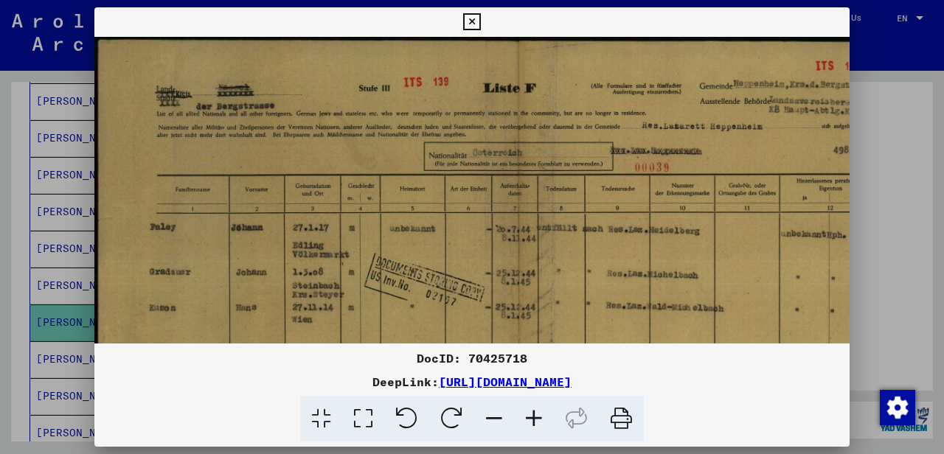
click at [480, 21] on icon at bounding box center [471, 22] width 17 height 18
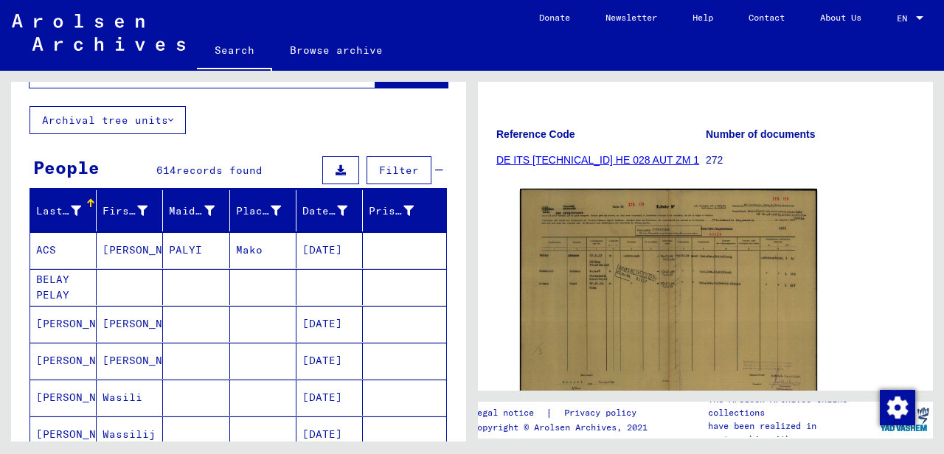
scroll to position [0, 0]
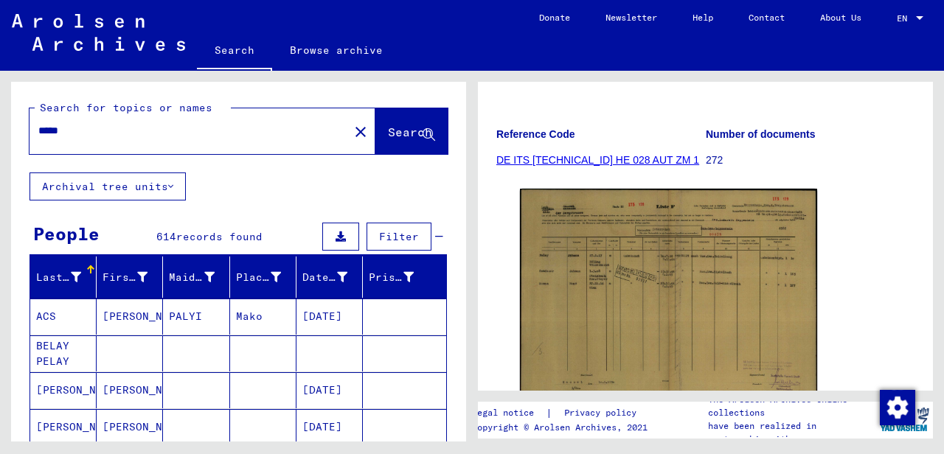
drag, startPoint x: 77, startPoint y: 128, endPoint x: 0, endPoint y: 126, distance: 77.4
click at [0, 126] on div "Search for topics or names ***** close Search Archival tree units People 614 re…" at bounding box center [236, 256] width 472 height 371
type input "*****"
click at [401, 128] on span "Search" at bounding box center [410, 132] width 44 height 15
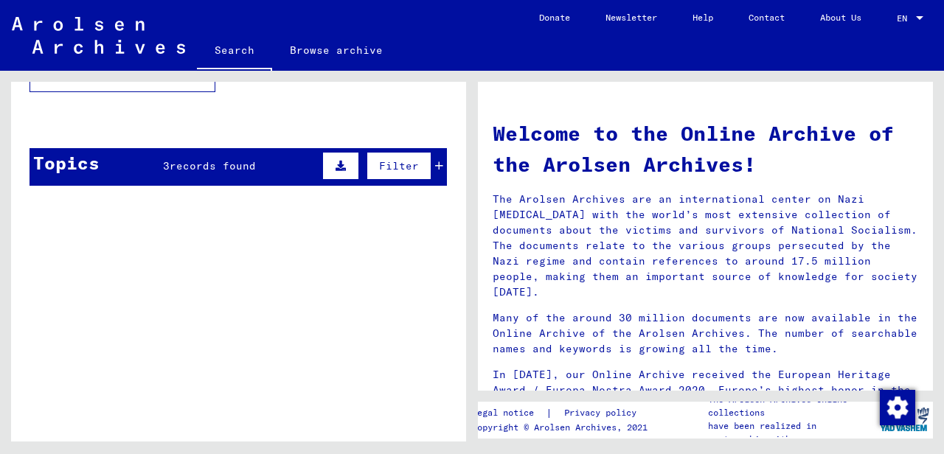
scroll to position [276, 0]
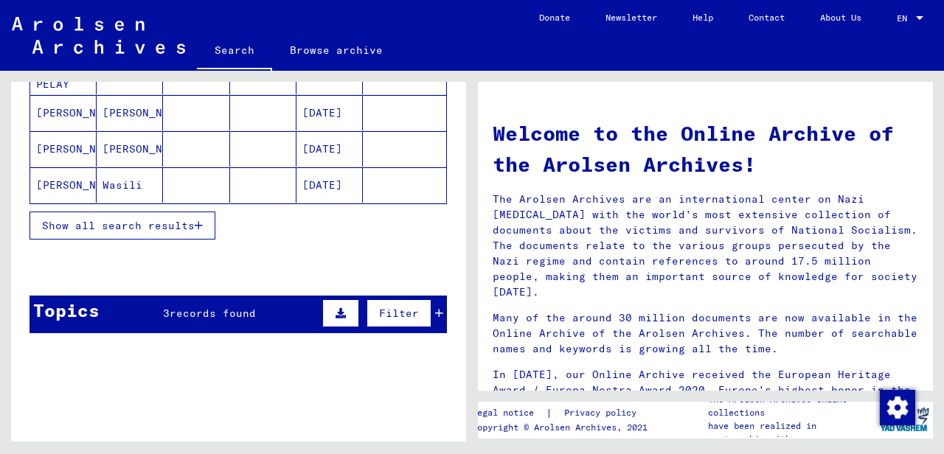
click at [177, 219] on span "Show all search results" at bounding box center [118, 225] width 153 height 13
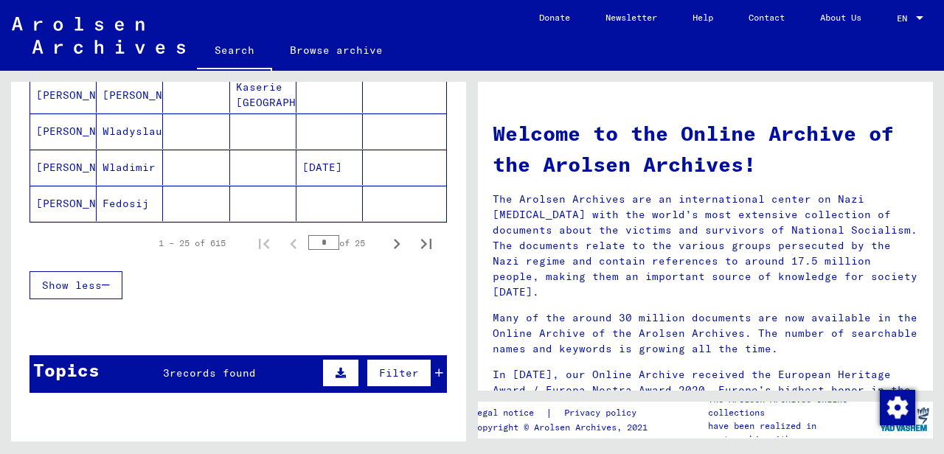
scroll to position [1013, 0]
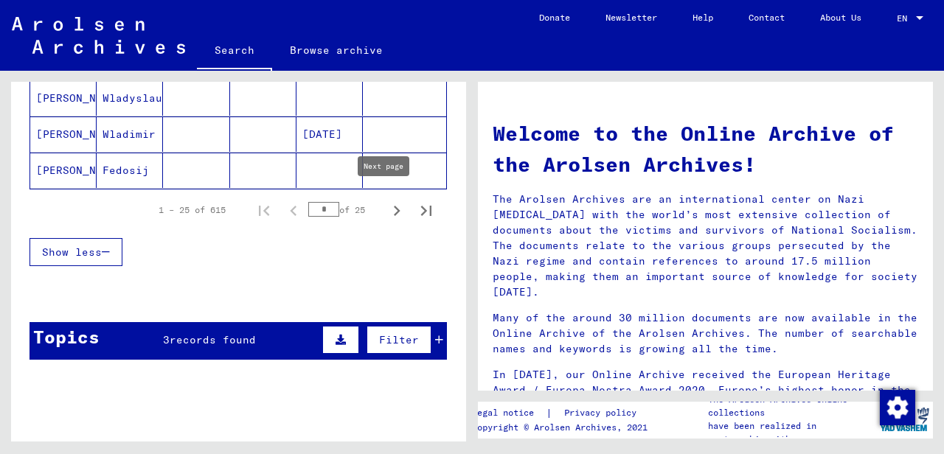
click at [386, 203] on icon "Next page" at bounding box center [396, 211] width 21 height 21
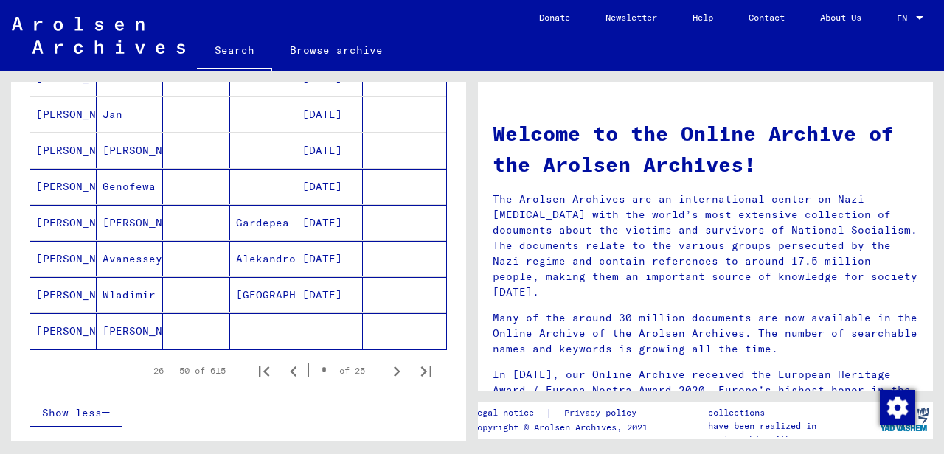
scroll to position [792, 0]
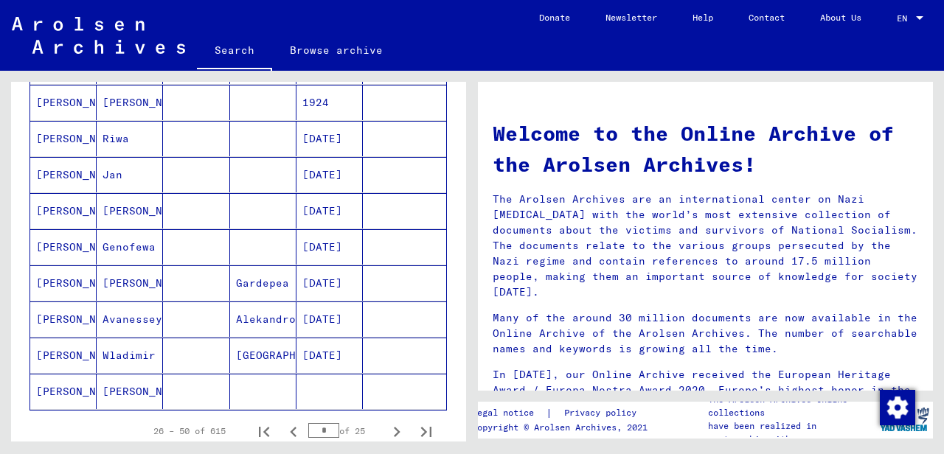
click at [60, 352] on mat-cell "[PERSON_NAME]" at bounding box center [63, 355] width 66 height 35
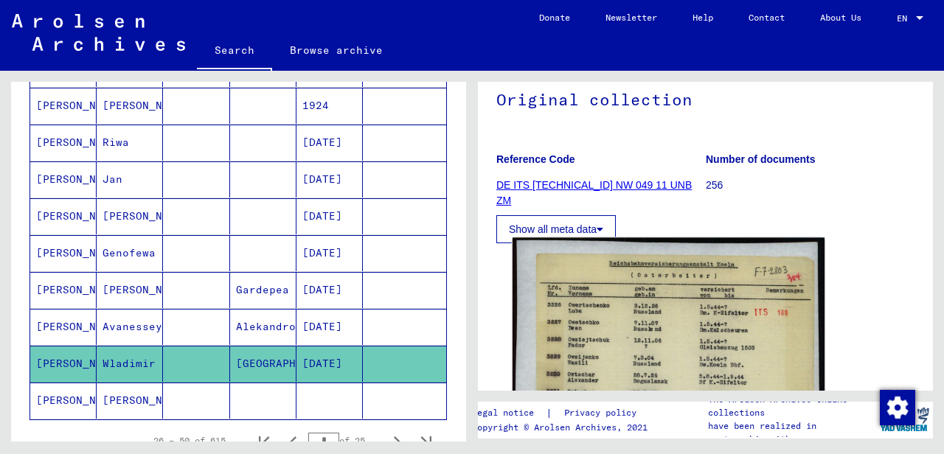
scroll to position [221, 0]
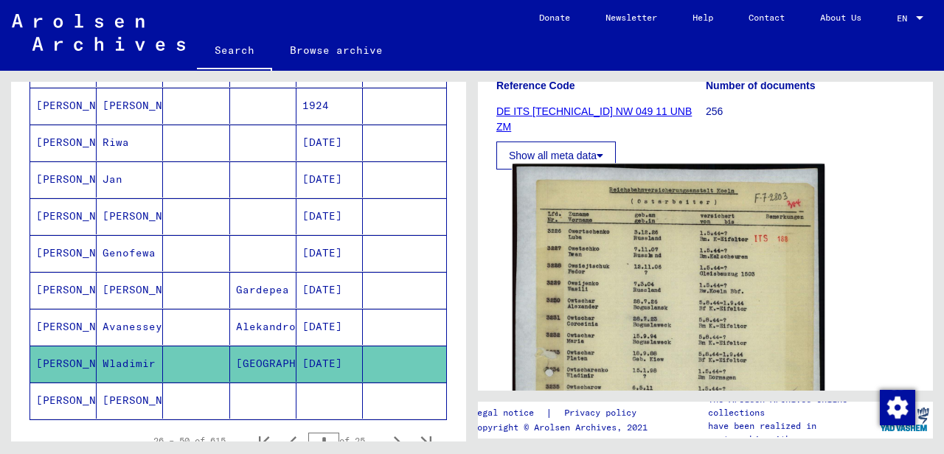
click at [630, 229] on img at bounding box center [668, 400] width 312 height 473
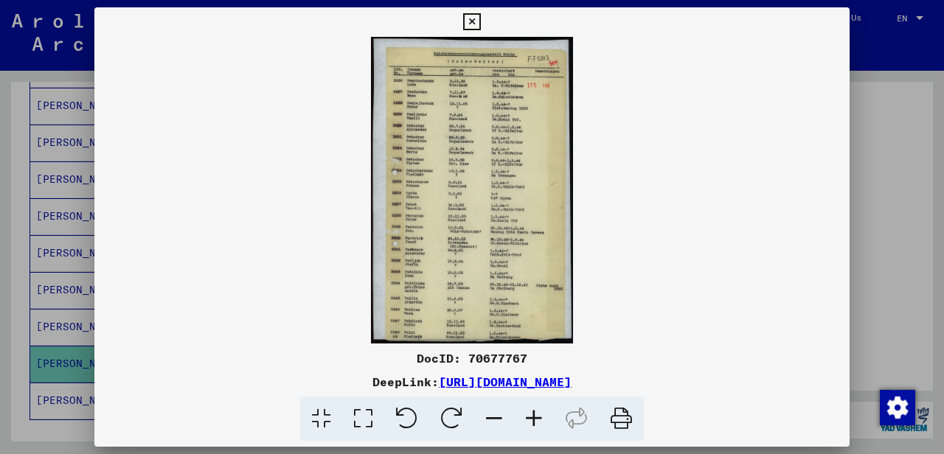
click at [529, 417] on icon at bounding box center [534, 419] width 40 height 45
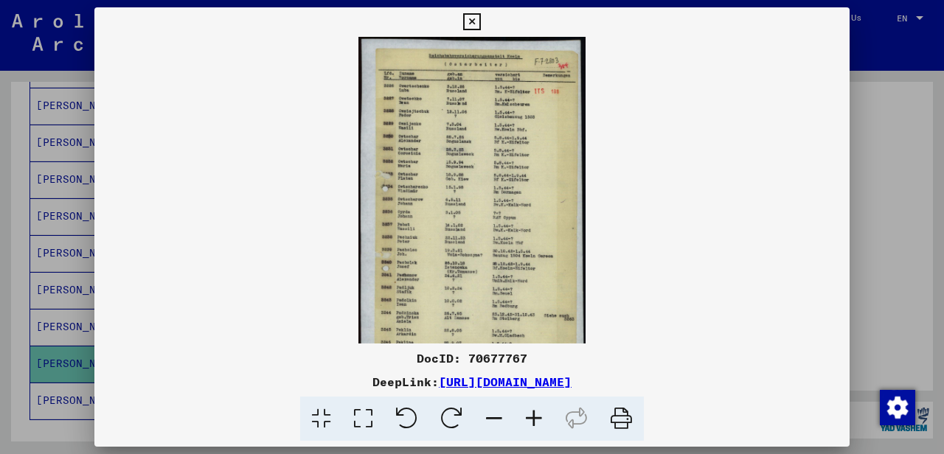
click at [529, 417] on icon at bounding box center [534, 419] width 40 height 45
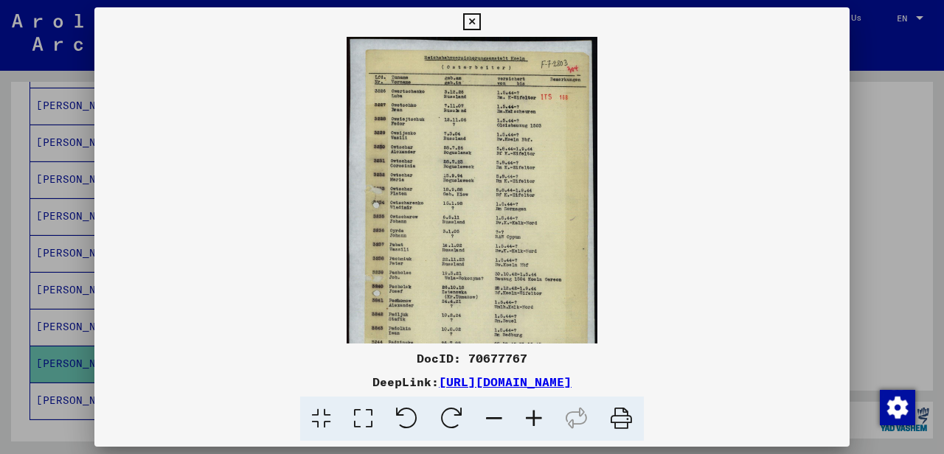
click at [529, 417] on icon at bounding box center [534, 419] width 40 height 45
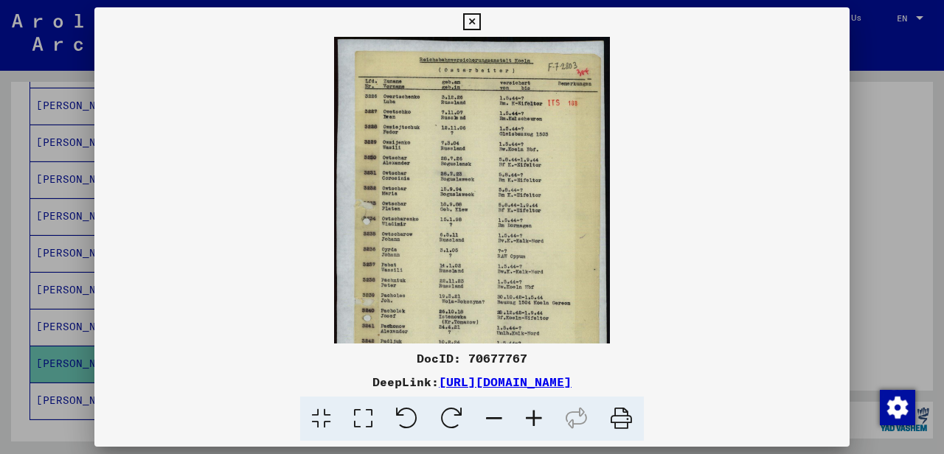
click at [529, 417] on icon at bounding box center [534, 419] width 40 height 45
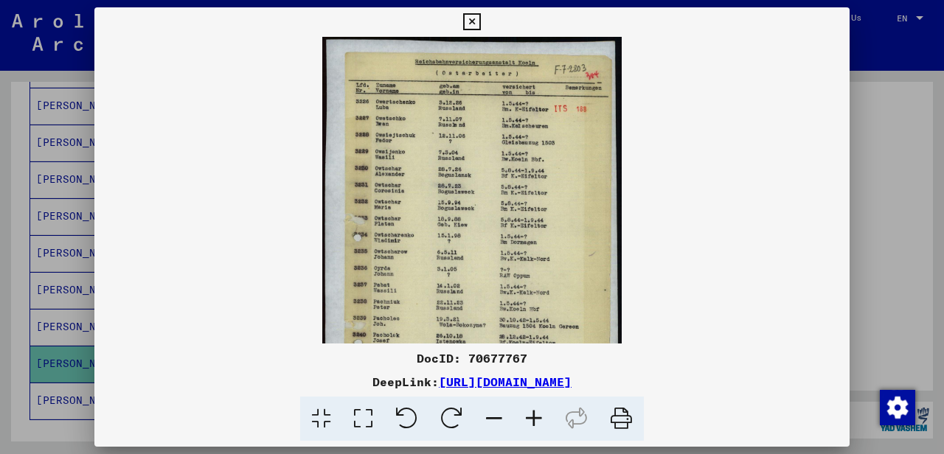
click at [529, 417] on icon at bounding box center [534, 419] width 40 height 45
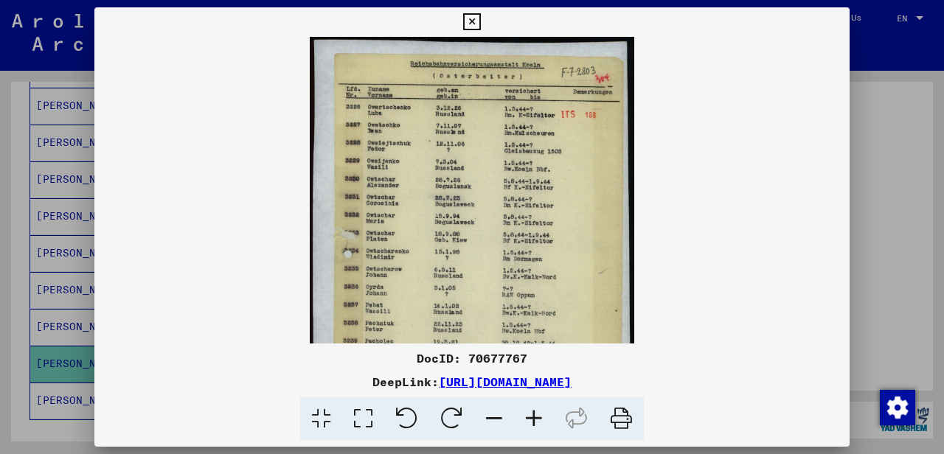
click at [529, 417] on icon at bounding box center [534, 419] width 40 height 45
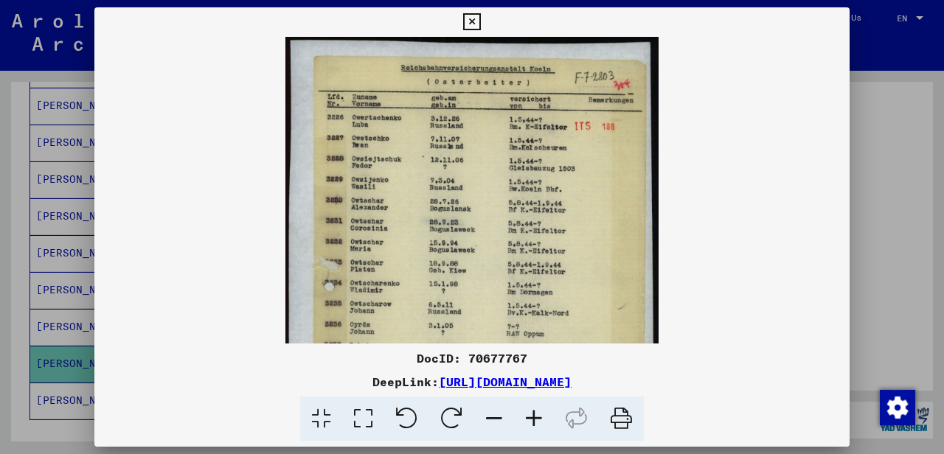
click at [529, 417] on icon at bounding box center [534, 419] width 40 height 45
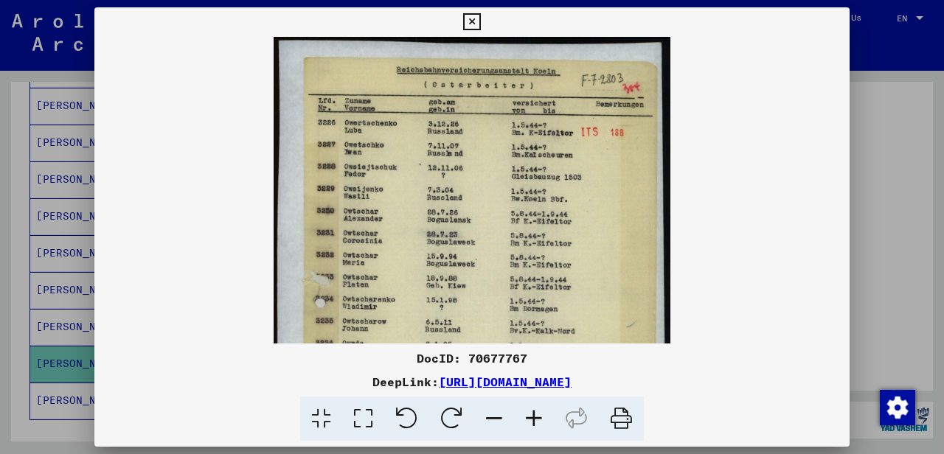
click at [529, 417] on icon at bounding box center [534, 419] width 40 height 45
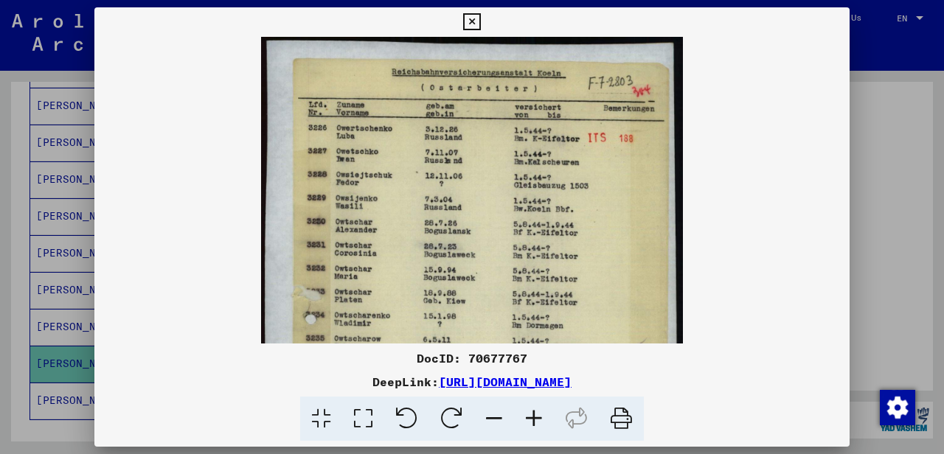
click at [529, 417] on icon at bounding box center [534, 419] width 40 height 45
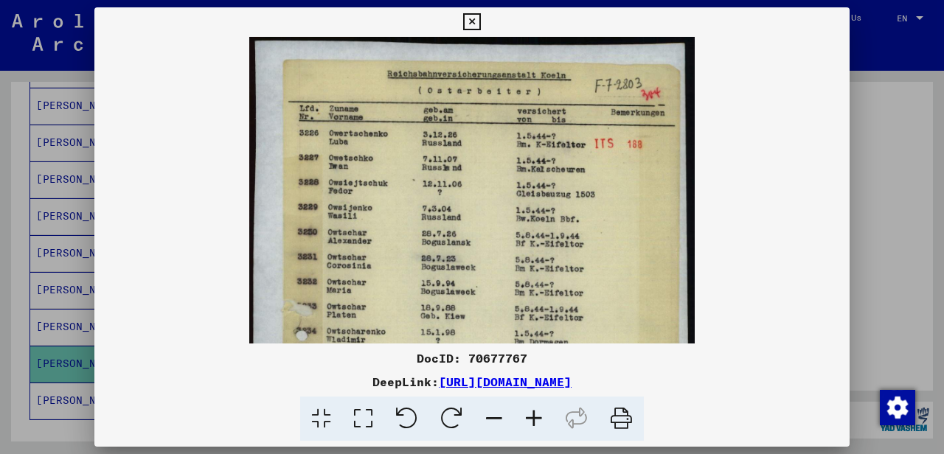
click at [529, 417] on icon at bounding box center [534, 419] width 40 height 45
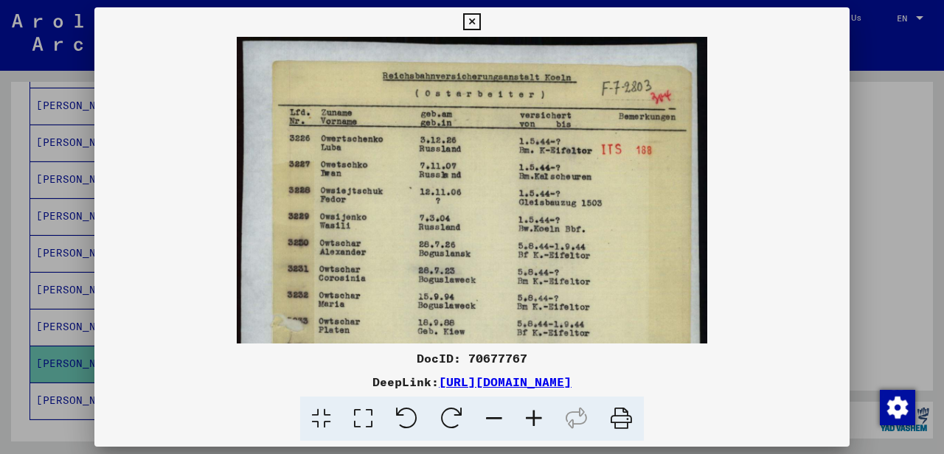
click at [529, 417] on icon at bounding box center [534, 419] width 40 height 45
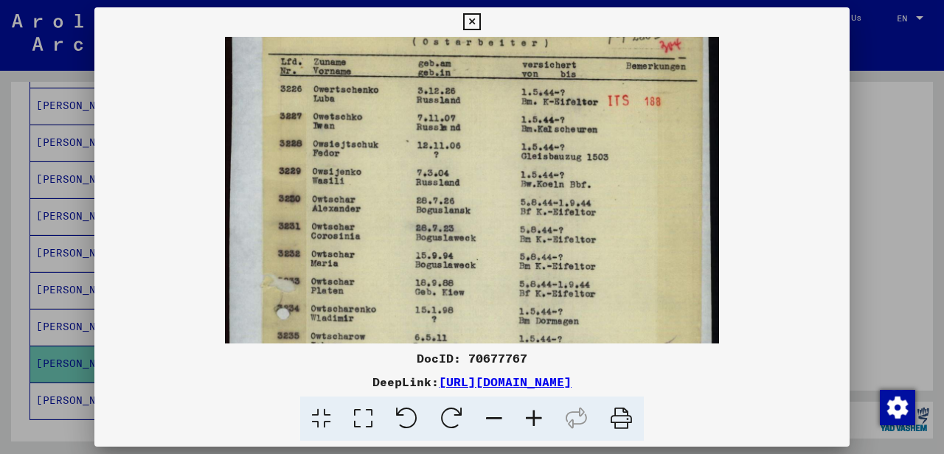
drag, startPoint x: 435, startPoint y: 265, endPoint x: 421, endPoint y: 181, distance: 85.2
click at [423, 196] on img at bounding box center [472, 356] width 495 height 749
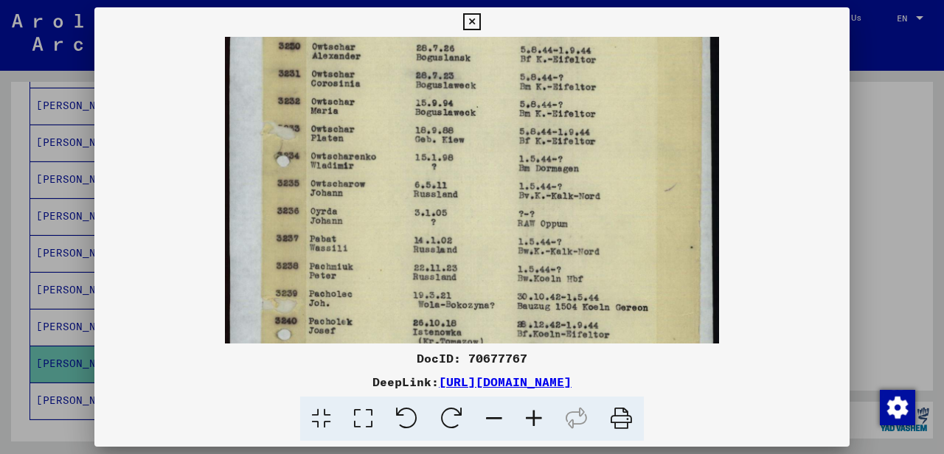
drag, startPoint x: 439, startPoint y: 299, endPoint x: 448, endPoint y: 130, distance: 169.8
click at [448, 141] on img at bounding box center [472, 204] width 495 height 749
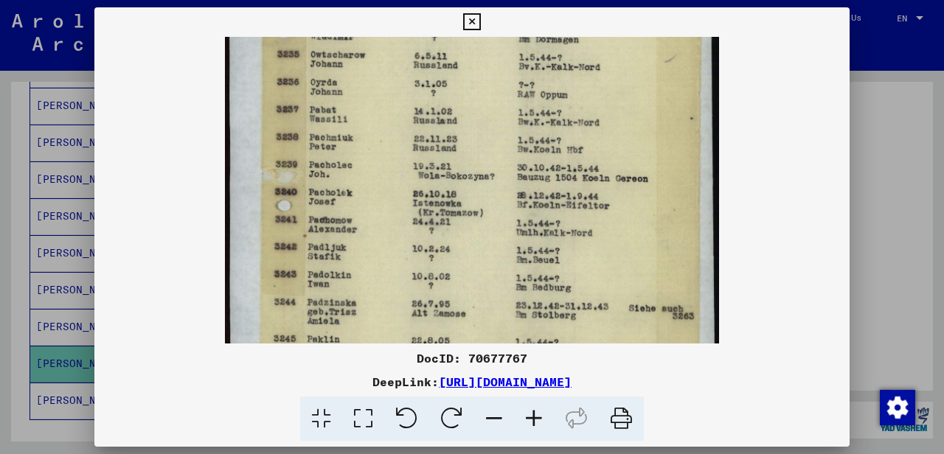
drag, startPoint x: 406, startPoint y: 274, endPoint x: 431, endPoint y: 156, distance: 120.6
click at [431, 156] on img at bounding box center [472, 75] width 495 height 749
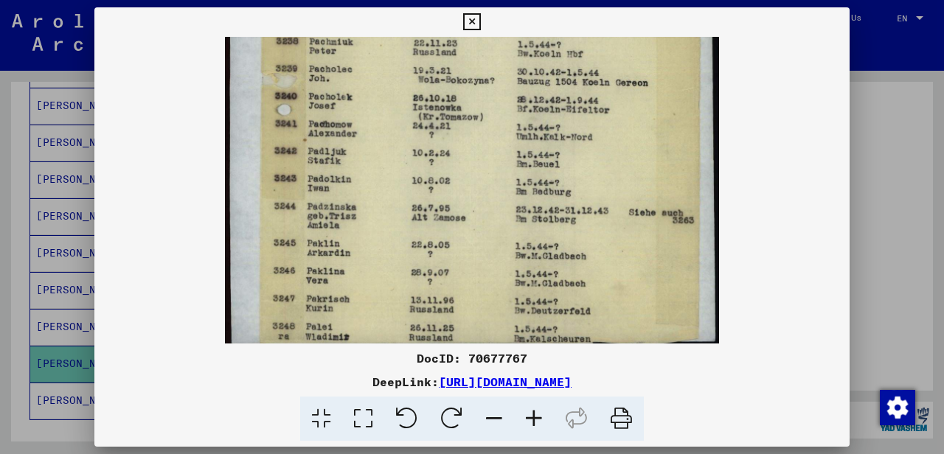
drag, startPoint x: 422, startPoint y: 267, endPoint x: 434, endPoint y: 170, distance: 97.9
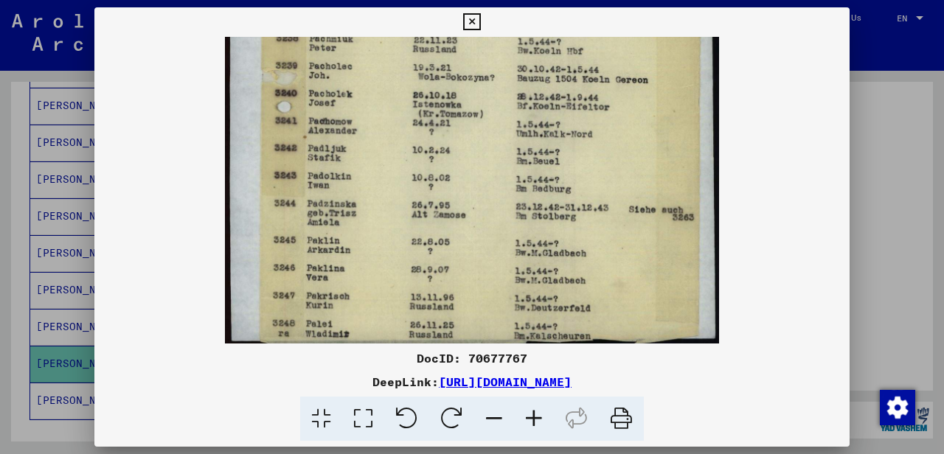
scroll to position [442, 0]
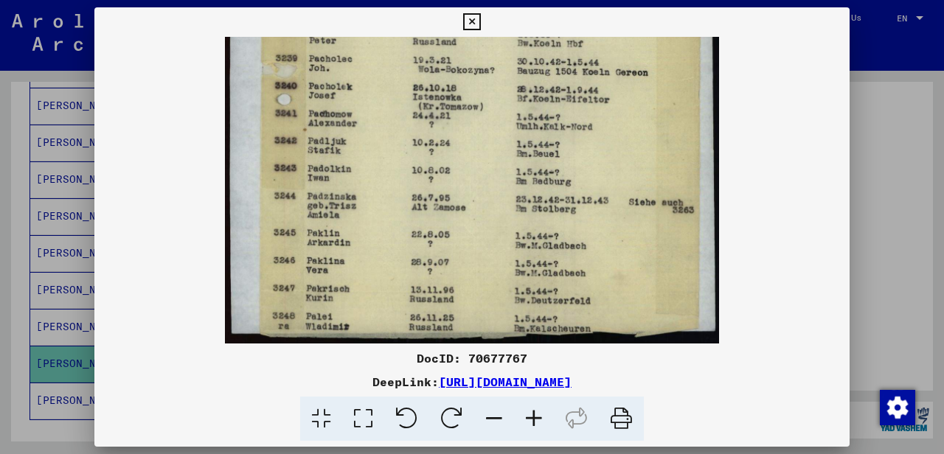
drag, startPoint x: 414, startPoint y: 279, endPoint x: 425, endPoint y: 184, distance: 95.8
click at [480, 21] on icon at bounding box center [471, 22] width 17 height 18
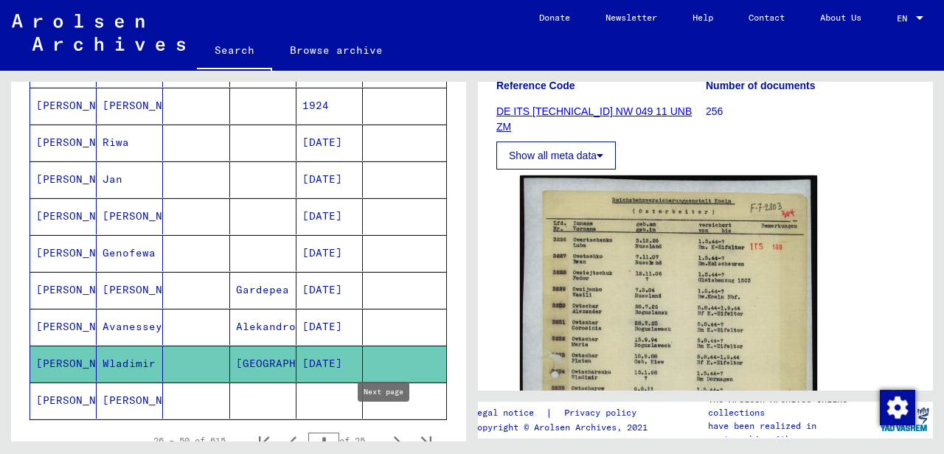
click at [386, 431] on icon "Next page" at bounding box center [396, 441] width 21 height 21
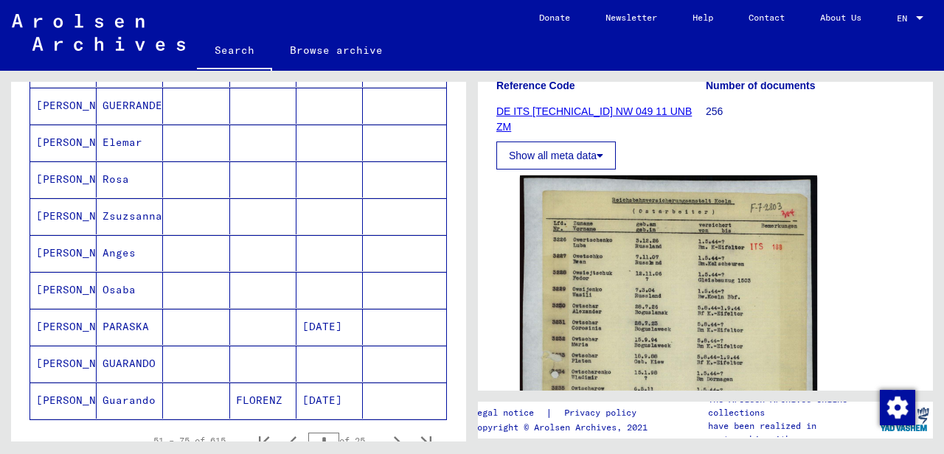
click at [119, 314] on mat-cell "PARASKA" at bounding box center [130, 327] width 66 height 36
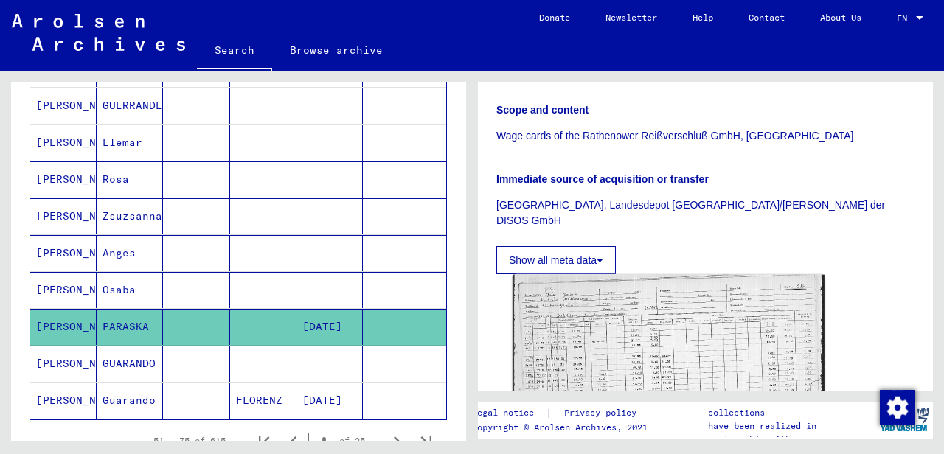
scroll to position [516, 0]
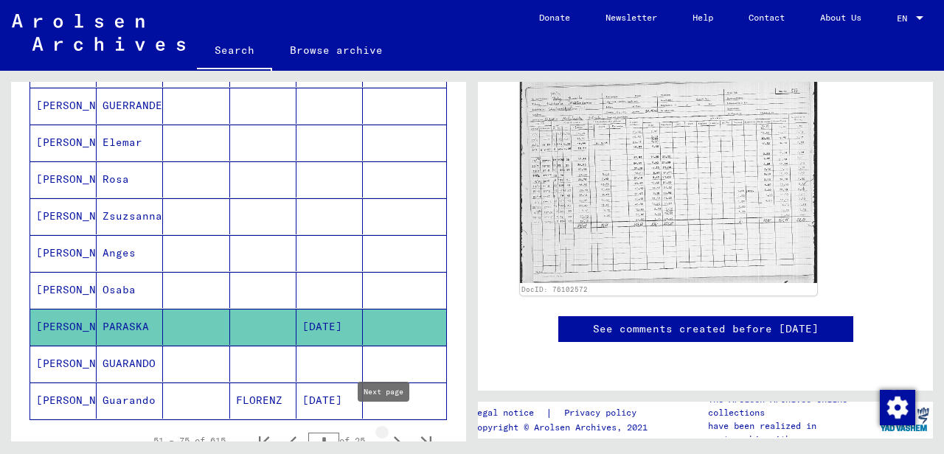
click at [394, 436] on icon "Next page" at bounding box center [397, 441] width 7 height 10
type input "*"
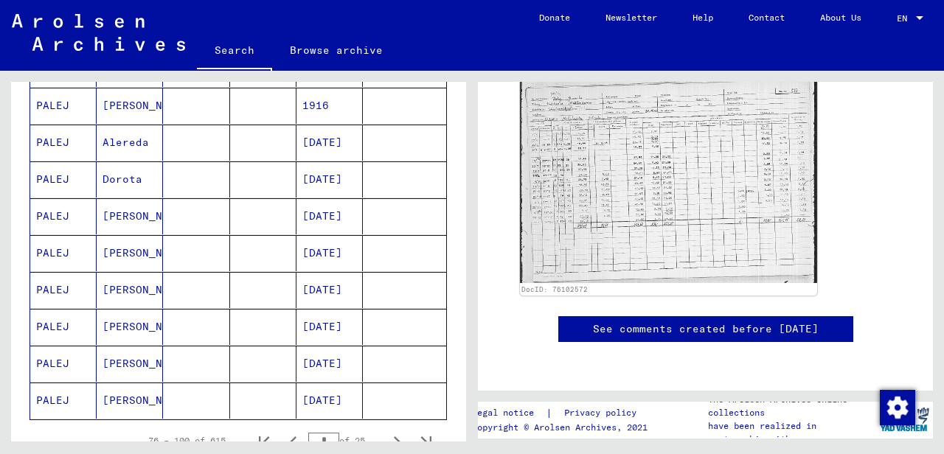
click at [97, 280] on mat-cell "[PERSON_NAME]" at bounding box center [130, 290] width 66 height 36
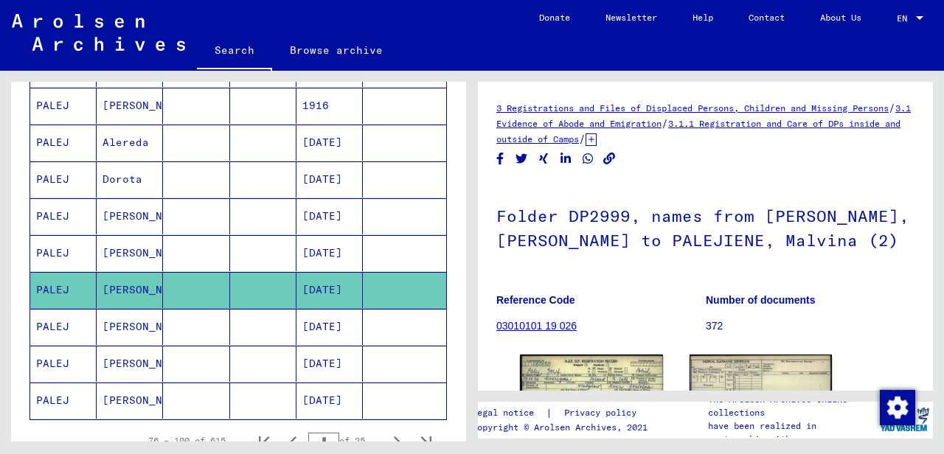
scroll to position [221, 0]
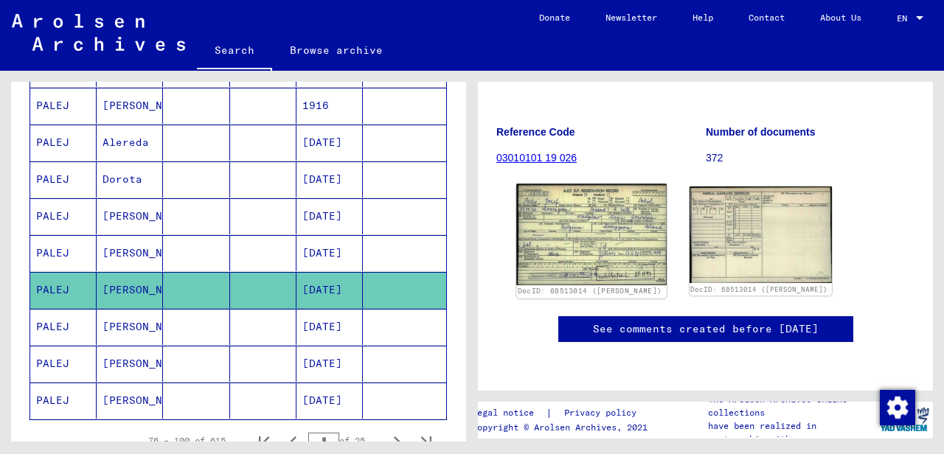
click at [594, 184] on img at bounding box center [591, 234] width 150 height 101
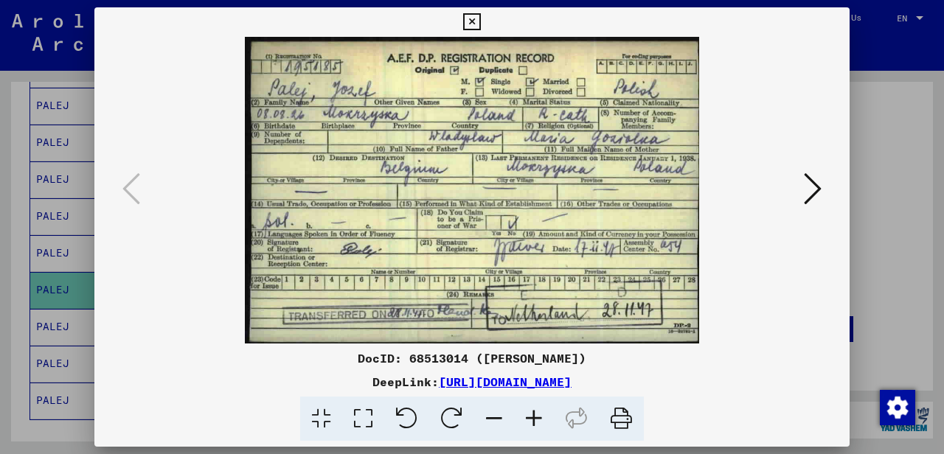
click at [480, 22] on icon at bounding box center [471, 22] width 17 height 18
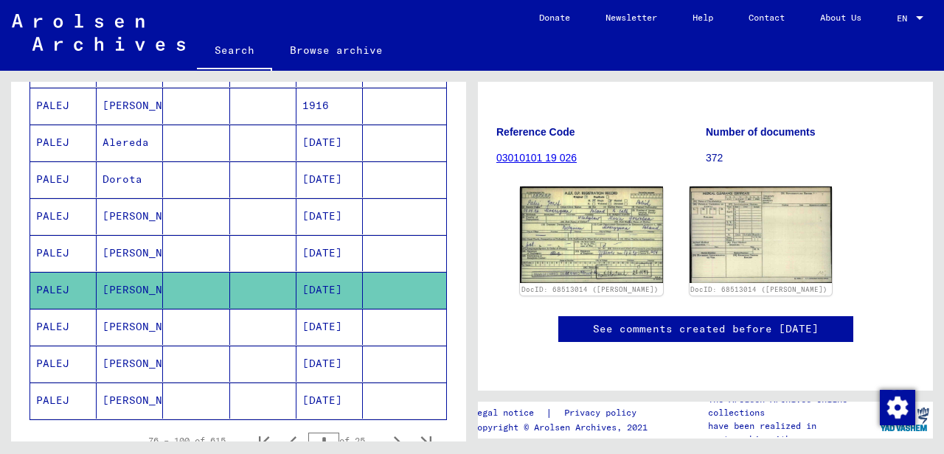
click at [113, 351] on mat-cell "[PERSON_NAME]" at bounding box center [130, 364] width 66 height 36
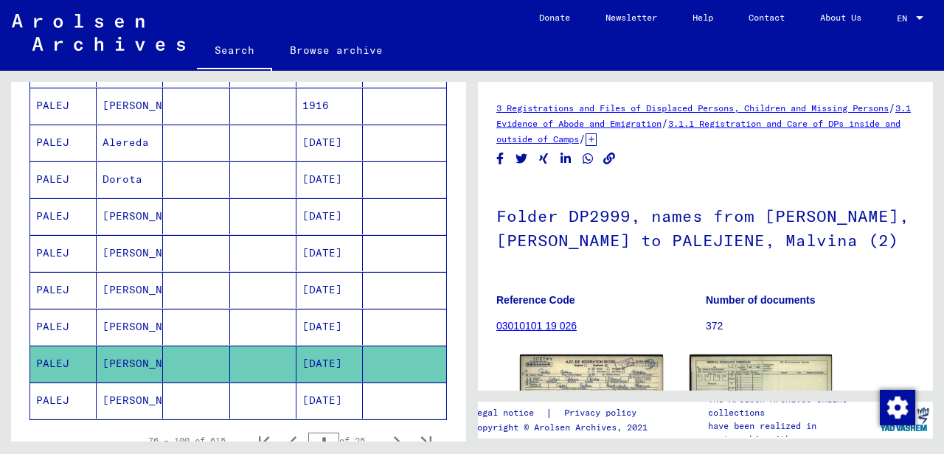
scroll to position [221, 0]
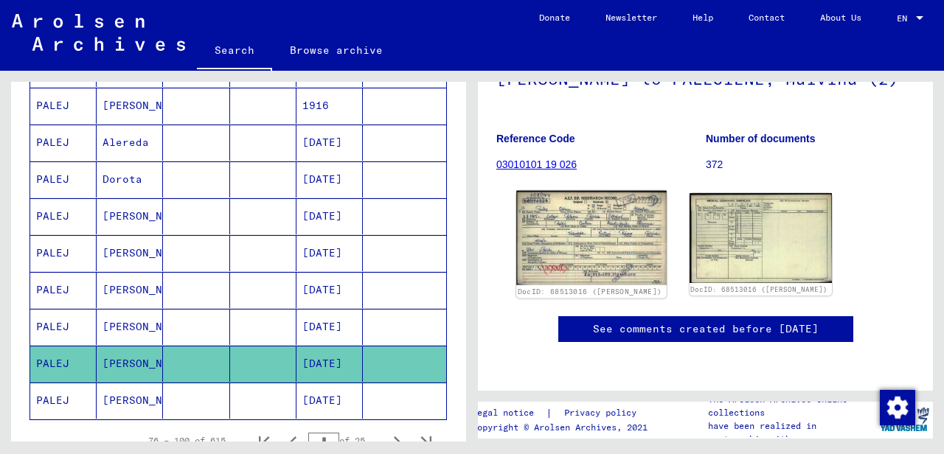
click at [587, 191] on img at bounding box center [591, 238] width 150 height 94
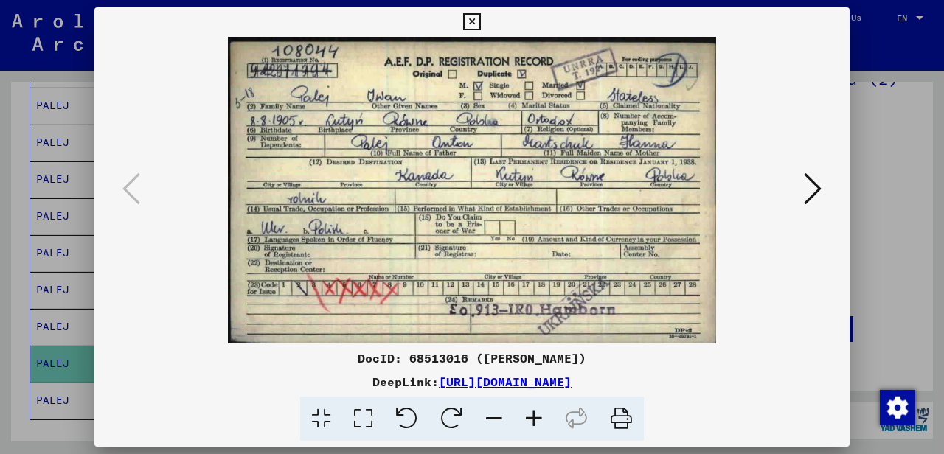
click at [480, 27] on icon at bounding box center [471, 22] width 17 height 18
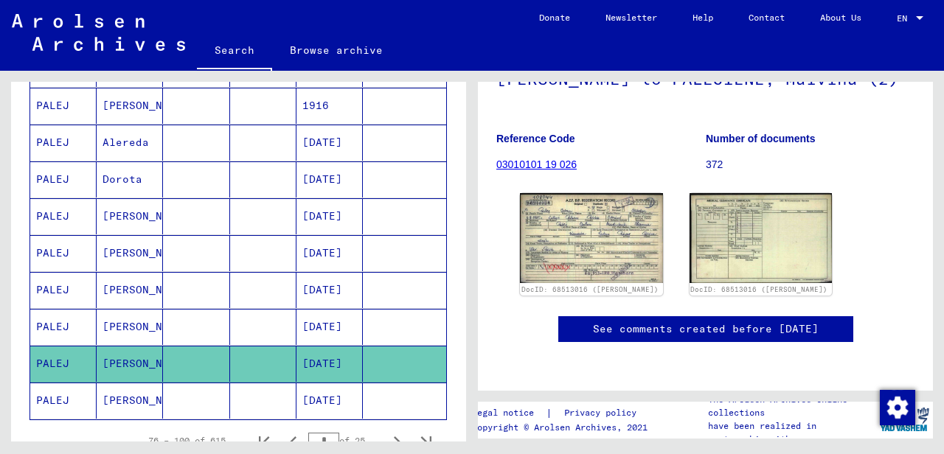
click at [119, 171] on mat-cell "Dorota" at bounding box center [130, 179] width 66 height 36
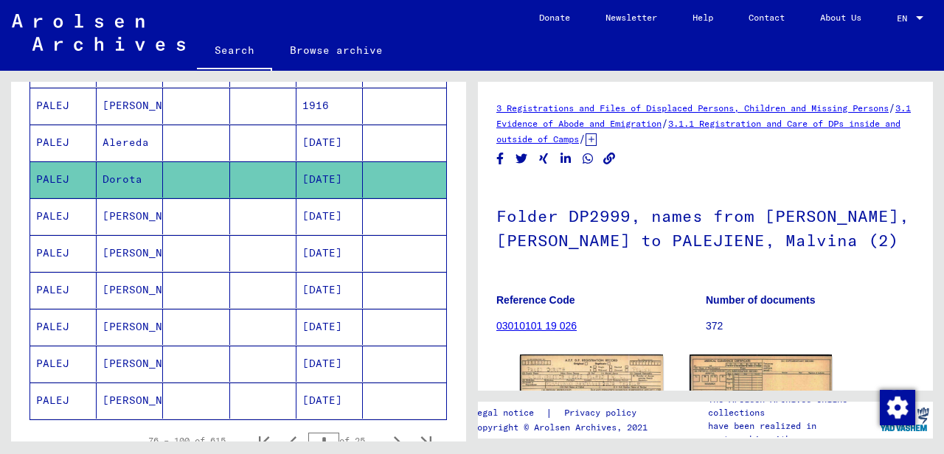
scroll to position [221, 0]
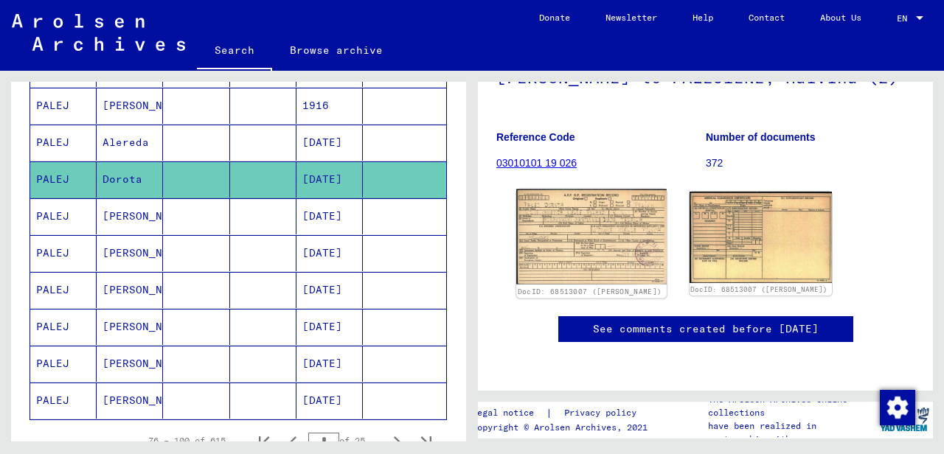
click at [582, 189] on img at bounding box center [591, 236] width 150 height 95
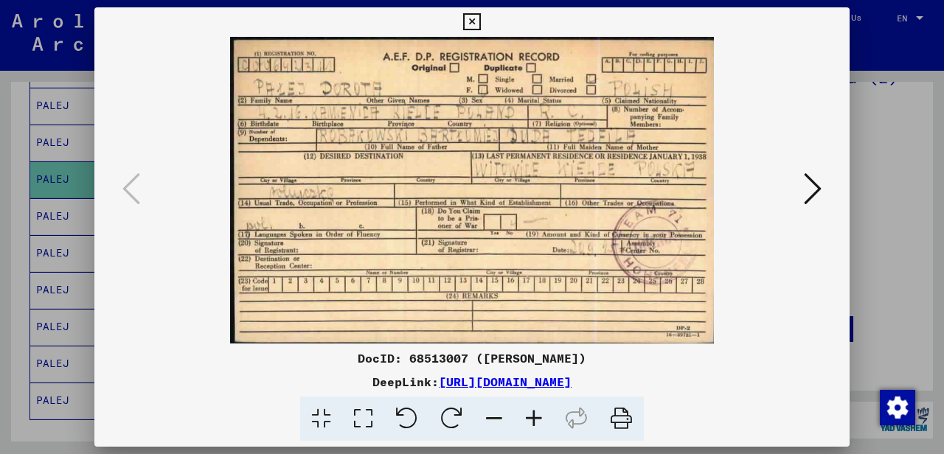
click at [480, 24] on icon at bounding box center [471, 22] width 17 height 18
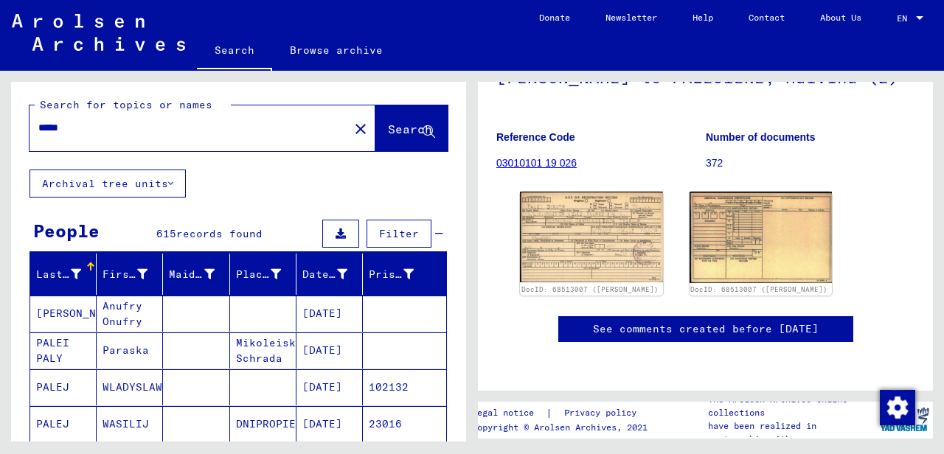
scroll to position [0, 0]
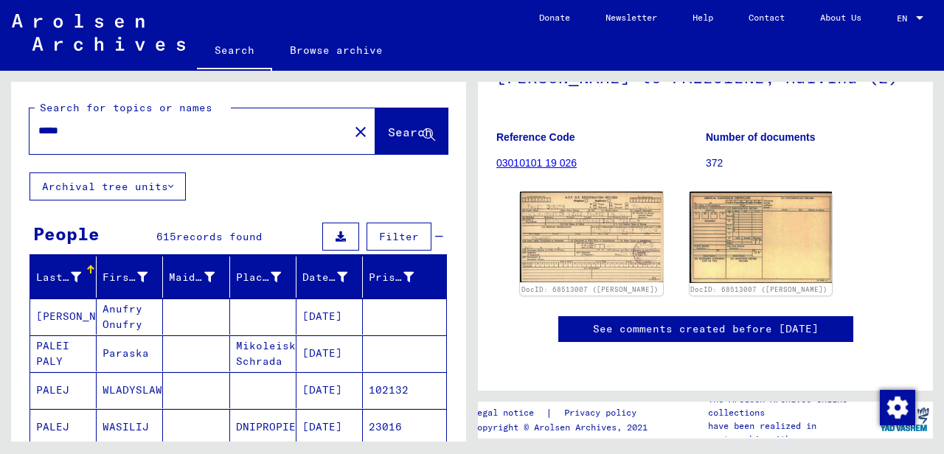
drag, startPoint x: 130, startPoint y: 125, endPoint x: 0, endPoint y: 125, distance: 129.8
click at [0, 125] on div "Search for topics or names ***** close Search Archival tree units People 615 re…" at bounding box center [236, 256] width 472 height 371
type input "******"
click at [388, 127] on span "Search" at bounding box center [410, 132] width 44 height 15
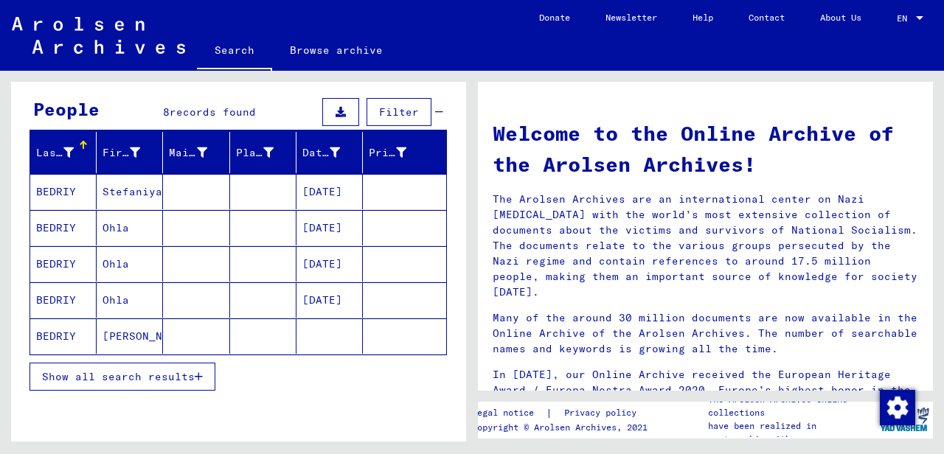
scroll to position [147, 0]
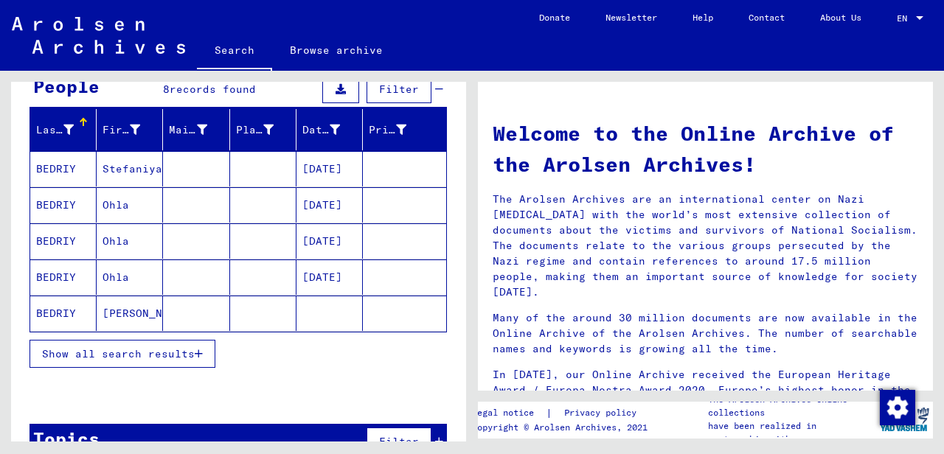
click at [175, 351] on span "Show all search results" at bounding box center [118, 353] width 153 height 13
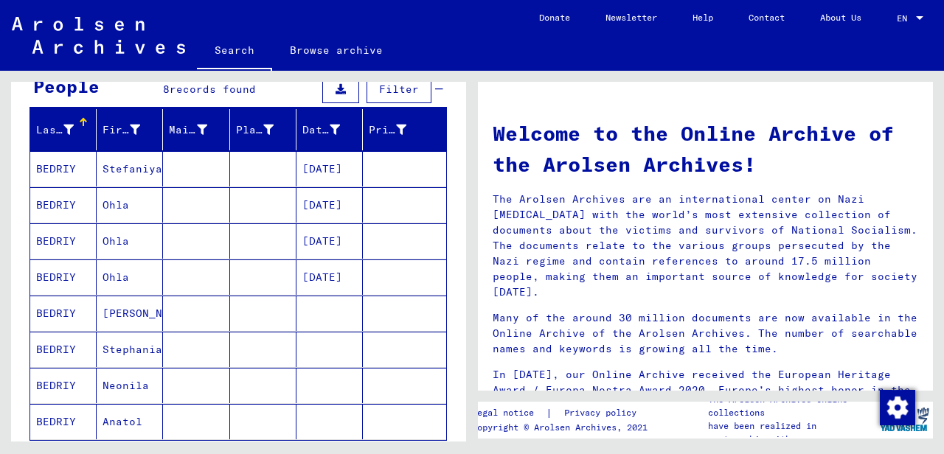
click at [118, 167] on mat-cell "Stefaniya" at bounding box center [130, 168] width 66 height 35
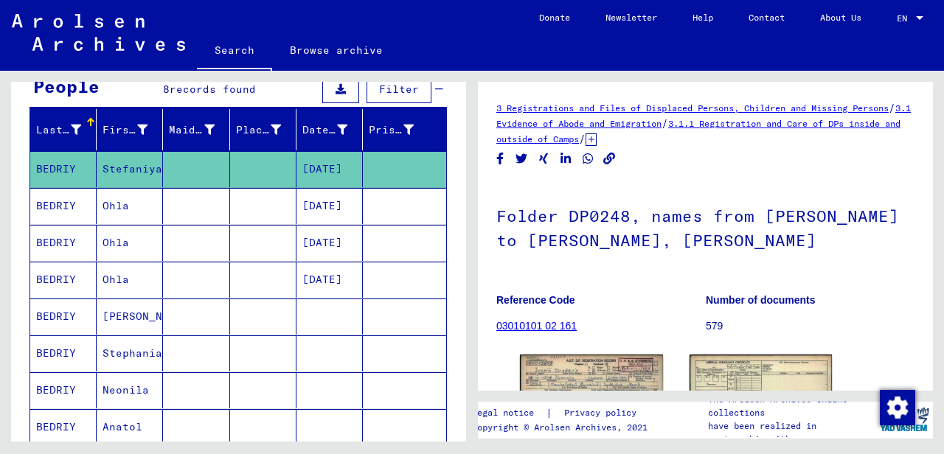
scroll to position [147, 0]
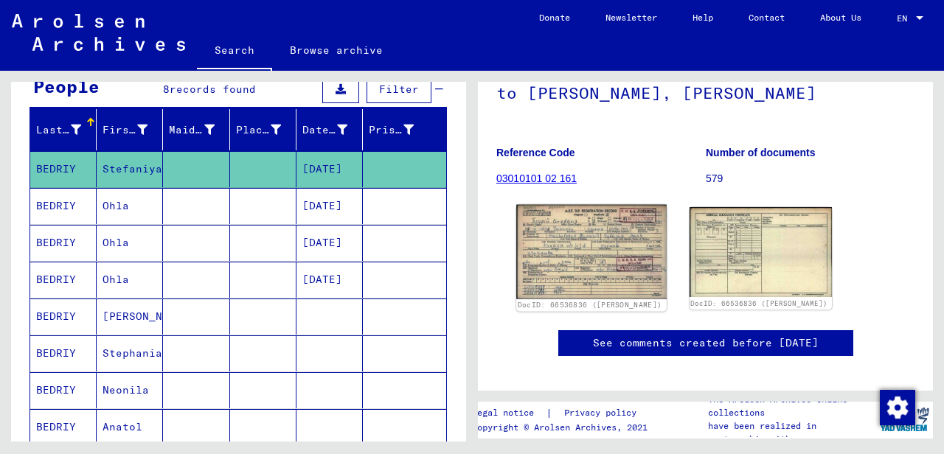
click at [572, 247] on img at bounding box center [591, 252] width 150 height 94
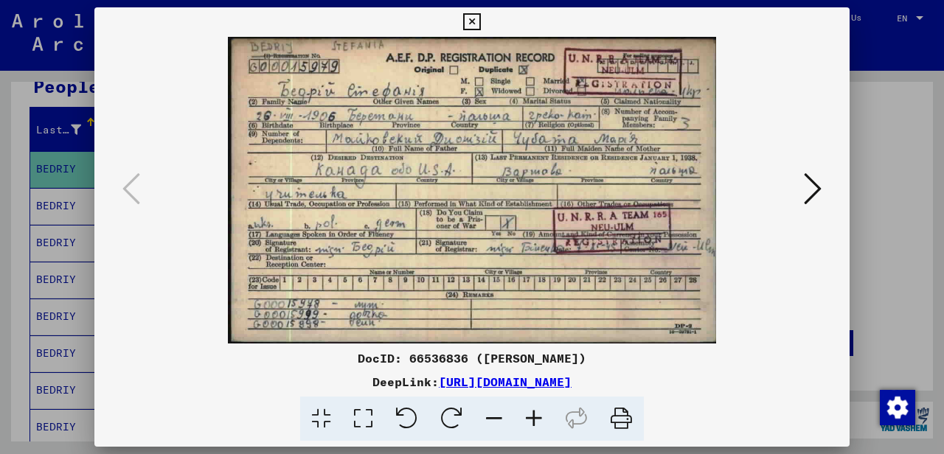
click at [535, 420] on icon at bounding box center [534, 419] width 40 height 45
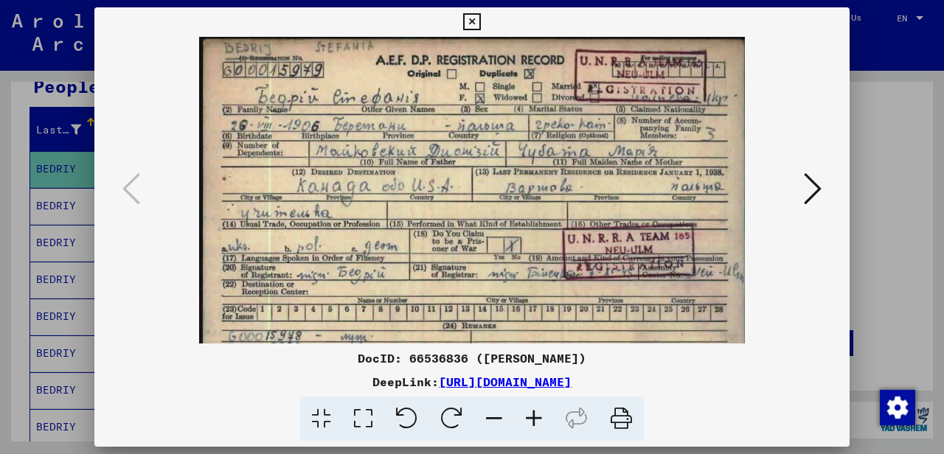
click at [535, 420] on icon at bounding box center [534, 419] width 40 height 45
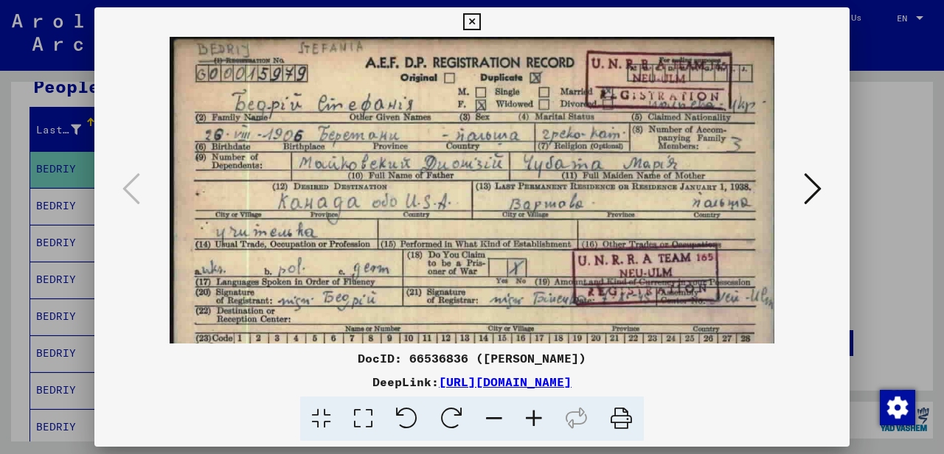
click at [536, 420] on icon at bounding box center [534, 419] width 40 height 45
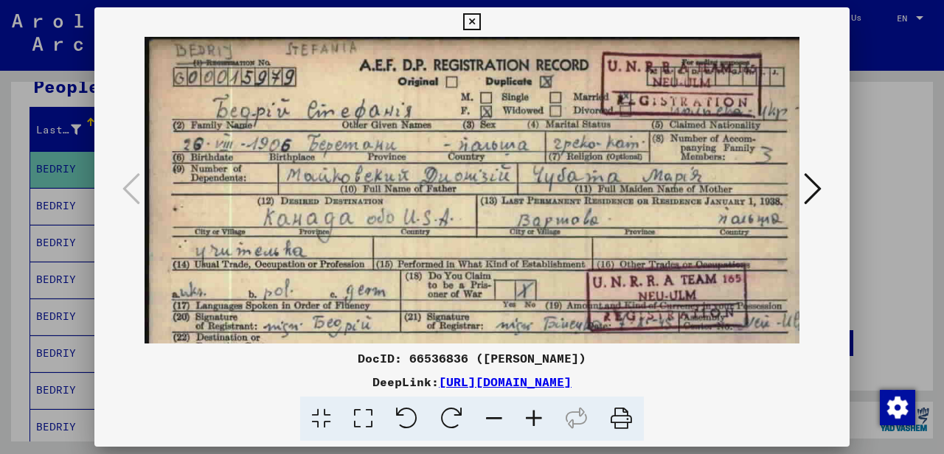
click at [536, 420] on icon at bounding box center [534, 419] width 40 height 45
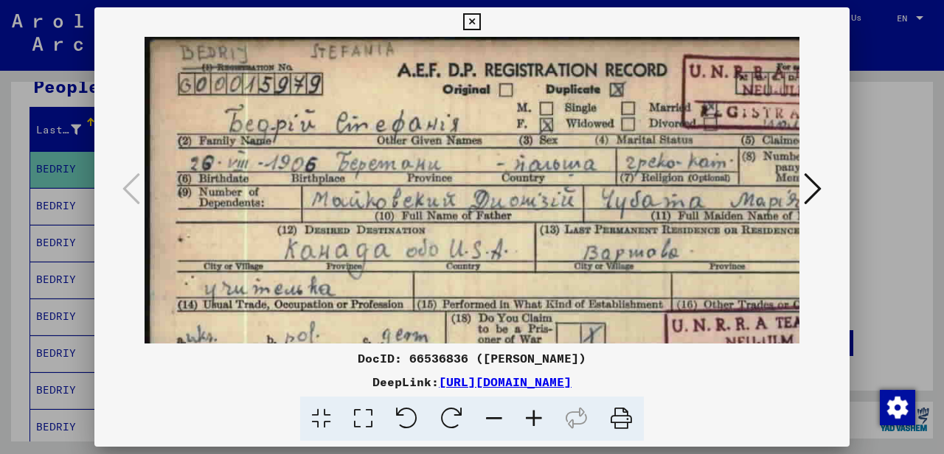
click at [536, 420] on icon at bounding box center [534, 419] width 40 height 45
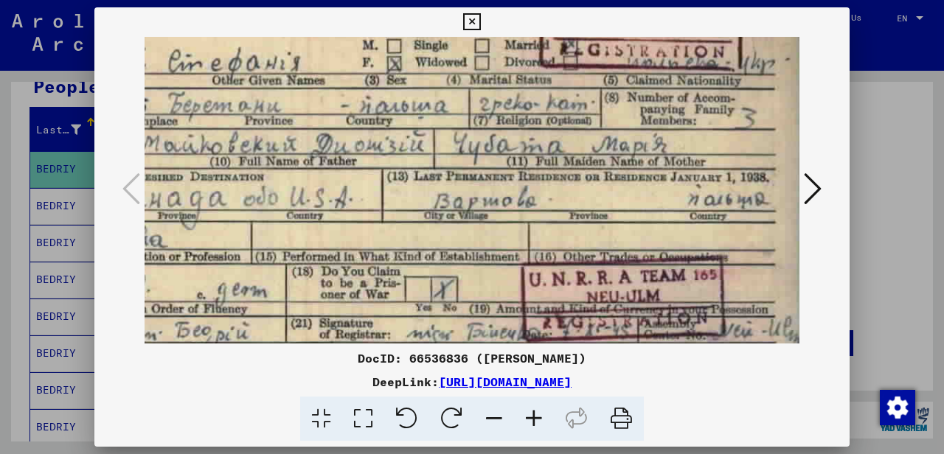
scroll to position [68, 184]
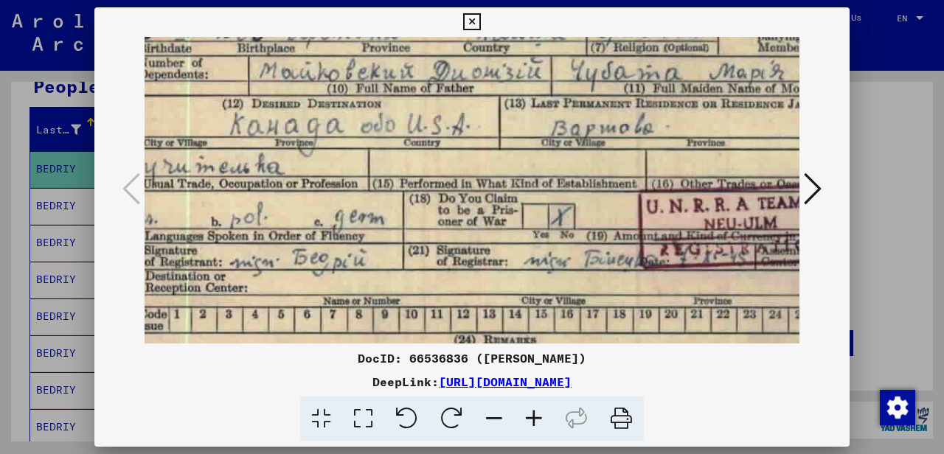
drag, startPoint x: 512, startPoint y: 279, endPoint x: 387, endPoint y: 121, distance: 201.0
click at [386, 119] on img at bounding box center [499, 160] width 839 height 528
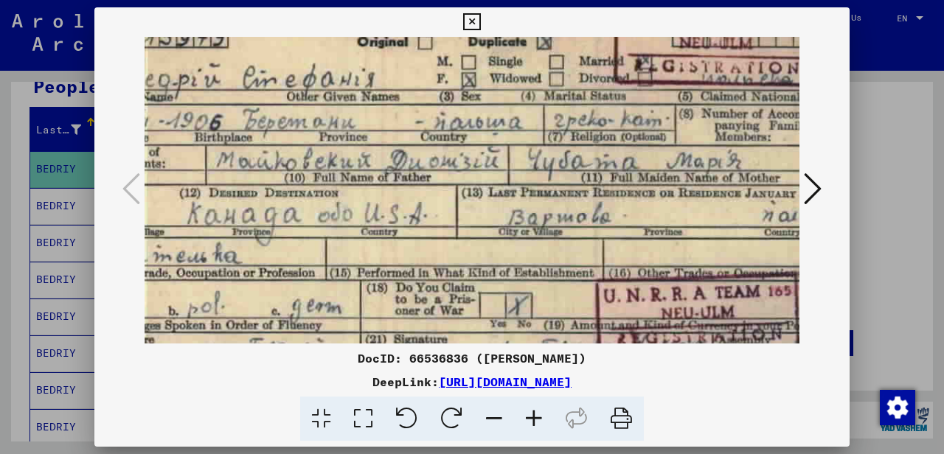
scroll to position [46, 107]
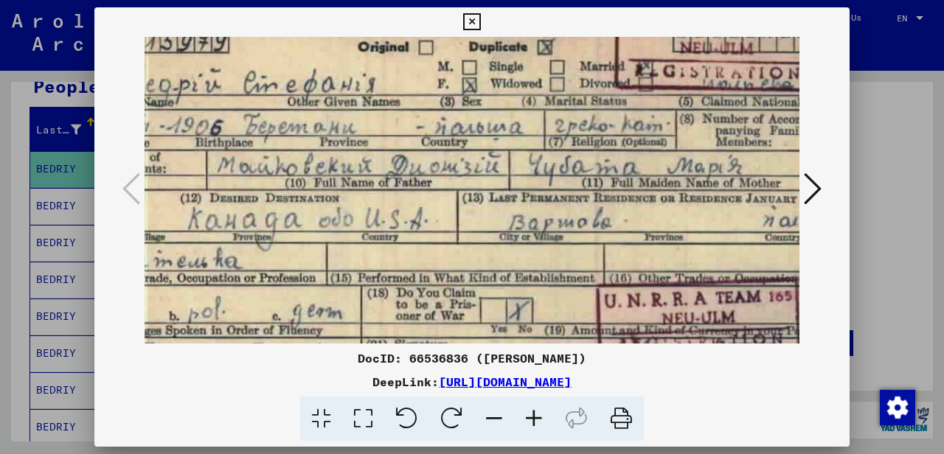
drag, startPoint x: 320, startPoint y: 283, endPoint x: 313, endPoint y: 330, distance: 47.8
click at [313, 330] on img at bounding box center [457, 254] width 839 height 528
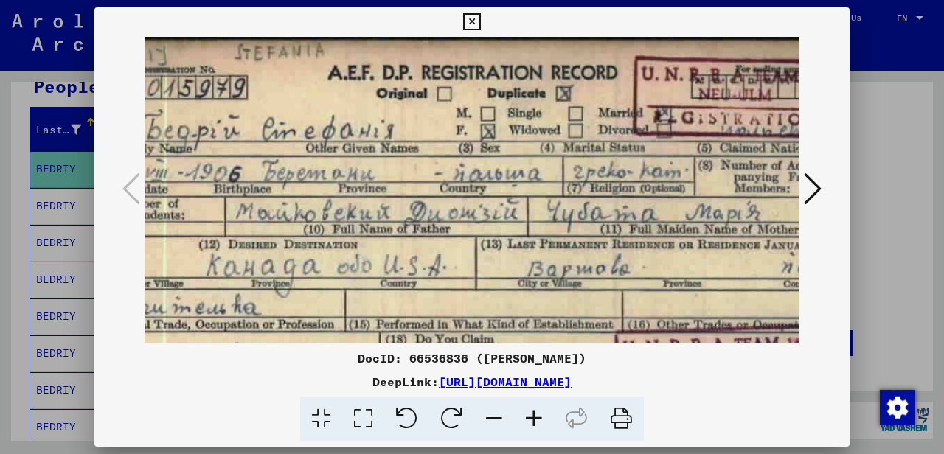
scroll to position [0, 87]
drag, startPoint x: 358, startPoint y: 181, endPoint x: 377, endPoint y: 250, distance: 71.0
click at [377, 250] on img at bounding box center [477, 301] width 839 height 528
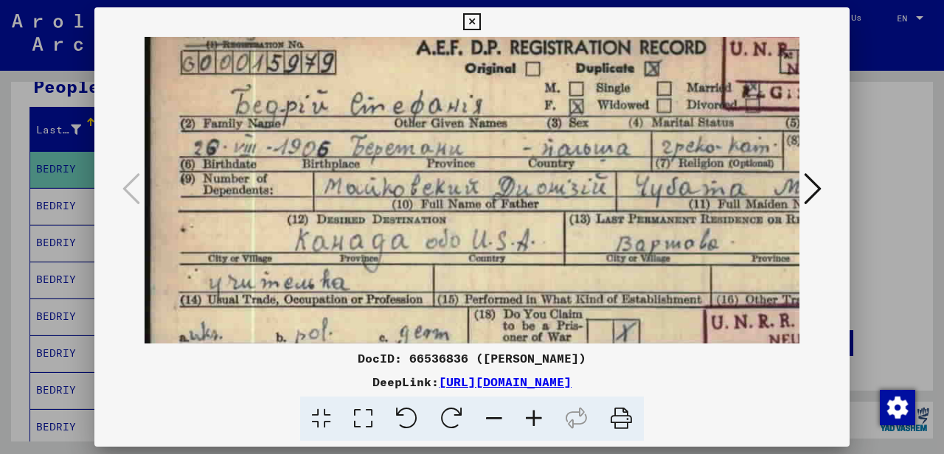
scroll to position [0, 5]
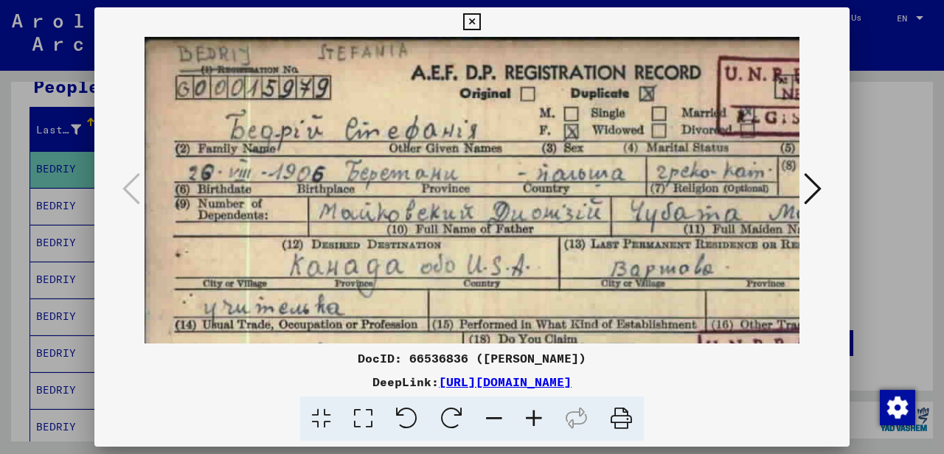
drag, startPoint x: 232, startPoint y: 263, endPoint x: 375, endPoint y: 269, distance: 143.9
click at [375, 269] on img at bounding box center [558, 301] width 839 height 528
click at [480, 24] on icon at bounding box center [471, 22] width 17 height 18
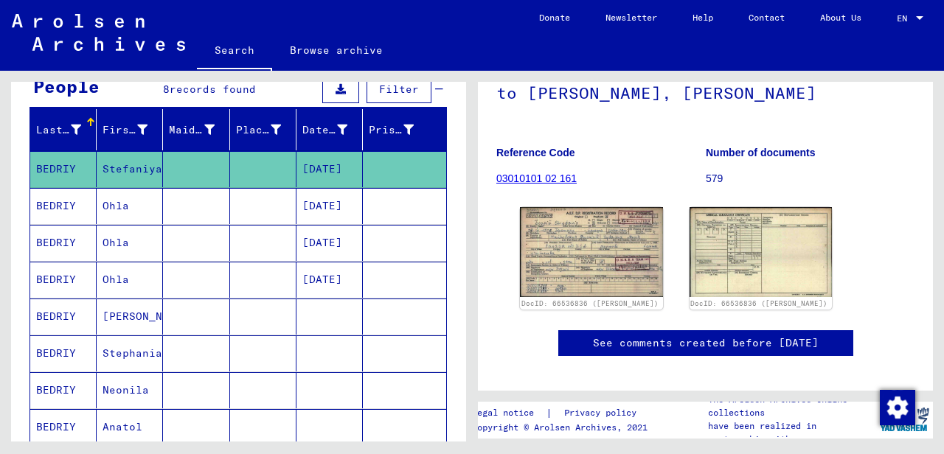
click at [65, 241] on mat-cell "BEDRIY" at bounding box center [63, 243] width 66 height 36
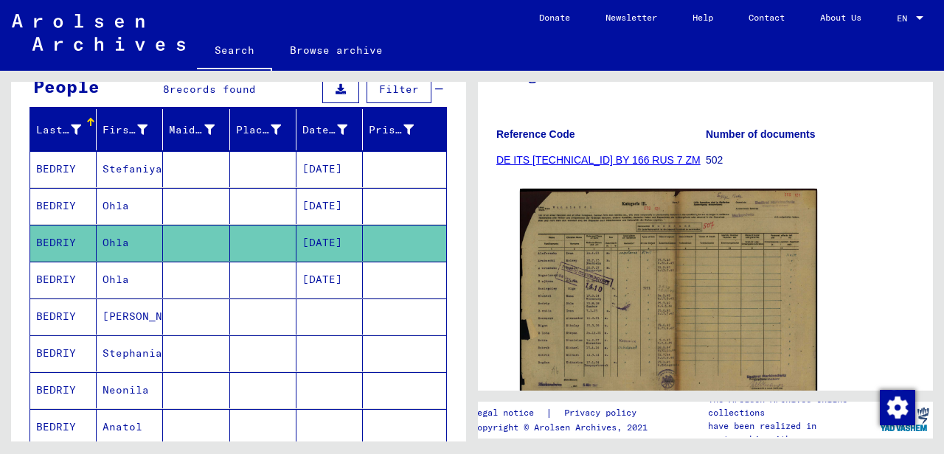
scroll to position [221, 0]
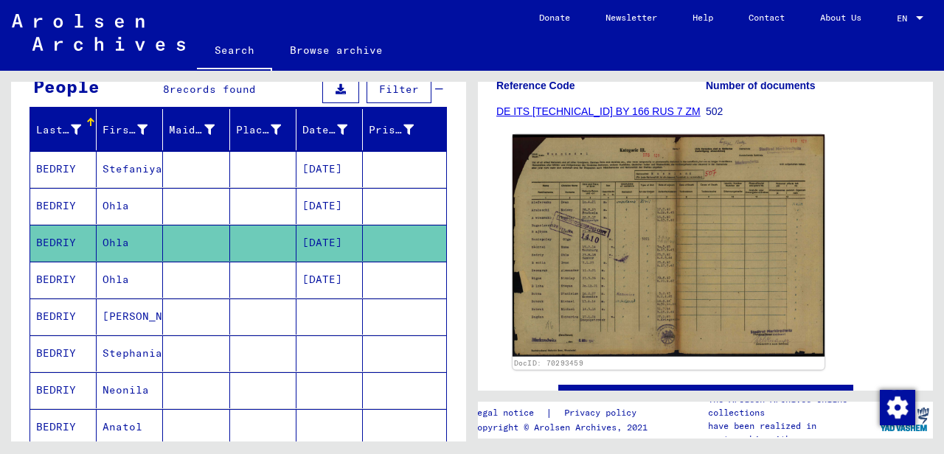
click at [592, 210] on img at bounding box center [668, 246] width 312 height 222
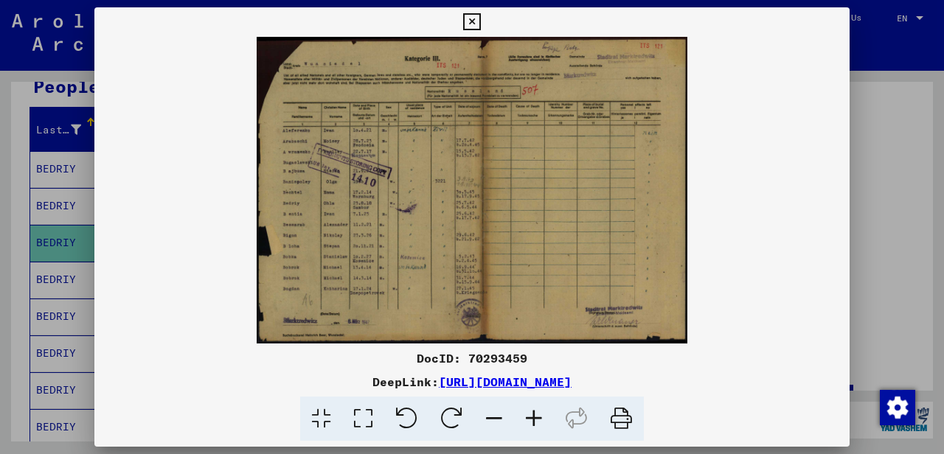
click at [538, 417] on icon at bounding box center [534, 419] width 40 height 45
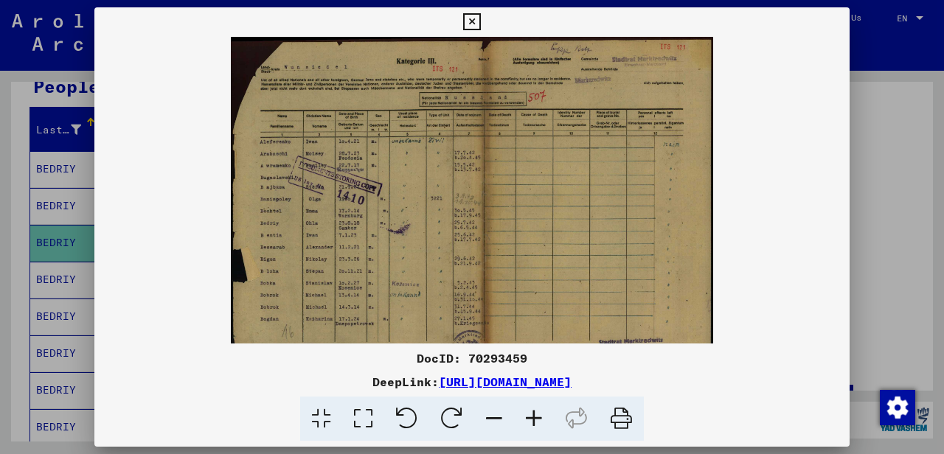
click at [538, 417] on icon at bounding box center [534, 419] width 40 height 45
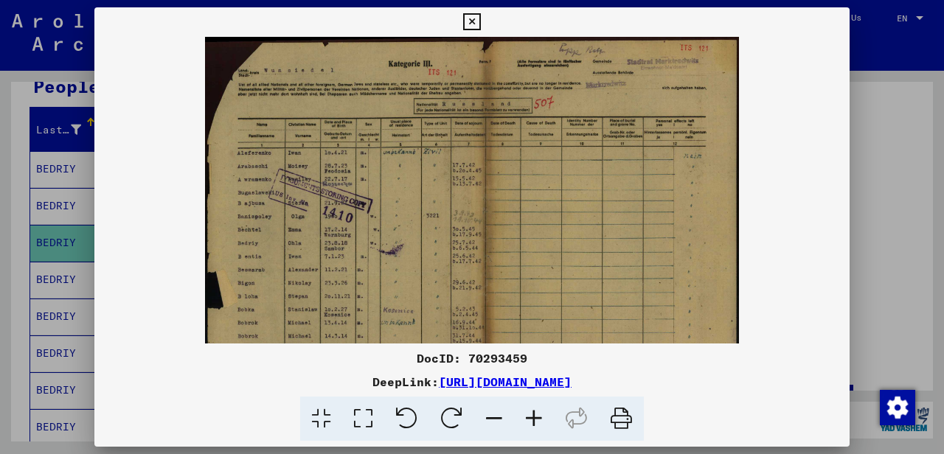
click at [538, 417] on icon at bounding box center [534, 419] width 40 height 45
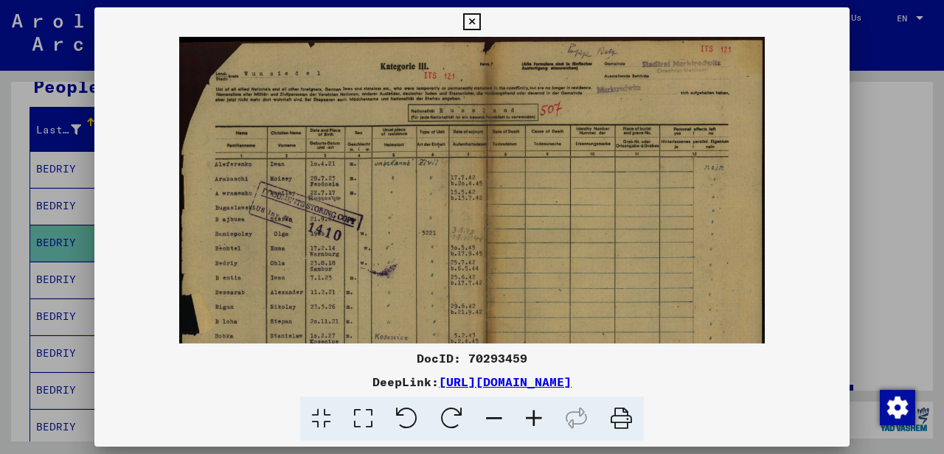
click at [538, 417] on icon at bounding box center [534, 419] width 40 height 45
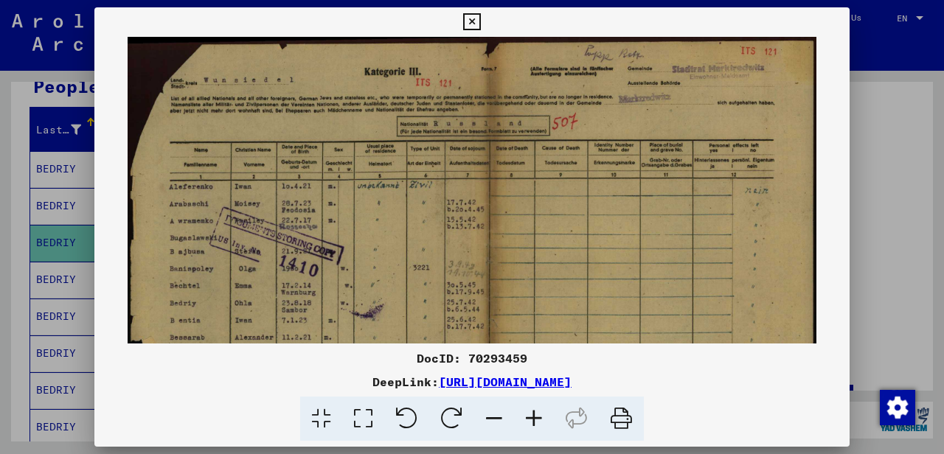
click at [538, 417] on icon at bounding box center [534, 419] width 40 height 45
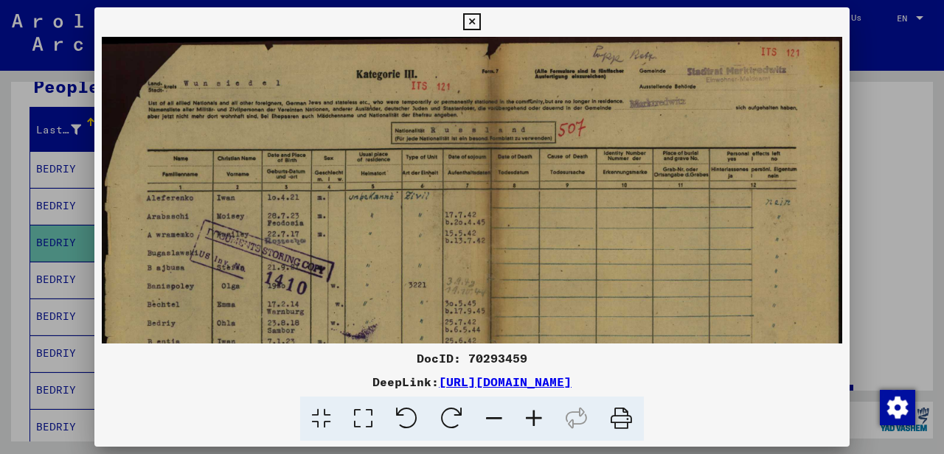
click at [538, 417] on icon at bounding box center [534, 419] width 40 height 45
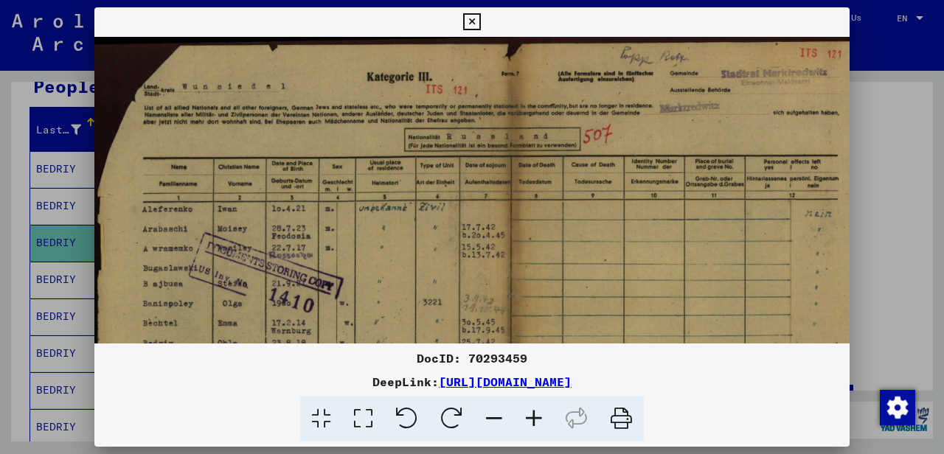
click at [538, 417] on icon at bounding box center [534, 419] width 40 height 45
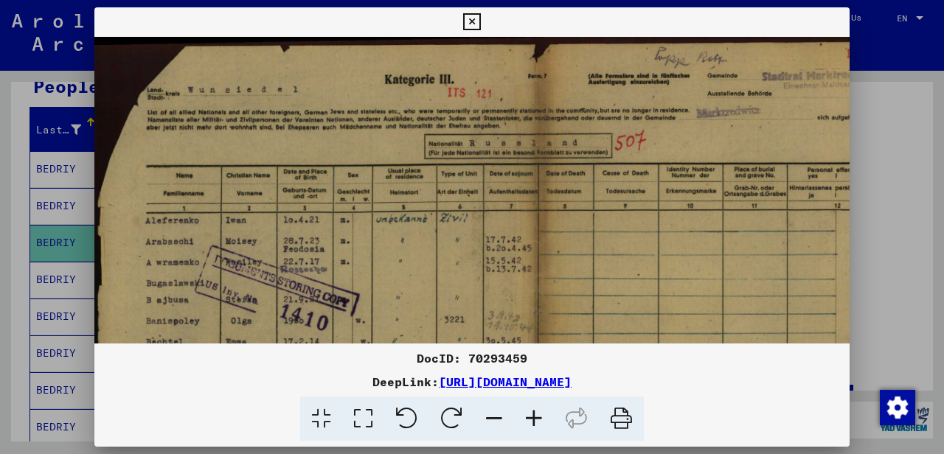
drag, startPoint x: 474, startPoint y: 184, endPoint x: 504, endPoint y: 141, distance: 53.0
click at [487, 161] on img at bounding box center [516, 338] width 844 height 602
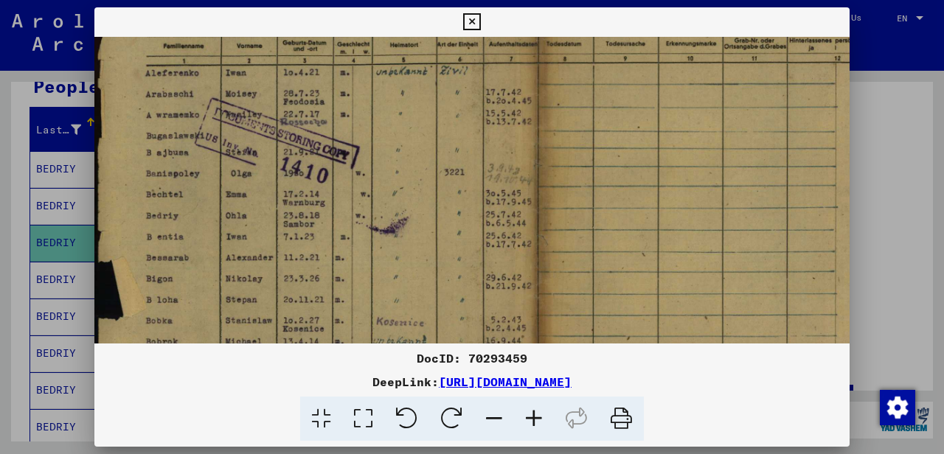
drag, startPoint x: 413, startPoint y: 288, endPoint x: 485, endPoint y: 132, distance: 171.5
click at [485, 133] on img at bounding box center [516, 190] width 844 height 602
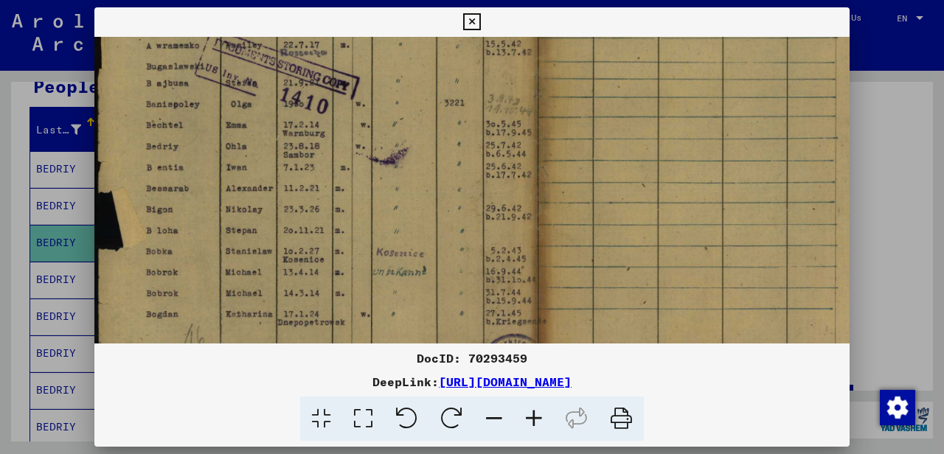
scroll to position [215, 0]
drag, startPoint x: 361, startPoint y: 240, endPoint x: 361, endPoint y: 270, distance: 30.2
click at [361, 270] on img at bounding box center [516, 123] width 844 height 602
click at [480, 15] on icon at bounding box center [471, 22] width 17 height 18
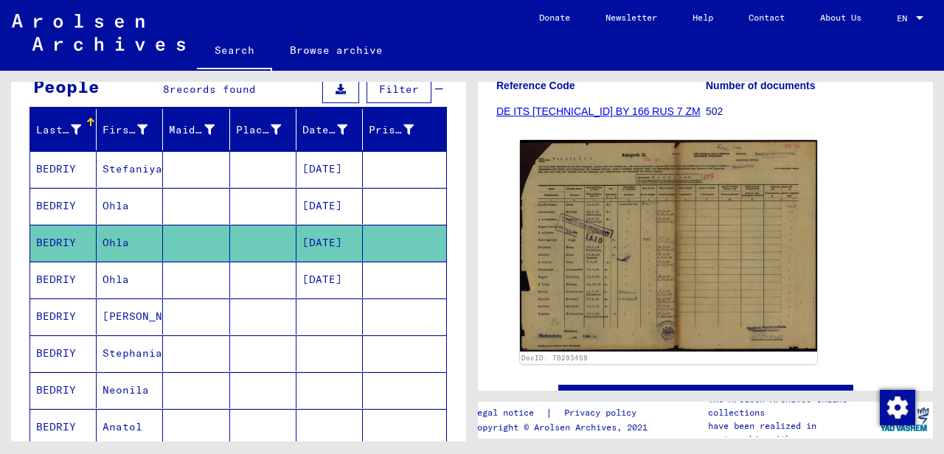
click at [66, 202] on mat-cell "BEDRIY" at bounding box center [63, 206] width 66 height 36
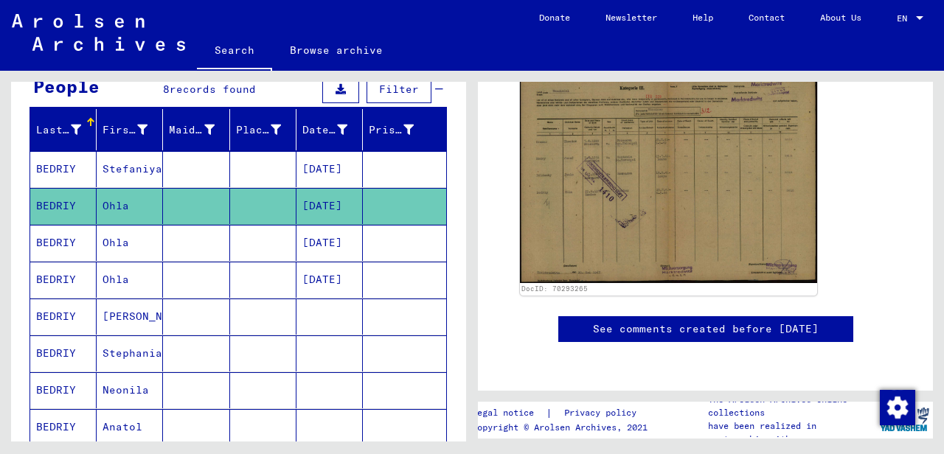
scroll to position [221, 0]
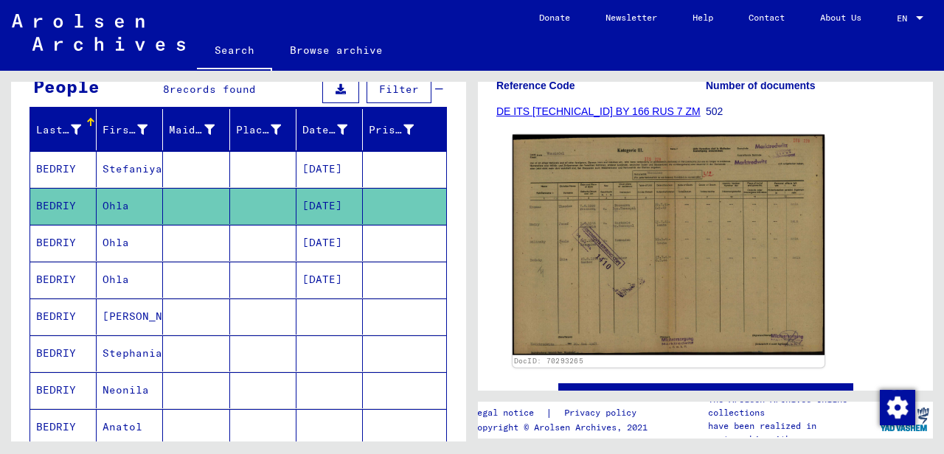
click at [602, 251] on img at bounding box center [668, 245] width 312 height 220
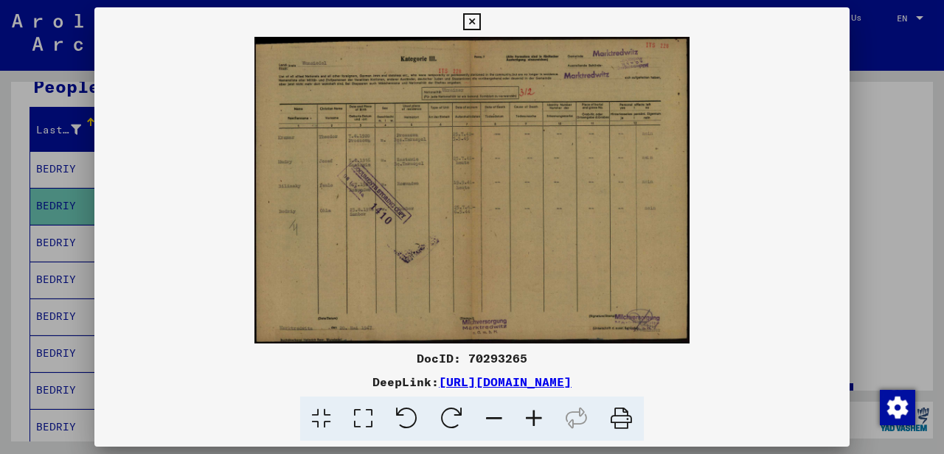
click at [531, 416] on icon at bounding box center [534, 419] width 40 height 45
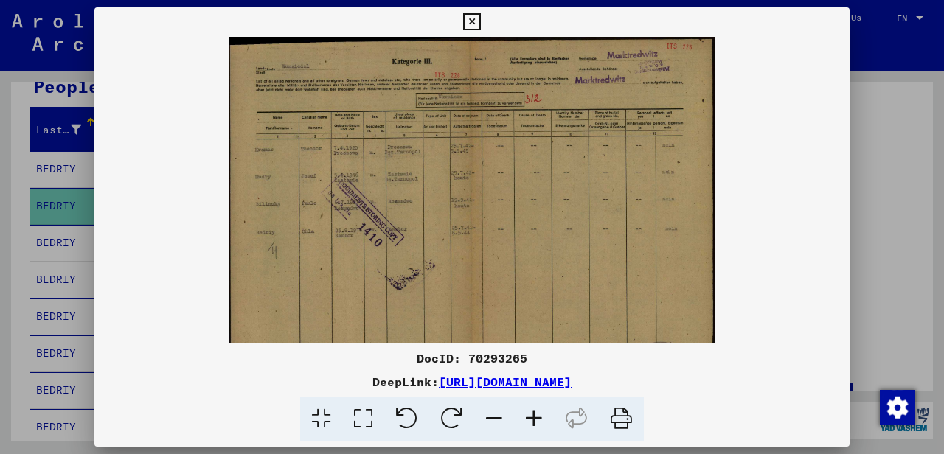
click at [531, 416] on icon at bounding box center [534, 419] width 40 height 45
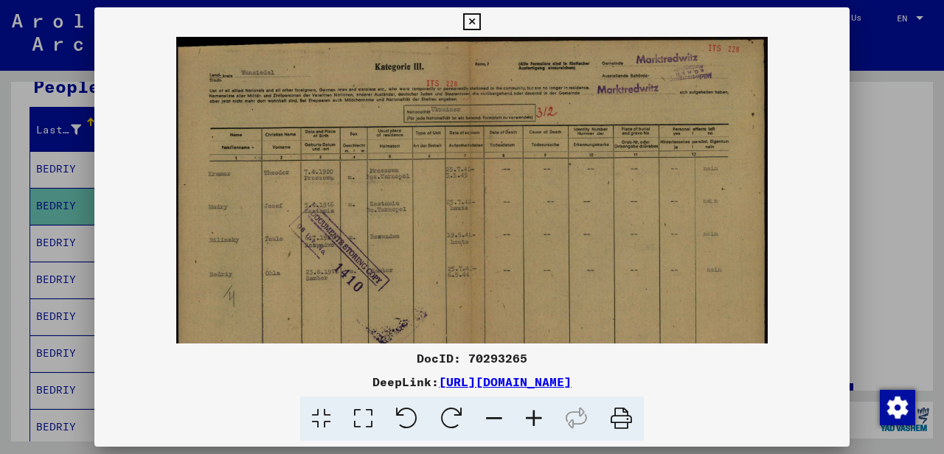
click at [531, 416] on icon at bounding box center [534, 419] width 40 height 45
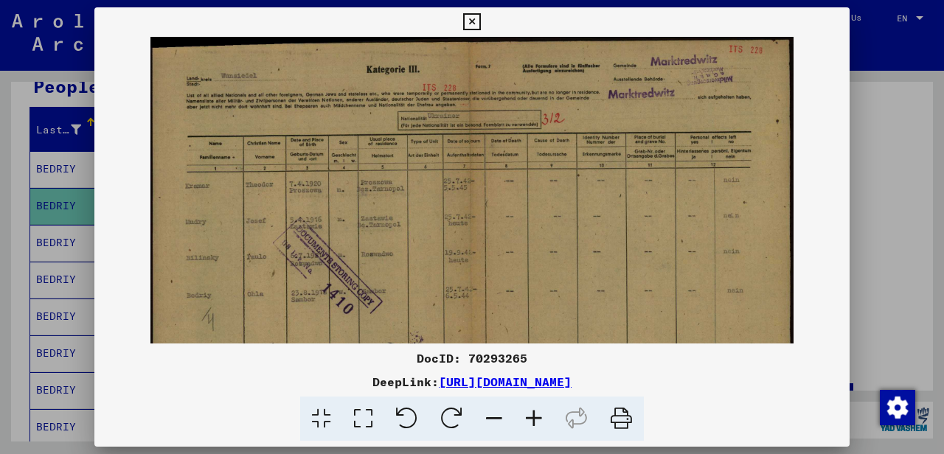
click at [531, 416] on icon at bounding box center [534, 419] width 40 height 45
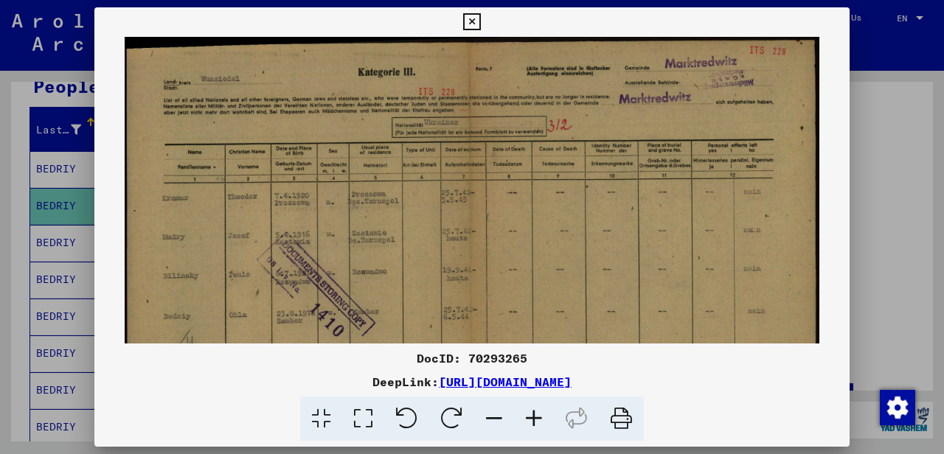
click at [531, 416] on icon at bounding box center [534, 419] width 40 height 45
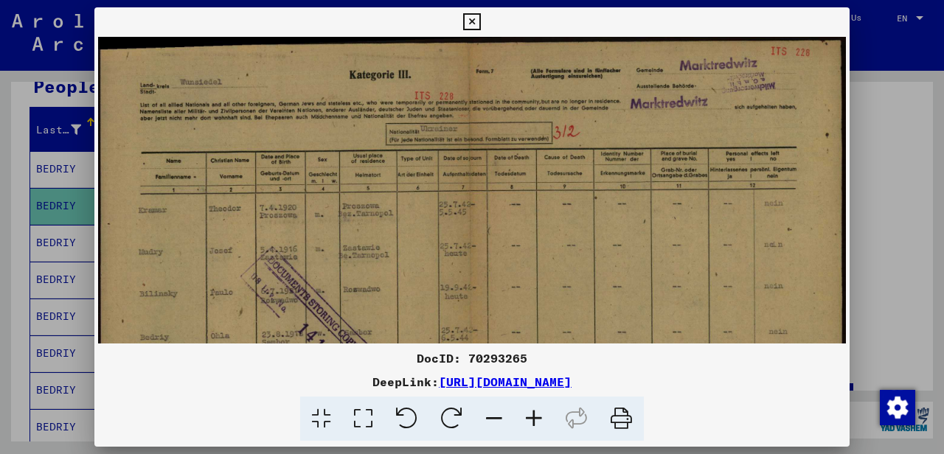
click at [531, 416] on icon at bounding box center [534, 419] width 40 height 45
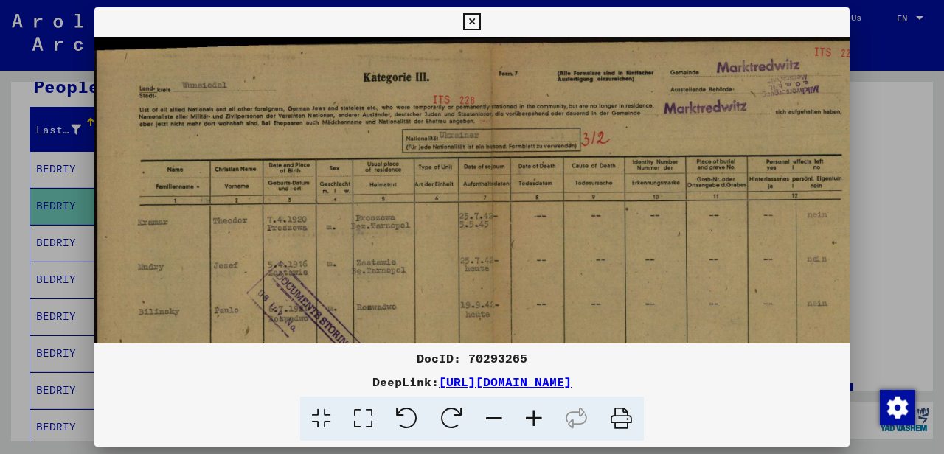
scroll to position [103, 0]
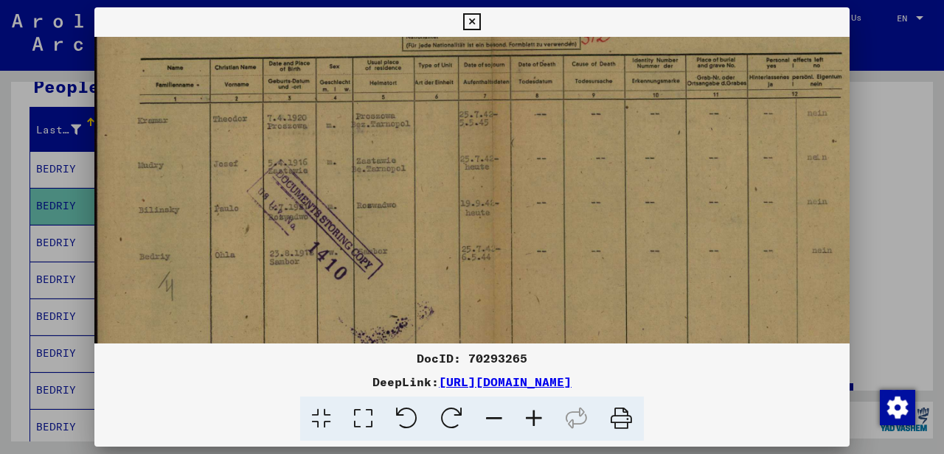
drag, startPoint x: 384, startPoint y: 293, endPoint x: 430, endPoint y: 181, distance: 121.0
click at [431, 187] on img at bounding box center [494, 217] width 800 height 565
click at [480, 21] on icon at bounding box center [471, 22] width 17 height 18
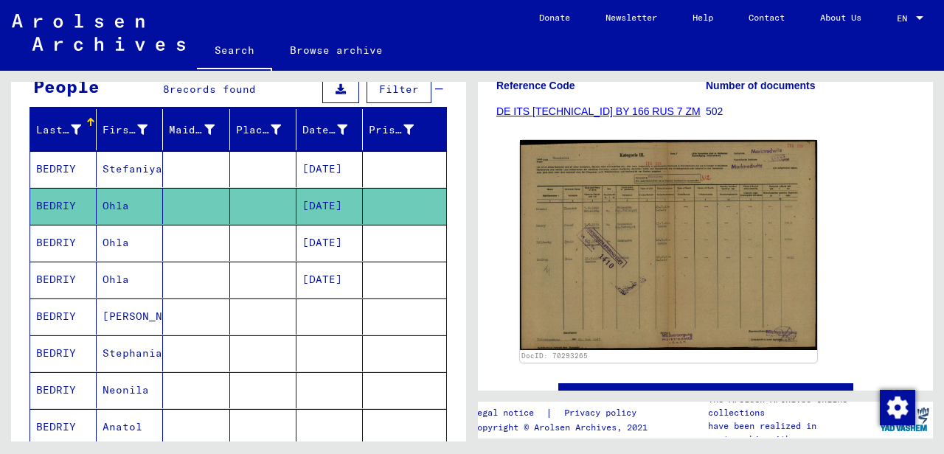
click at [77, 313] on mat-cell "BEDRIY" at bounding box center [63, 317] width 66 height 36
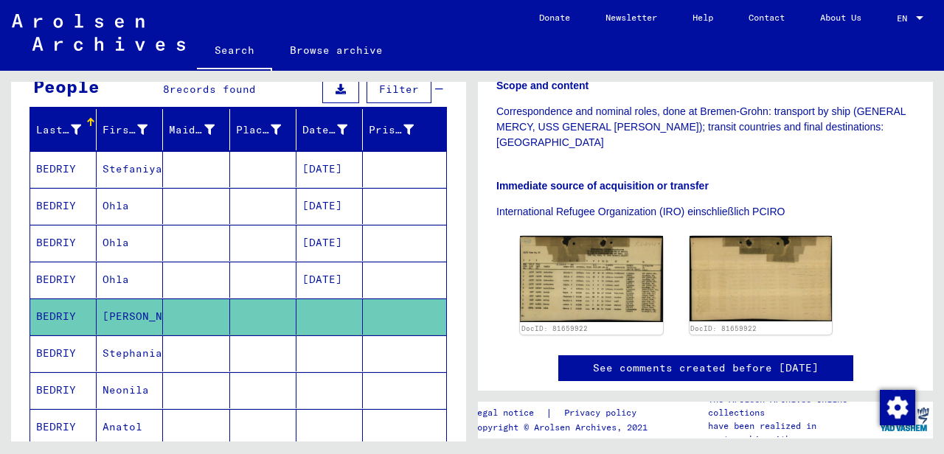
scroll to position [369, 0]
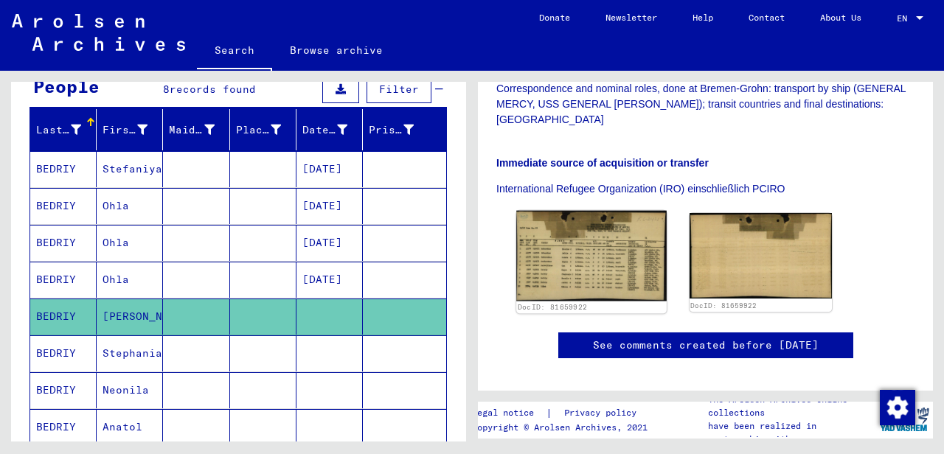
click at [587, 235] on img at bounding box center [591, 256] width 150 height 91
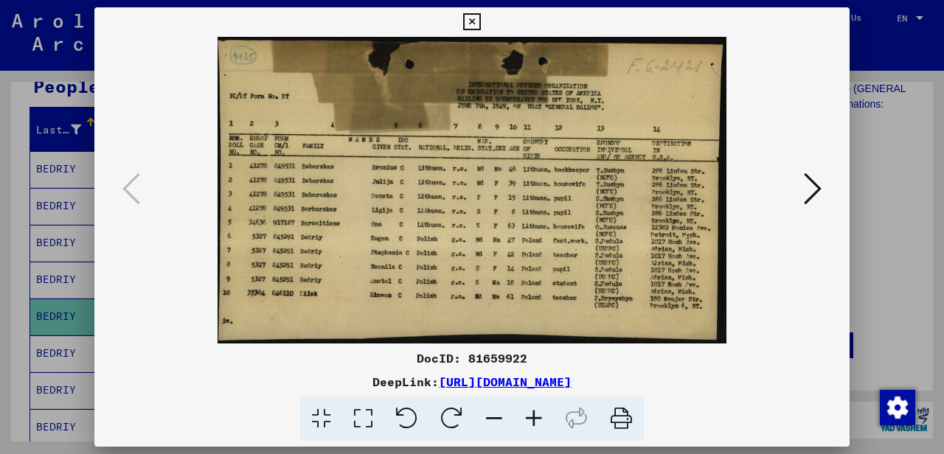
click at [534, 416] on icon at bounding box center [534, 419] width 40 height 45
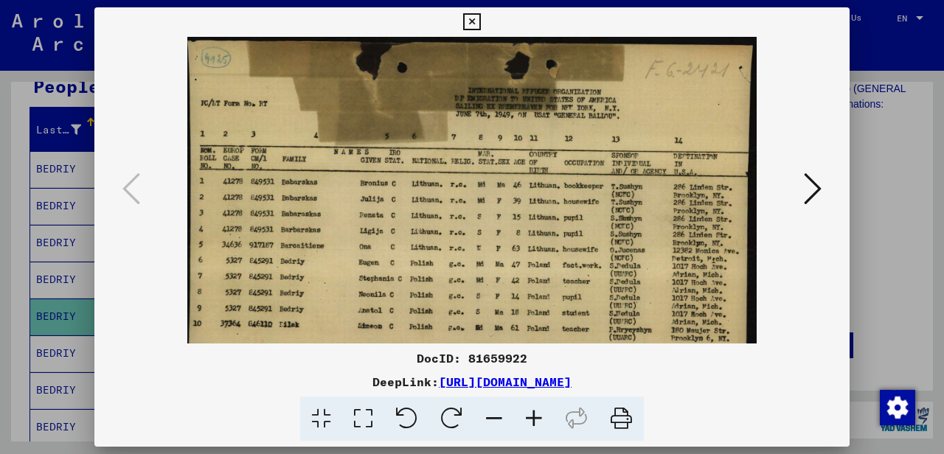
click at [534, 416] on icon at bounding box center [534, 419] width 40 height 45
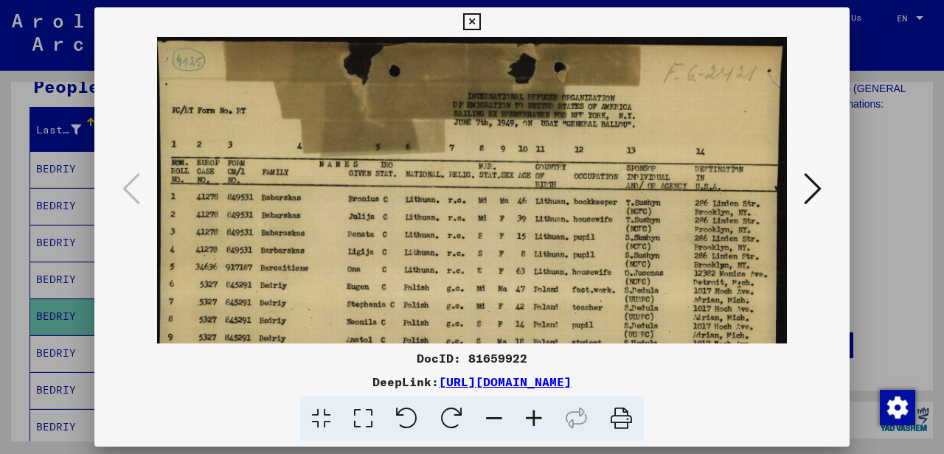
click at [534, 416] on icon at bounding box center [534, 419] width 40 height 45
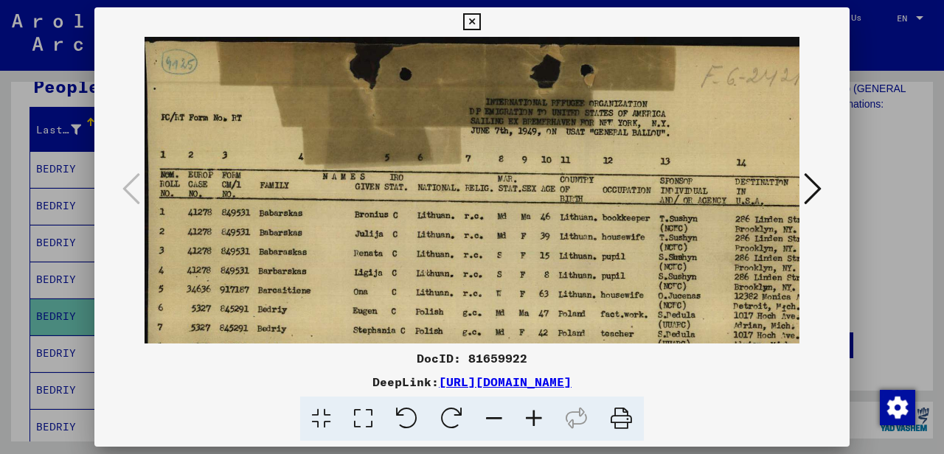
click at [534, 416] on icon at bounding box center [534, 419] width 40 height 45
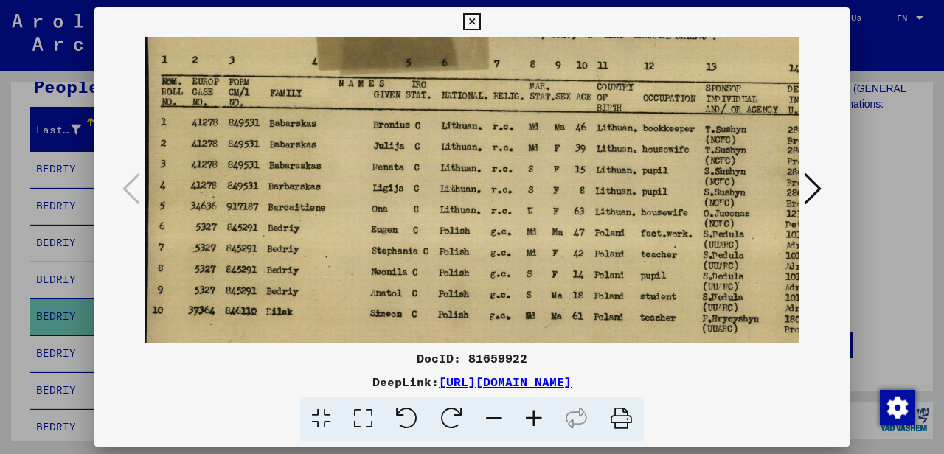
drag, startPoint x: 448, startPoint y: 285, endPoint x: 476, endPoint y: 177, distance: 111.9
click at [476, 177] on img at bounding box center [521, 158] width 753 height 454
click at [480, 19] on icon at bounding box center [471, 22] width 17 height 18
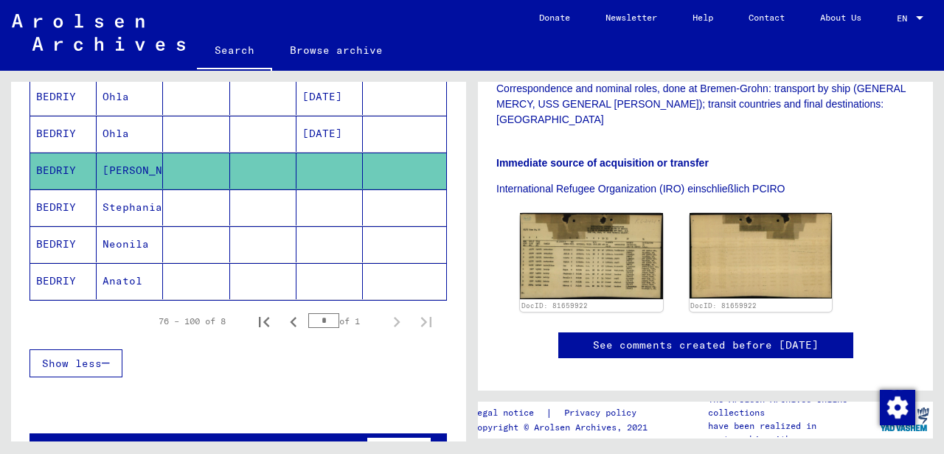
scroll to position [295, 0]
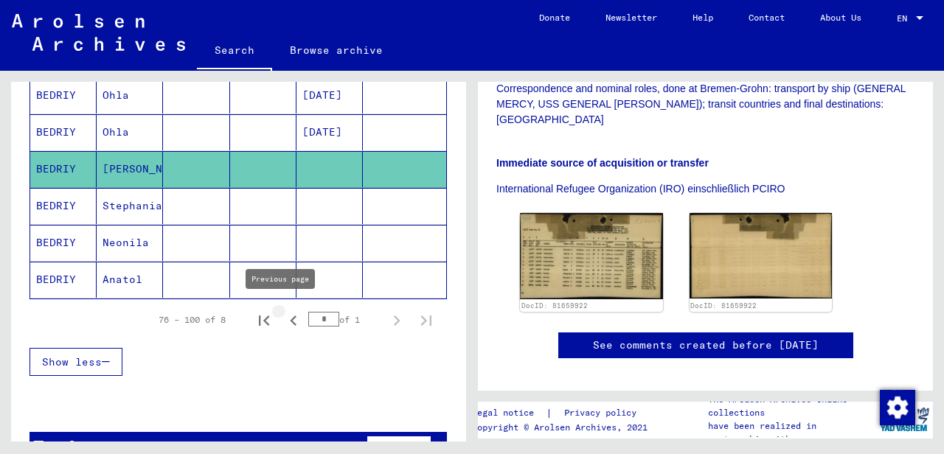
click at [287, 314] on icon "Previous page" at bounding box center [293, 320] width 21 height 21
type input "*"
